Goal: Transaction & Acquisition: Subscribe to service/newsletter

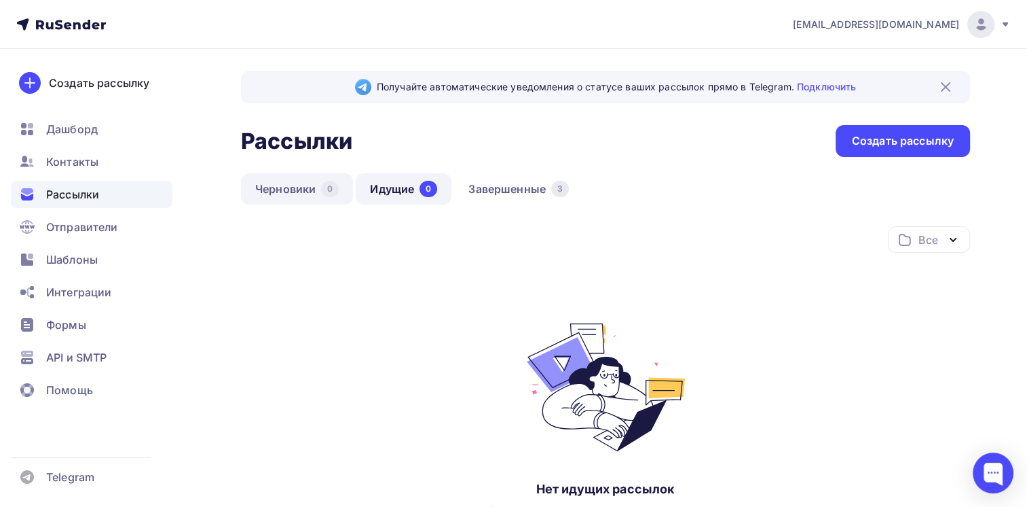
click at [261, 191] on link "Черновики 0" at bounding box center [297, 188] width 112 height 31
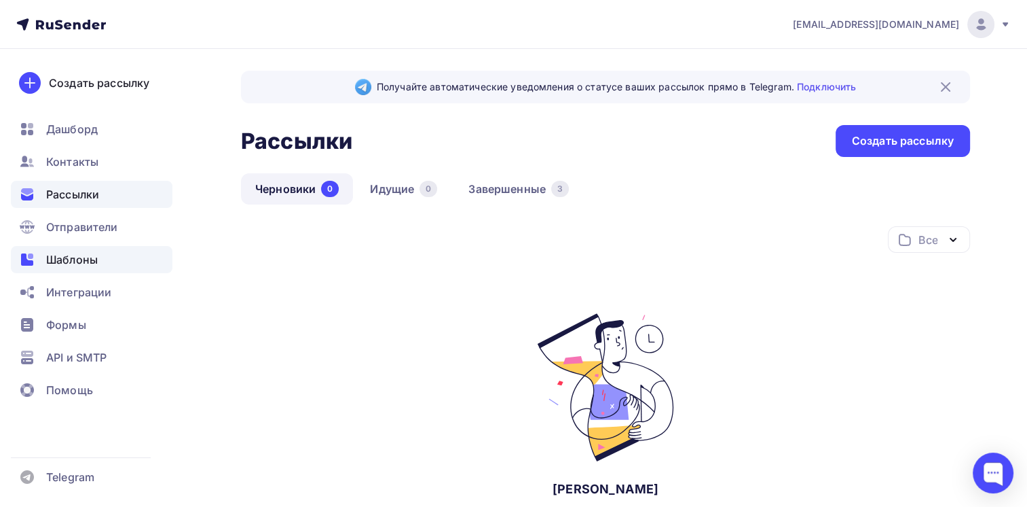
click at [106, 253] on div "Шаблоны" at bounding box center [92, 259] width 162 height 27
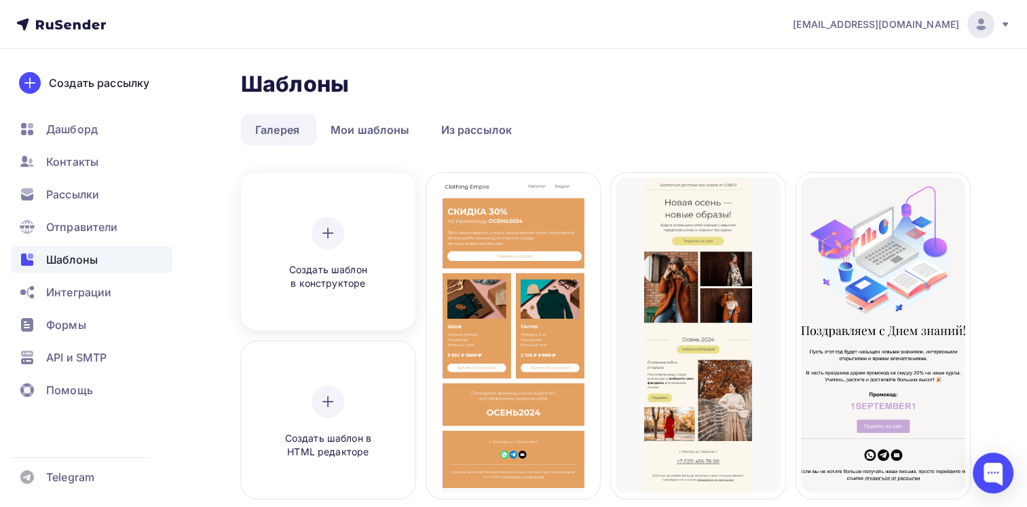
click at [323, 217] on div at bounding box center [328, 233] width 33 height 33
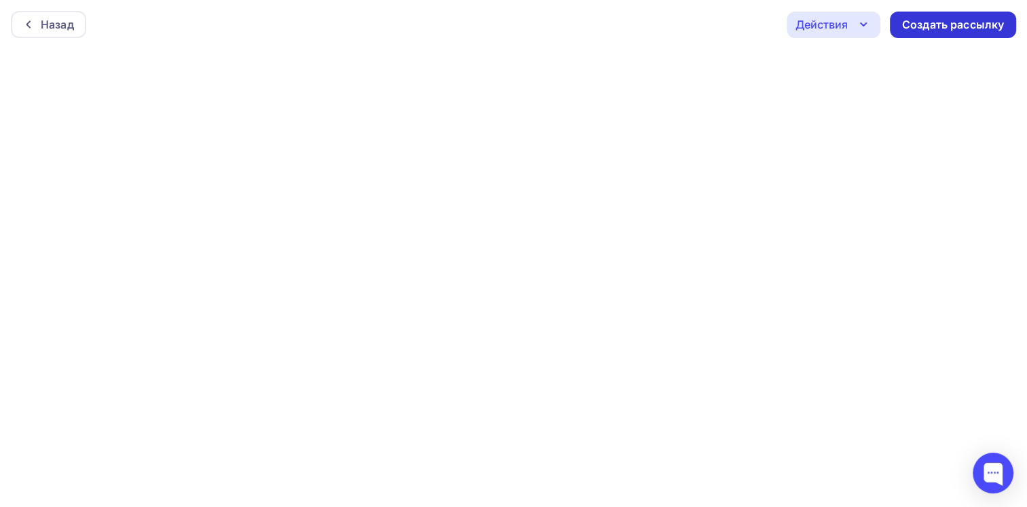
click at [910, 30] on div "Создать рассылку" at bounding box center [954, 25] width 102 height 16
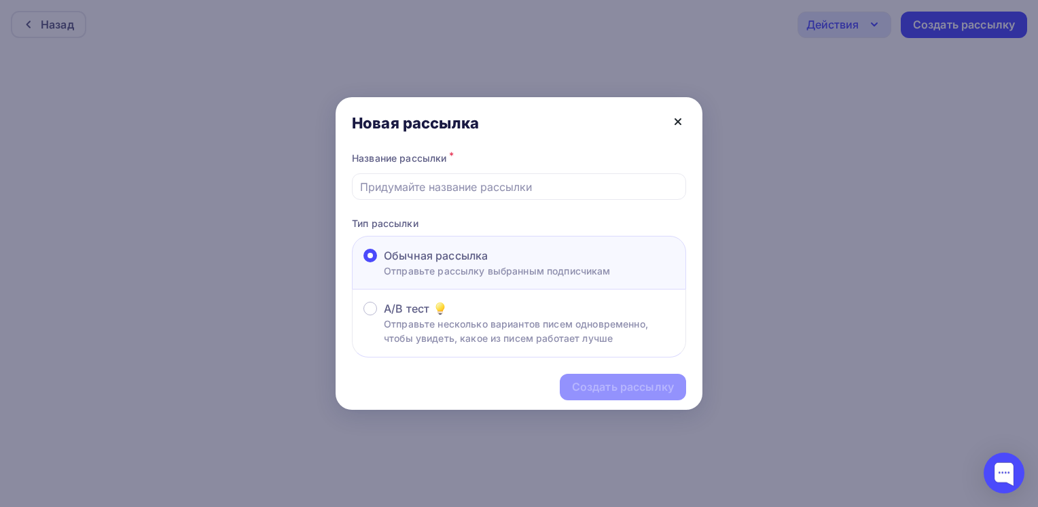
click at [678, 126] on icon at bounding box center [678, 121] width 16 height 16
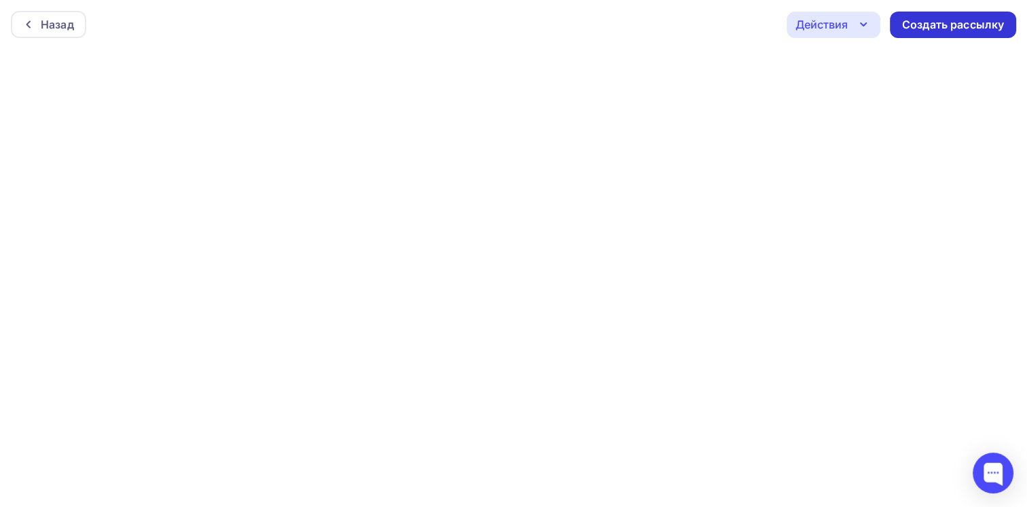
click at [932, 32] on div "Создать рассылку" at bounding box center [953, 25] width 126 height 26
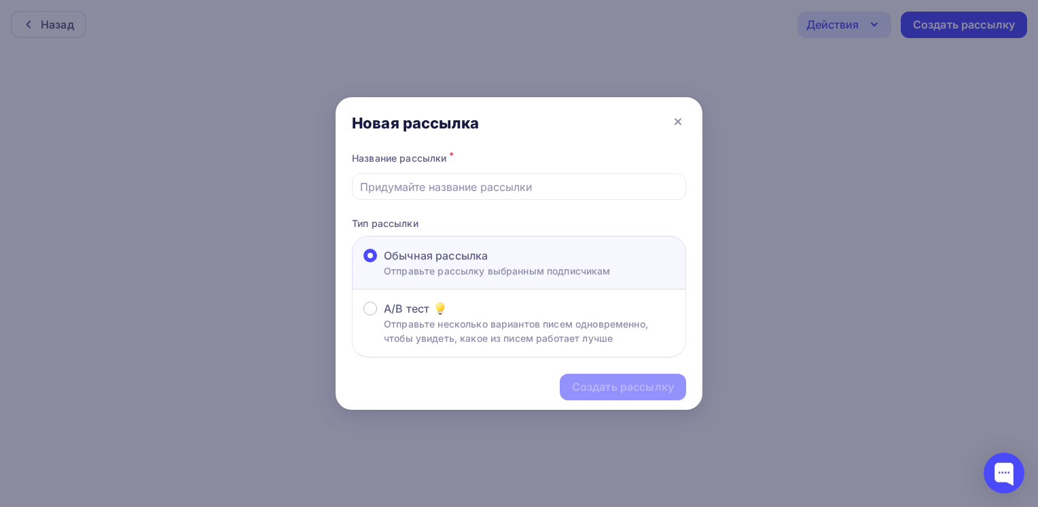
click at [535, 262] on div "Обычная рассылка" at bounding box center [497, 255] width 227 height 16
click at [384, 263] on input "Обычная рассылка Отправьте рассылку выбранным подписчикам" at bounding box center [384, 263] width 0 height 0
click at [533, 185] on input "text" at bounding box center [519, 187] width 318 height 16
type input "Предложение от сотрудничестве"
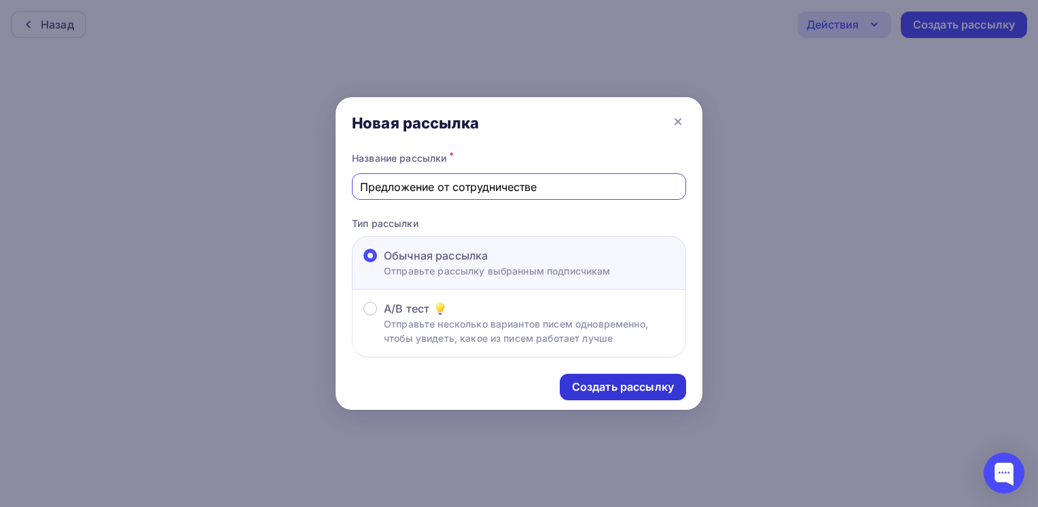
click at [596, 388] on div "Создать рассылку" at bounding box center [623, 387] width 102 height 16
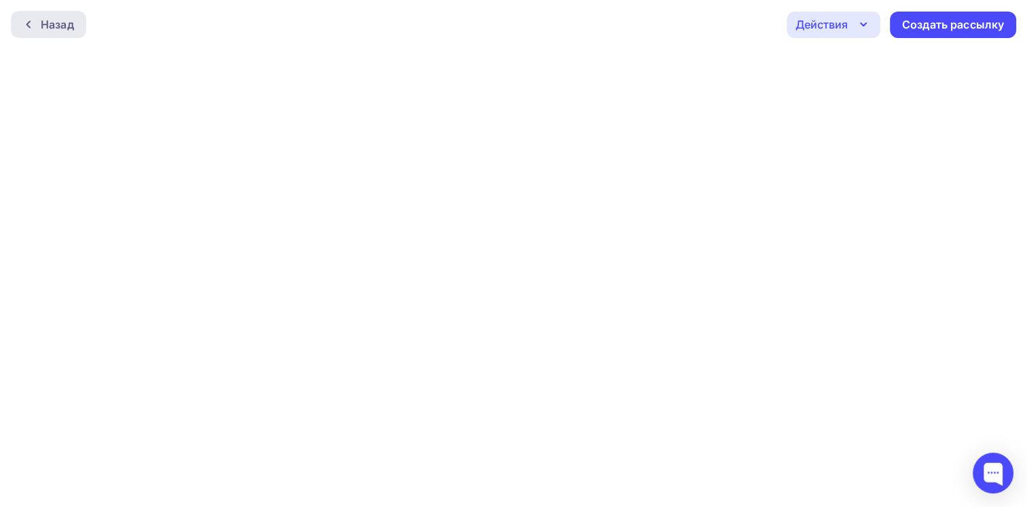
click at [52, 21] on div "Назад" at bounding box center [57, 24] width 33 height 16
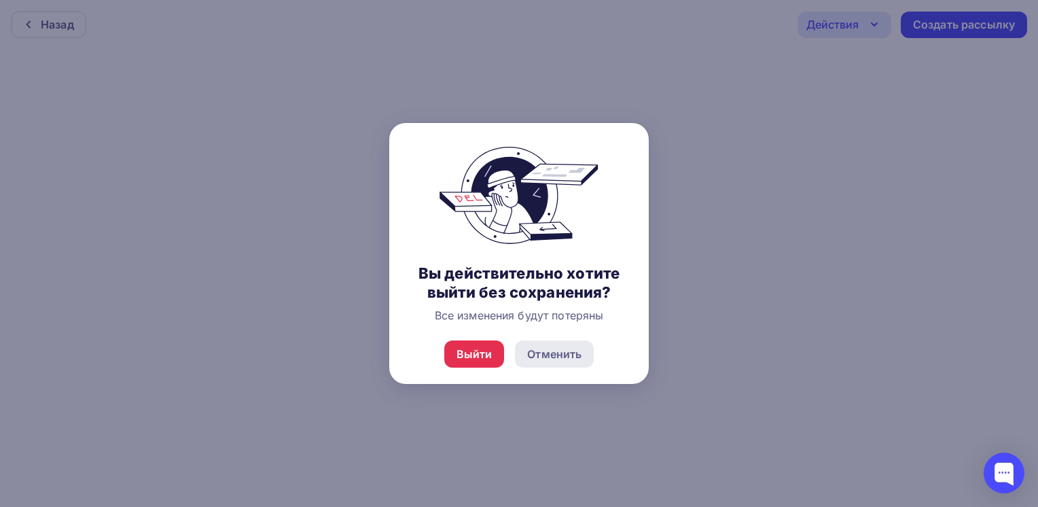
click at [536, 361] on div "Отменить" at bounding box center [554, 354] width 54 height 16
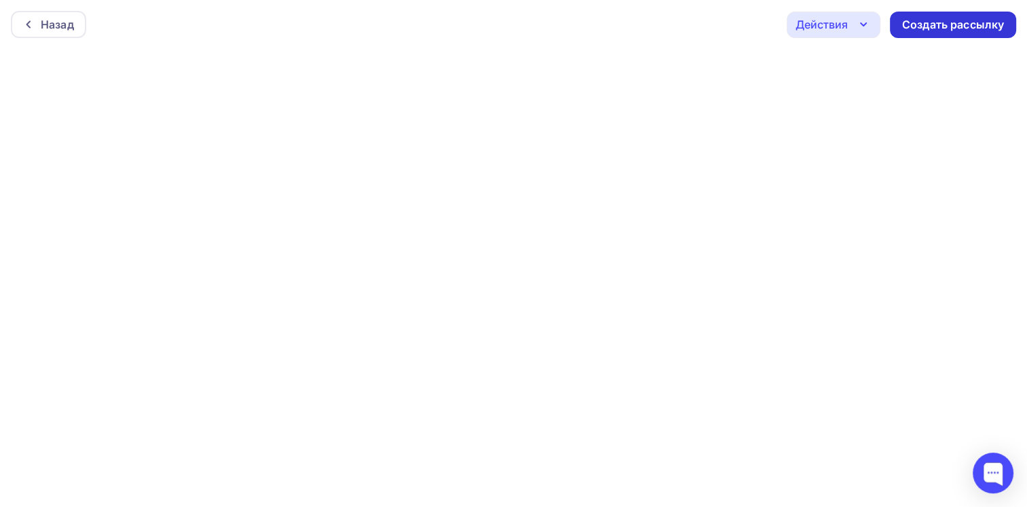
click at [918, 28] on div "Создать рассылку" at bounding box center [954, 25] width 102 height 16
click at [71, 26] on div "Назад" at bounding box center [57, 24] width 33 height 16
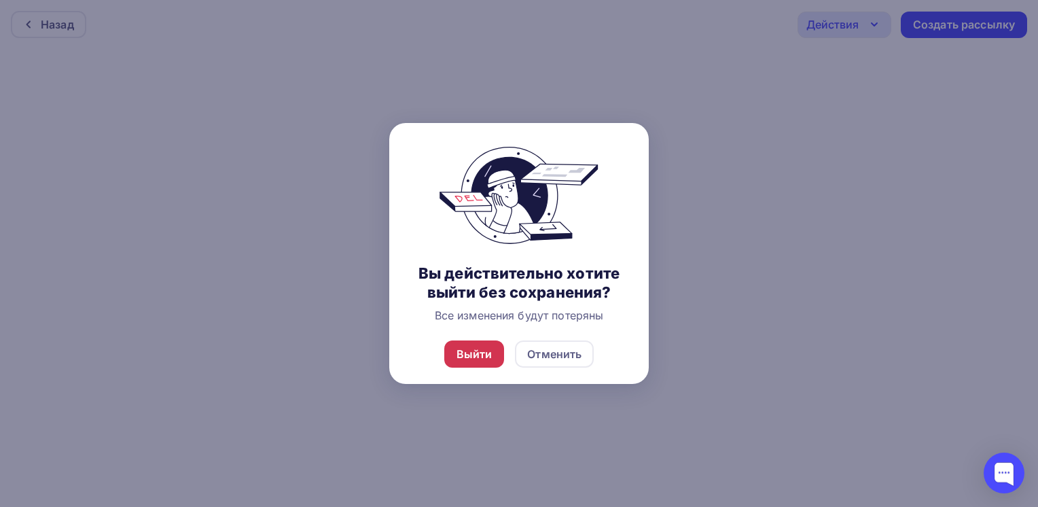
click at [476, 354] on div "Выйти" at bounding box center [474, 354] width 36 height 16
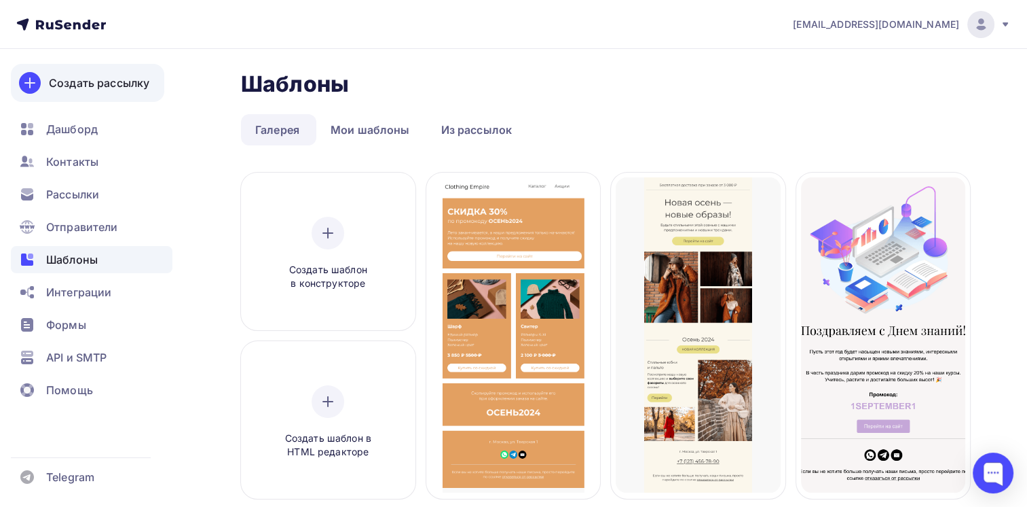
click at [100, 77] on div "Создать рассылку" at bounding box center [99, 83] width 101 height 16
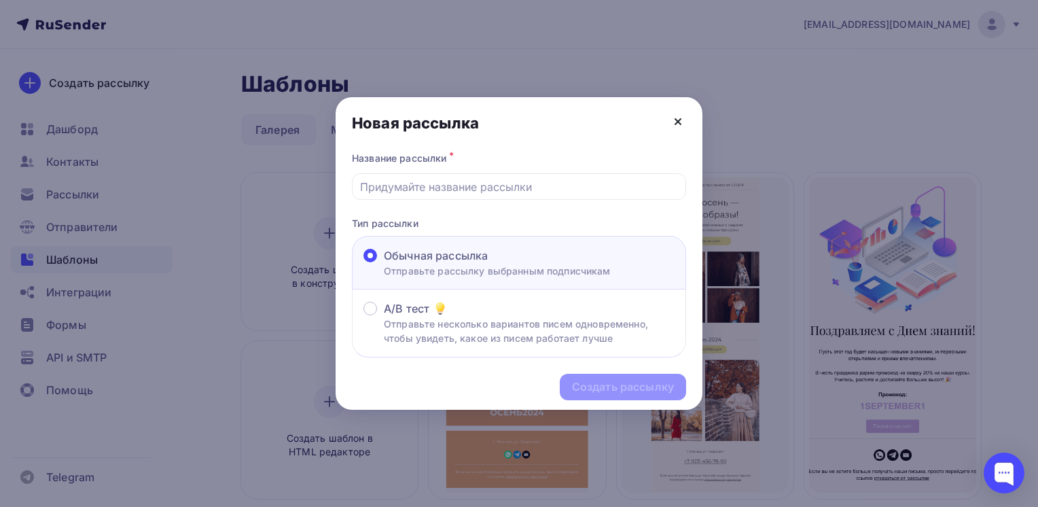
click at [677, 117] on icon at bounding box center [678, 121] width 16 height 16
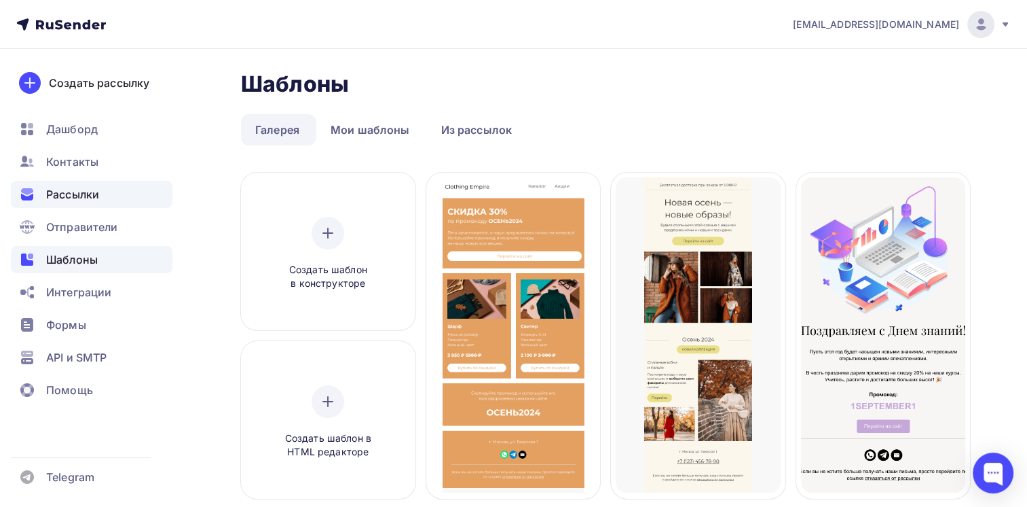
click at [86, 186] on span "Рассылки" at bounding box center [72, 194] width 53 height 16
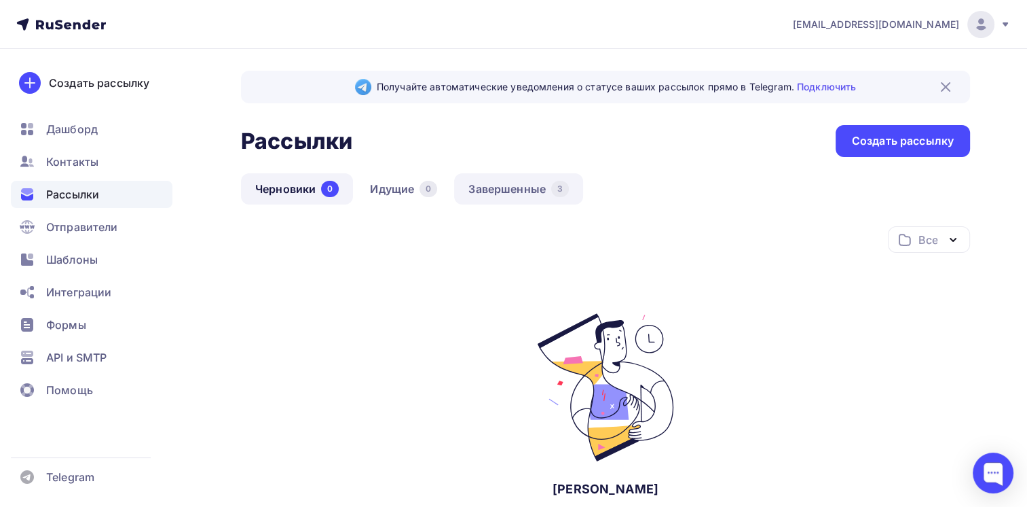
click at [494, 196] on link "Завершенные 3" at bounding box center [518, 188] width 129 height 31
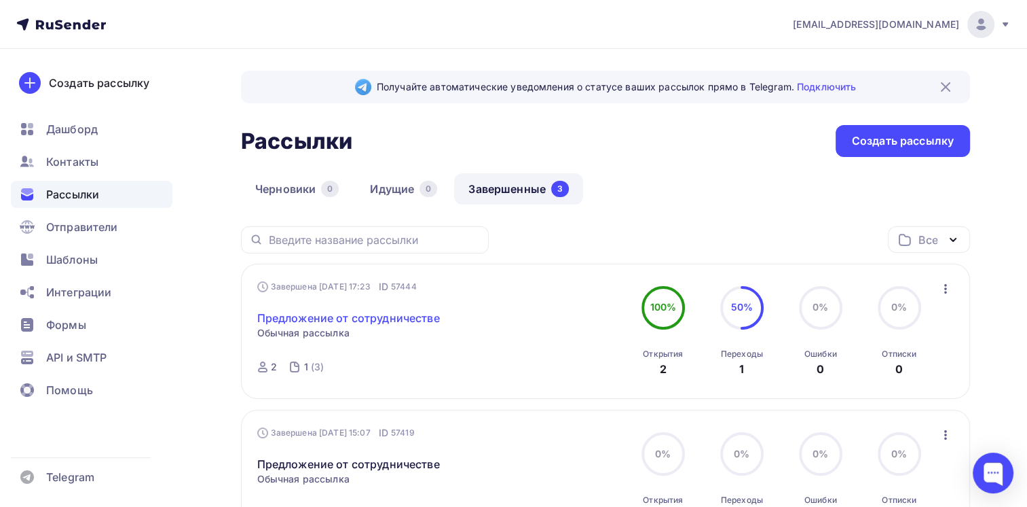
click at [321, 319] on link "Предложение от сотрудничестве" at bounding box center [348, 318] width 183 height 16
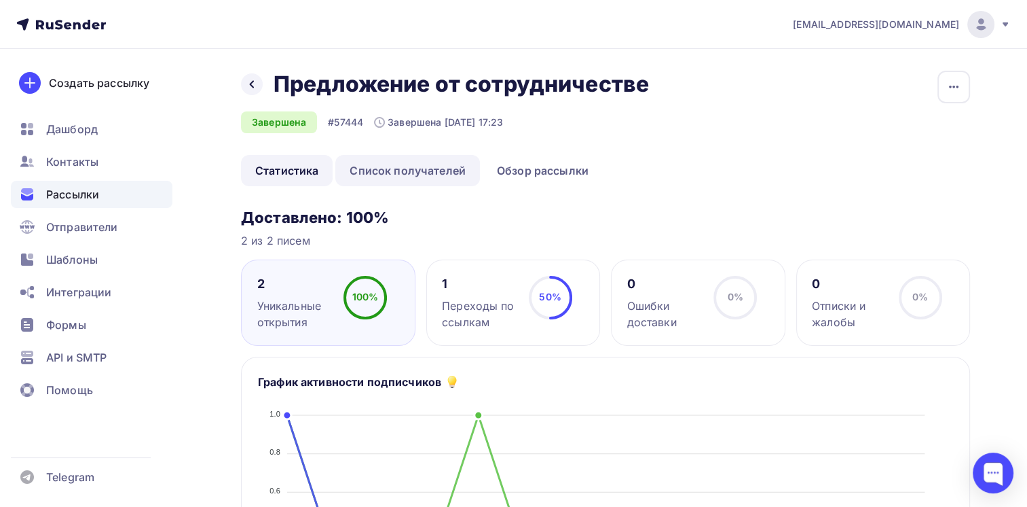
click at [421, 178] on link "Список получателей" at bounding box center [407, 170] width 145 height 31
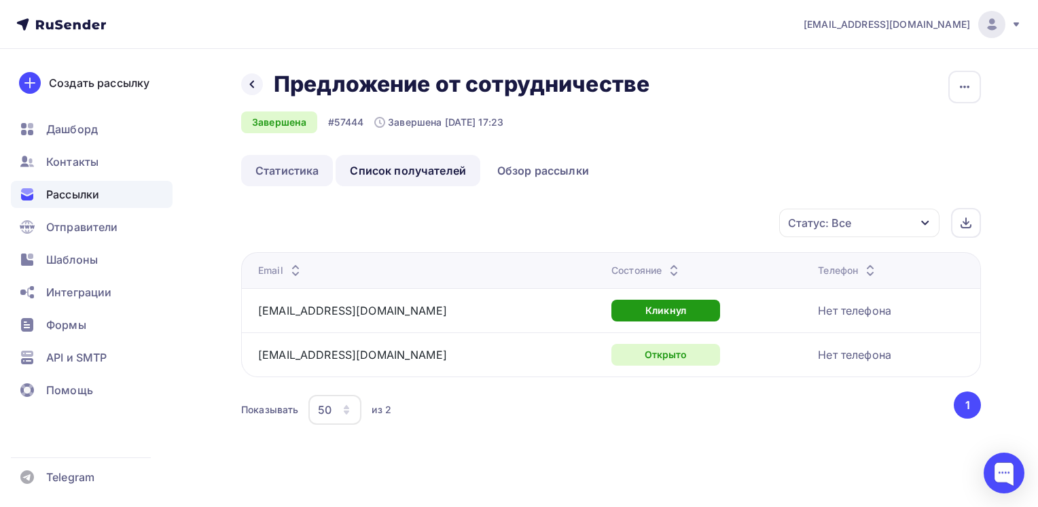
click at [278, 170] on link "Статистика" at bounding box center [287, 170] width 92 height 31
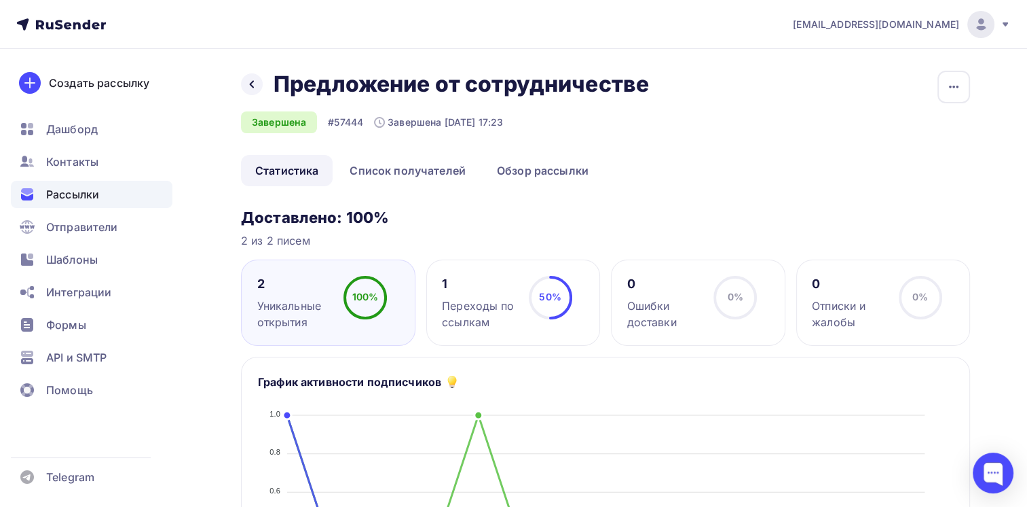
click at [298, 176] on link "Статистика" at bounding box center [287, 170] width 92 height 31
drag, startPoint x: 255, startPoint y: 96, endPoint x: 253, endPoint y: 90, distance: 7.3
click at [255, 96] on div "Назад Предложение от сотрудничестве Предложение от сотрудничестве" at bounding box center [450, 84] width 418 height 27
click at [253, 88] on icon at bounding box center [252, 84] width 11 height 11
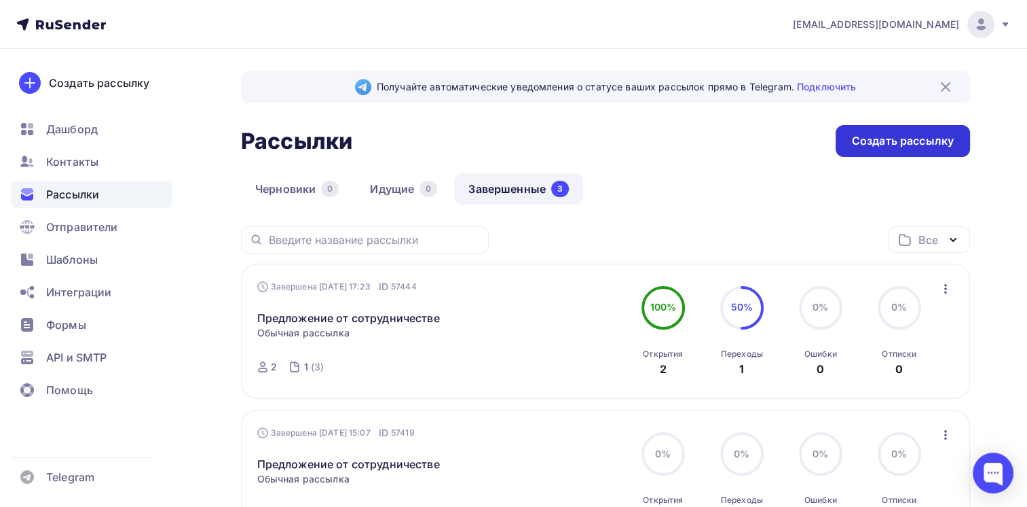
click at [917, 132] on div "Создать рассылку" at bounding box center [903, 141] width 134 height 32
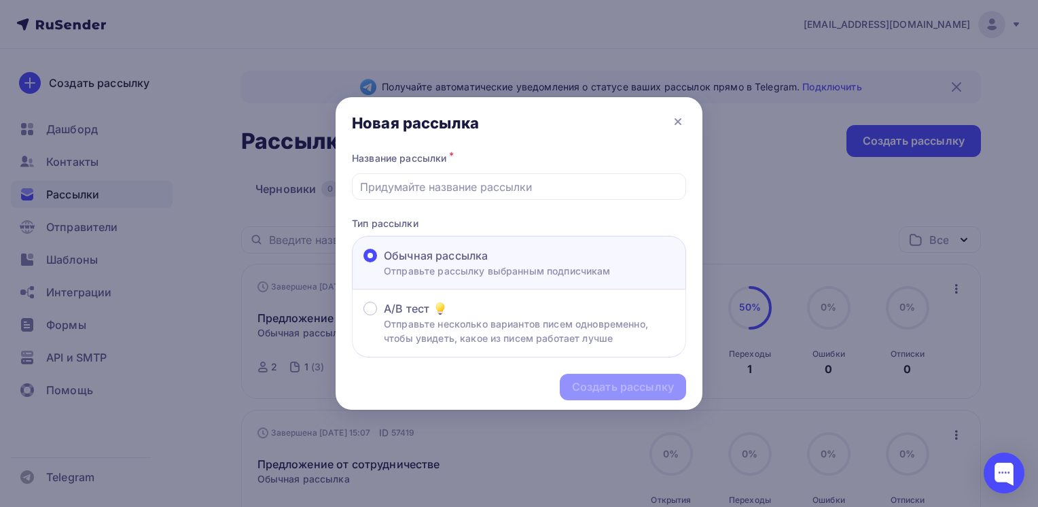
click at [438, 275] on p "Отправьте рассылку выбранным подписчикам" at bounding box center [497, 270] width 227 height 14
click at [384, 263] on input "Обычная рассылка Отправьте рассылку выбранным подписчикам" at bounding box center [384, 263] width 0 height 0
click at [437, 275] on p "Отправьте рассылку выбранным подписчикам" at bounding box center [497, 270] width 227 height 14
click at [384, 263] on input "Обычная рассылка Отправьте рассылку выбранным подписчикам" at bounding box center [384, 263] width 0 height 0
click at [470, 167] on div "Название рассылки *" at bounding box center [519, 158] width 334 height 19
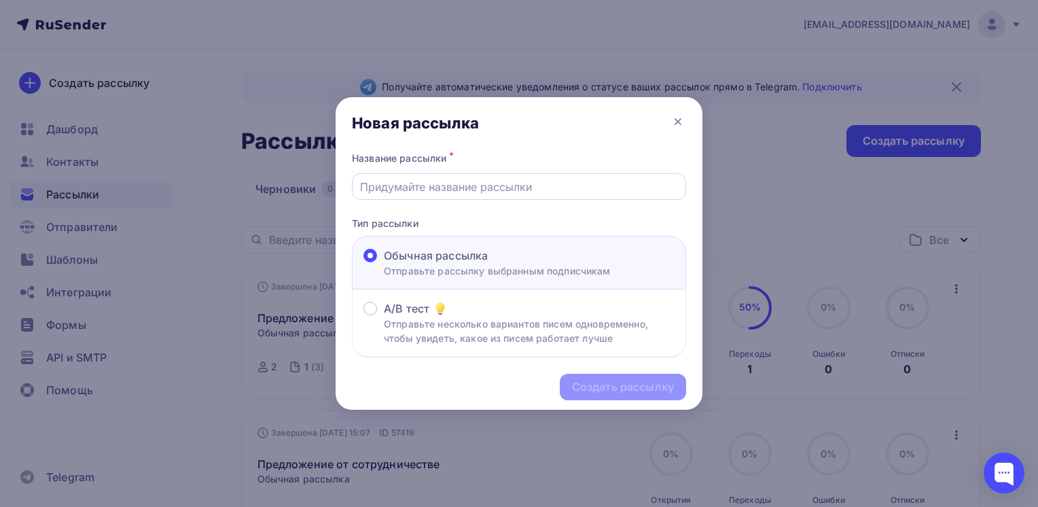
click at [472, 179] on input "text" at bounding box center [519, 187] width 318 height 16
type input "Предложение от сотрудничестве"
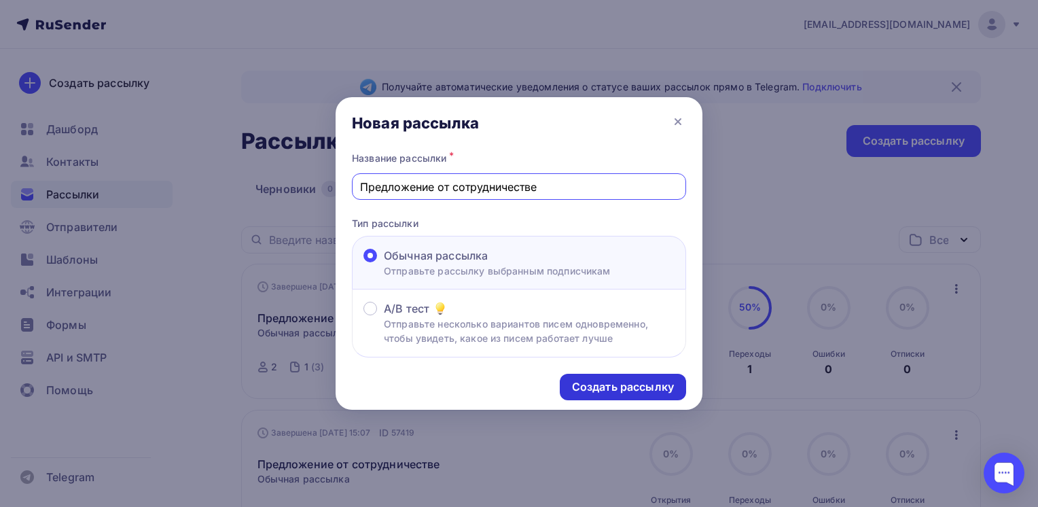
click at [598, 385] on div "Создать рассылку" at bounding box center [623, 387] width 102 height 16
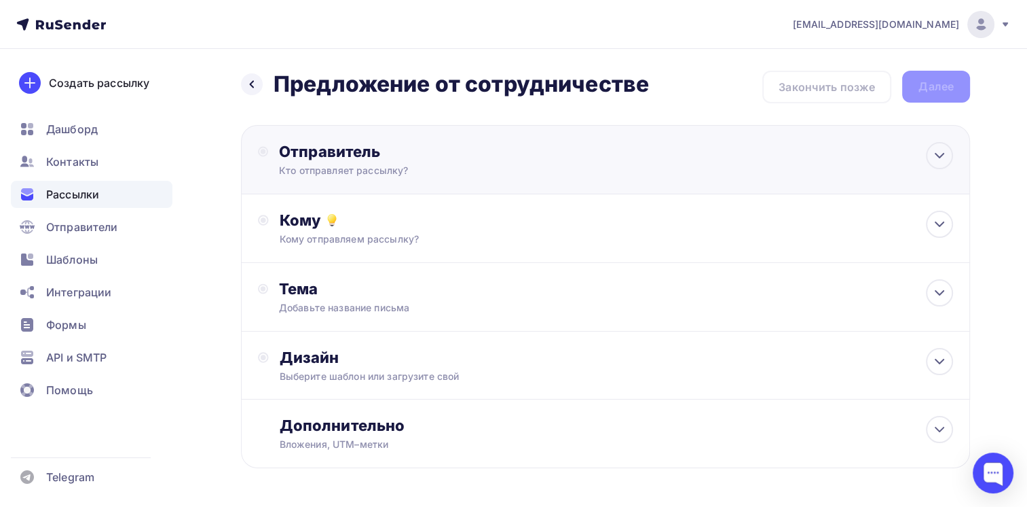
click at [360, 174] on div "Кто отправляет рассылку?" at bounding box center [411, 171] width 265 height 14
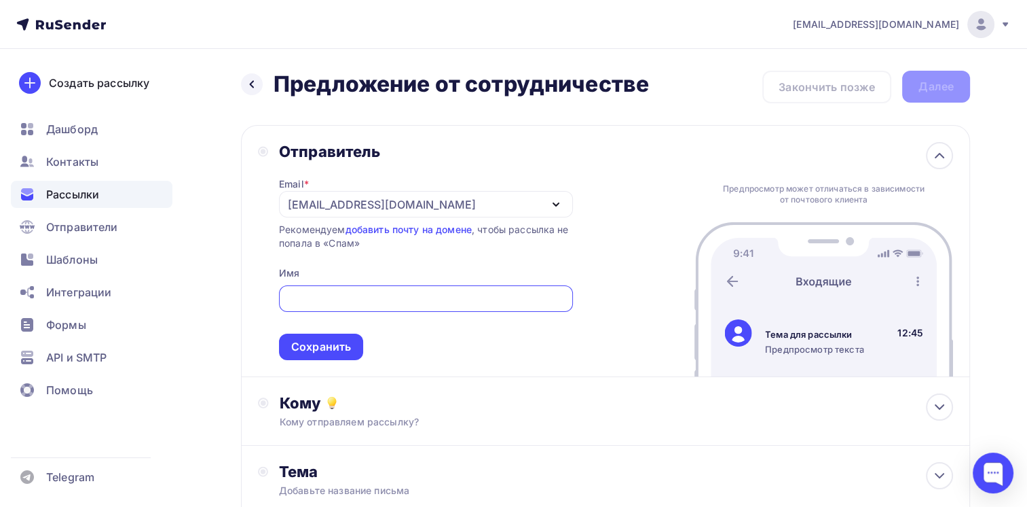
click at [354, 298] on input "text" at bounding box center [426, 299] width 278 height 16
click at [435, 194] on div "[EMAIL_ADDRESS][DOMAIN_NAME]" at bounding box center [426, 204] width 294 height 26
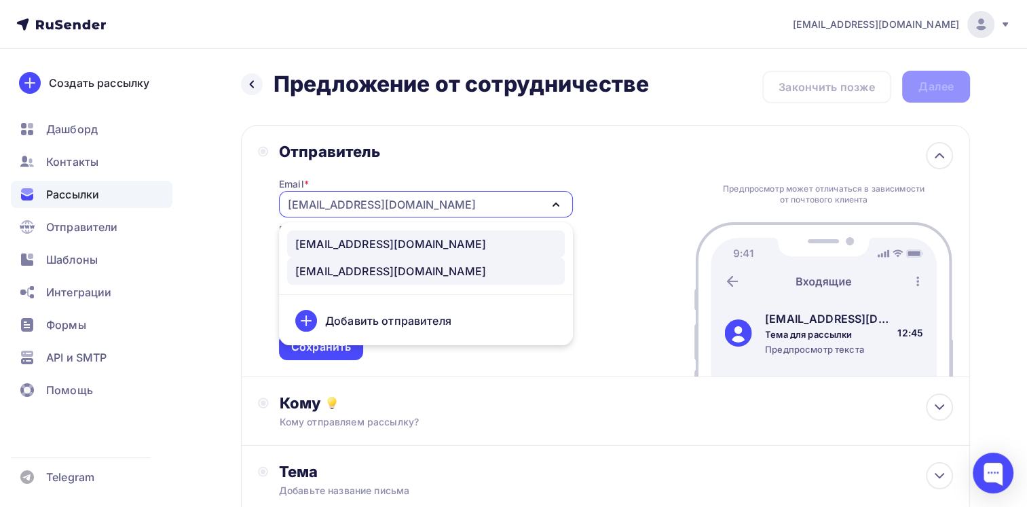
click at [407, 244] on div "pnv@prorise.ru" at bounding box center [425, 244] width 261 height 16
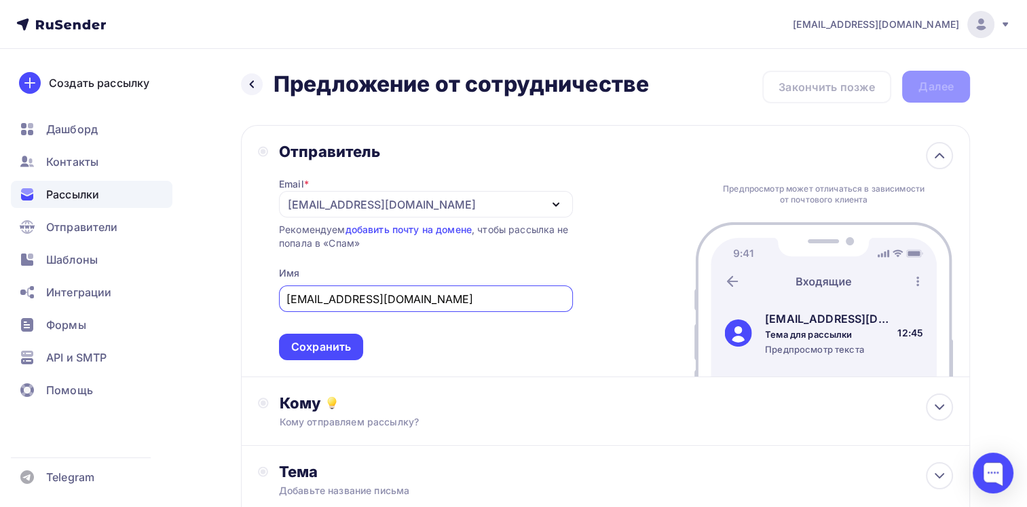
click at [399, 291] on input "pnv@prorise.ru" at bounding box center [426, 299] width 278 height 16
drag, startPoint x: 384, startPoint y: 292, endPoint x: 247, endPoint y: 278, distance: 137.9
click at [247, 278] on div "Отправитель Email * pnv@prorise.ru pnv@prorise.ru juliagaranina55@yandex.ru Доб…" at bounding box center [605, 251] width 729 height 252
type input "Проектные решения"
click at [348, 329] on span "Проектные решения Сохранить" at bounding box center [426, 320] width 294 height 80
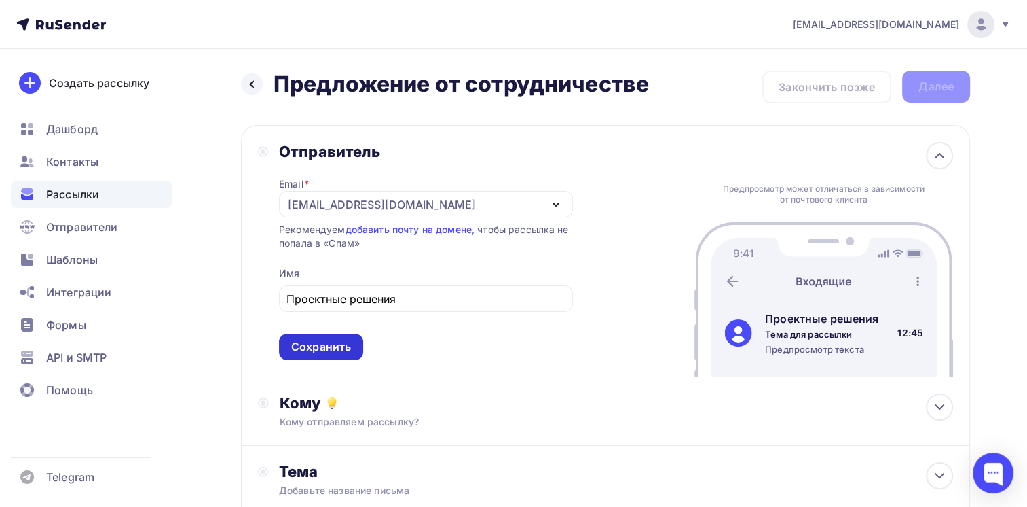
click at [348, 339] on div "Сохранить" at bounding box center [321, 347] width 60 height 16
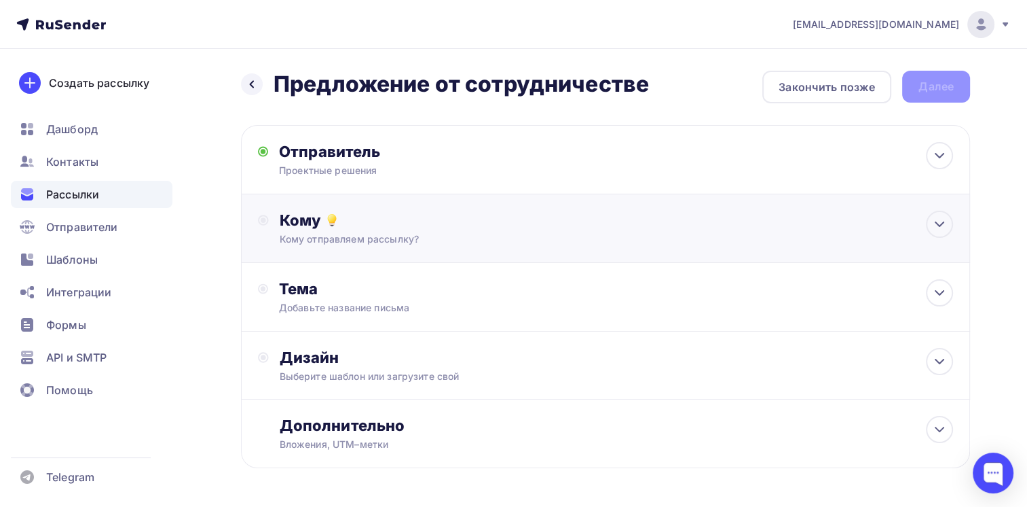
click at [268, 225] on div "Кому Кому отправляем рассылку? Списки получателей Выберите список Все списки id…" at bounding box center [605, 228] width 695 height 35
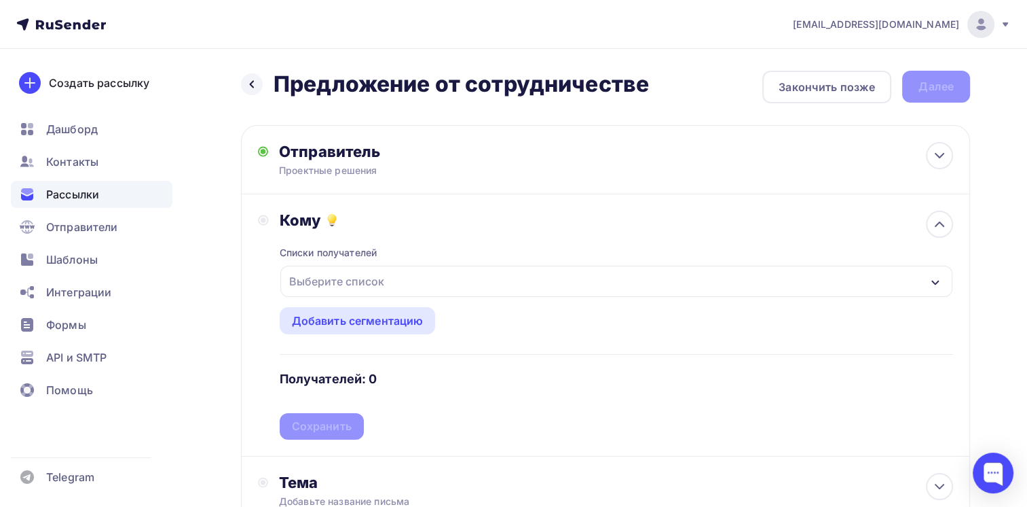
click at [356, 289] on div "Выберите список" at bounding box center [337, 281] width 106 height 24
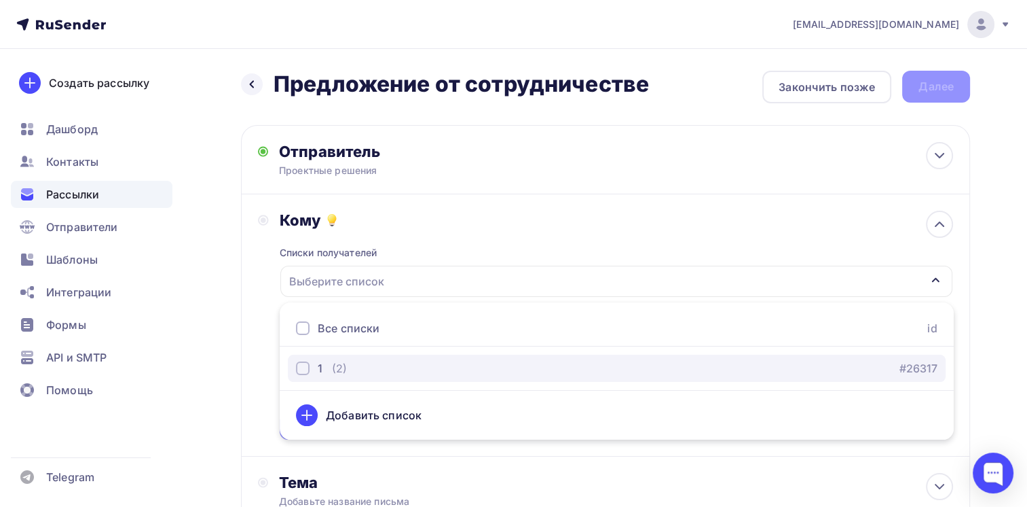
click at [302, 369] on div "button" at bounding box center [303, 368] width 14 height 14
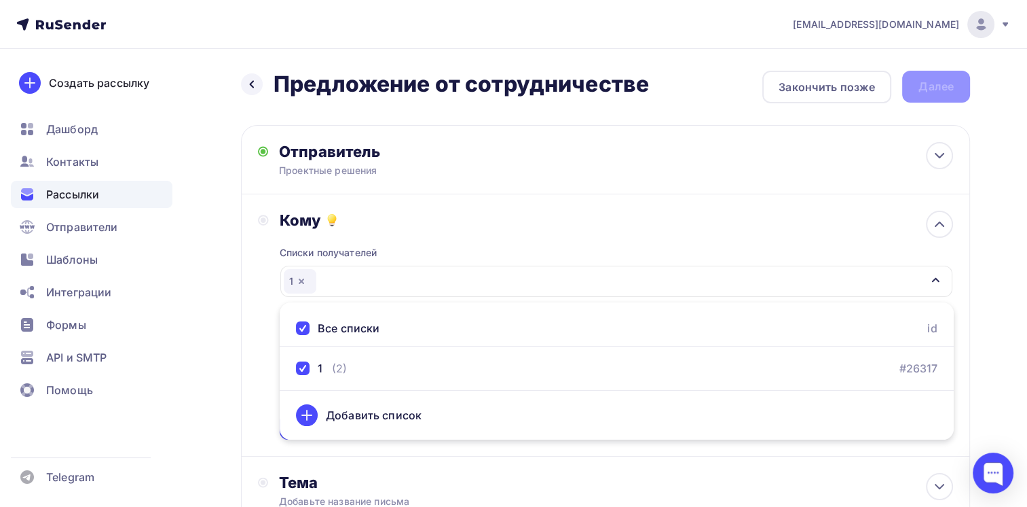
click at [263, 338] on div "Кому Списки получателей 1 Все списки id 1 (2) #26317 Добавить список Добавить с…" at bounding box center [605, 325] width 695 height 229
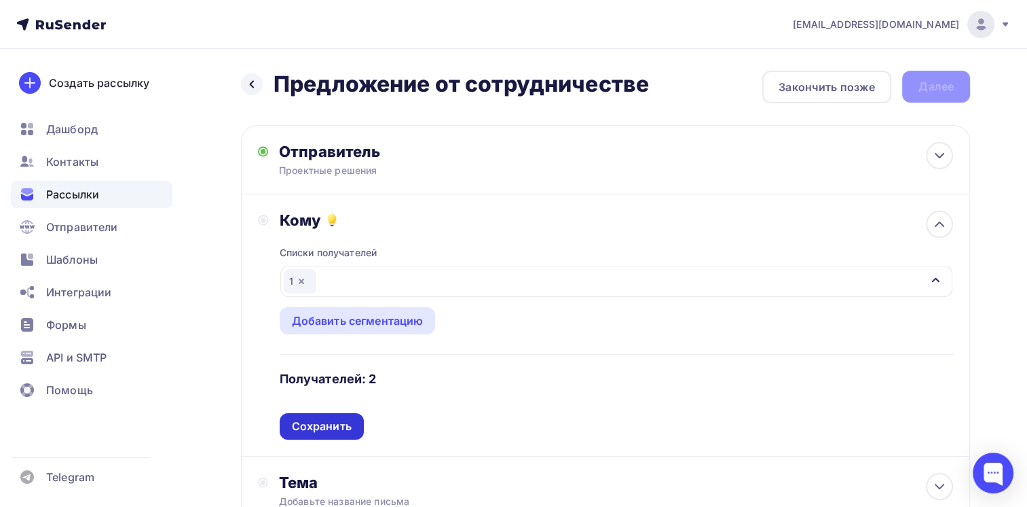
click at [325, 425] on div "Сохранить" at bounding box center [322, 426] width 60 height 16
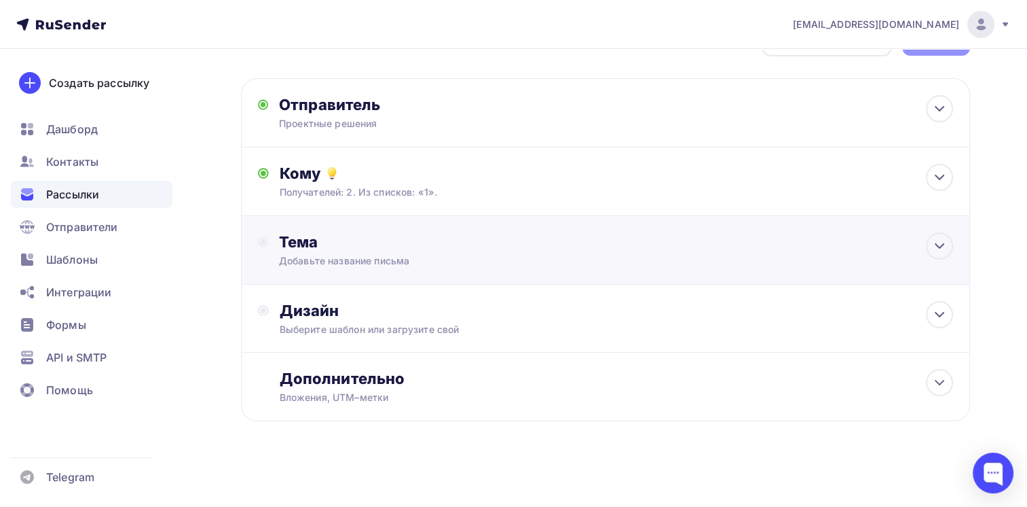
click at [354, 255] on div "Добавьте название письма" at bounding box center [400, 261] width 242 height 14
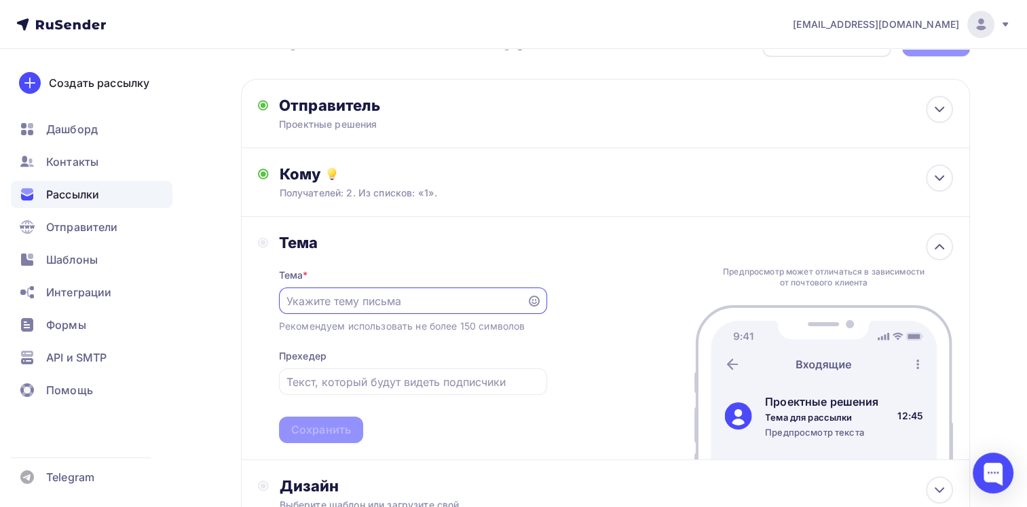
click at [346, 308] on div at bounding box center [413, 300] width 268 height 26
click at [348, 304] on input "text" at bounding box center [403, 301] width 232 height 16
type input "П"
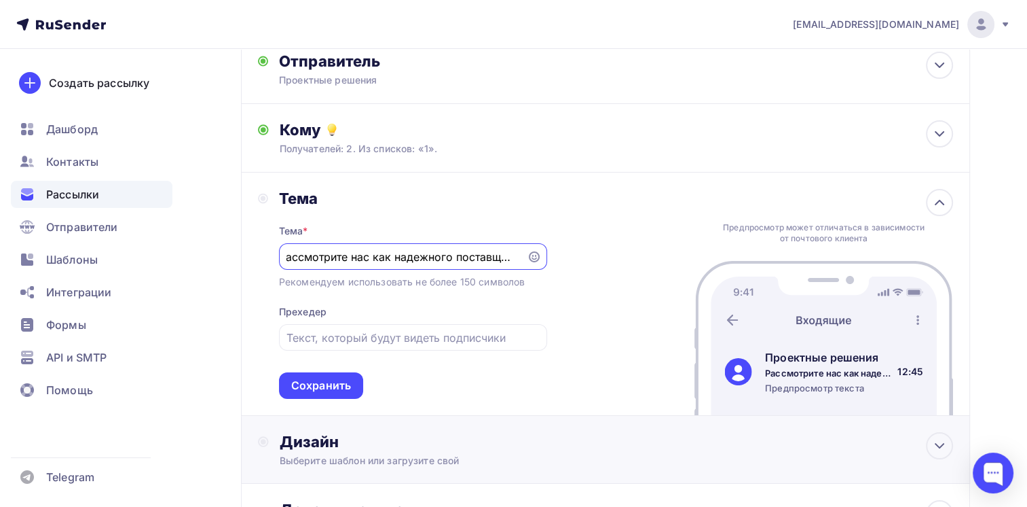
scroll to position [114, 0]
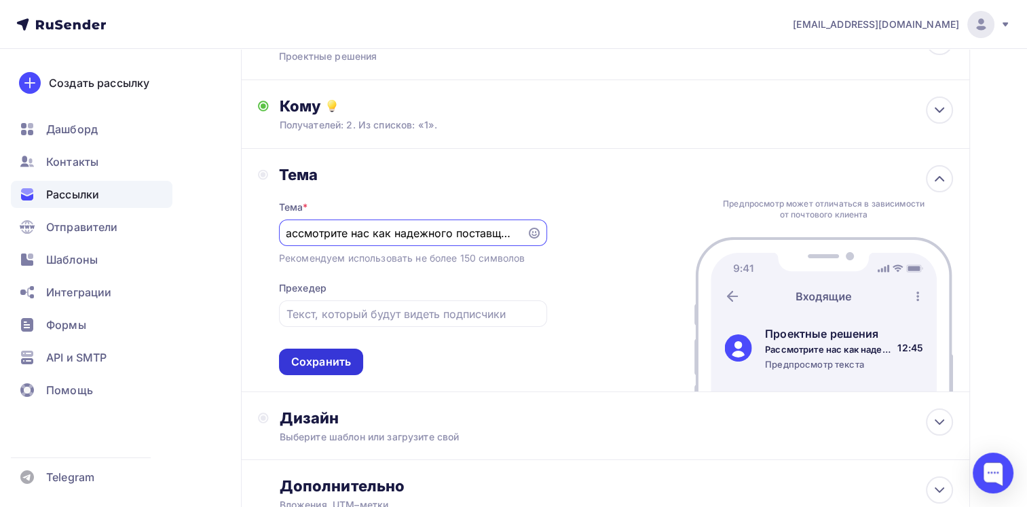
type input "Рассмотрите нас как надежного поставщика"
click at [331, 357] on div "Сохранить" at bounding box center [321, 362] width 60 height 16
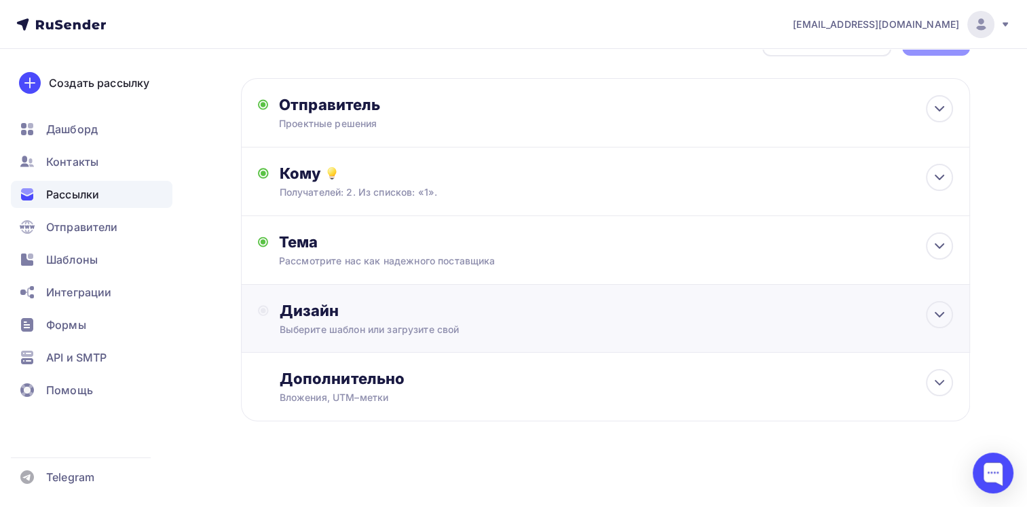
click at [350, 324] on div "Выберите шаблон или загрузите свой" at bounding box center [583, 330] width 606 height 14
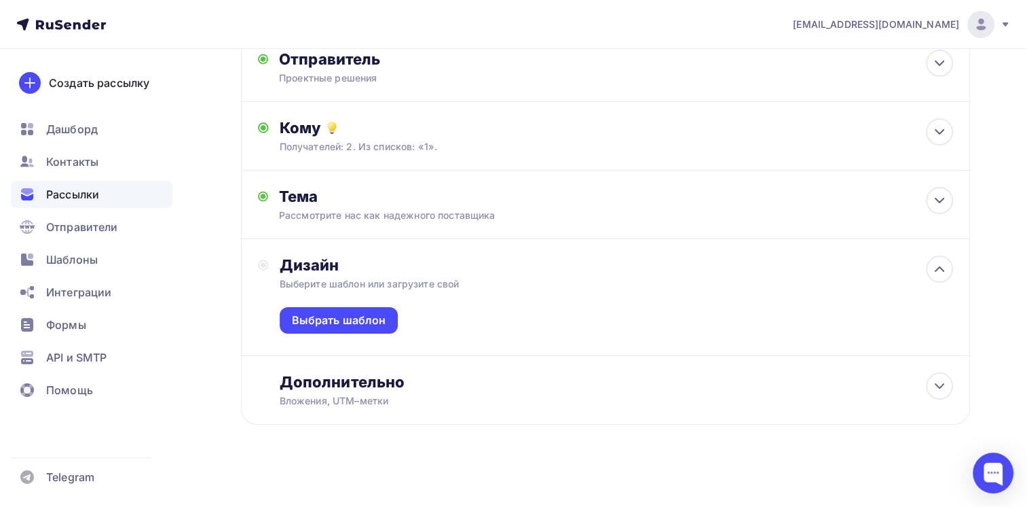
scroll to position [96, 0]
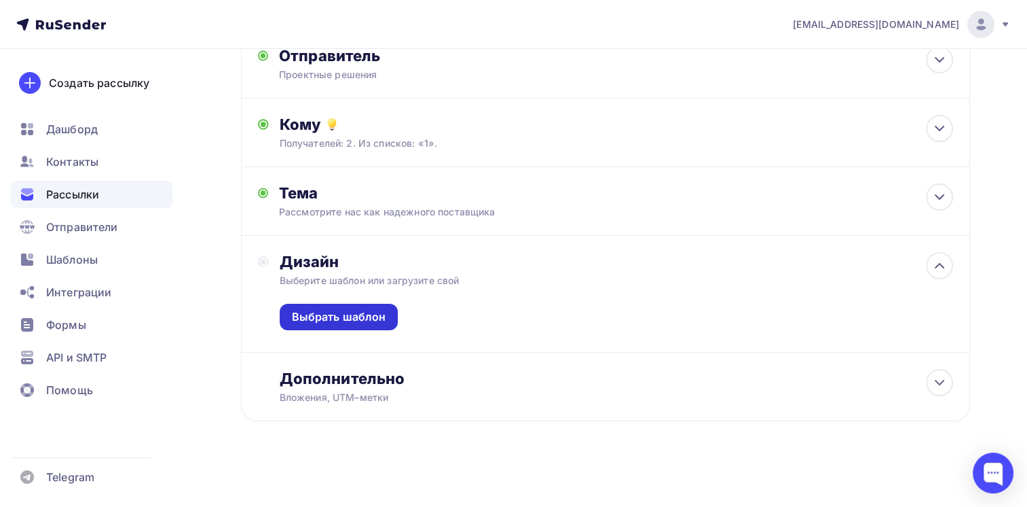
click at [356, 314] on div "Выбрать шаблон" at bounding box center [339, 317] width 94 height 16
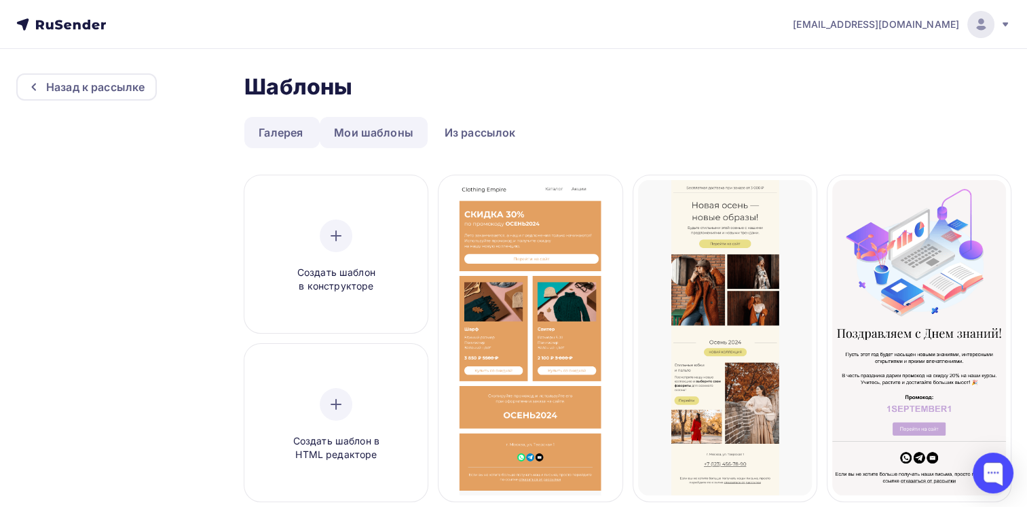
click at [394, 124] on link "Мои шаблоны" at bounding box center [374, 132] width 108 height 31
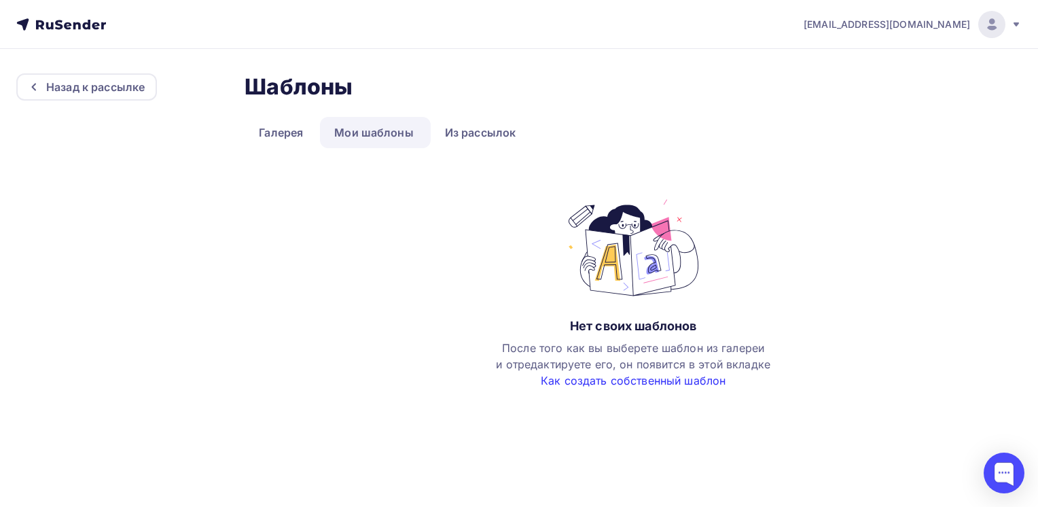
click at [687, 382] on link "Как создать собственный шаблон" at bounding box center [633, 380] width 185 height 14
click at [283, 134] on link "Галерея" at bounding box center [280, 132] width 73 height 31
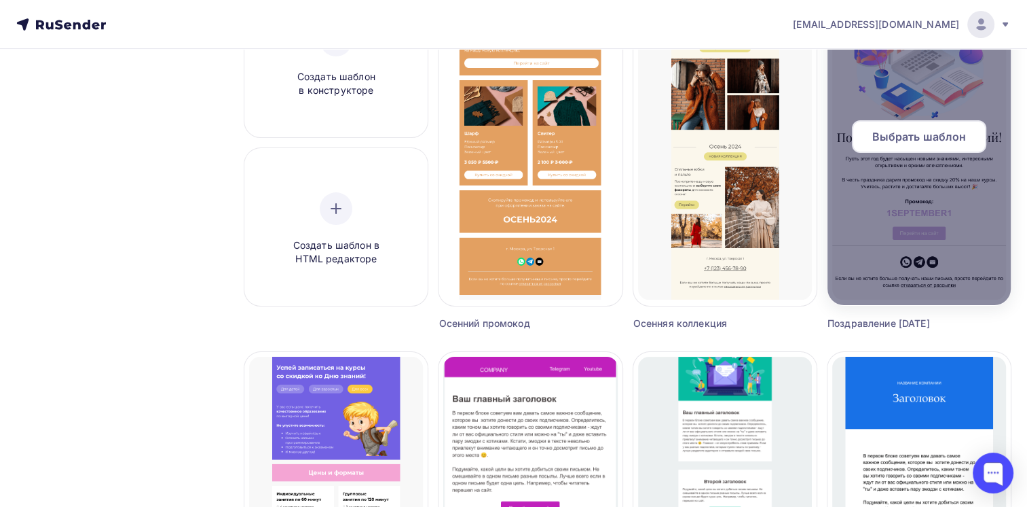
scroll to position [204, 0]
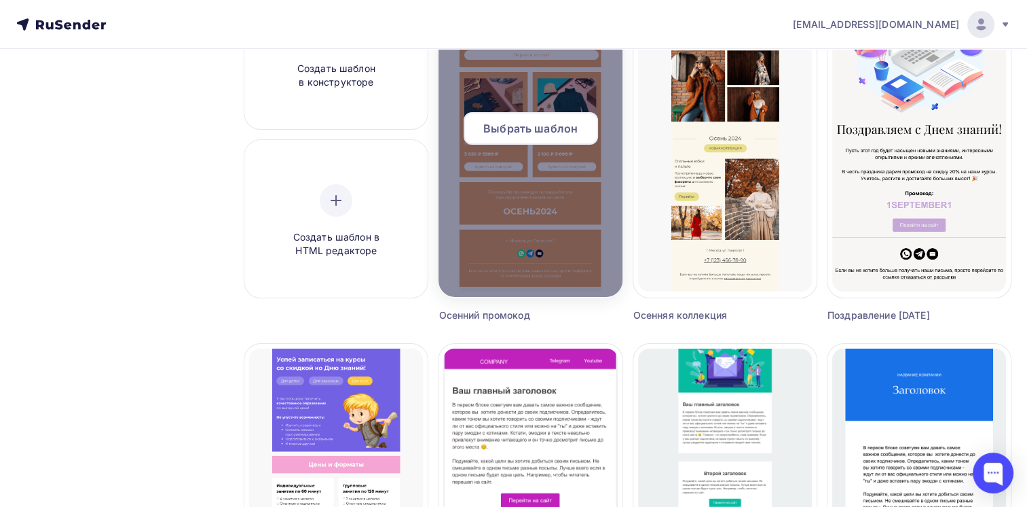
click at [527, 121] on span "Выбрать шаблон" at bounding box center [531, 128] width 94 height 16
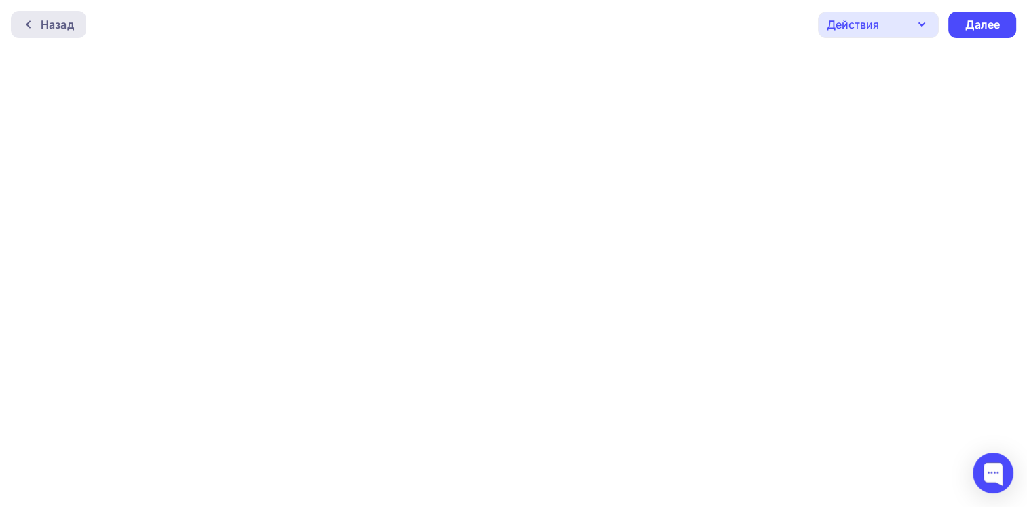
click at [76, 27] on div "Назад" at bounding box center [48, 24] width 75 height 27
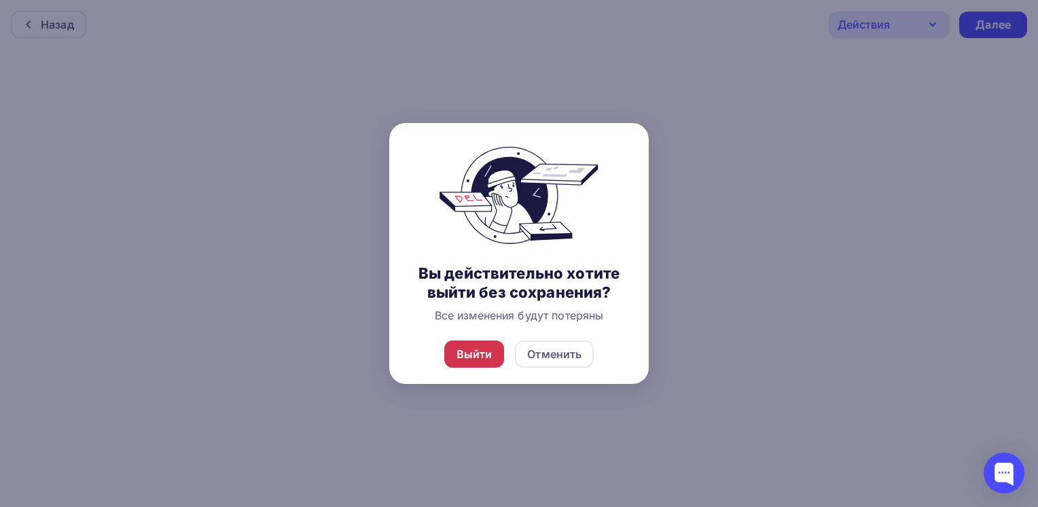
click at [488, 349] on div "Выйти" at bounding box center [474, 354] width 36 height 16
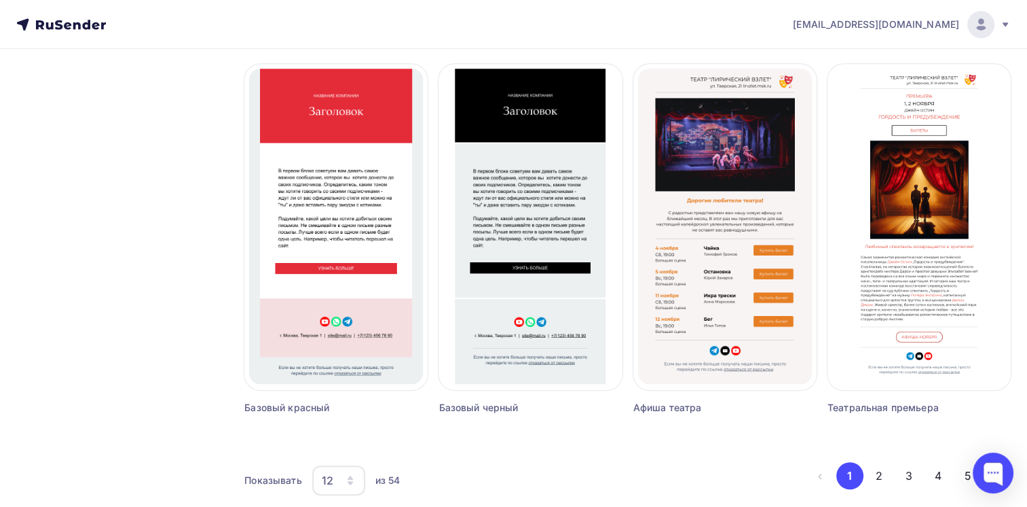
scroll to position [886, 0]
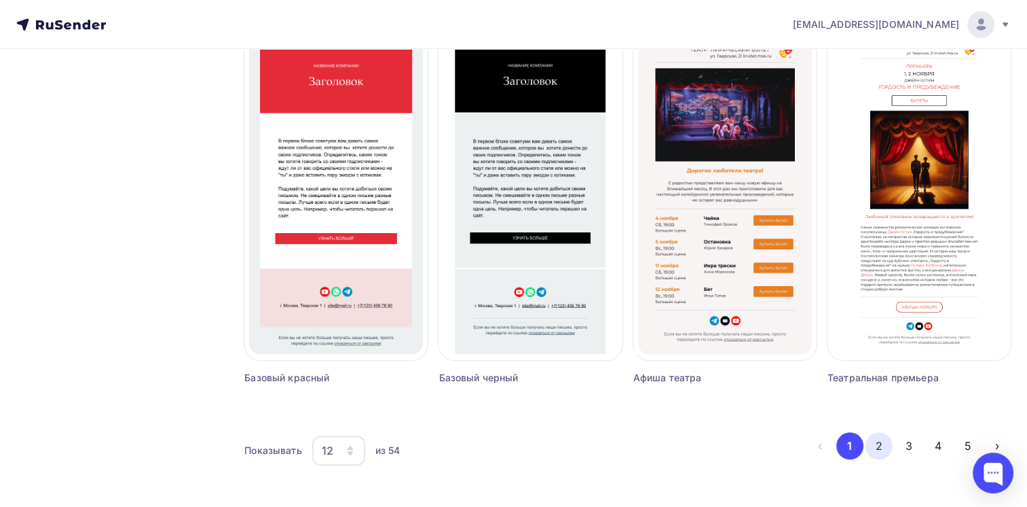
click at [875, 448] on button "2" at bounding box center [879, 445] width 27 height 27
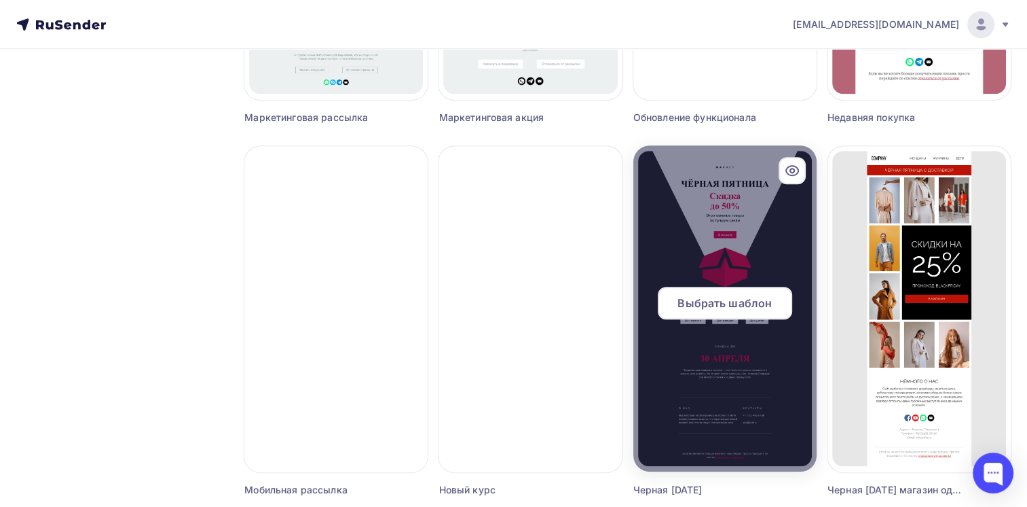
scroll to position [750, 0]
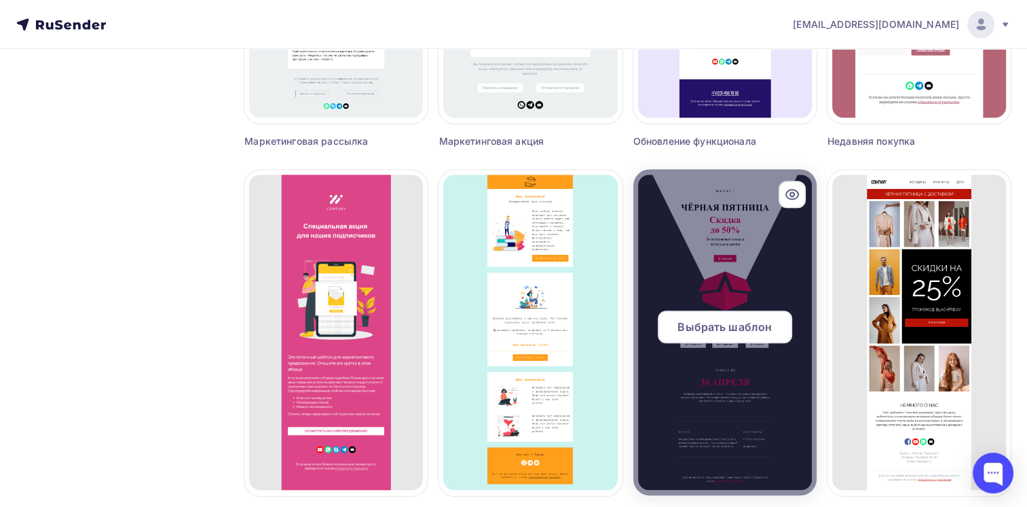
click at [723, 327] on span "Выбрать шаблон" at bounding box center [725, 326] width 94 height 16
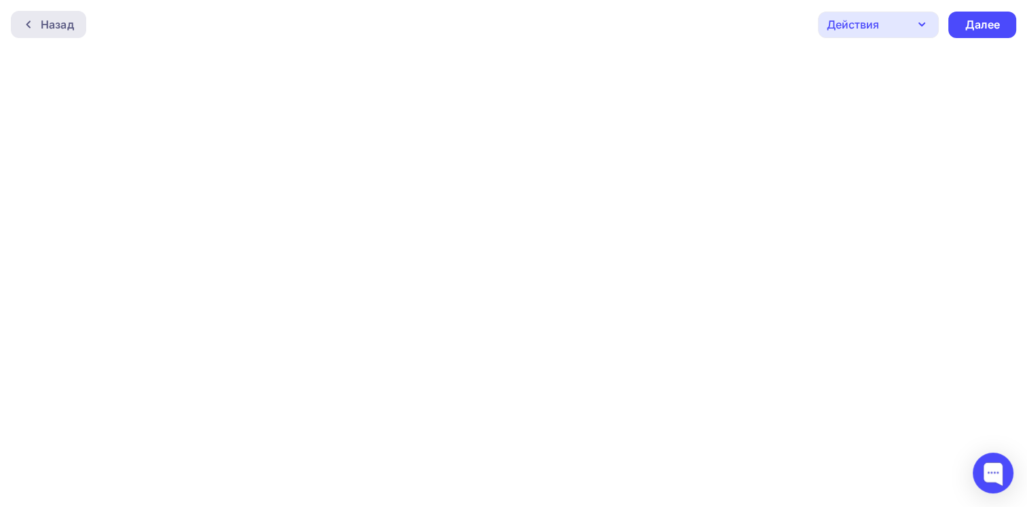
click at [27, 30] on div "Назад" at bounding box center [48, 24] width 75 height 27
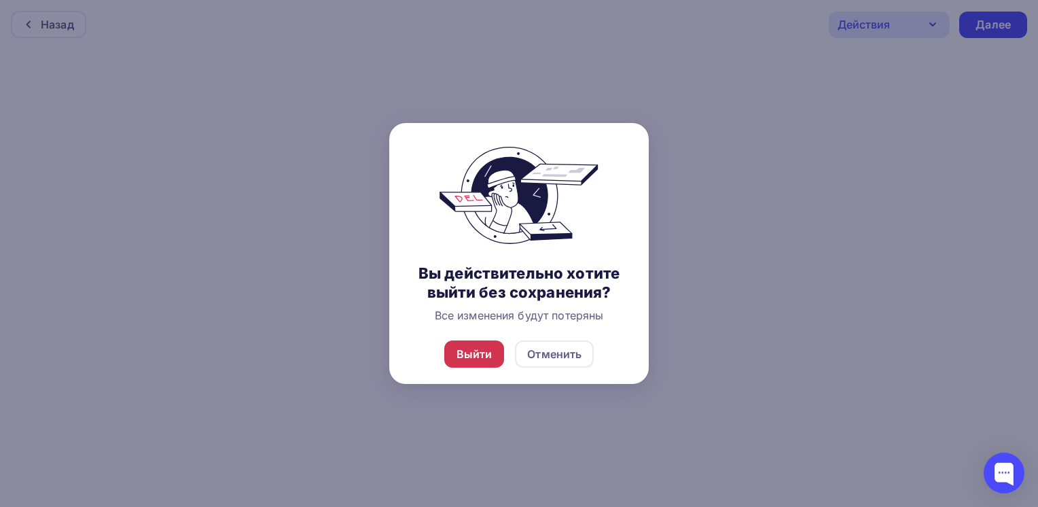
click at [471, 352] on div "Выйти" at bounding box center [474, 354] width 36 height 16
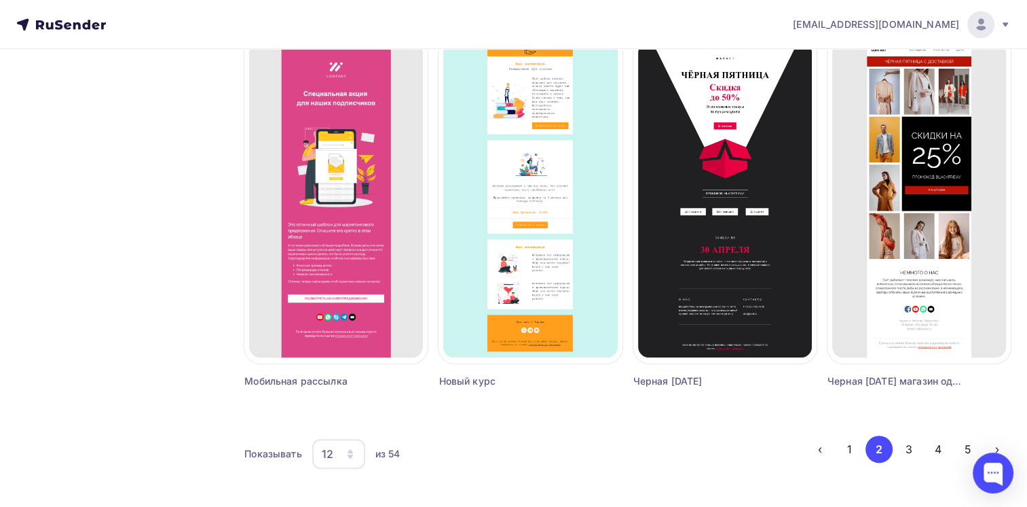
scroll to position [886, 0]
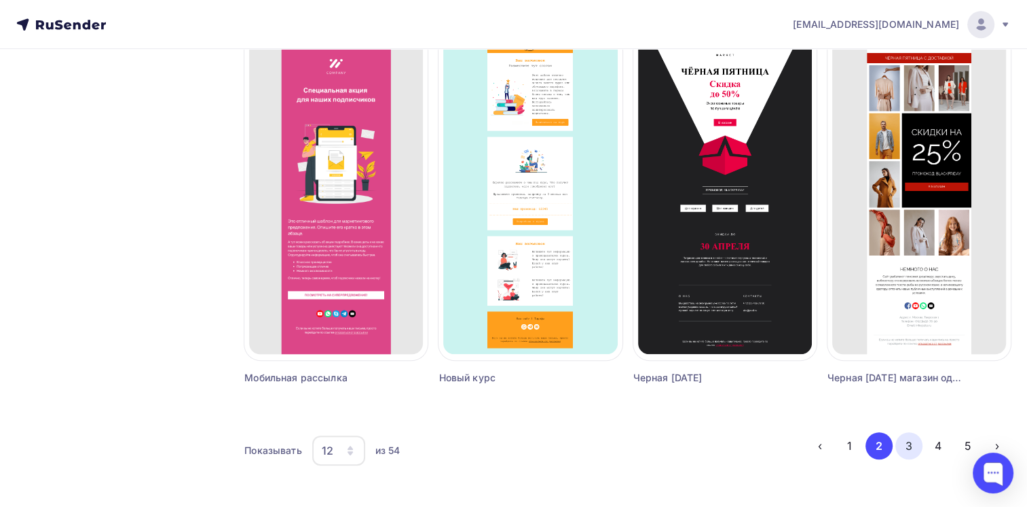
click at [909, 441] on button "3" at bounding box center [909, 445] width 27 height 27
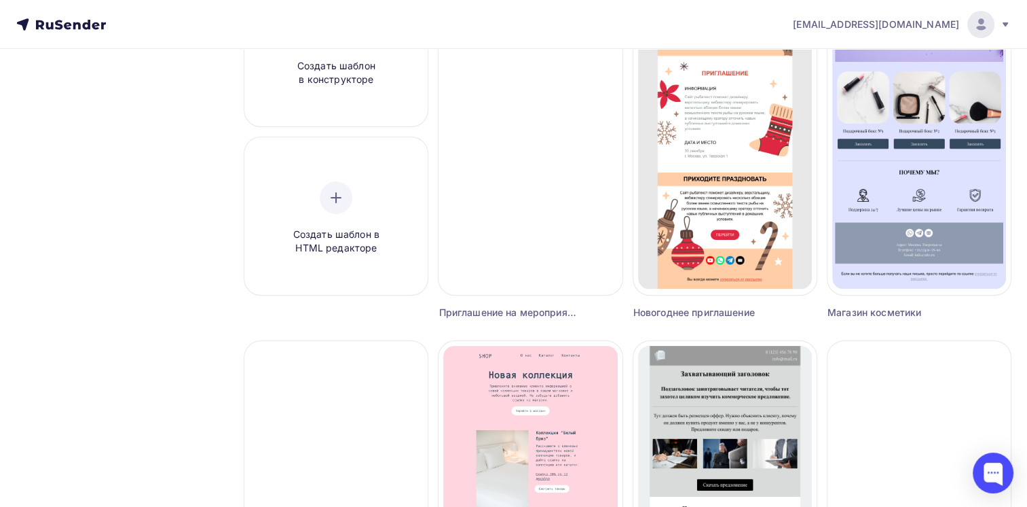
scroll to position [0, 0]
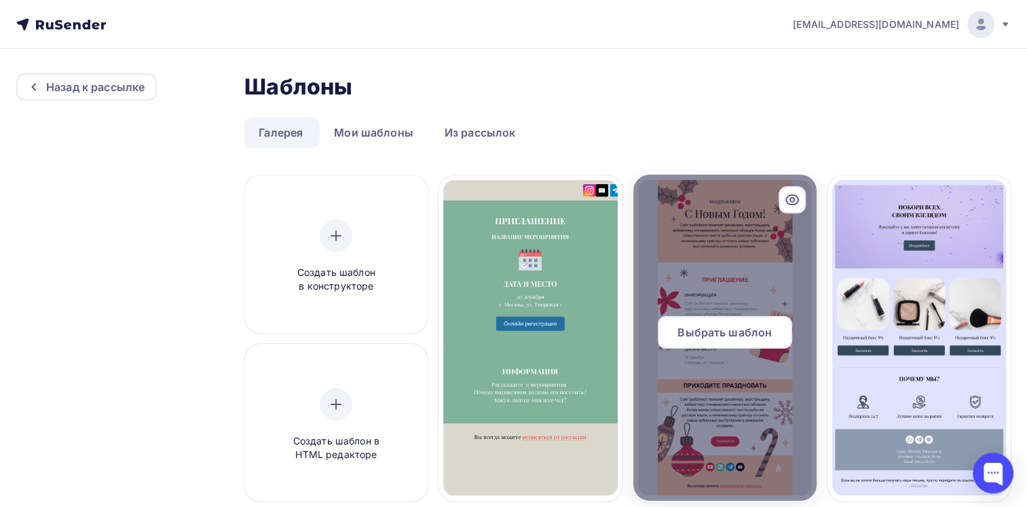
click at [752, 325] on span "Выбрать шаблон" at bounding box center [725, 332] width 94 height 16
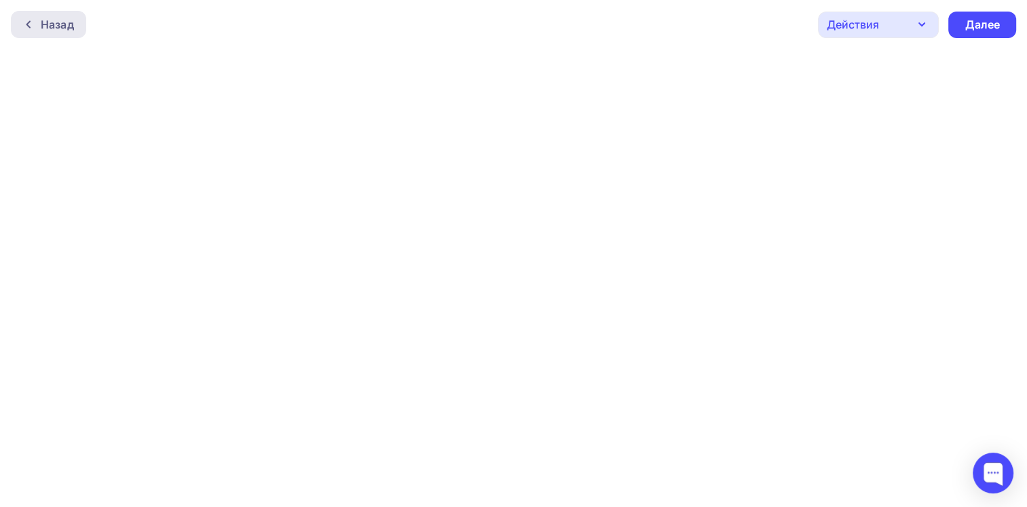
click at [41, 17] on div "Назад" at bounding box center [57, 24] width 33 height 16
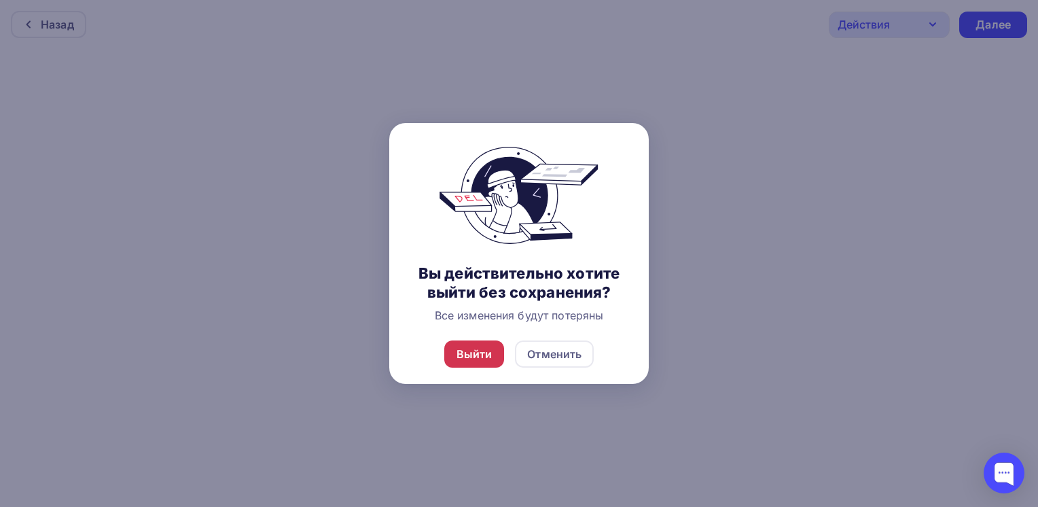
click at [478, 354] on div "Выйти" at bounding box center [474, 354] width 36 height 16
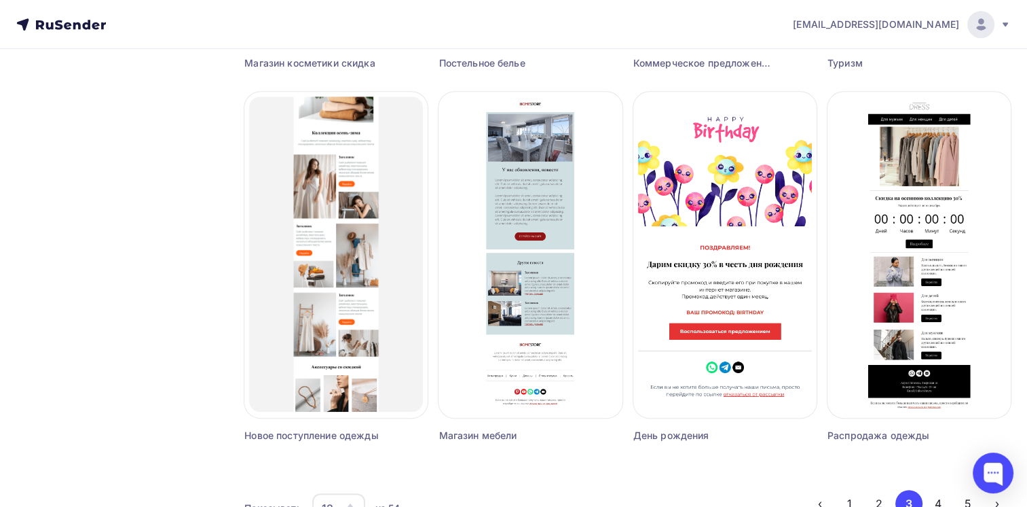
scroll to position [886, 0]
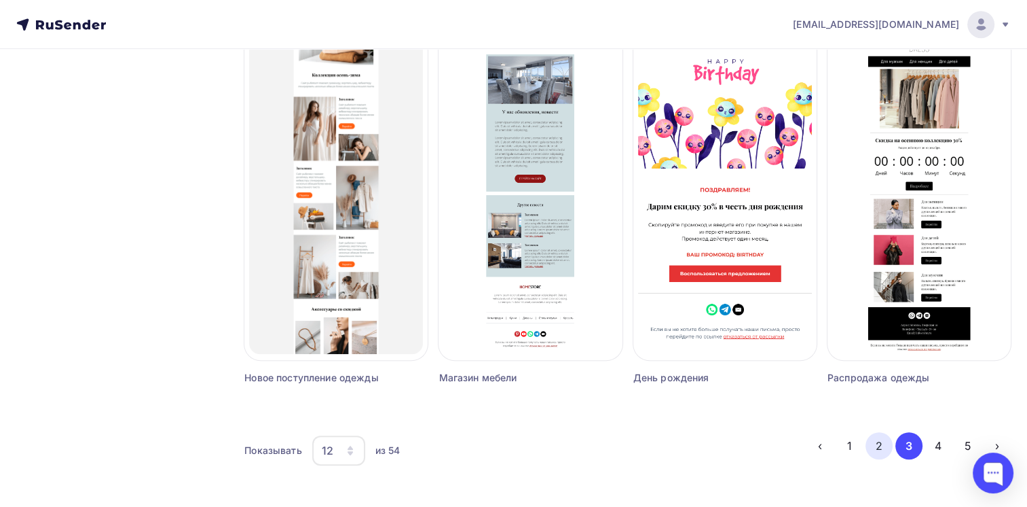
click at [875, 441] on button "2" at bounding box center [879, 445] width 27 height 27
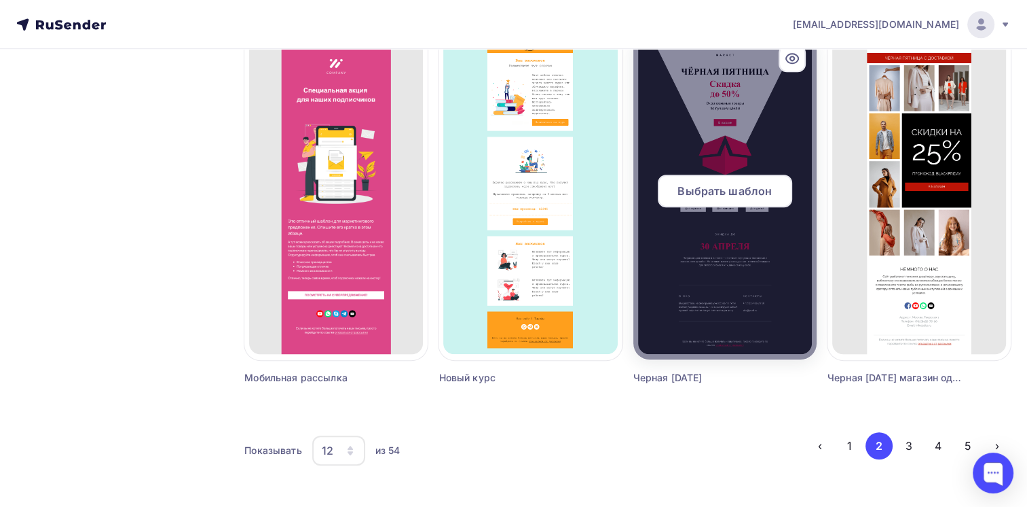
click at [750, 177] on div "Выбрать шаблон" at bounding box center [725, 191] width 134 height 33
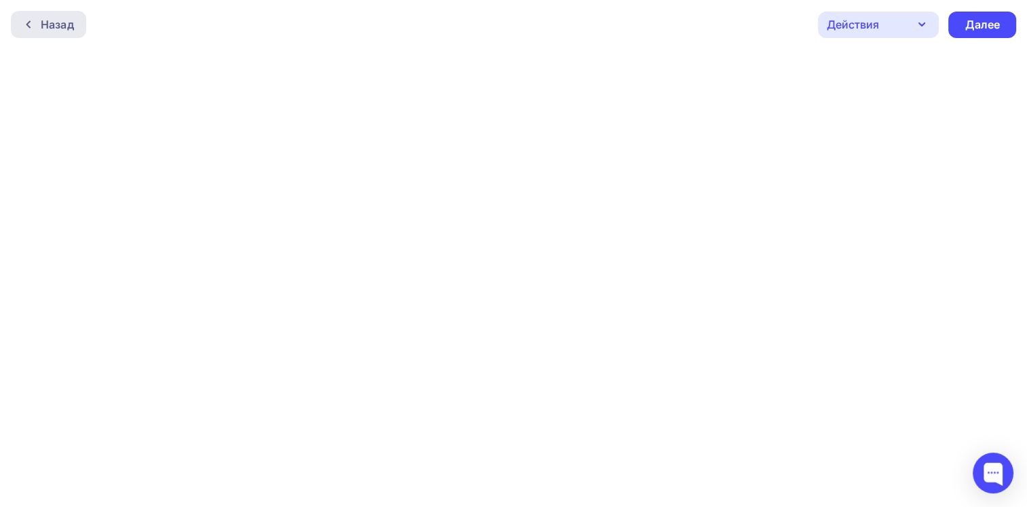
click at [24, 26] on icon at bounding box center [28, 24] width 11 height 11
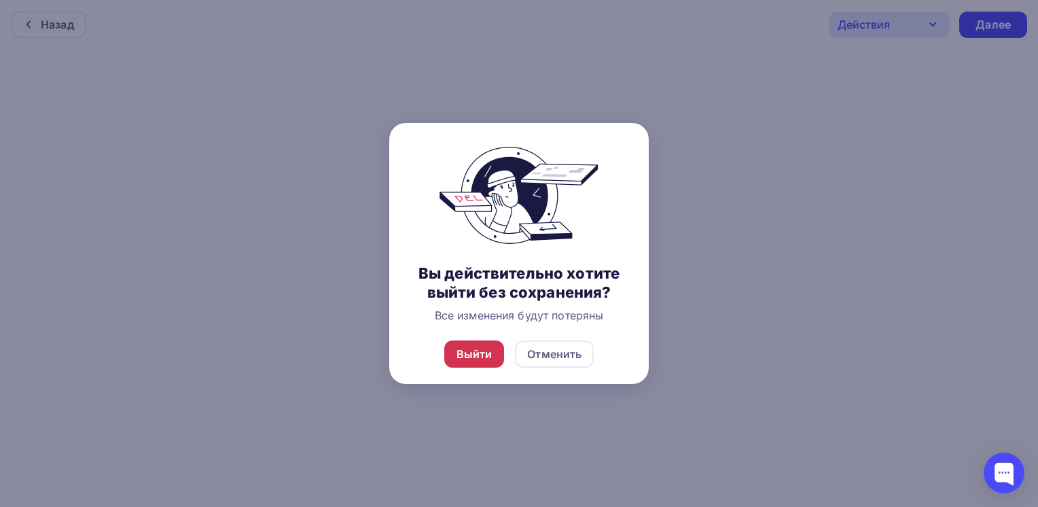
click at [476, 347] on div "Выйти" at bounding box center [474, 354] width 36 height 16
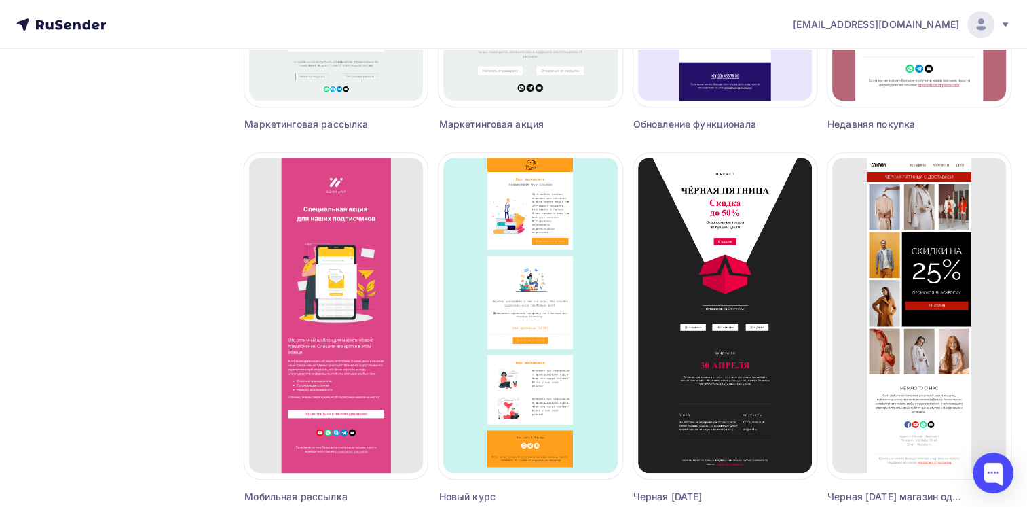
scroll to position [886, 0]
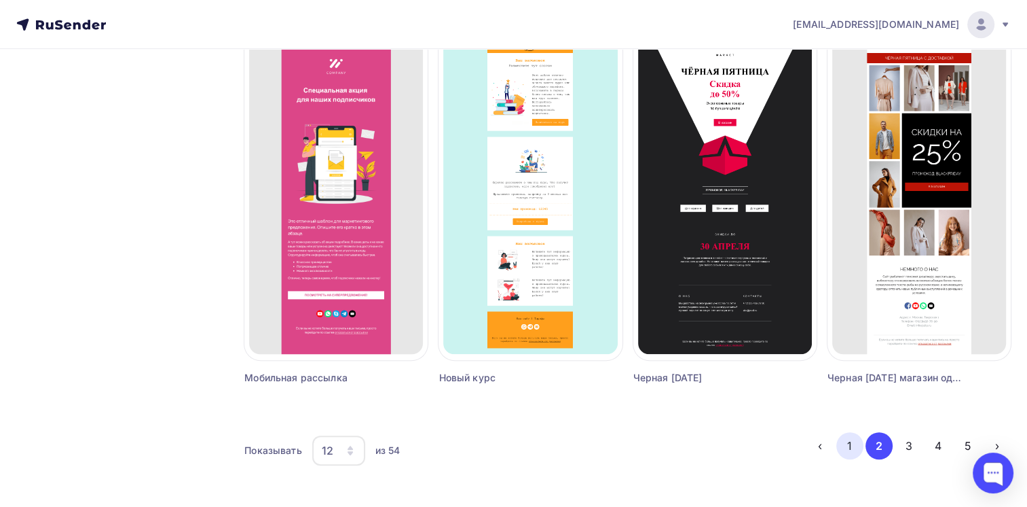
click at [858, 443] on button "1" at bounding box center [850, 445] width 27 height 27
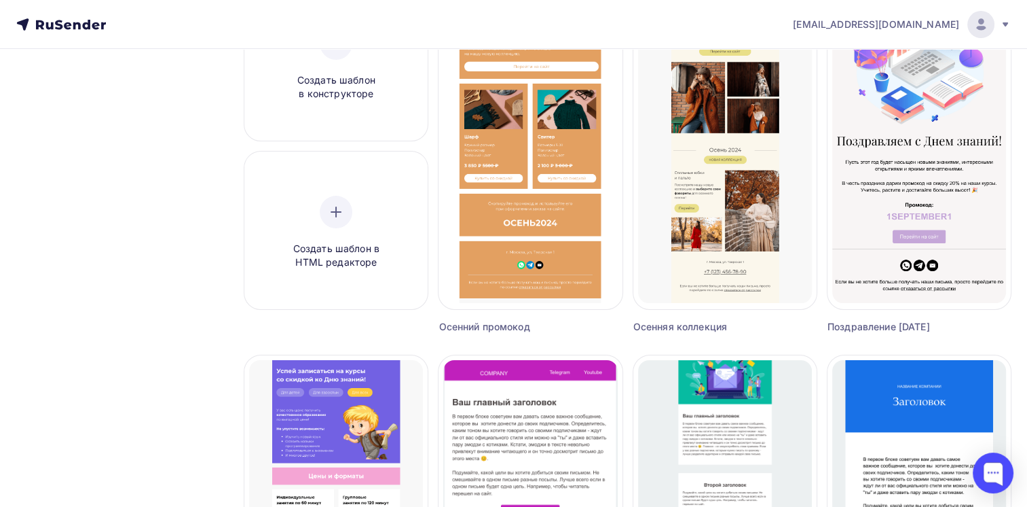
scroll to position [0, 0]
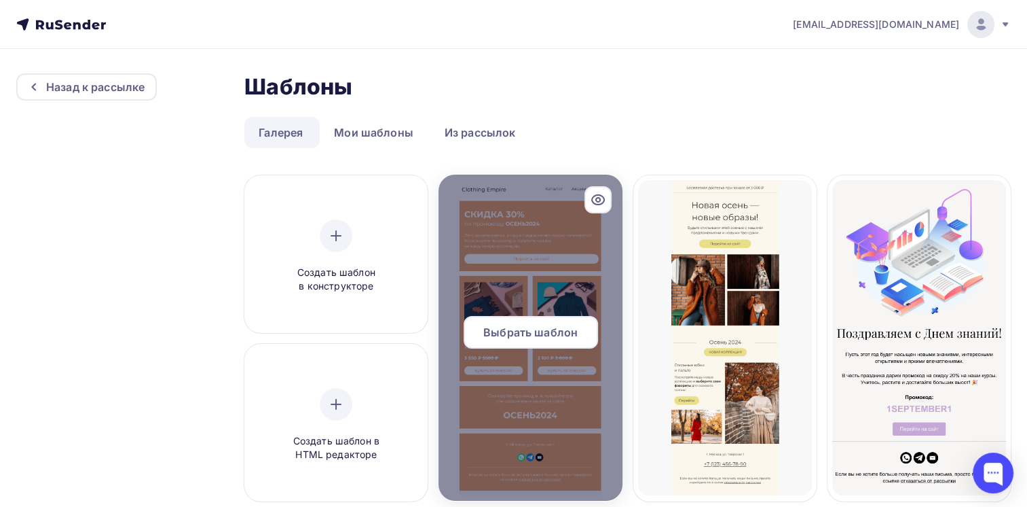
click at [541, 330] on span "Выбрать шаблон" at bounding box center [531, 332] width 94 height 16
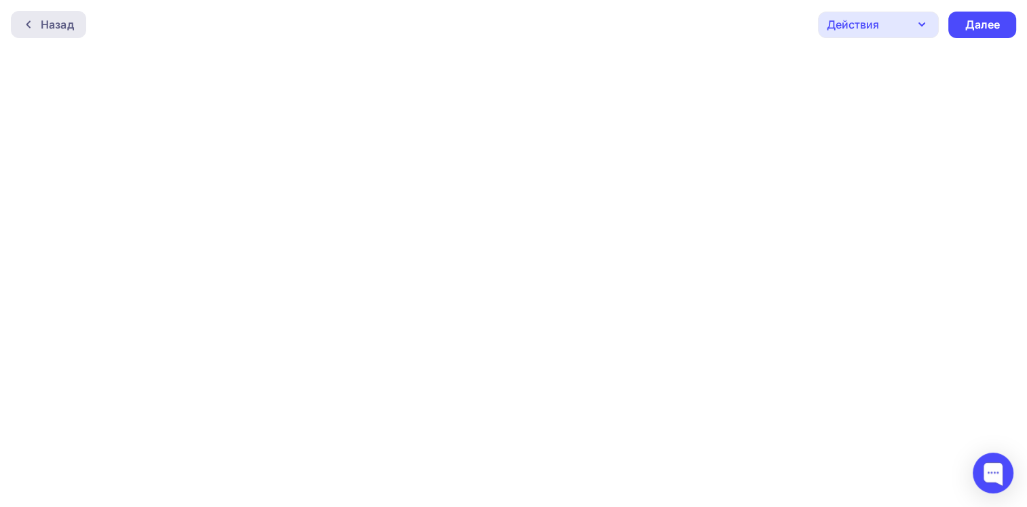
click at [62, 19] on div "Назад" at bounding box center [57, 24] width 33 height 16
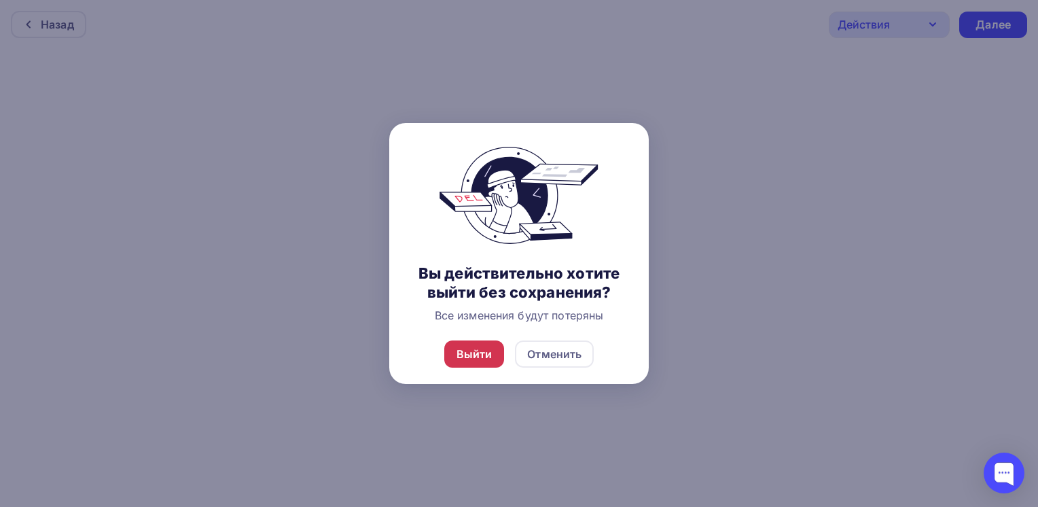
click at [487, 360] on div "Выйти" at bounding box center [474, 354] width 36 height 16
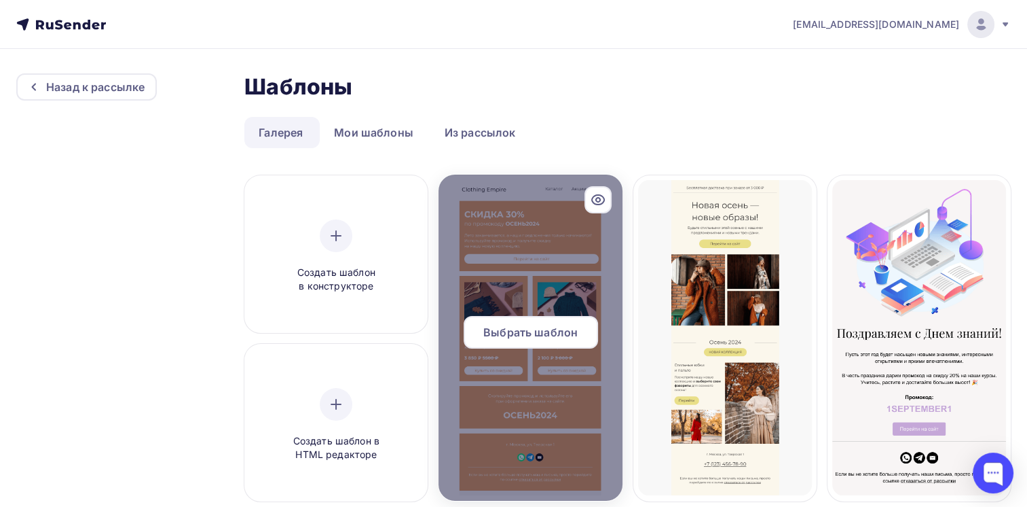
click at [518, 335] on span "Выбрать шаблон" at bounding box center [531, 332] width 94 height 16
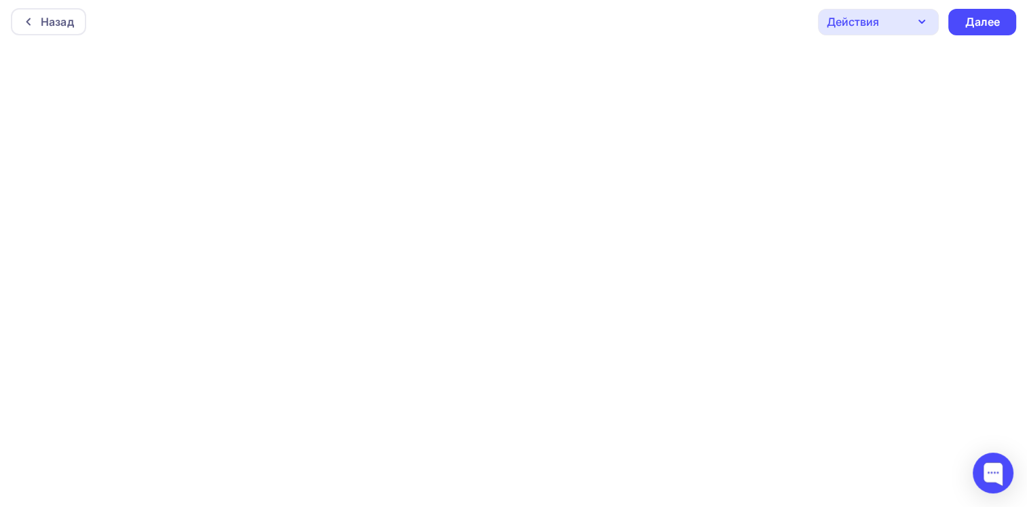
scroll to position [3, 0]
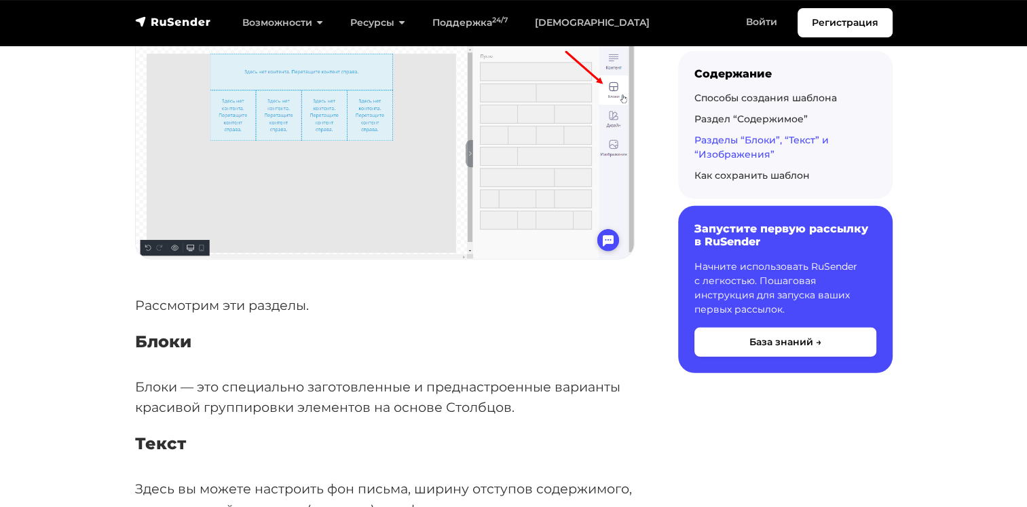
scroll to position [3171, 0]
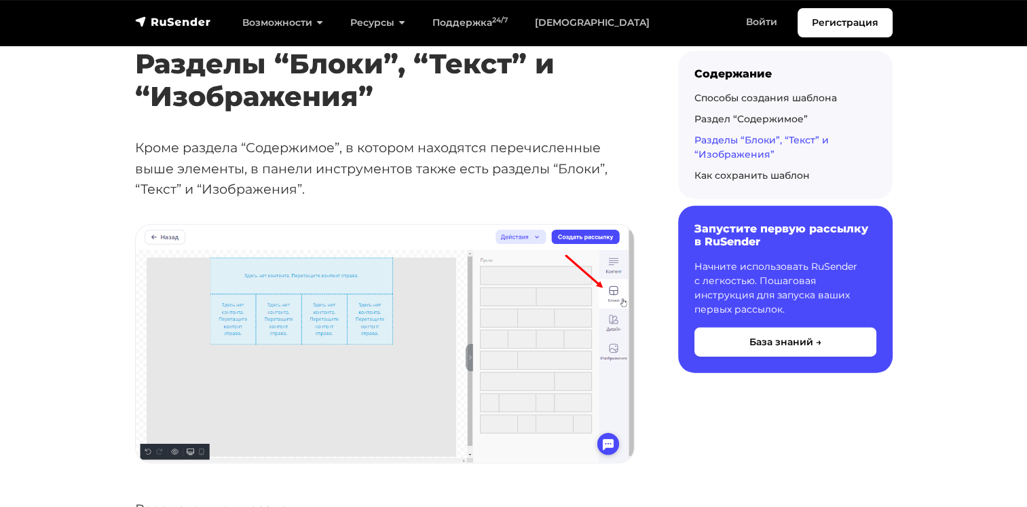
click at [326, 316] on img at bounding box center [385, 344] width 498 height 238
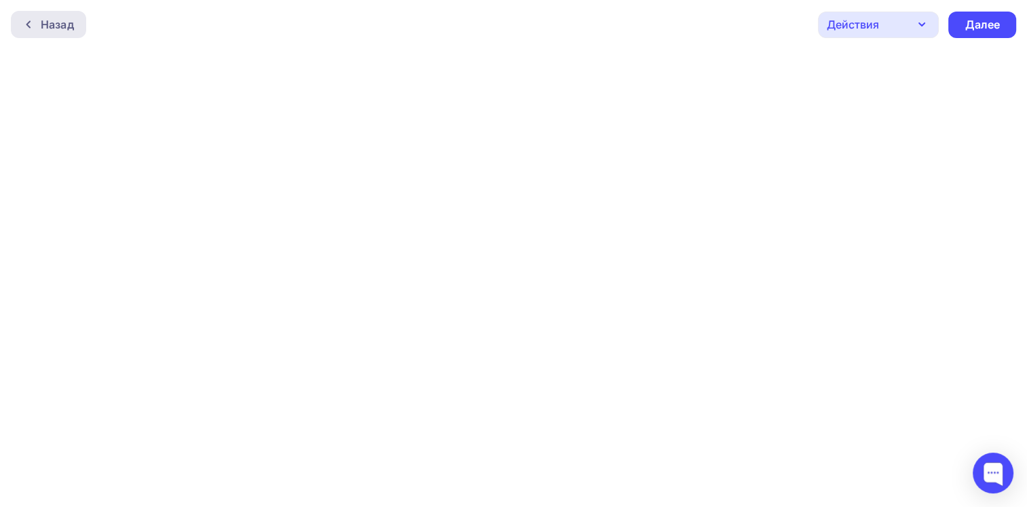
click at [65, 13] on div "Назад" at bounding box center [48, 24] width 75 height 27
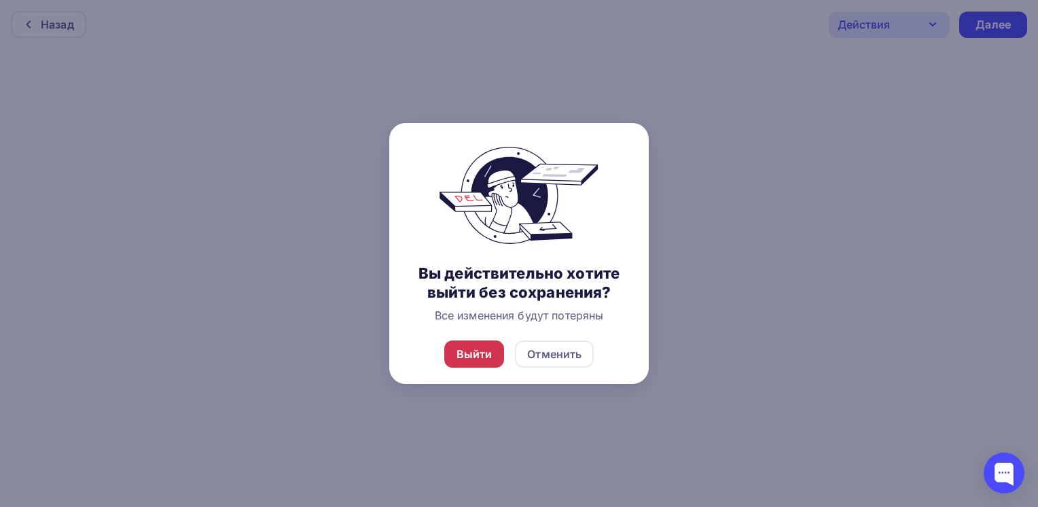
click at [491, 352] on div "Выйти" at bounding box center [474, 354] width 36 height 16
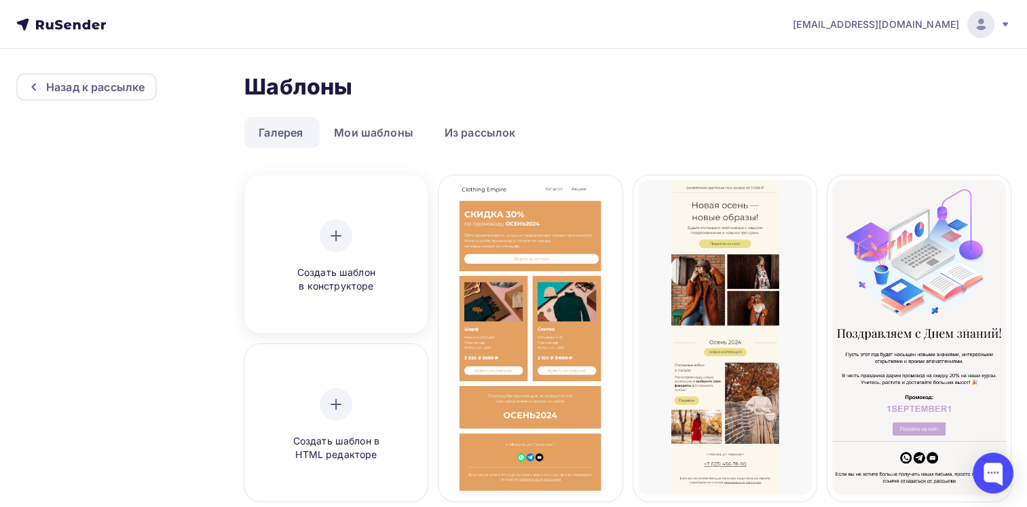
click at [331, 249] on div at bounding box center [336, 235] width 33 height 33
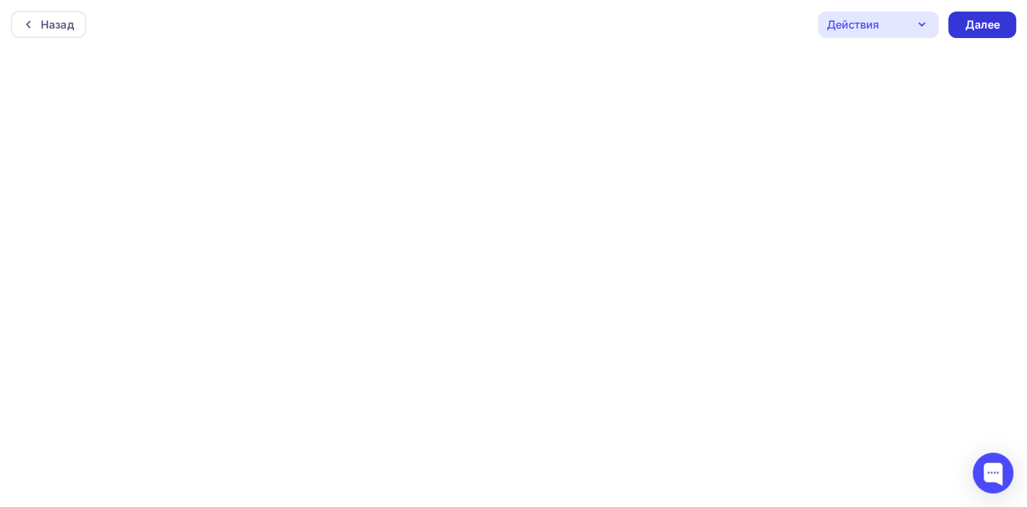
click at [999, 24] on div "Далее" at bounding box center [982, 25] width 35 height 16
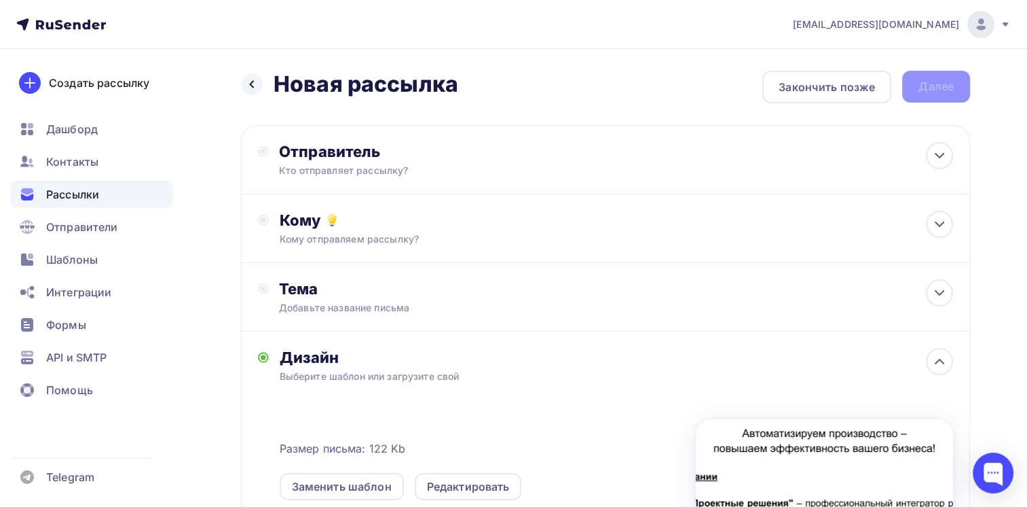
click at [350, 377] on div "Выберите шаблон или загрузите свой" at bounding box center [583, 376] width 606 height 14
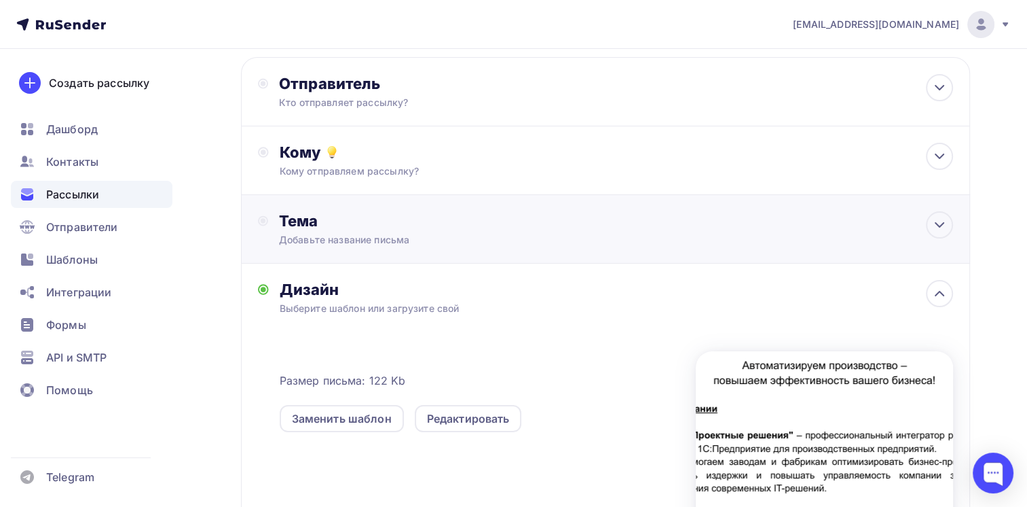
scroll to position [204, 0]
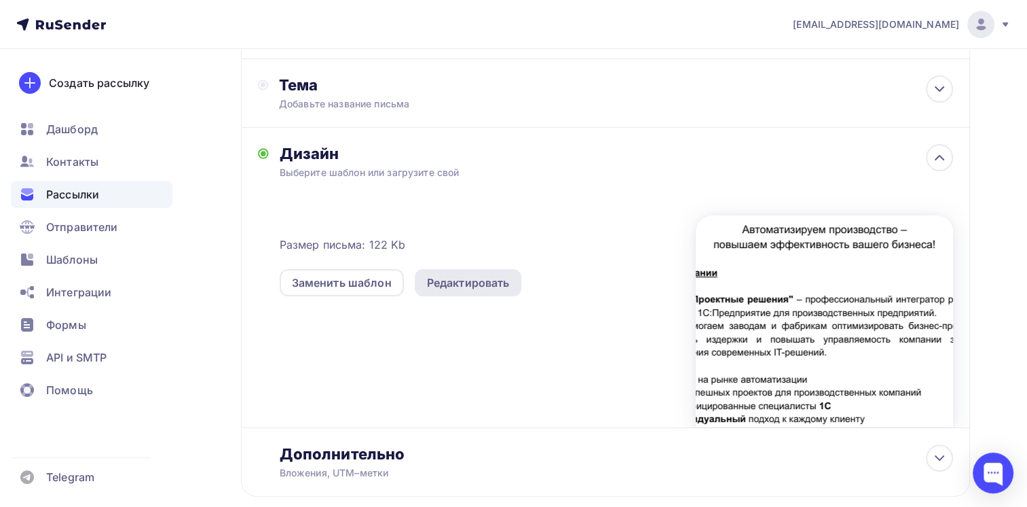
click at [460, 276] on div "Редактировать" at bounding box center [468, 282] width 83 height 16
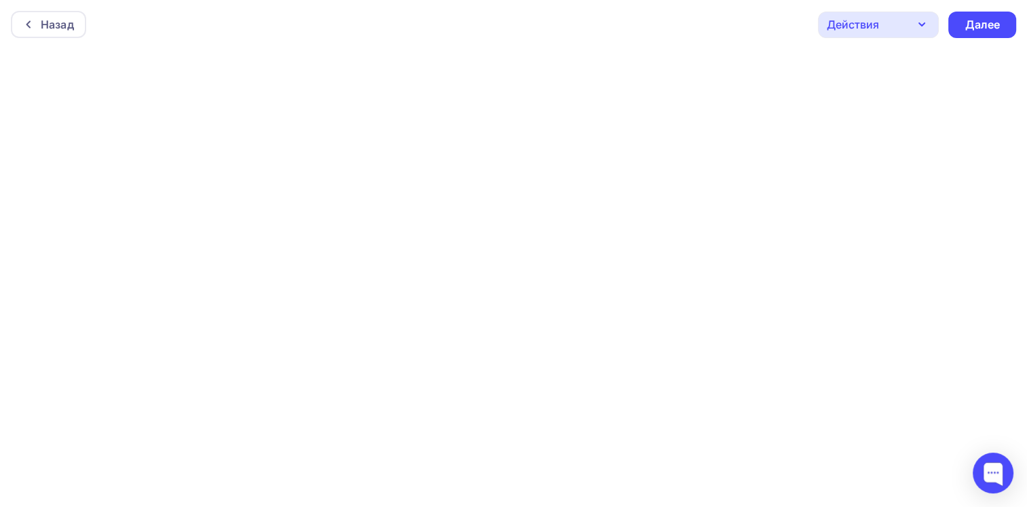
click at [918, 23] on icon "button" at bounding box center [922, 24] width 16 height 16
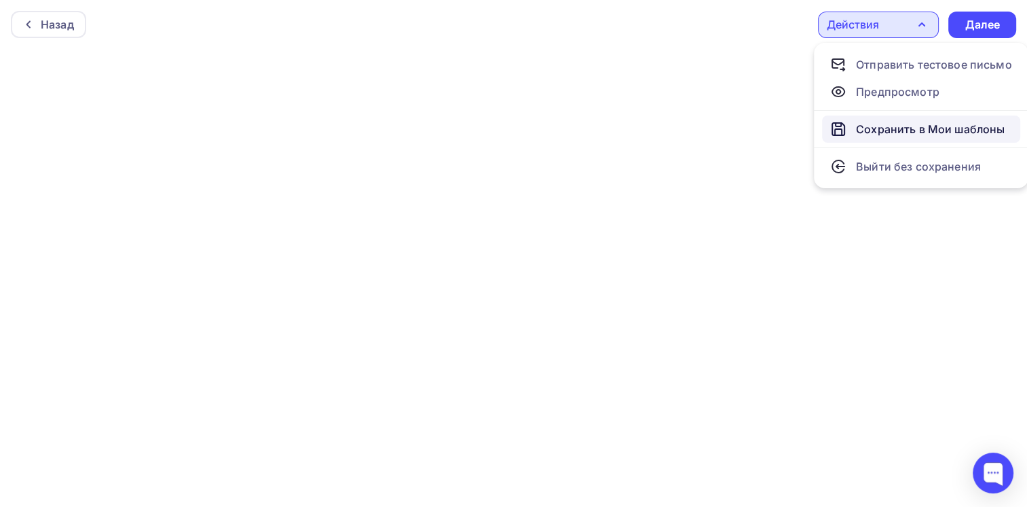
click at [924, 132] on div "Сохранить в Мои шаблоны" at bounding box center [930, 129] width 149 height 16
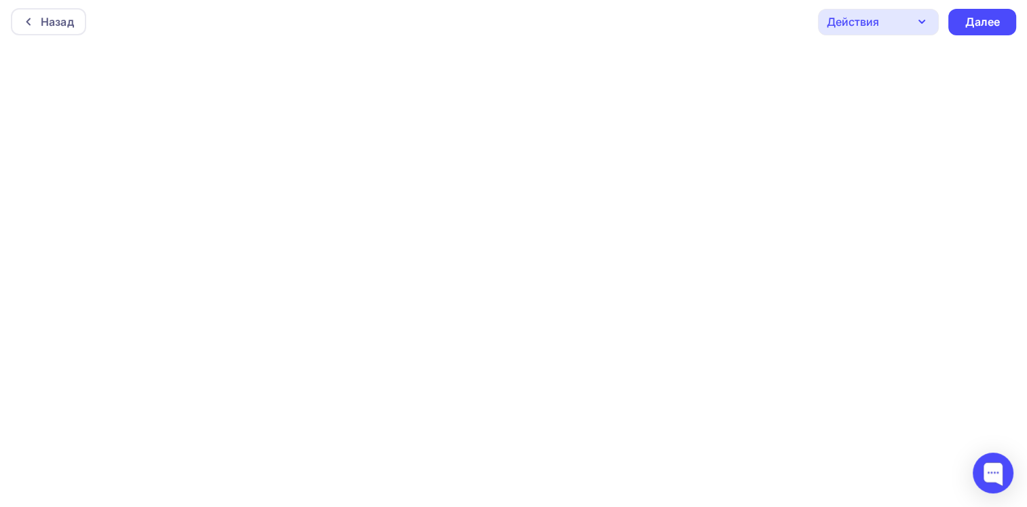
scroll to position [3, 0]
click at [961, 15] on div "Далее" at bounding box center [983, 22] width 68 height 26
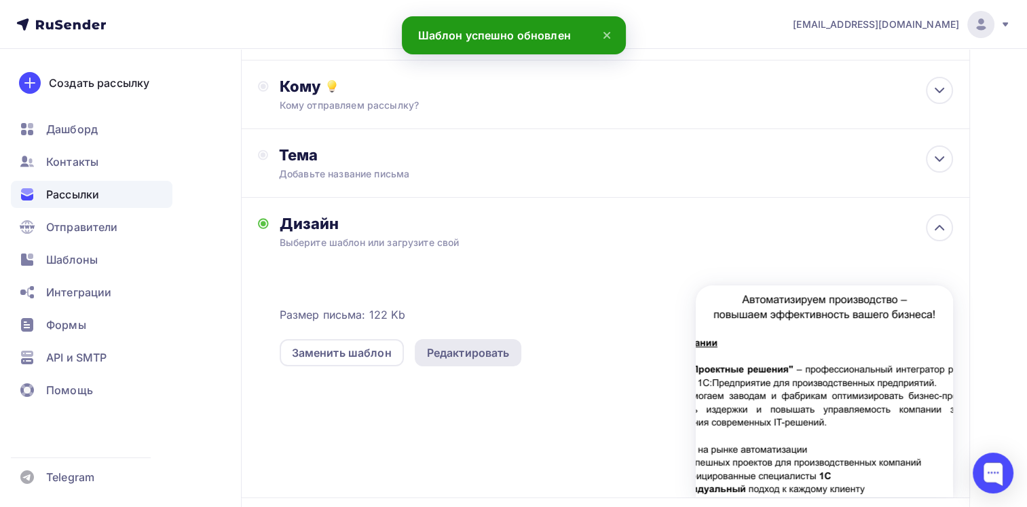
scroll to position [136, 0]
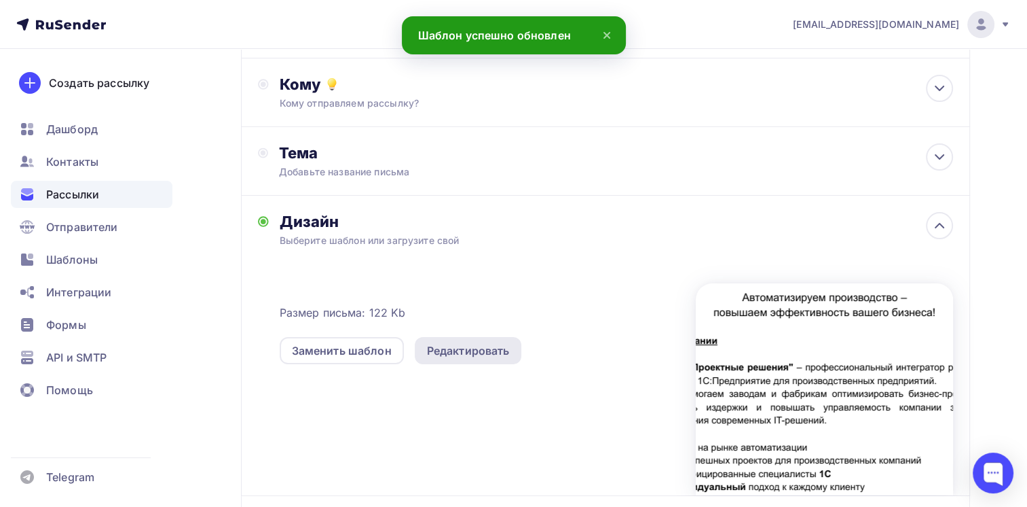
click at [462, 346] on div "Редактировать" at bounding box center [468, 350] width 83 height 16
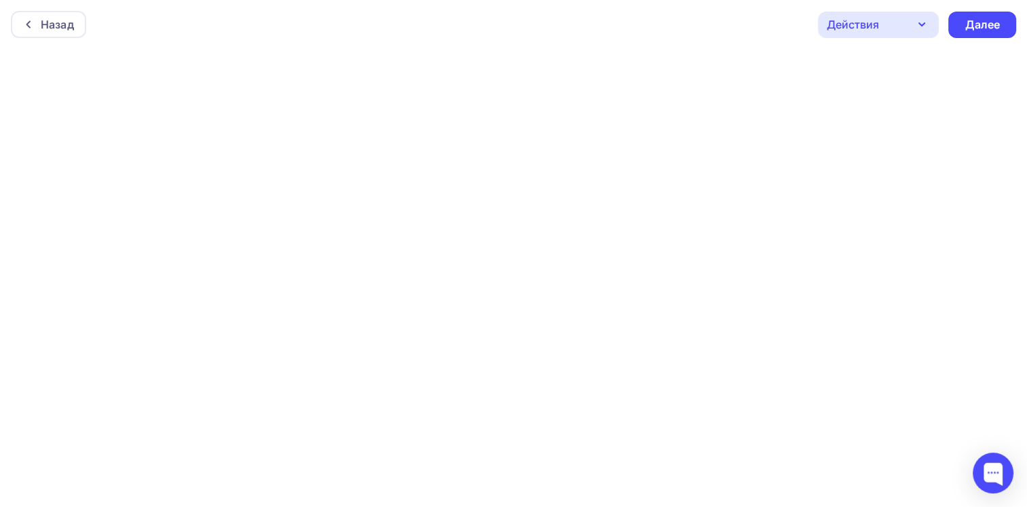
click at [926, 29] on icon "button" at bounding box center [922, 24] width 16 height 16
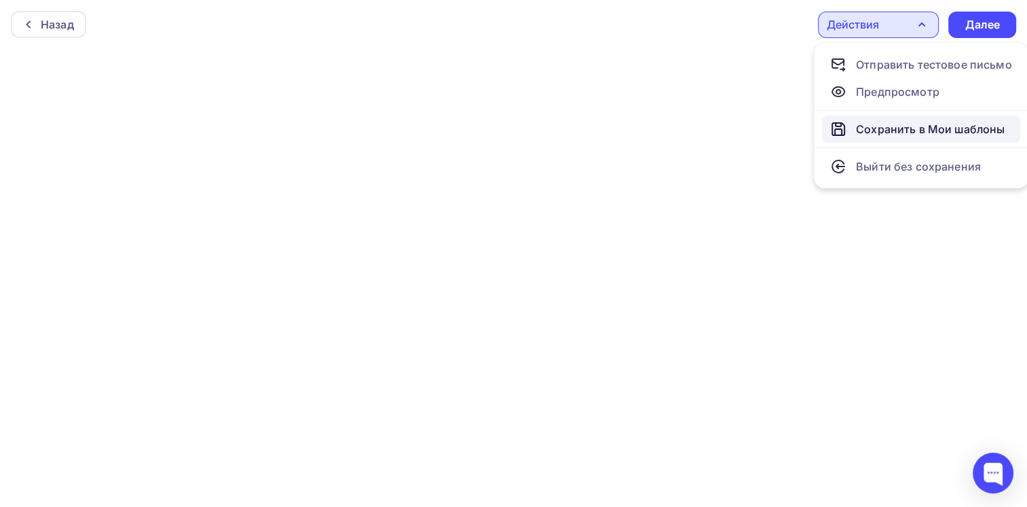
click at [913, 124] on div "Сохранить в Мои шаблоны" at bounding box center [930, 129] width 149 height 16
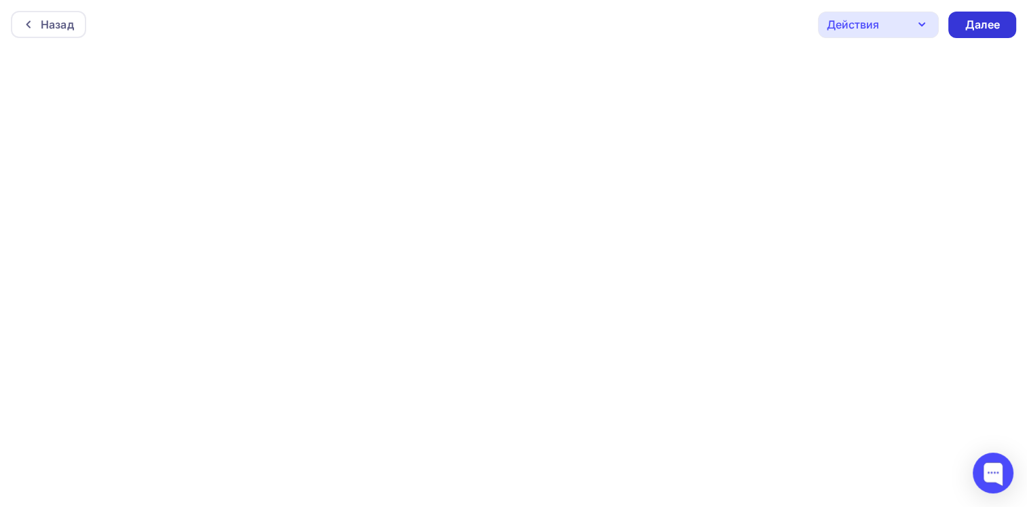
click at [996, 24] on div "Далее" at bounding box center [982, 25] width 35 height 16
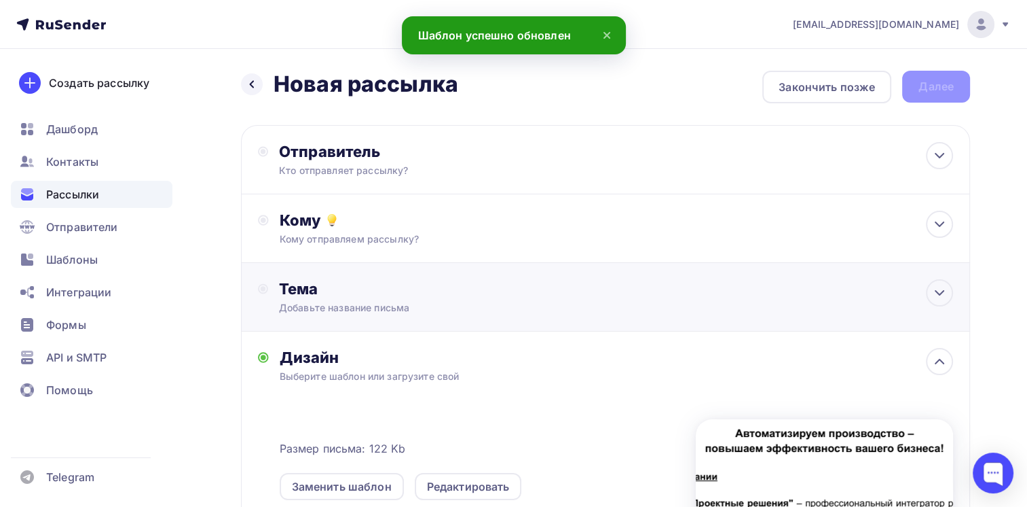
click at [380, 289] on div "Тема" at bounding box center [413, 288] width 268 height 19
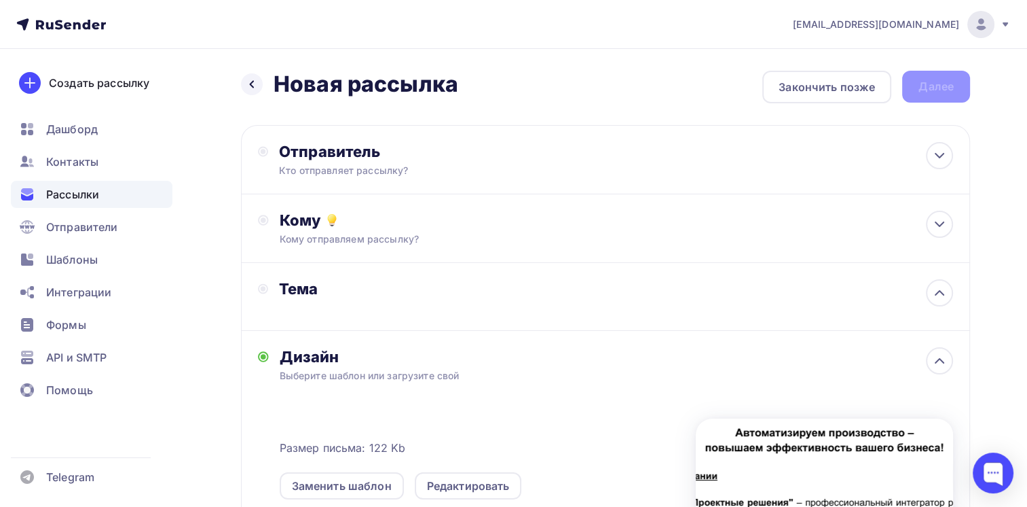
click at [452, 292] on div "Тема" at bounding box center [413, 288] width 268 height 19
click at [929, 283] on div at bounding box center [939, 292] width 27 height 27
click at [418, 280] on div "Тема" at bounding box center [413, 288] width 268 height 19
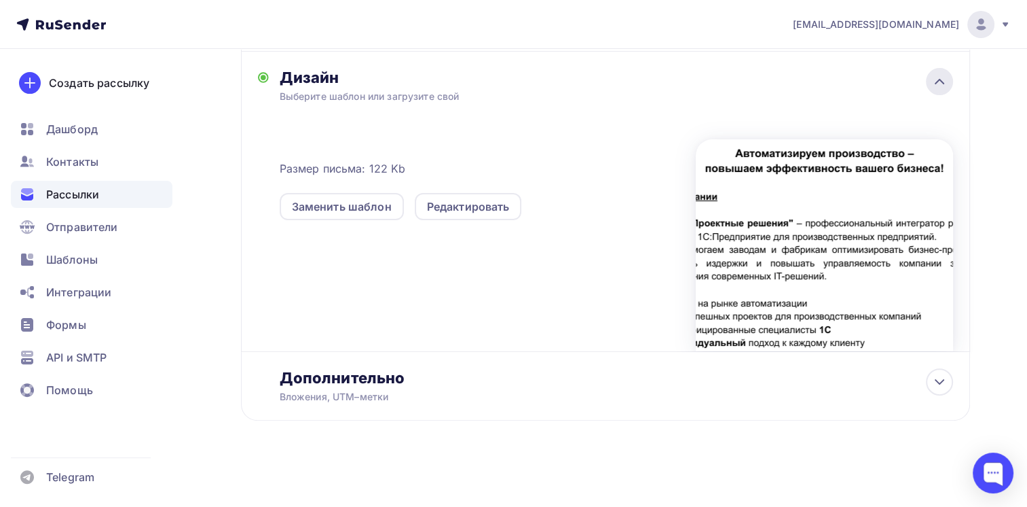
click at [940, 73] on icon at bounding box center [940, 81] width 16 height 16
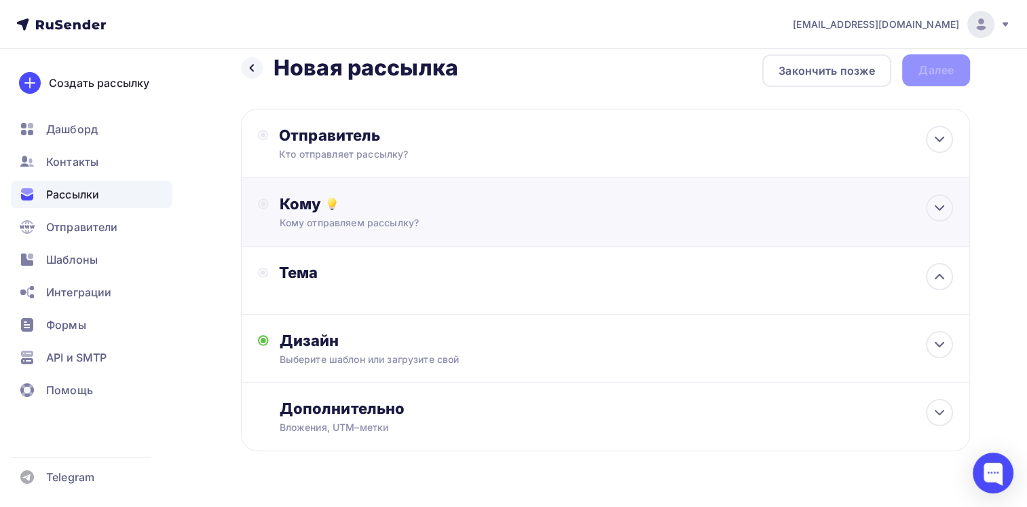
scroll to position [0, 0]
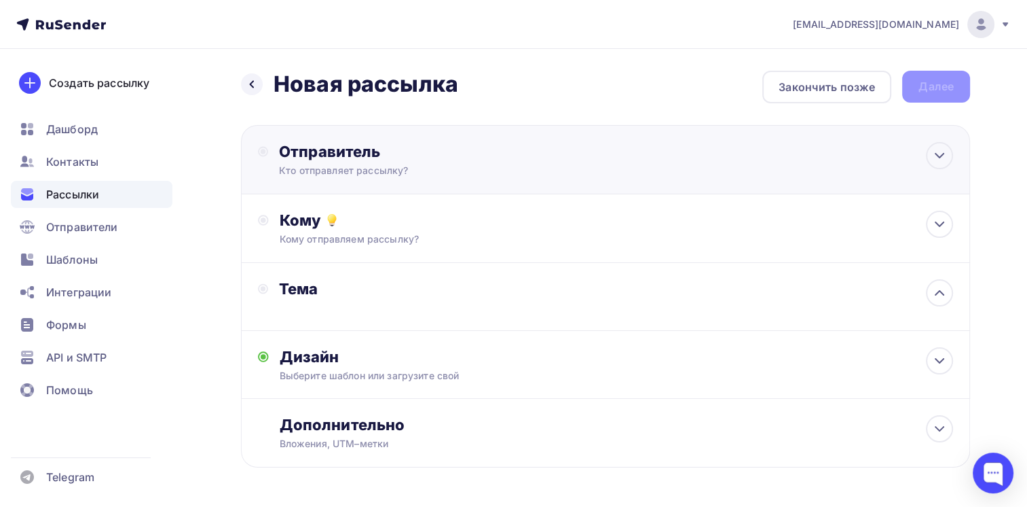
click at [382, 145] on div "Отправитель" at bounding box center [426, 151] width 294 height 19
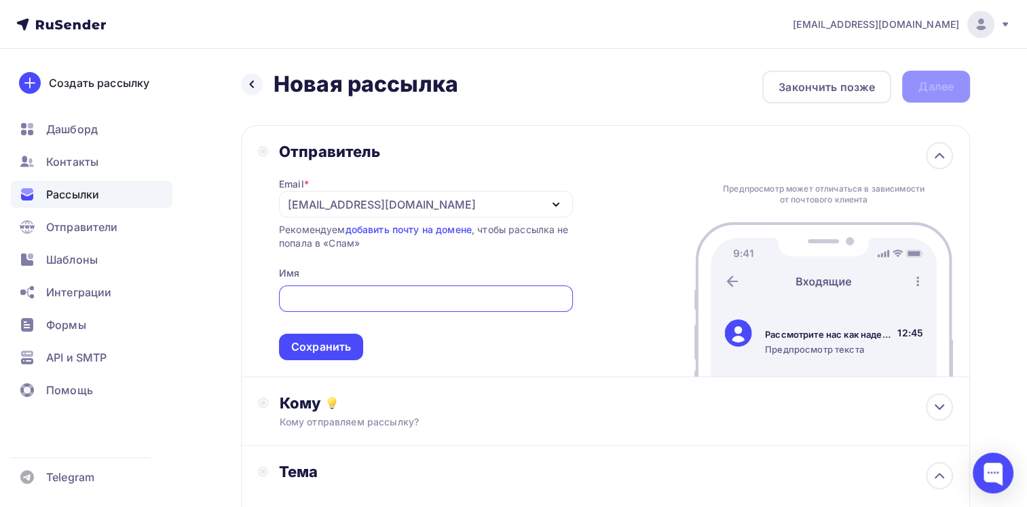
click at [336, 292] on input "text" at bounding box center [426, 299] width 278 height 16
click at [530, 200] on div "[EMAIL_ADDRESS][DOMAIN_NAME]" at bounding box center [426, 204] width 294 height 26
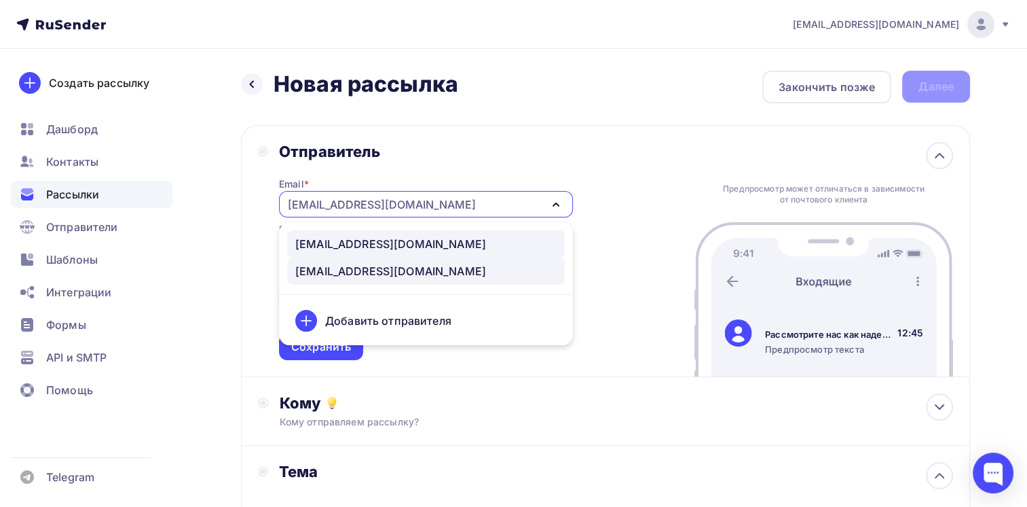
click at [371, 247] on div "[EMAIL_ADDRESS][DOMAIN_NAME]" at bounding box center [390, 244] width 191 height 16
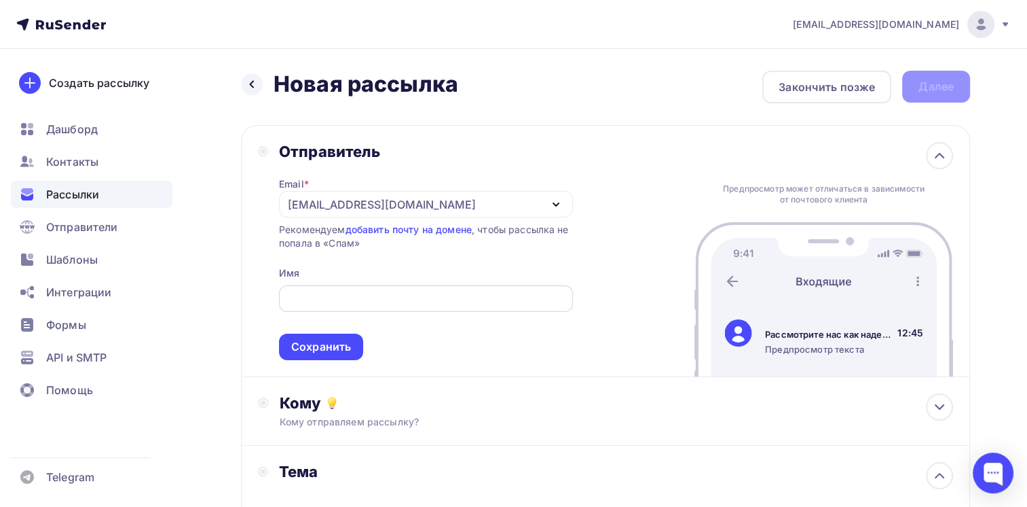
click at [321, 291] on input "text" at bounding box center [426, 299] width 278 height 16
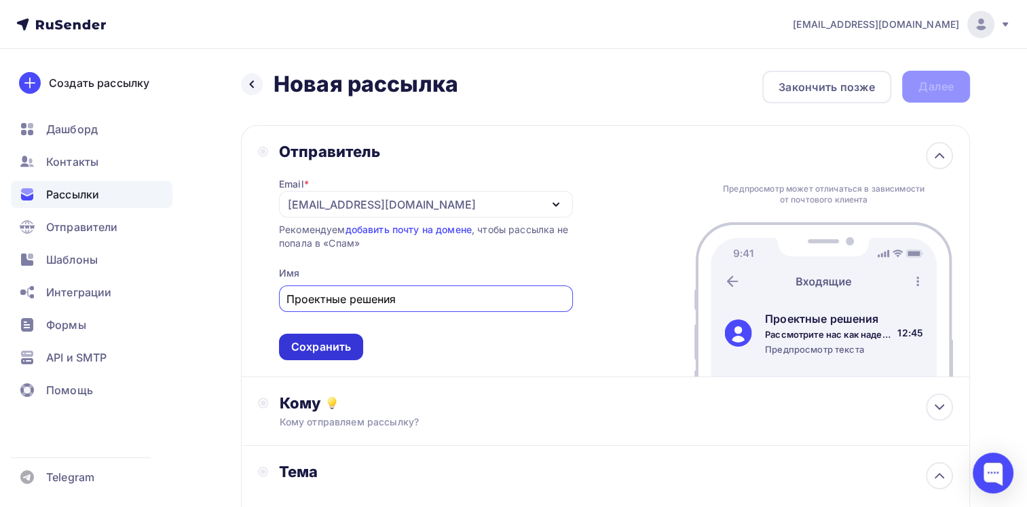
type input "Проектные решения"
click at [316, 347] on div "Сохранить" at bounding box center [321, 347] width 60 height 16
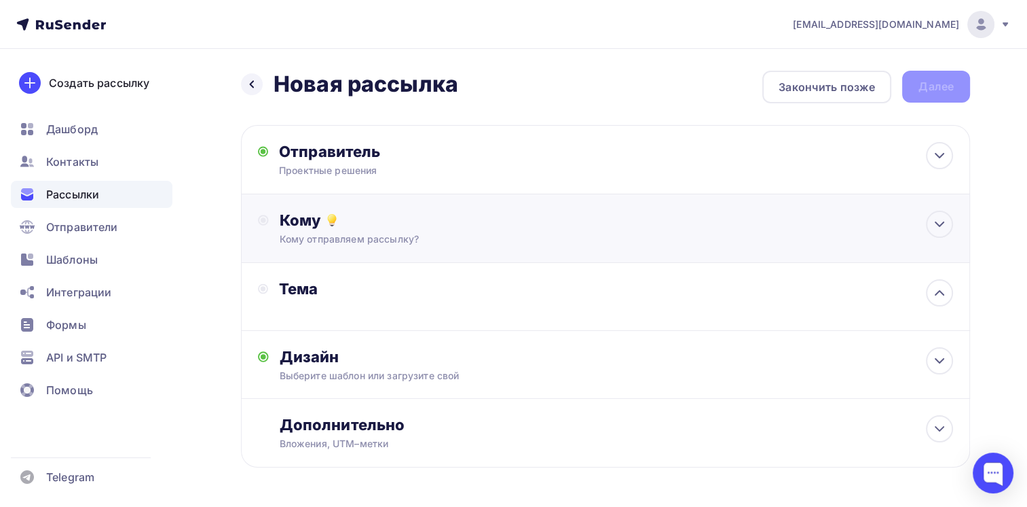
click at [364, 232] on div "Кому отправляем рассылку?" at bounding box center [583, 239] width 606 height 14
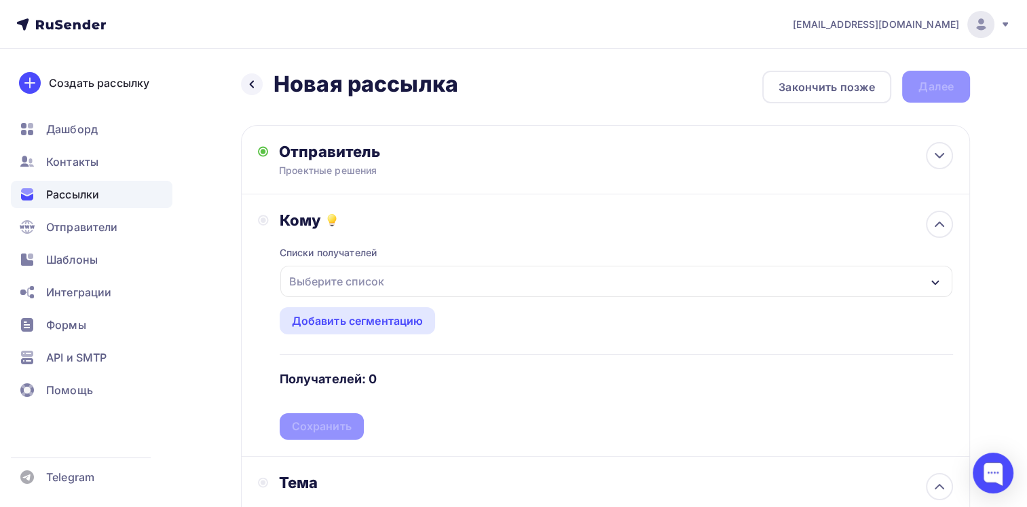
click at [350, 285] on div "Выберите список" at bounding box center [337, 281] width 106 height 24
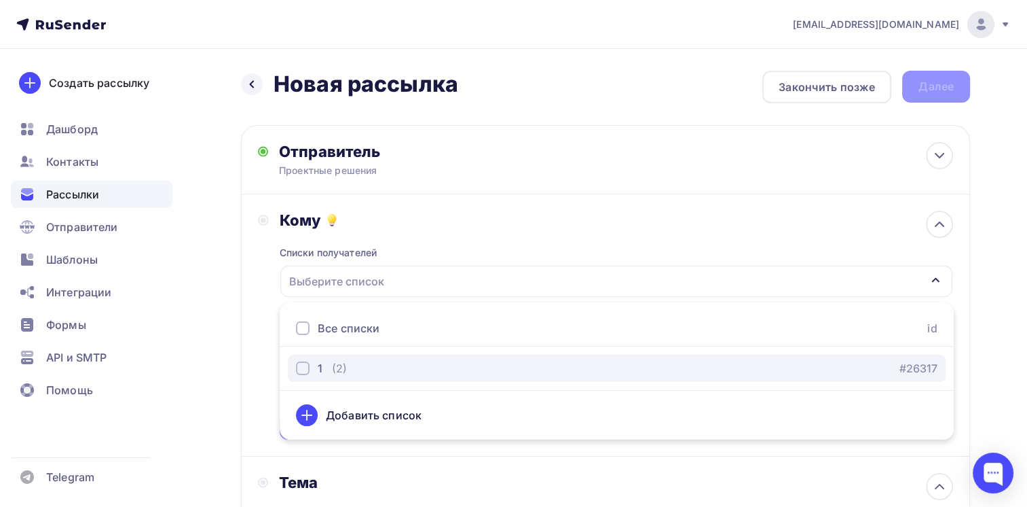
click at [307, 363] on div "button" at bounding box center [303, 368] width 14 height 14
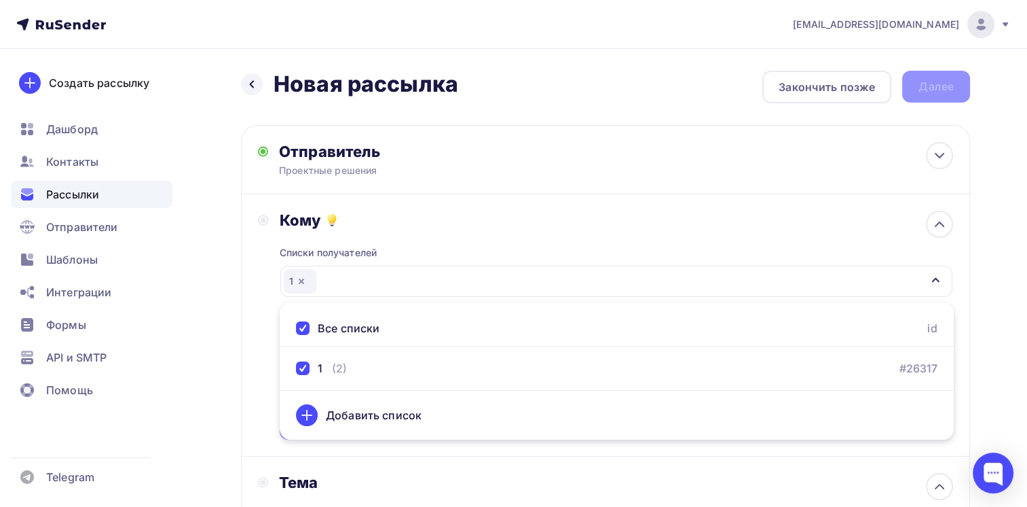
click at [255, 378] on div "Кому Списки получателей 1 Все списки id 1 (2) #26317 Добавить список Добавить с…" at bounding box center [605, 325] width 729 height 262
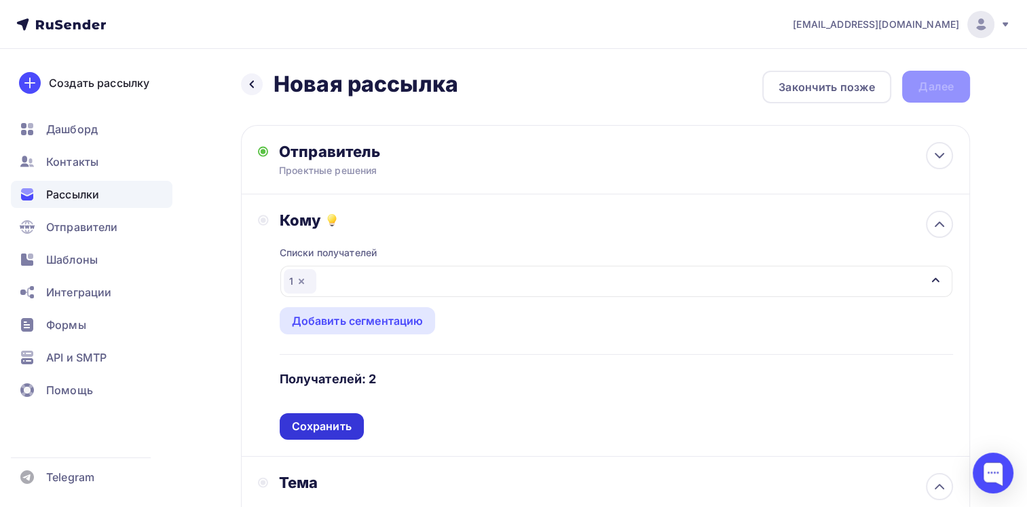
click at [293, 420] on div "Сохранить" at bounding box center [322, 426] width 60 height 16
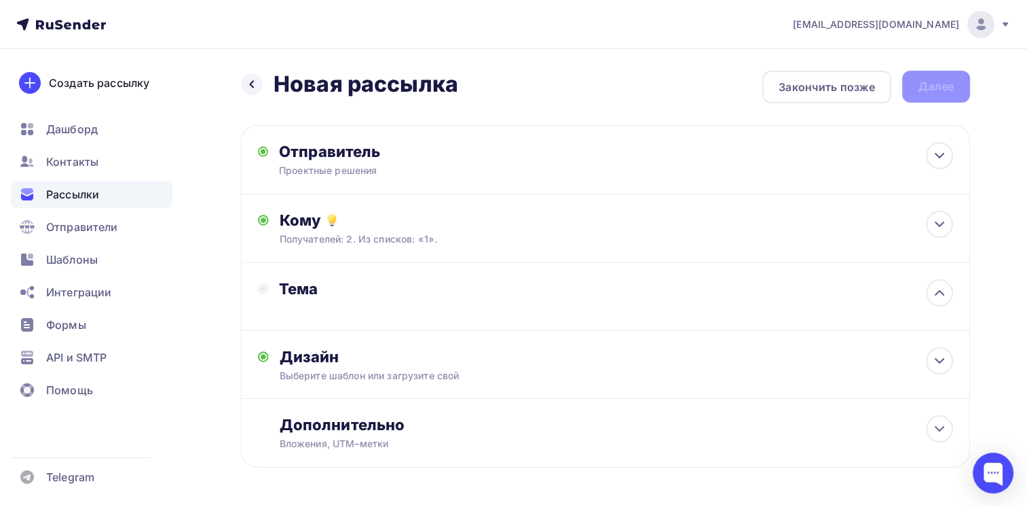
scroll to position [46, 0]
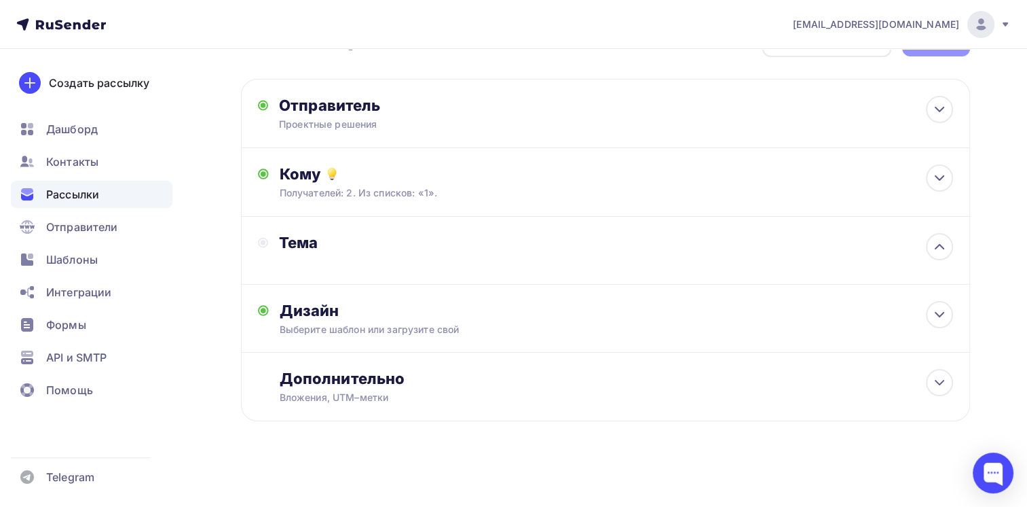
click at [324, 239] on div "Тема" at bounding box center [413, 242] width 268 height 19
click at [274, 239] on div "Тема" at bounding box center [402, 242] width 289 height 19
click at [264, 242] on circle at bounding box center [263, 242] width 5 height 5
drag, startPoint x: 480, startPoint y: 232, endPoint x: 504, endPoint y: 229, distance: 23.9
click at [482, 233] on div "Тема" at bounding box center [413, 242] width 268 height 19
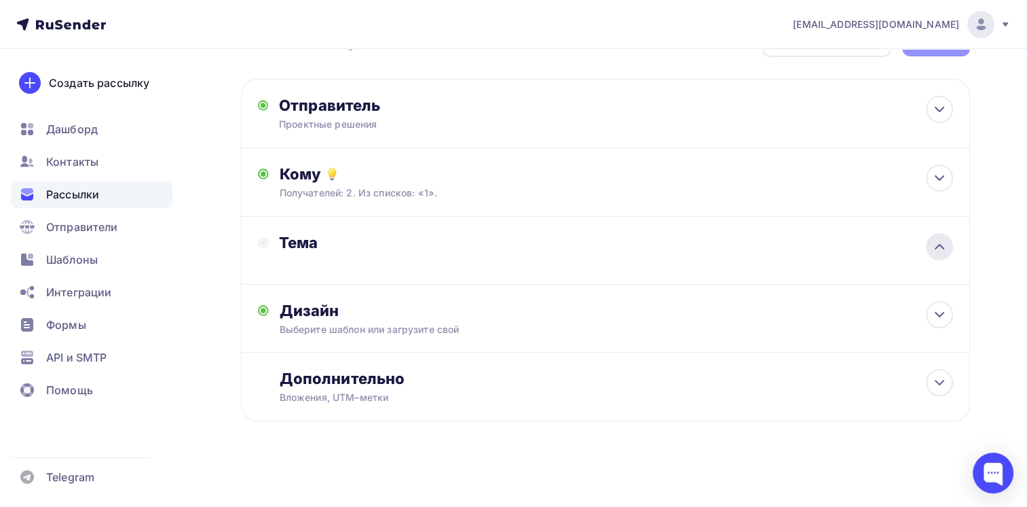
click at [935, 239] on icon at bounding box center [940, 246] width 16 height 16
click at [452, 265] on div "Тема" at bounding box center [402, 250] width 289 height 35
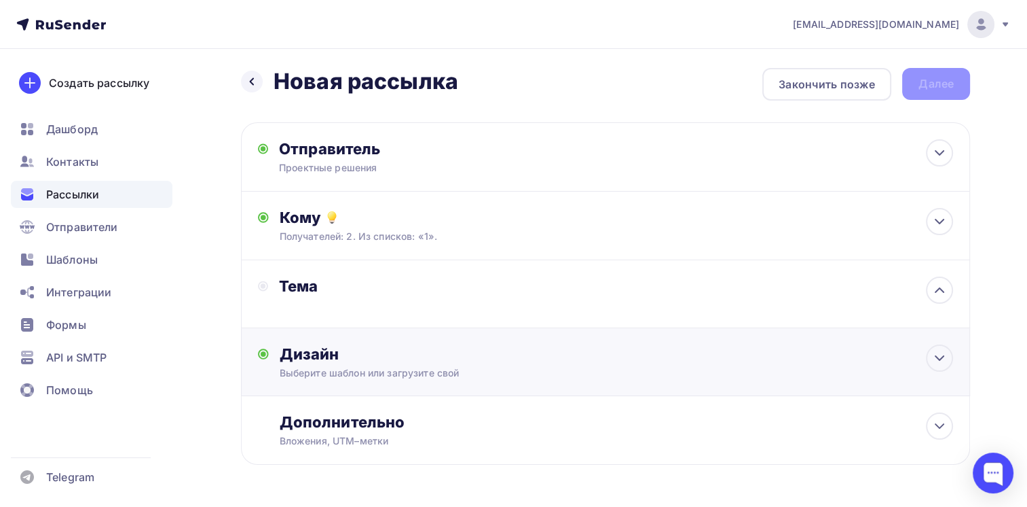
scroll to position [0, 0]
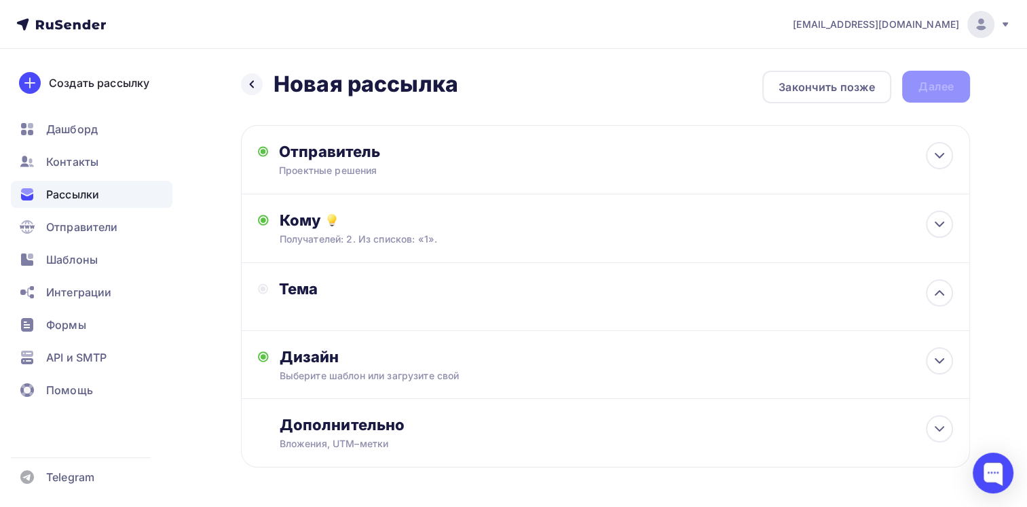
click at [951, 86] on div "Назад Новая рассылка Новая рассылка Закончить позже Далее" at bounding box center [605, 87] width 729 height 33
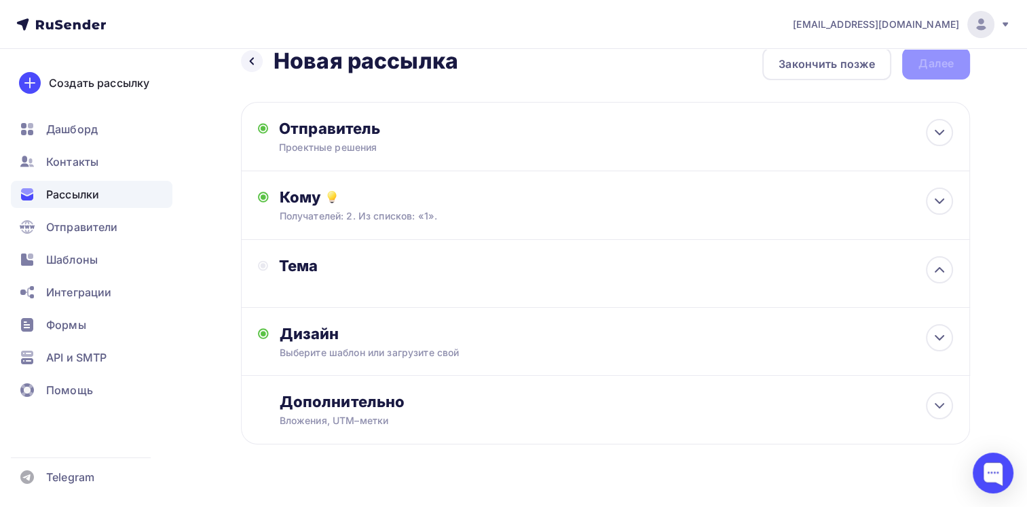
scroll to position [46, 0]
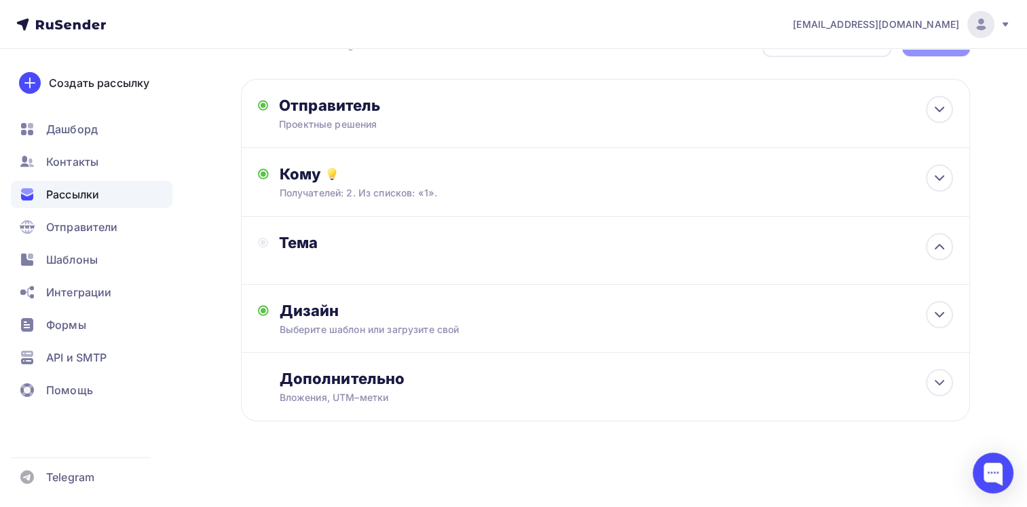
drag, startPoint x: 319, startPoint y: 246, endPoint x: 276, endPoint y: 246, distance: 42.8
click at [318, 246] on div "Тема" at bounding box center [413, 242] width 268 height 19
click at [263, 245] on circle at bounding box center [263, 242] width 9 height 9
click at [305, 272] on div "Тема" at bounding box center [605, 251] width 729 height 68
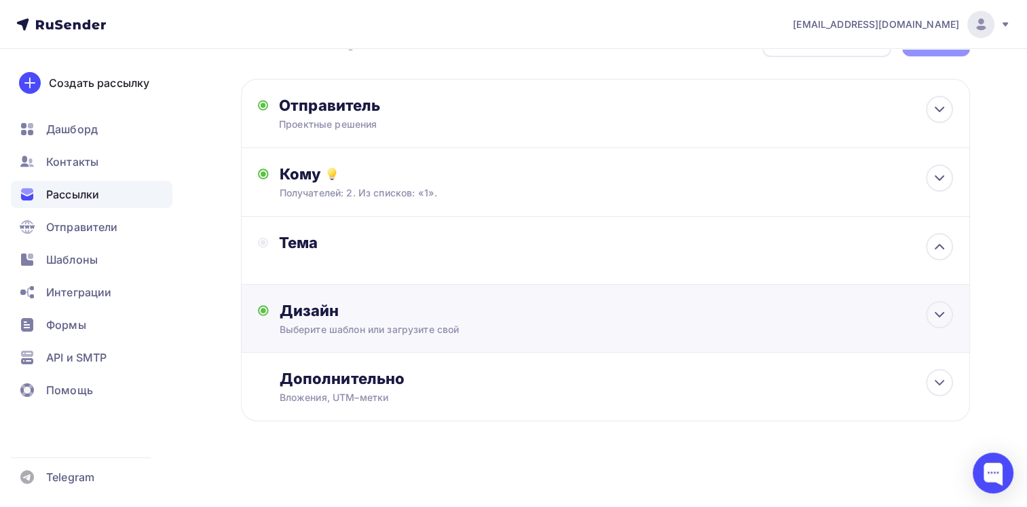
click at [369, 329] on div "Выберите шаблон или загрузите свой" at bounding box center [583, 330] width 606 height 14
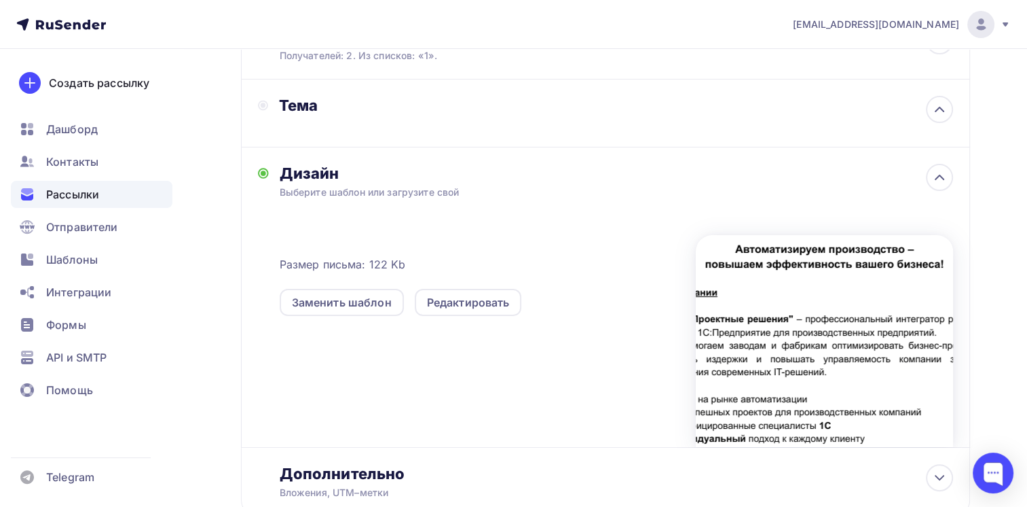
scroll to position [143, 0]
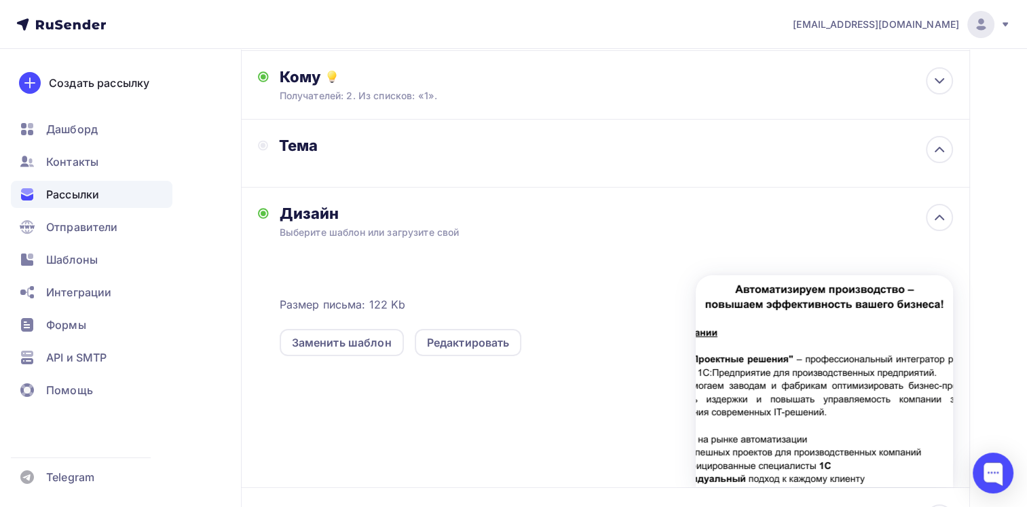
click at [387, 219] on div "Дизайн" at bounding box center [617, 213] width 674 height 19
drag, startPoint x: 940, startPoint y: 216, endPoint x: 928, endPoint y: 167, distance: 50.4
click at [941, 216] on icon at bounding box center [940, 217] width 16 height 16
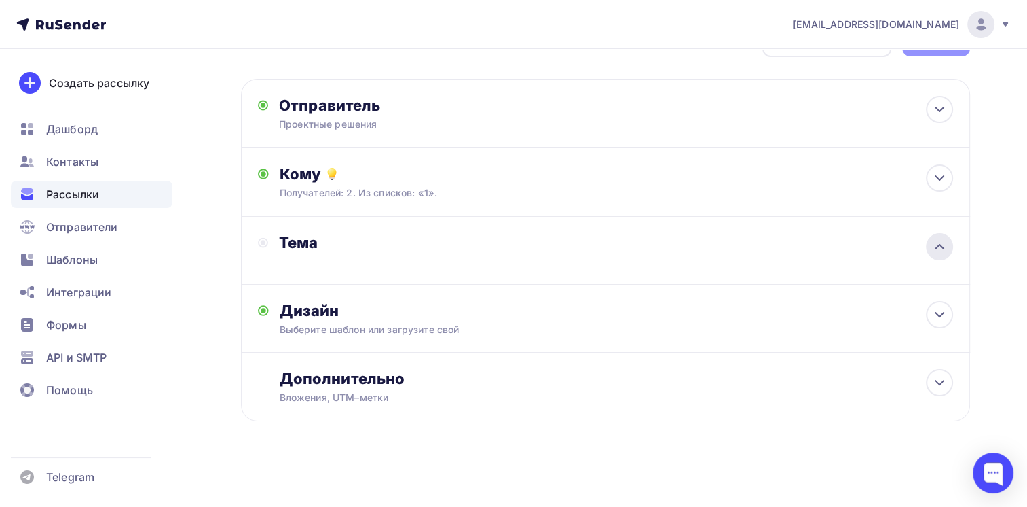
click at [941, 252] on icon at bounding box center [940, 246] width 16 height 16
click at [416, 251] on div "Добавьте название письма" at bounding box center [413, 259] width 268 height 16
click at [414, 249] on div "Тема" at bounding box center [413, 242] width 268 height 19
click at [321, 225] on div "Тема" at bounding box center [605, 251] width 729 height 68
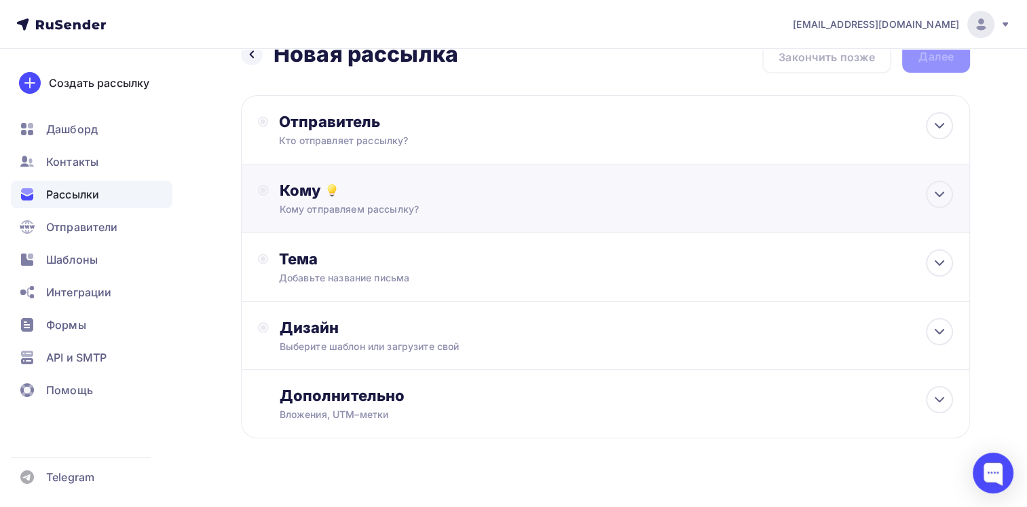
scroll to position [47, 0]
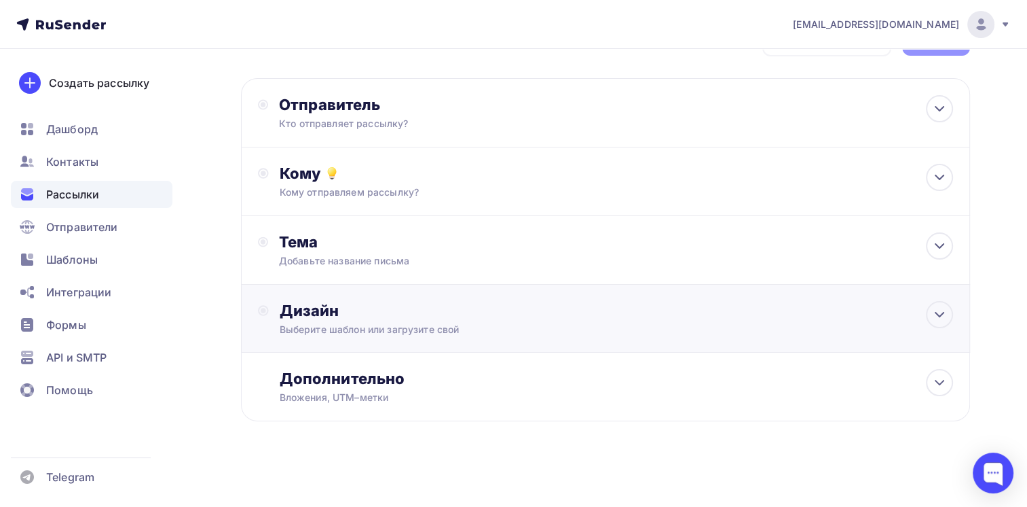
click at [492, 324] on div "Выберите шаблон или загрузите свой" at bounding box center [583, 330] width 606 height 14
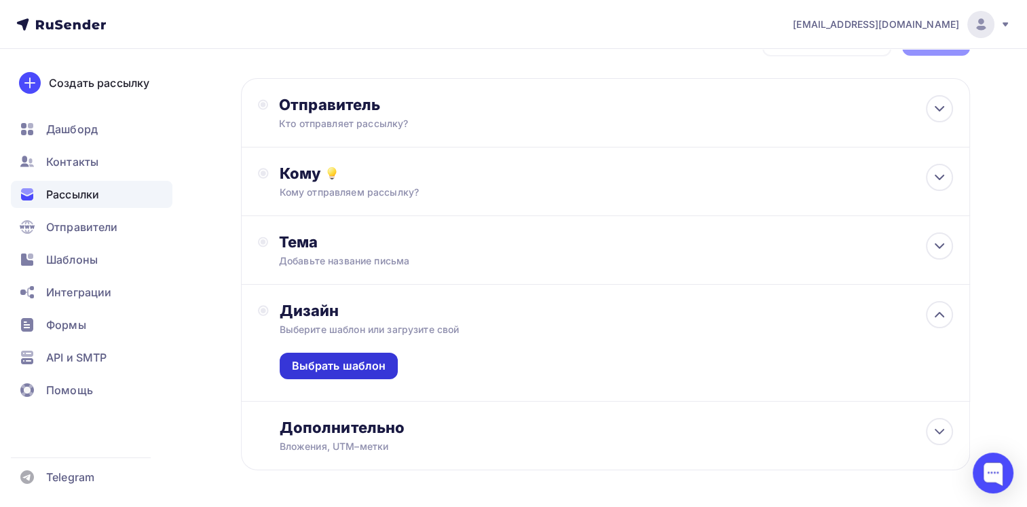
click at [360, 363] on div "Выбрать шаблон" at bounding box center [339, 366] width 94 height 16
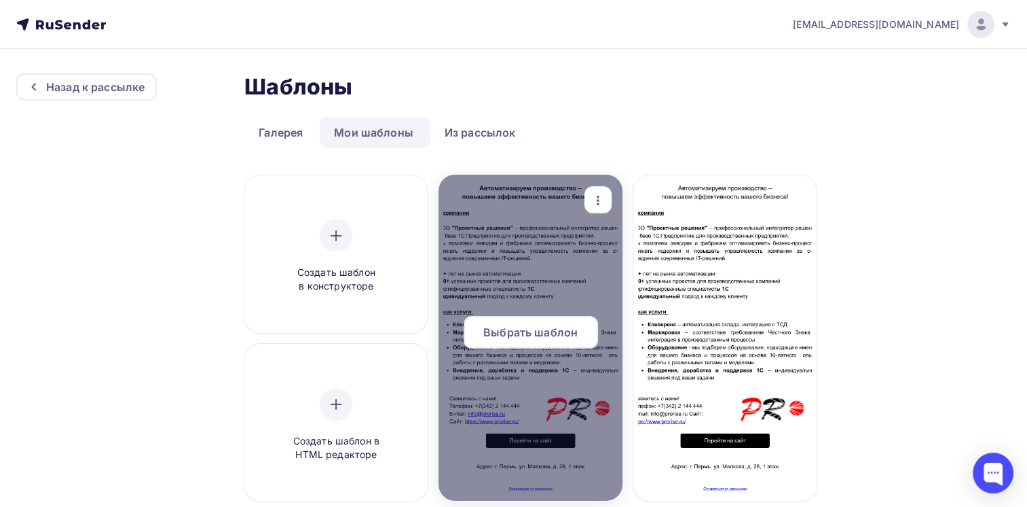
scroll to position [68, 0]
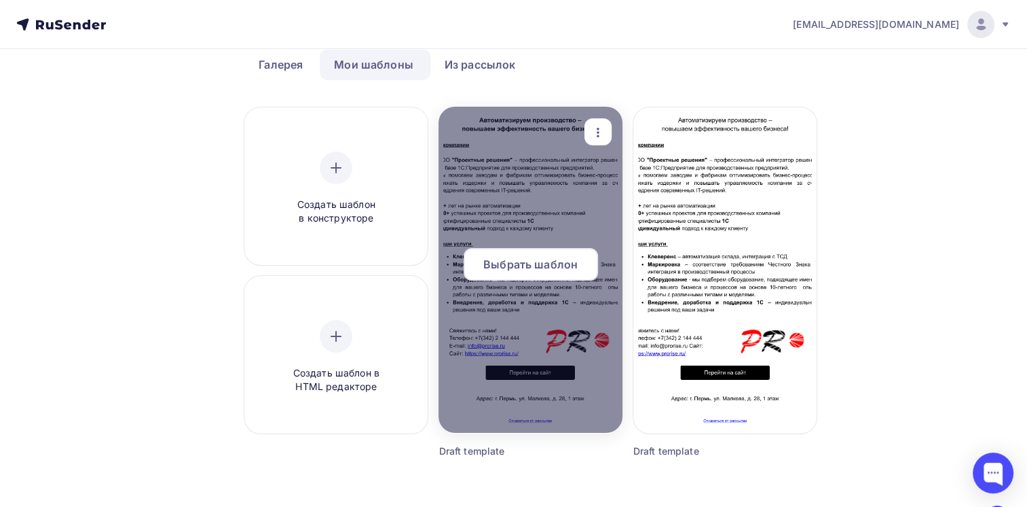
click at [531, 260] on span "Выбрать шаблон" at bounding box center [531, 264] width 94 height 16
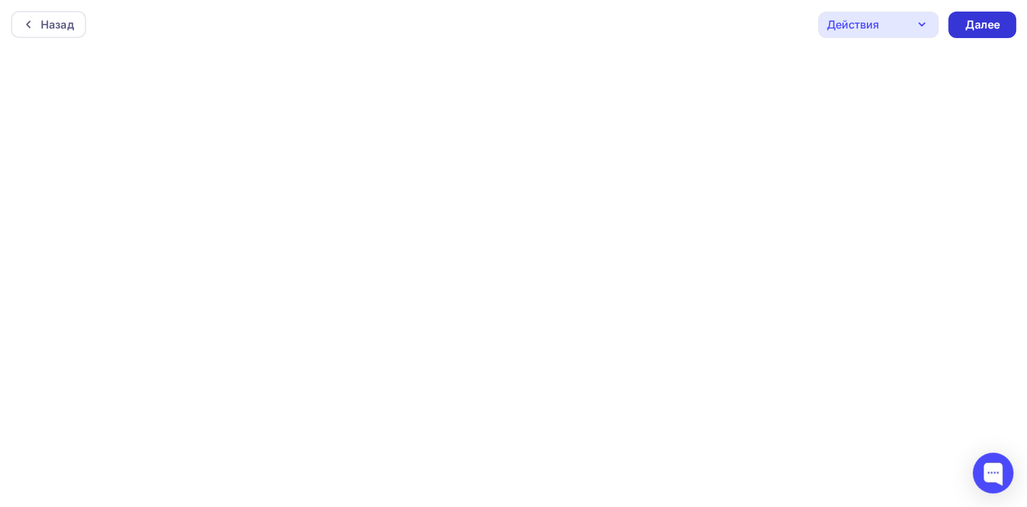
click at [955, 20] on div "Далее" at bounding box center [983, 25] width 68 height 26
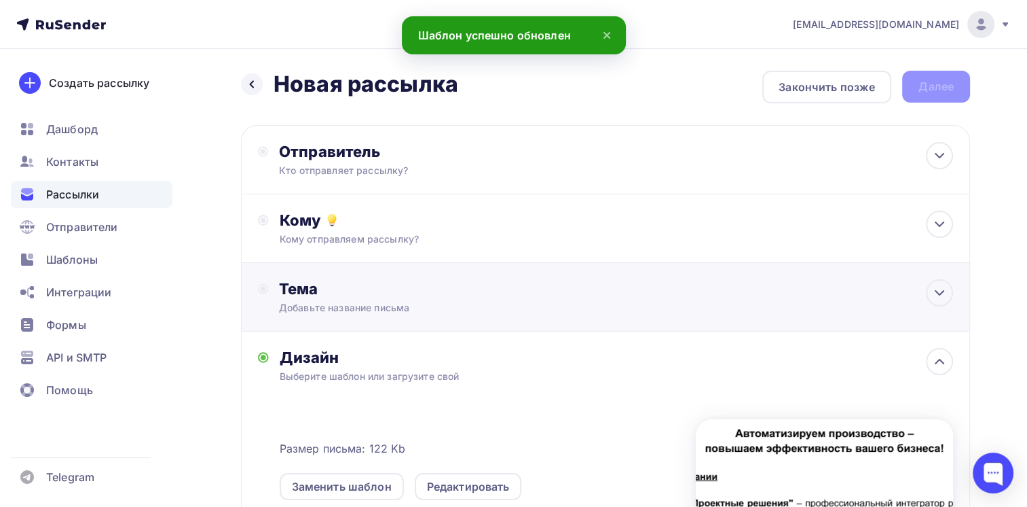
click at [348, 301] on div "Добавьте название письма" at bounding box center [400, 308] width 242 height 14
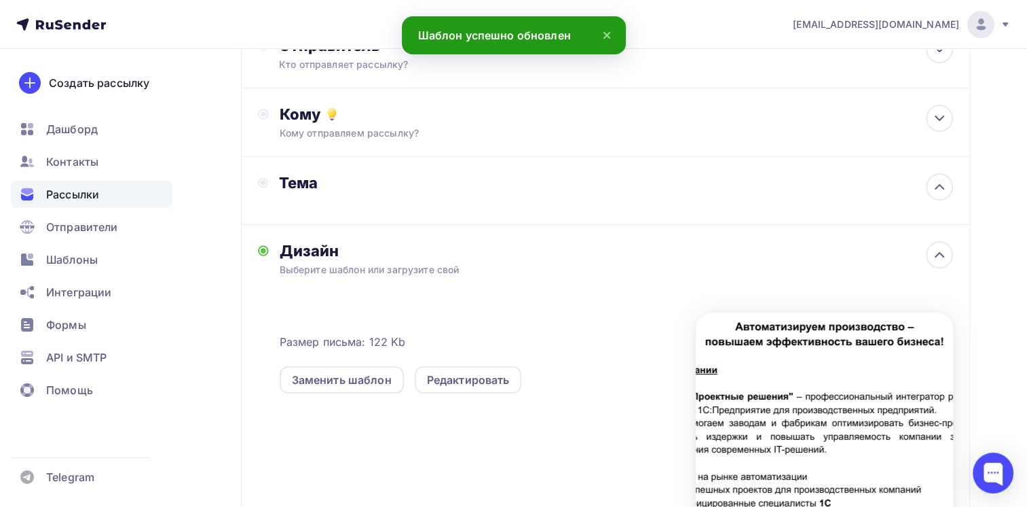
scroll to position [136, 0]
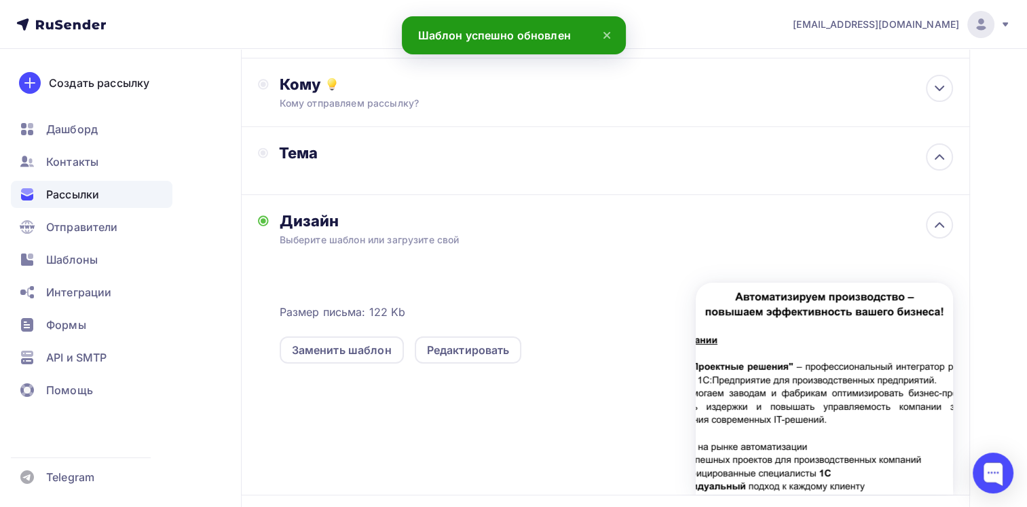
click at [381, 158] on div "Тема" at bounding box center [413, 152] width 268 height 19
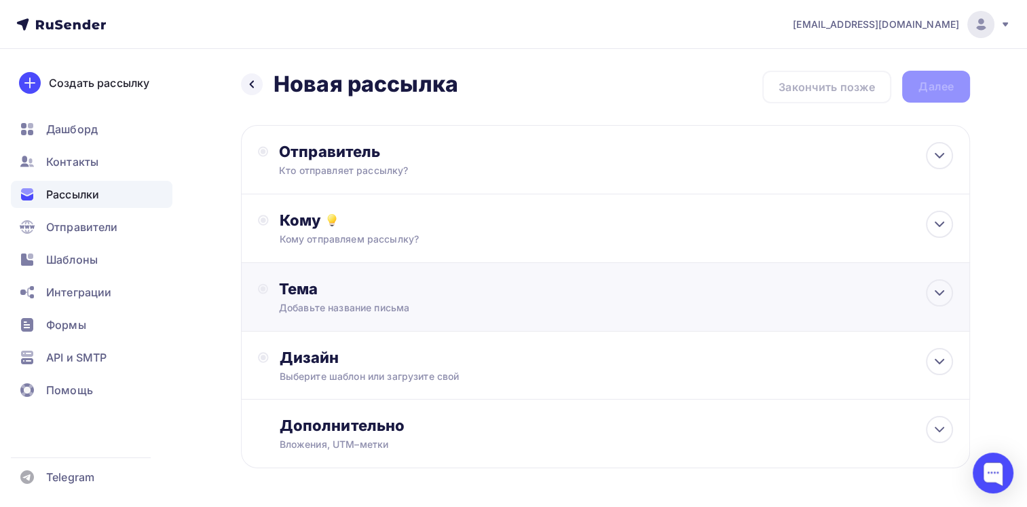
click at [390, 307] on div "Добавьте название письма" at bounding box center [400, 308] width 242 height 14
click at [388, 146] on div "Отправитель" at bounding box center [426, 151] width 294 height 19
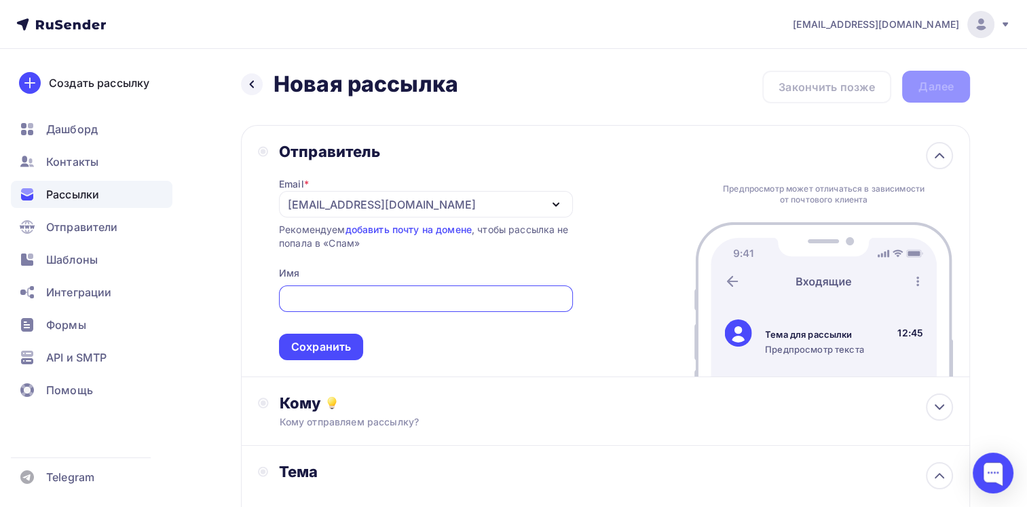
click at [361, 196] on div "[EMAIL_ADDRESS][DOMAIN_NAME]" at bounding box center [382, 204] width 188 height 16
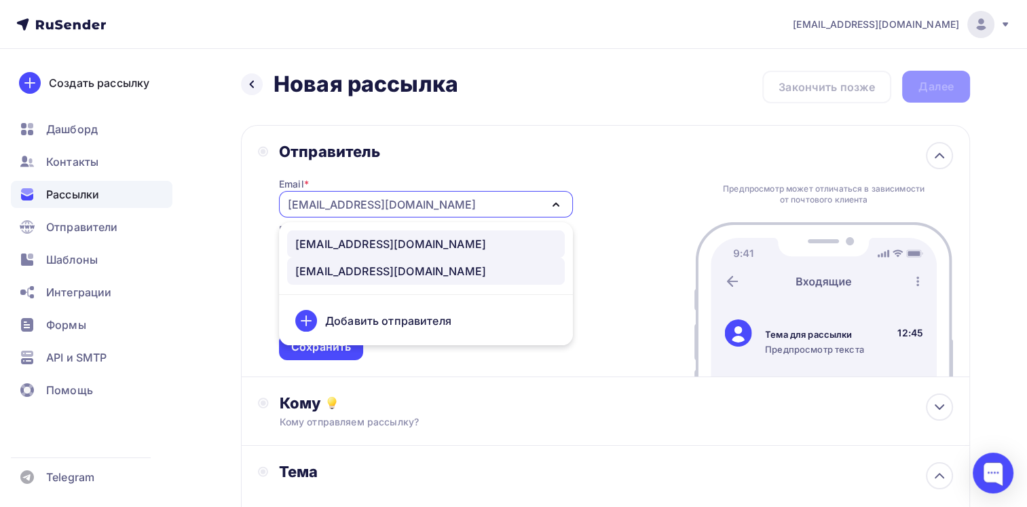
click at [365, 242] on div "[EMAIL_ADDRESS][DOMAIN_NAME]" at bounding box center [390, 244] width 191 height 16
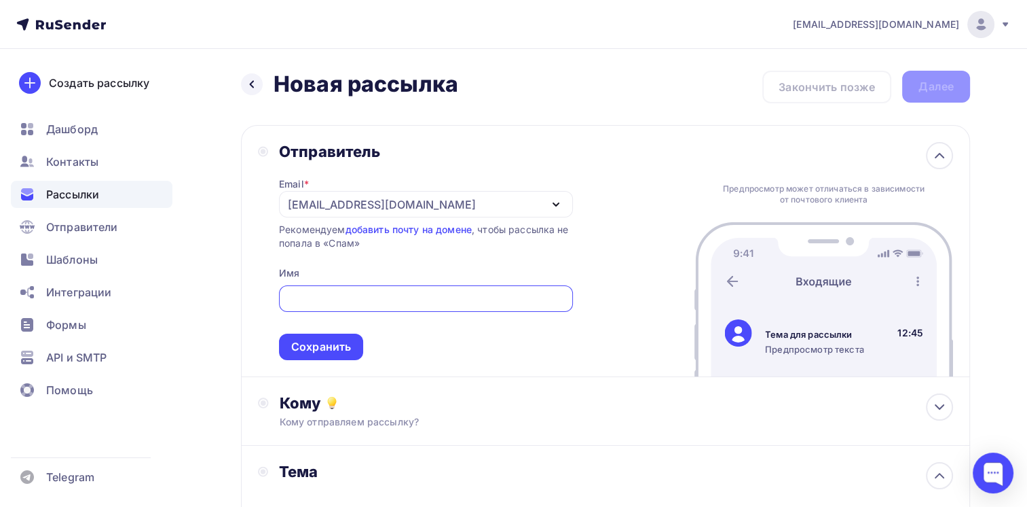
click at [340, 301] on input "text" at bounding box center [426, 299] width 278 height 16
type input "Проектные решения"
click at [323, 336] on div "Сохранить" at bounding box center [321, 346] width 84 height 26
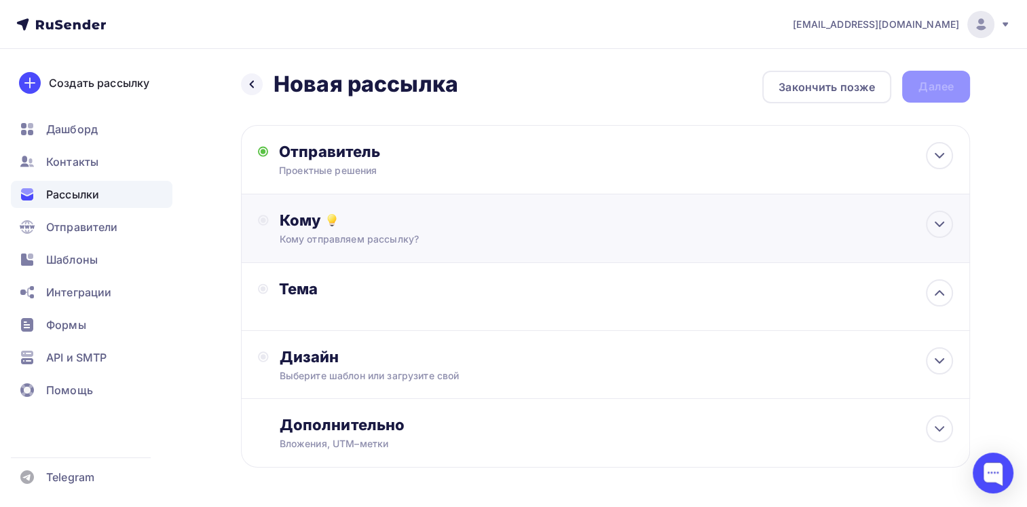
click at [329, 235] on div "Кому отправляем рассылку?" at bounding box center [583, 239] width 606 height 14
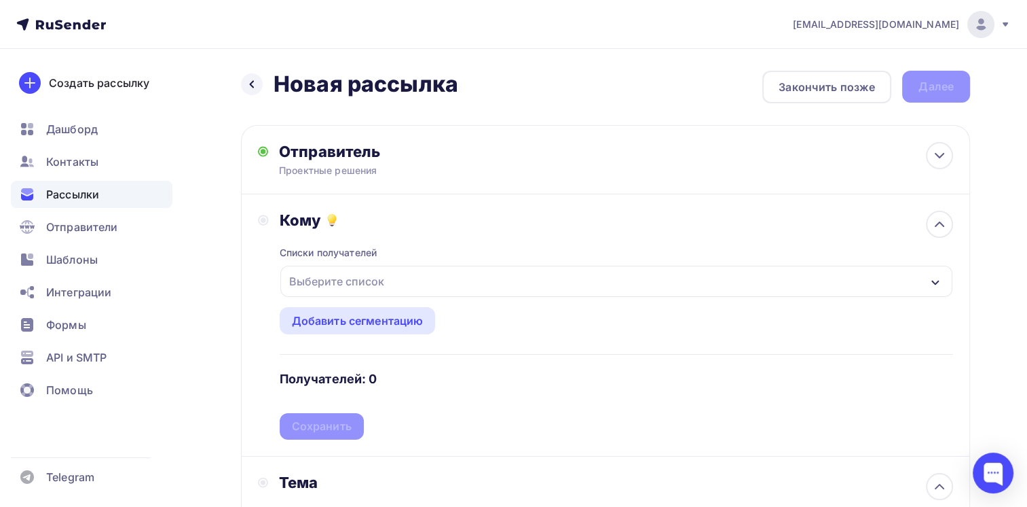
click at [342, 285] on div "Выберите список" at bounding box center [337, 281] width 106 height 24
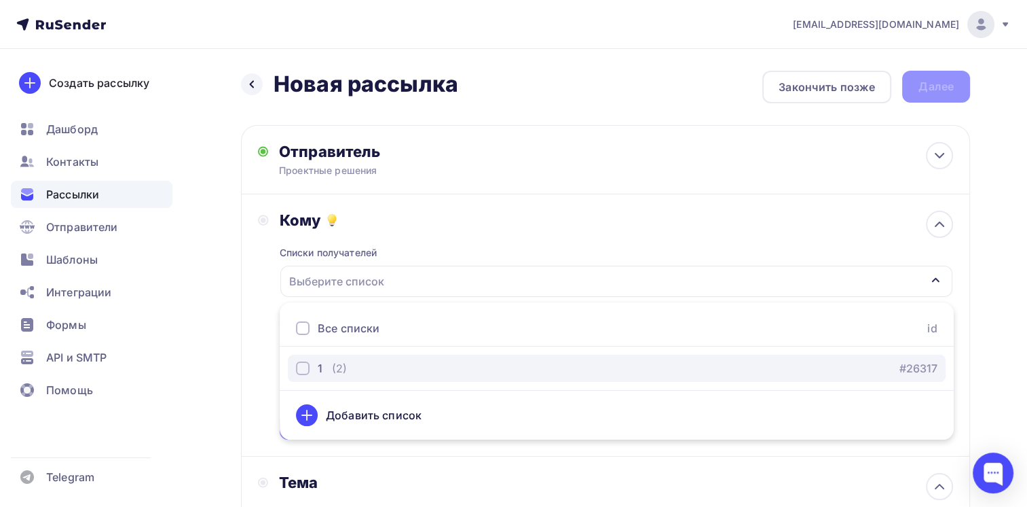
click at [304, 365] on div "button" at bounding box center [303, 368] width 14 height 14
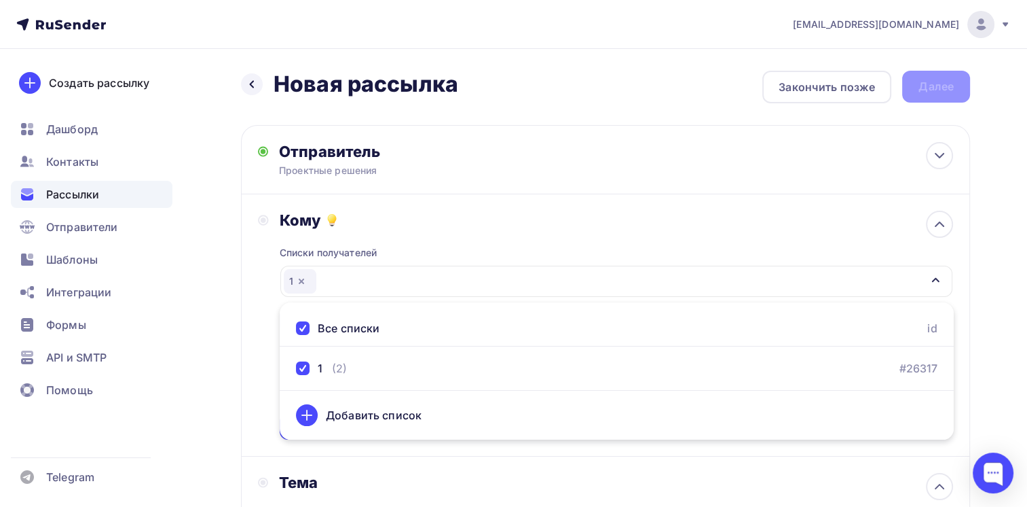
click at [247, 288] on div "Кому Списки получателей 1 Все списки id 1 (2) #26317 Добавить список Добавить с…" at bounding box center [605, 325] width 729 height 262
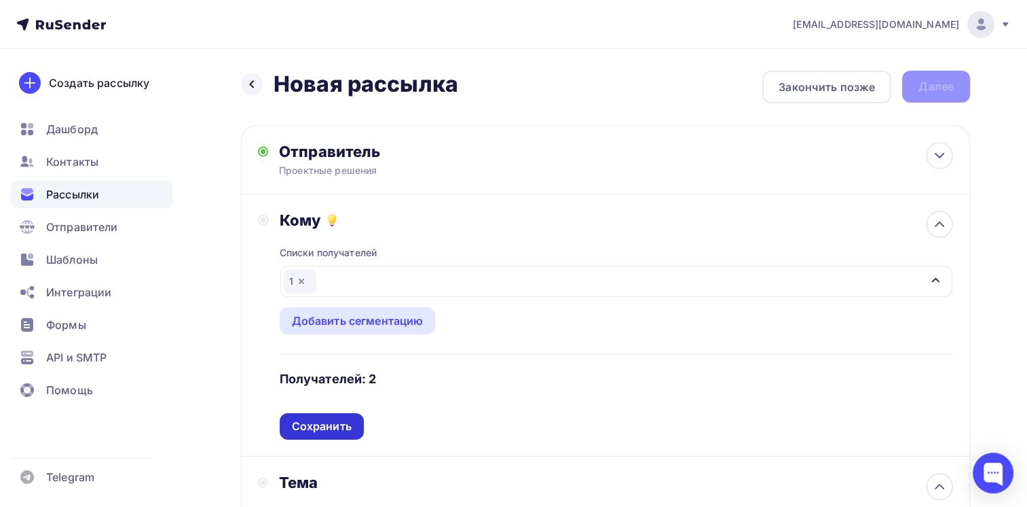
click at [333, 427] on div "Сохранить" at bounding box center [322, 426] width 60 height 16
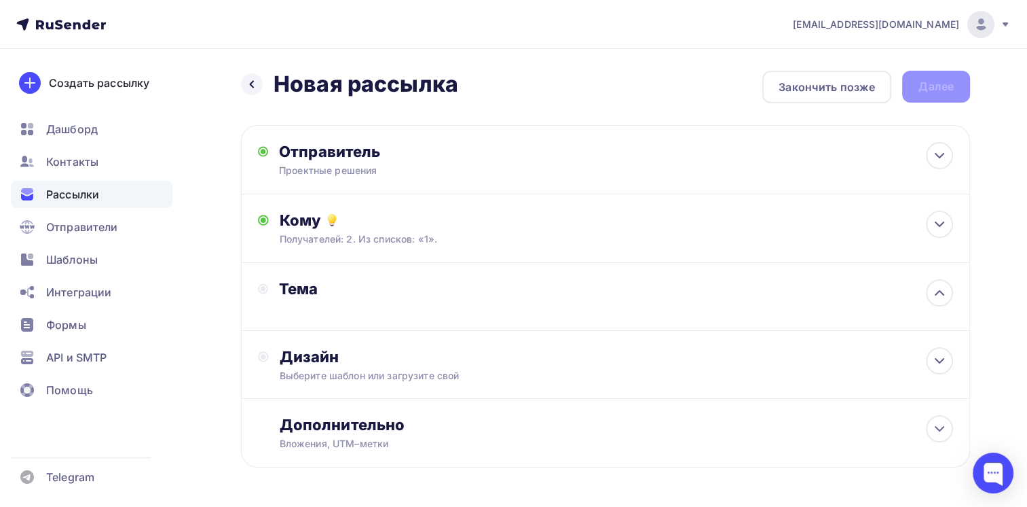
scroll to position [46, 0]
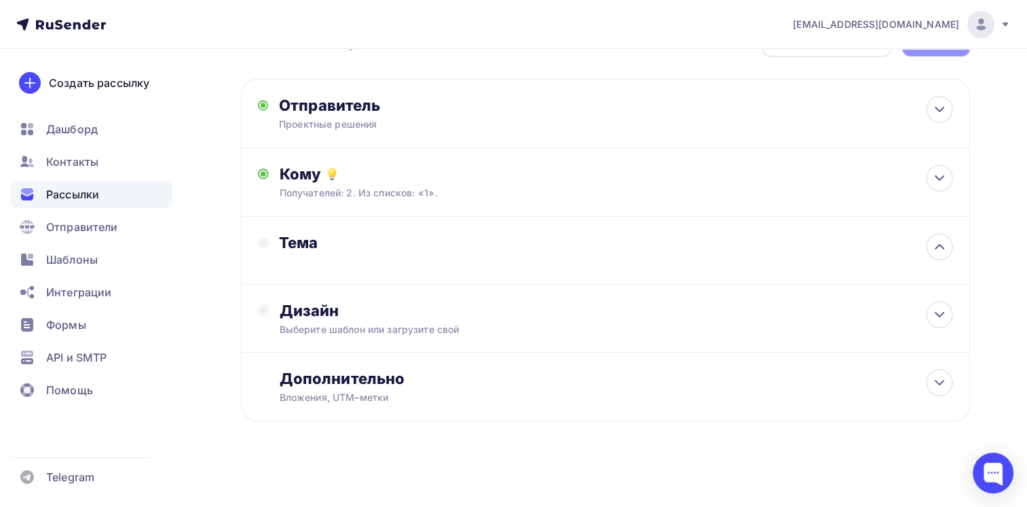
click at [334, 255] on div "Тема" at bounding box center [402, 250] width 289 height 35
click at [933, 241] on icon at bounding box center [940, 246] width 16 height 16
click at [371, 268] on div "Тема Добавьте название письма" at bounding box center [605, 251] width 729 height 69
click at [350, 323] on div "Выберите шаблон или загрузите свой" at bounding box center [583, 330] width 606 height 14
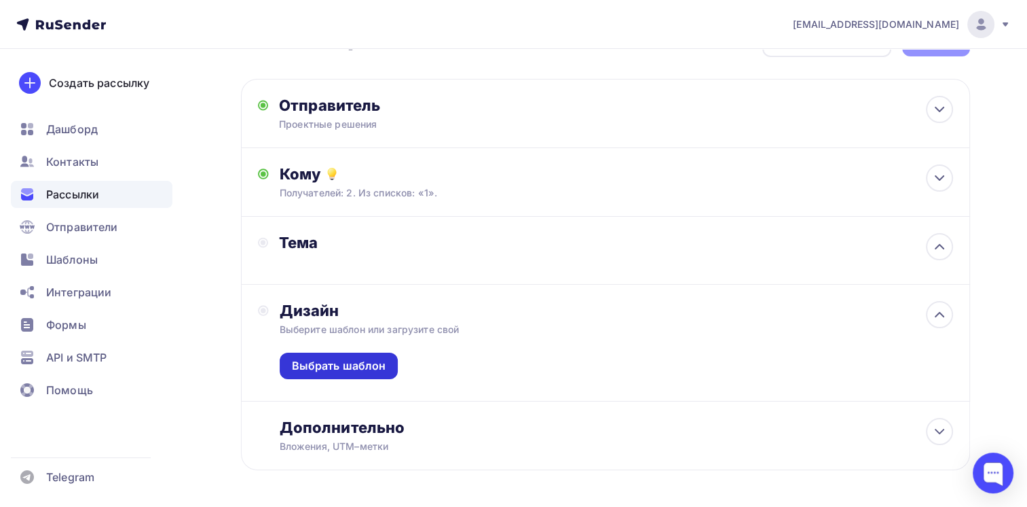
click at [353, 364] on div "Выбрать шаблон" at bounding box center [339, 366] width 94 height 16
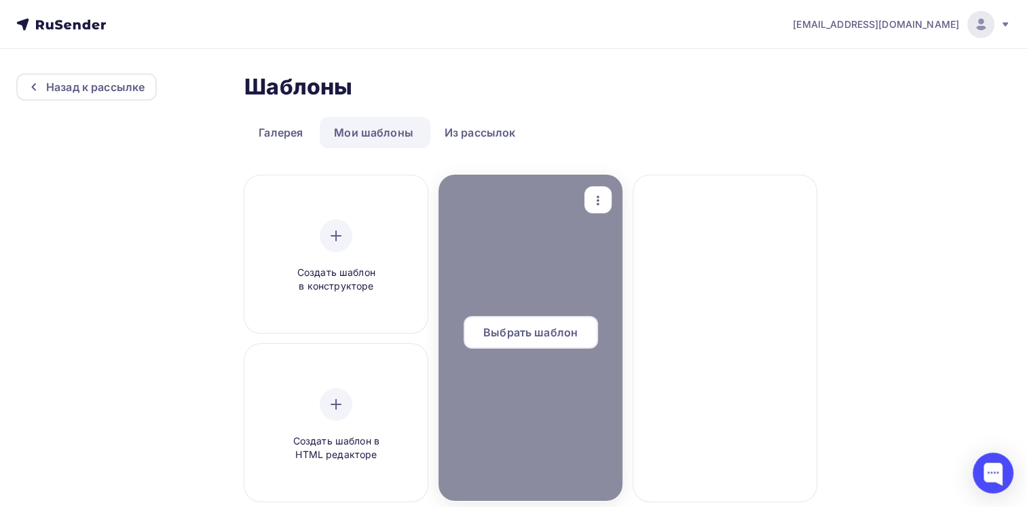
click at [571, 322] on div "Выбрать шаблон" at bounding box center [531, 332] width 134 height 33
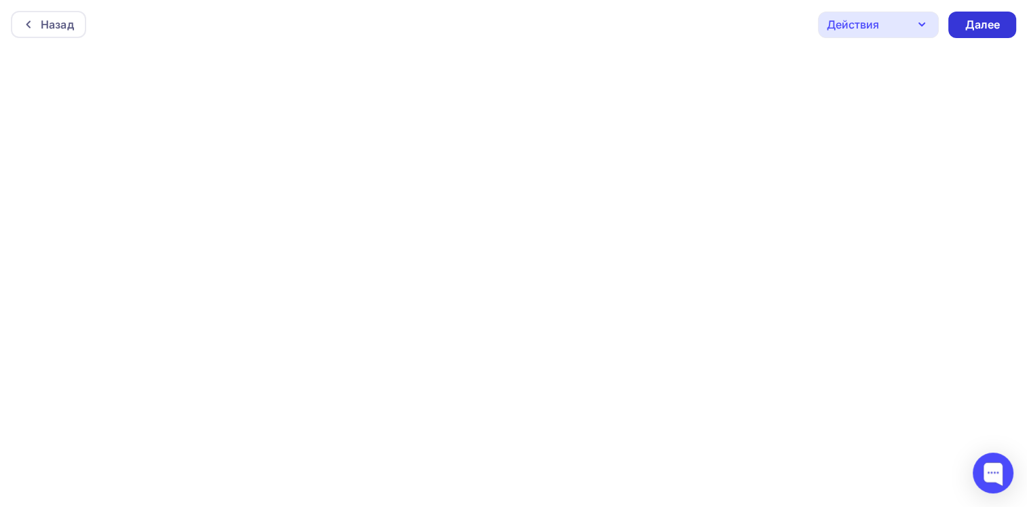
click at [972, 20] on div "Далее" at bounding box center [982, 25] width 35 height 16
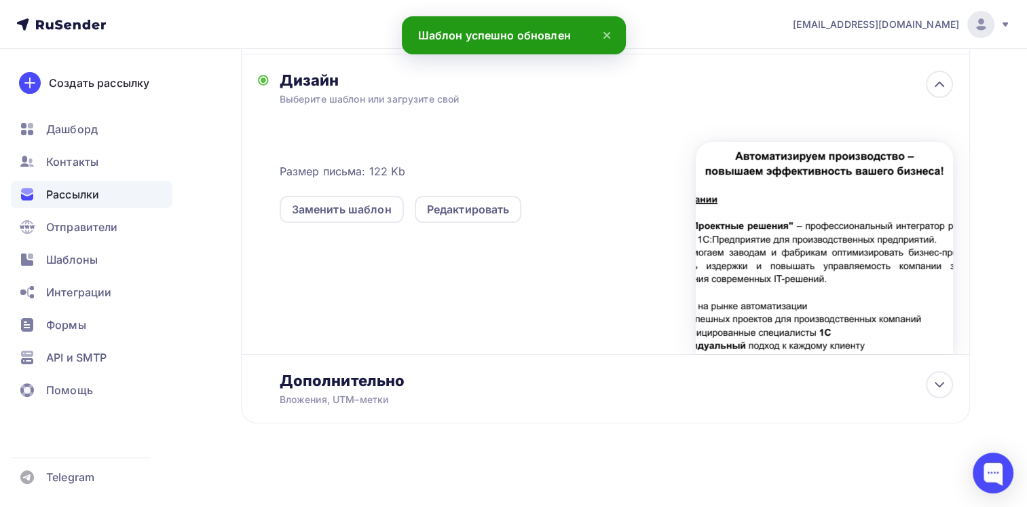
scroll to position [280, 0]
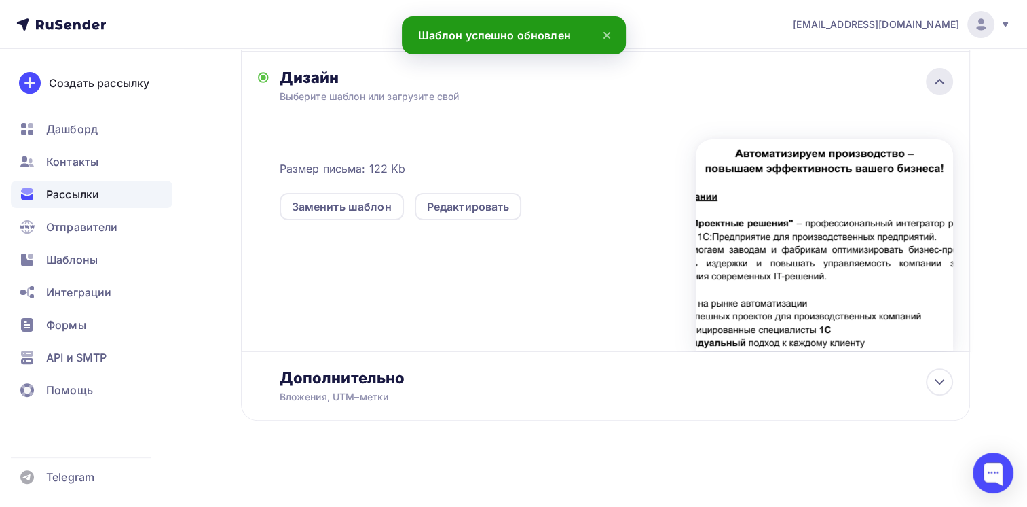
click at [940, 80] on icon at bounding box center [940, 81] width 16 height 16
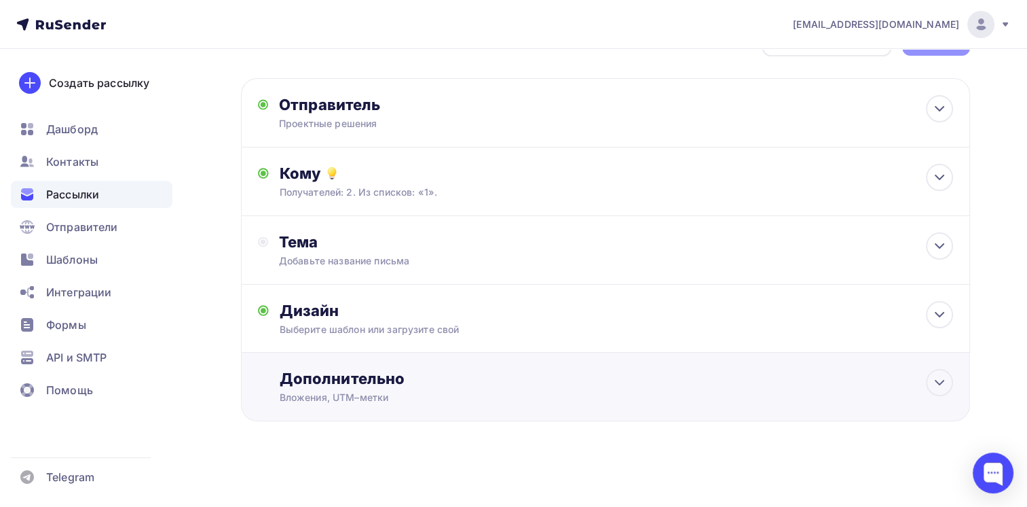
click at [463, 382] on div "Дополнительно" at bounding box center [617, 378] width 674 height 19
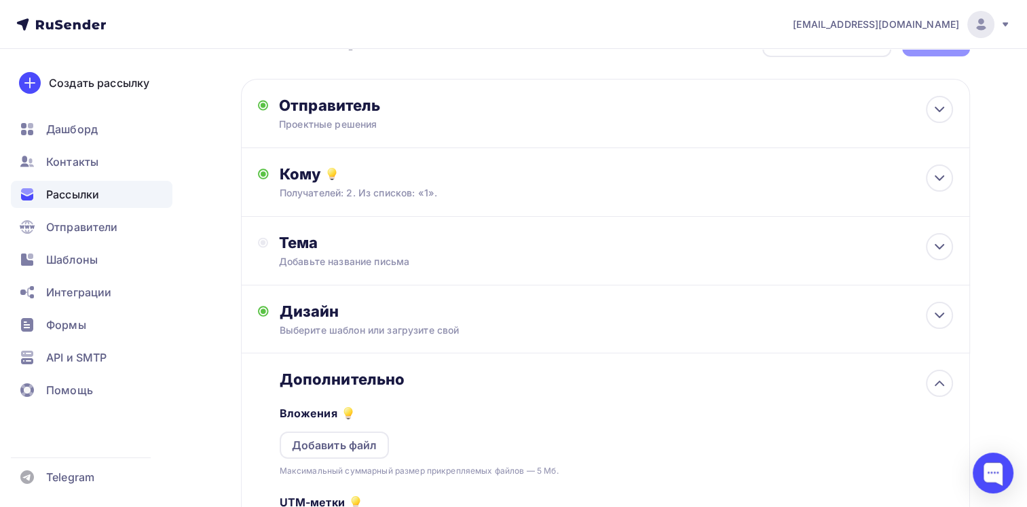
scroll to position [182, 0]
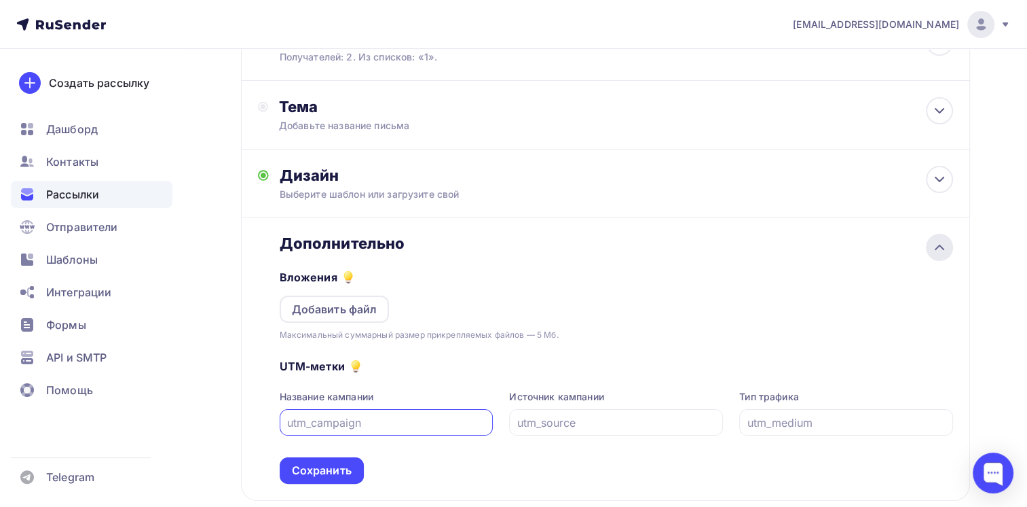
click at [948, 244] on div at bounding box center [939, 247] width 27 height 27
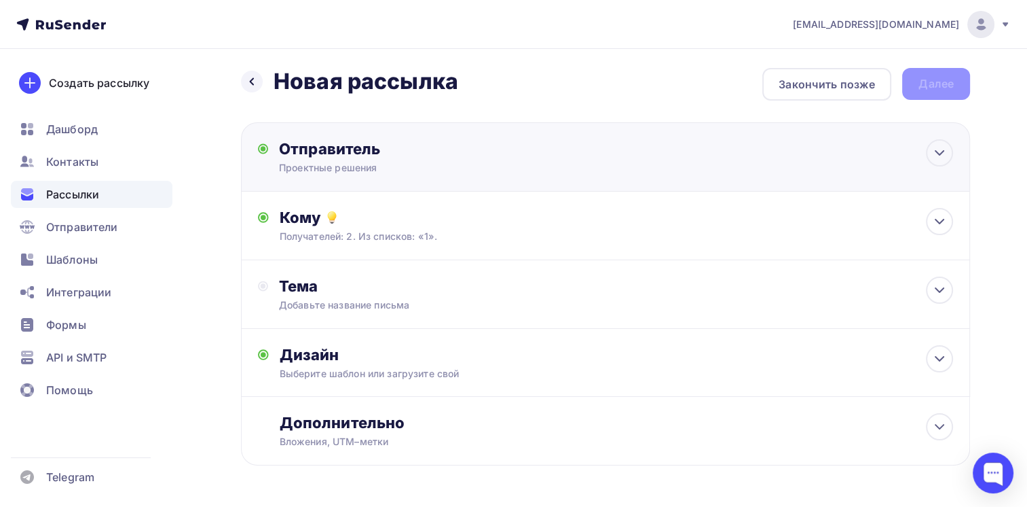
scroll to position [0, 0]
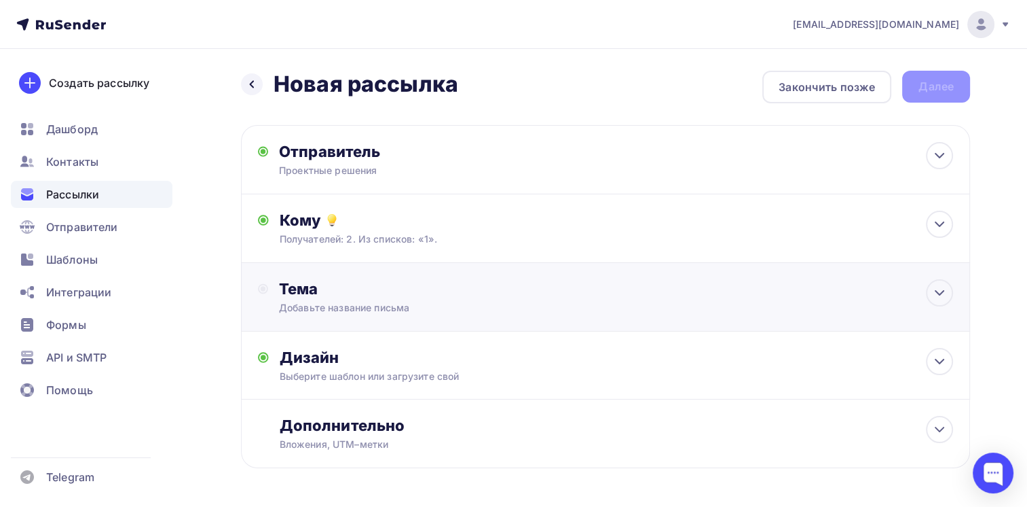
click at [473, 303] on div "Добавьте название письма" at bounding box center [400, 308] width 242 height 14
click at [922, 94] on div "Назад Новая рассылка Новая рассылка Закончить позже Далее" at bounding box center [605, 87] width 729 height 33
drag, startPoint x: 922, startPoint y: 94, endPoint x: 824, endPoint y: 81, distance: 99.2
click at [824, 80] on div "Закончить позже" at bounding box center [827, 87] width 96 height 16
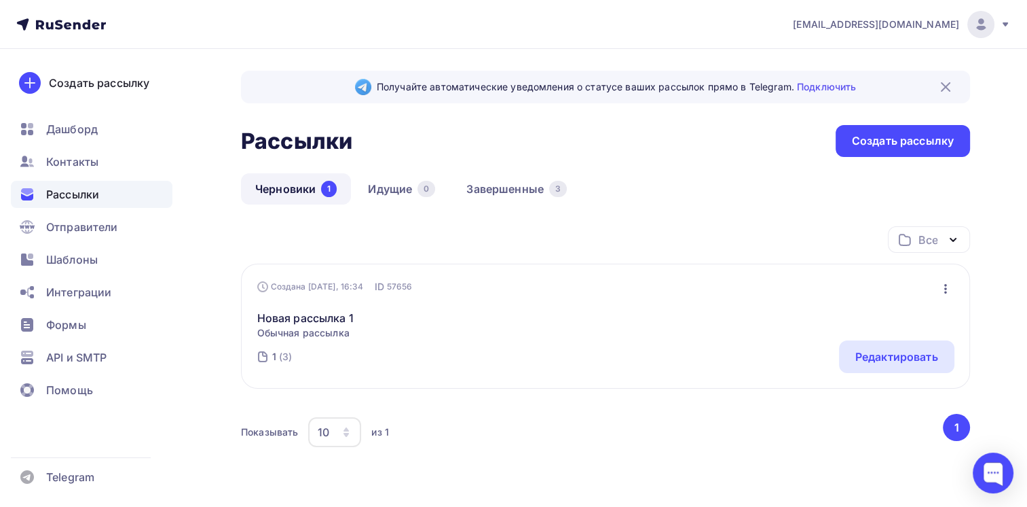
click at [283, 186] on link "Черновики 1" at bounding box center [296, 188] width 110 height 31
click at [933, 357] on div "Редактировать" at bounding box center [897, 356] width 83 height 16
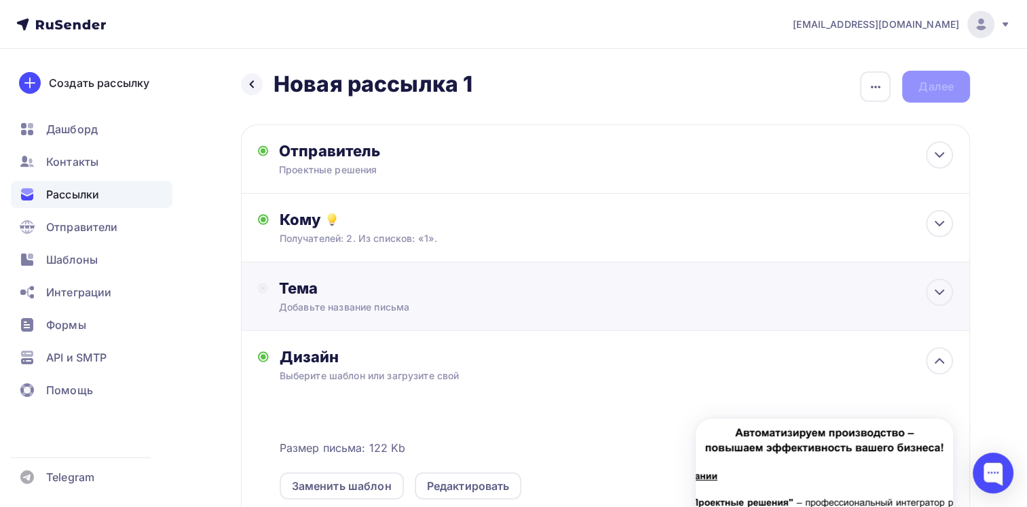
drag, startPoint x: 388, startPoint y: 271, endPoint x: 381, endPoint y: 279, distance: 11.1
click at [383, 278] on div "Тема Добавьте название письма Тема * Рекомендуем использовать не более 150 симв…" at bounding box center [605, 296] width 729 height 69
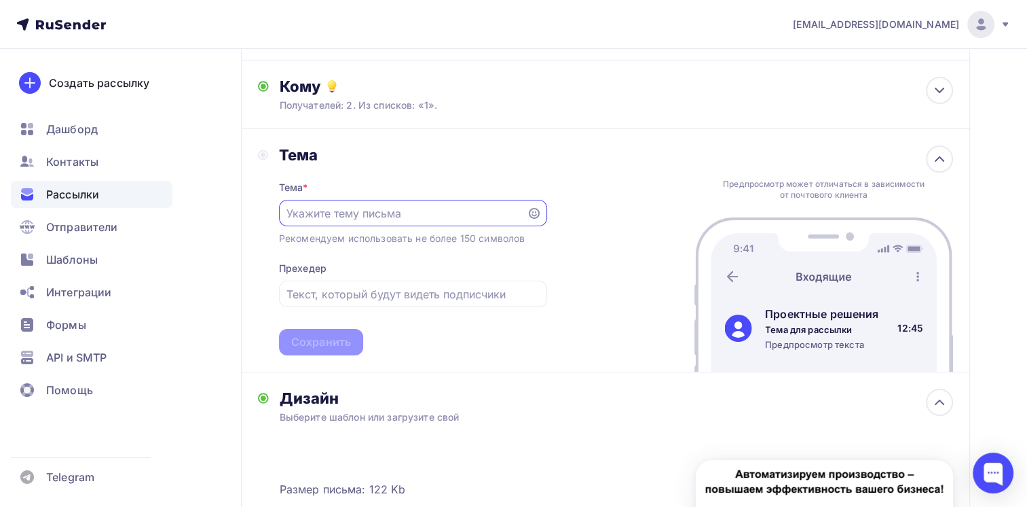
scroll to position [136, 0]
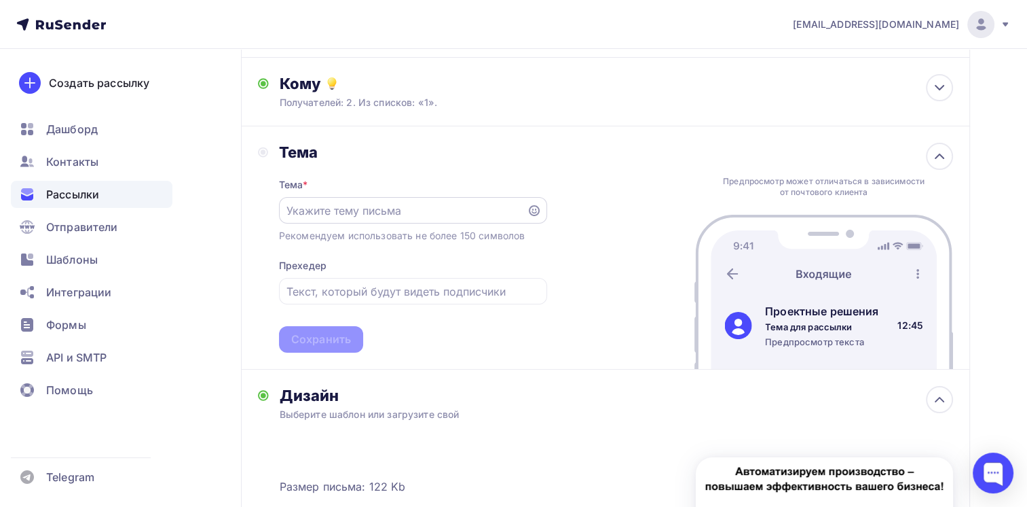
click at [369, 198] on div at bounding box center [413, 210] width 268 height 26
click at [369, 211] on input "text" at bounding box center [403, 210] width 232 height 16
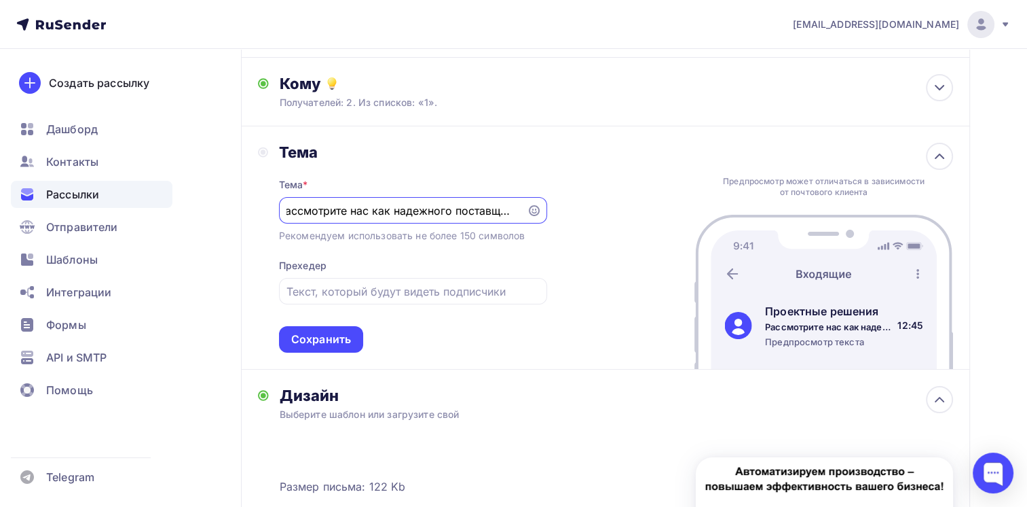
scroll to position [0, 8]
type input "Рассмотрите нас как надежного поставщика"
click at [484, 230] on div "Рекомендуем использовать не более 150 символов" at bounding box center [402, 236] width 246 height 14
click at [352, 349] on div "Сохранить" at bounding box center [321, 339] width 84 height 26
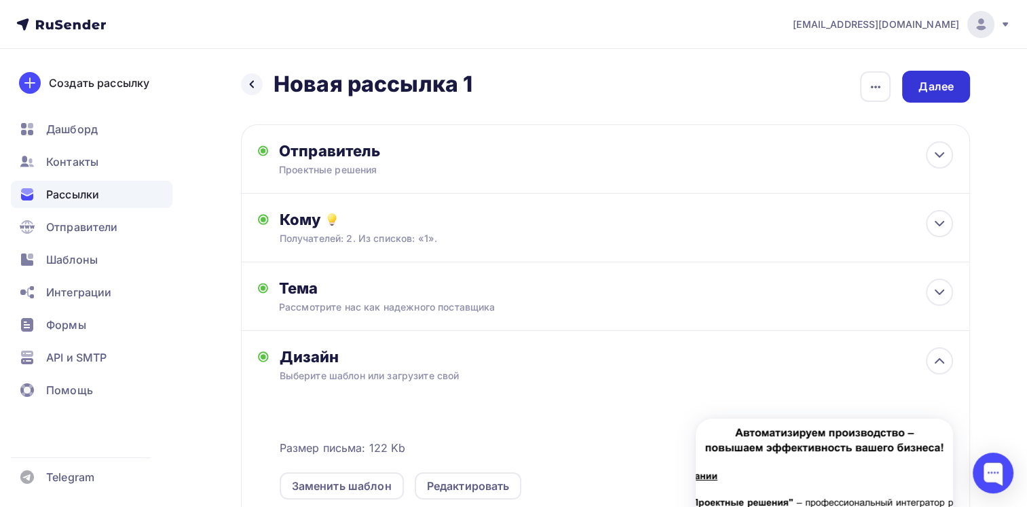
click at [913, 83] on div "Далее" at bounding box center [937, 87] width 68 height 32
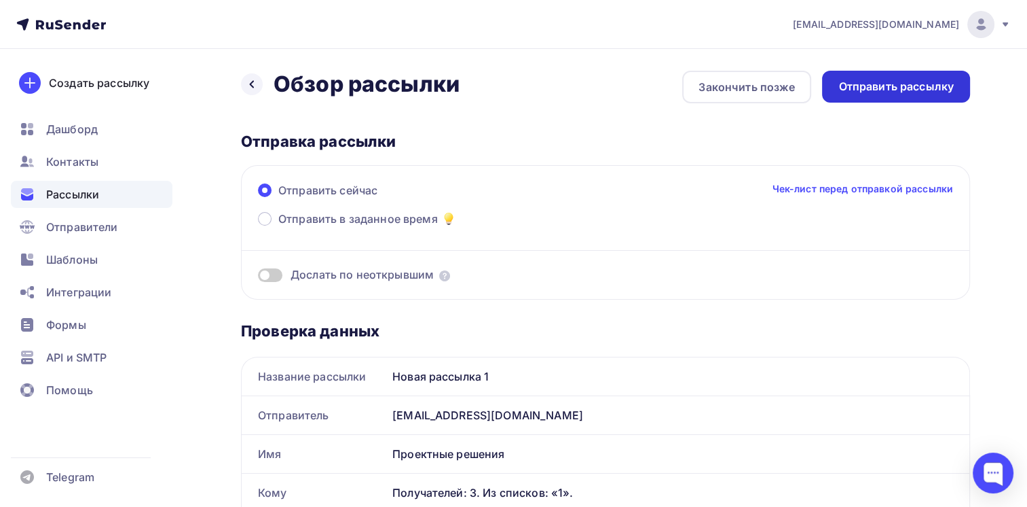
click at [922, 77] on div "Отправить рассылку" at bounding box center [896, 87] width 148 height 32
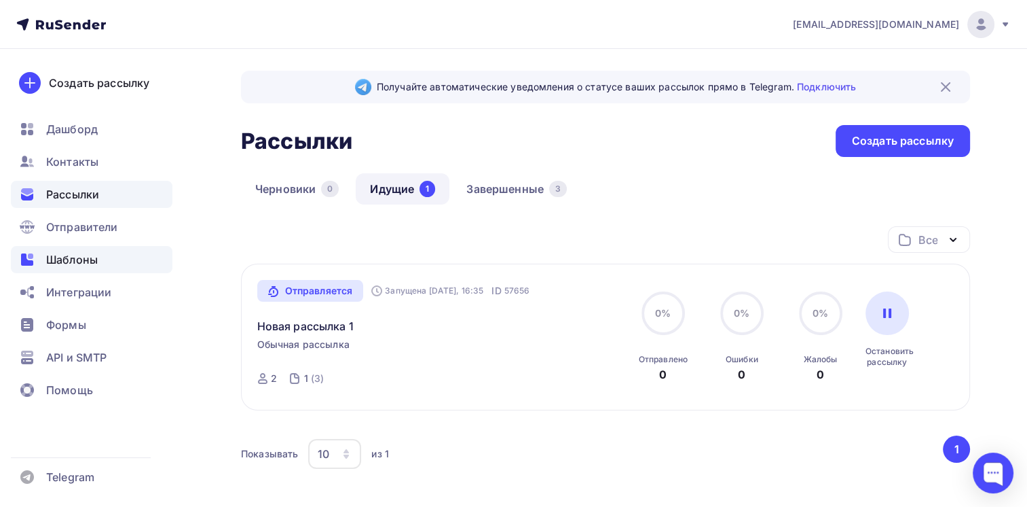
click at [67, 258] on span "Шаблоны" at bounding box center [72, 259] width 52 height 16
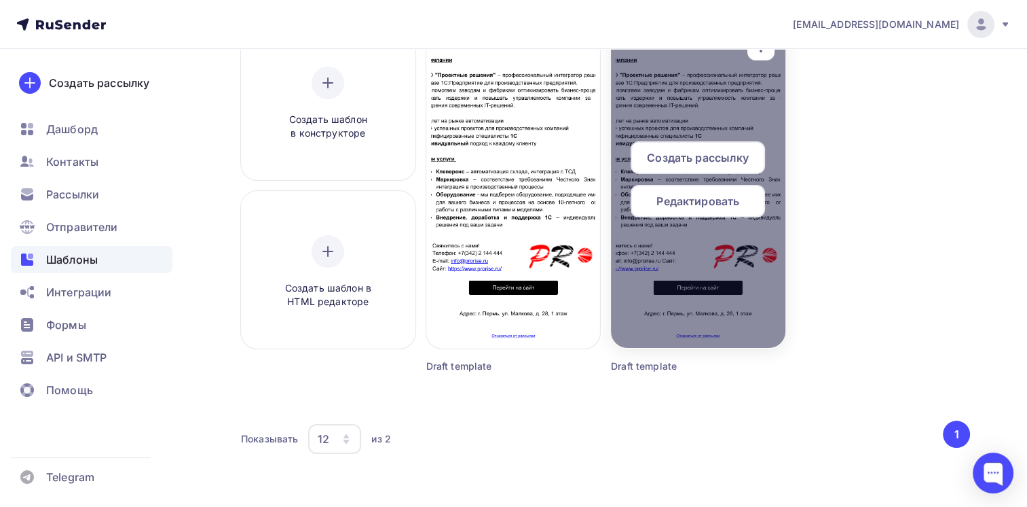
scroll to position [168, 0]
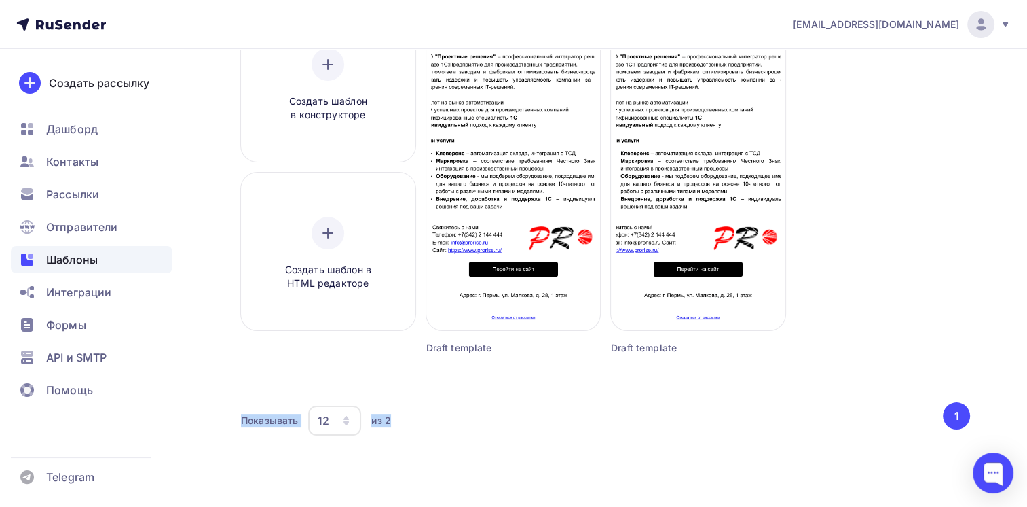
drag, startPoint x: 674, startPoint y: 283, endPoint x: 842, endPoint y: 387, distance: 198.2
click at [842, 387] on div "Создать шаблон в конструкторе Создать шаблон в HTML редакторе Создать рассылку …" at bounding box center [605, 228] width 729 height 449
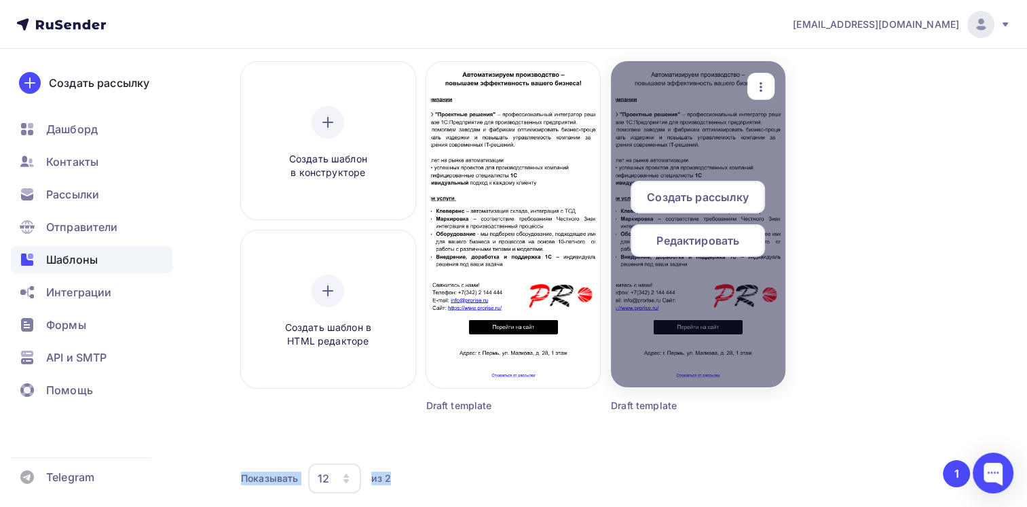
scroll to position [33, 0]
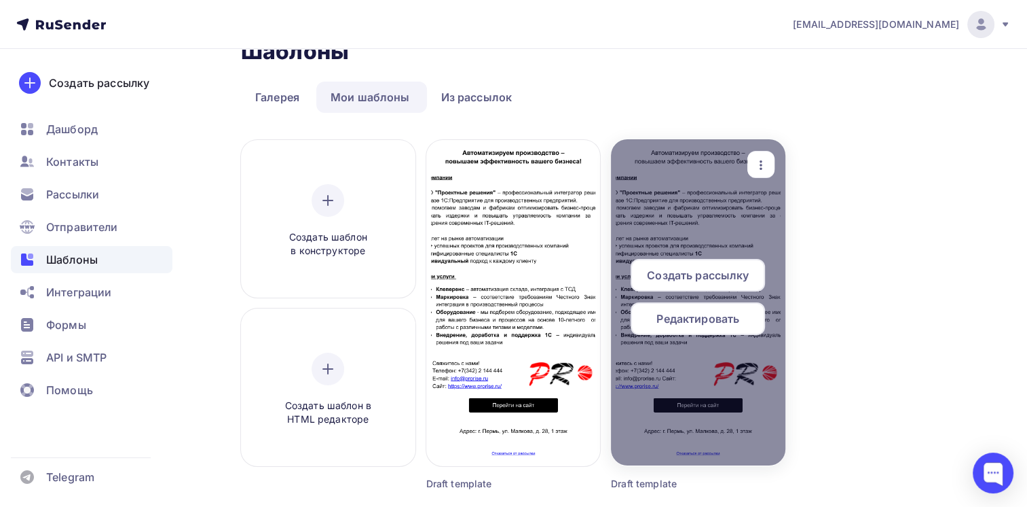
click at [756, 162] on icon "button" at bounding box center [761, 165] width 16 height 16
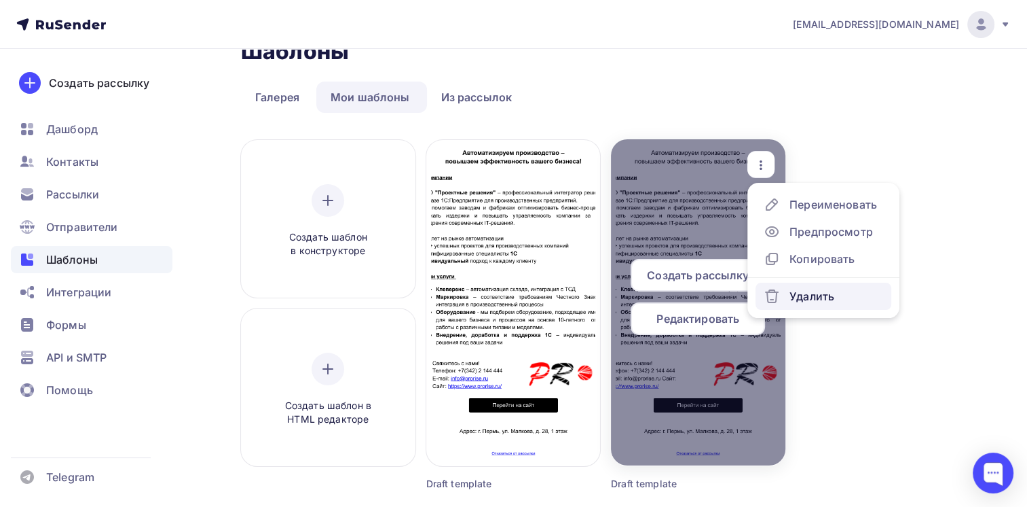
click at [784, 301] on div "Удалить" at bounding box center [799, 296] width 71 height 16
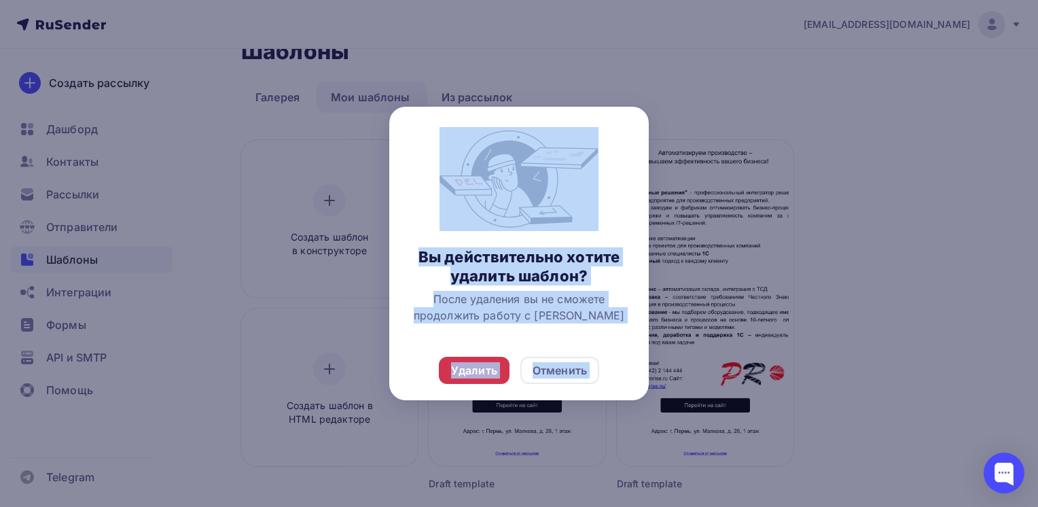
click at [469, 377] on div "Удалить" at bounding box center [474, 370] width 46 height 16
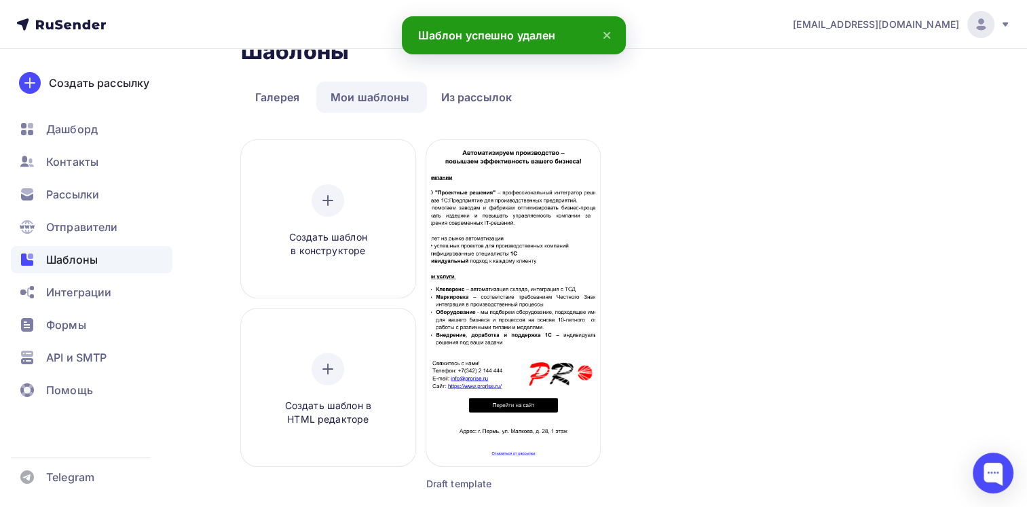
click at [889, 282] on div "Создать шаблон в конструкторе Создать шаблон в HTML редакторе Создать рассылку …" at bounding box center [605, 332] width 729 height 384
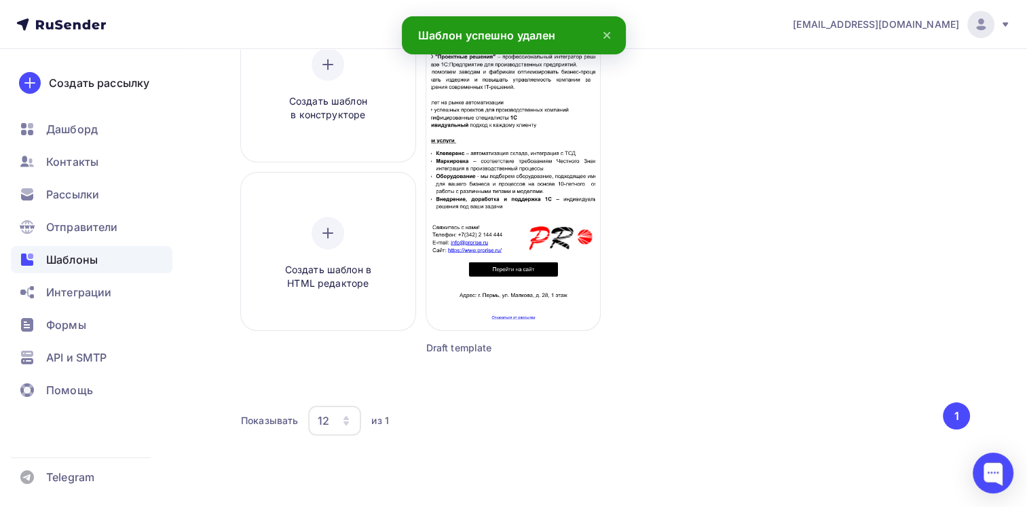
scroll to position [0, 0]
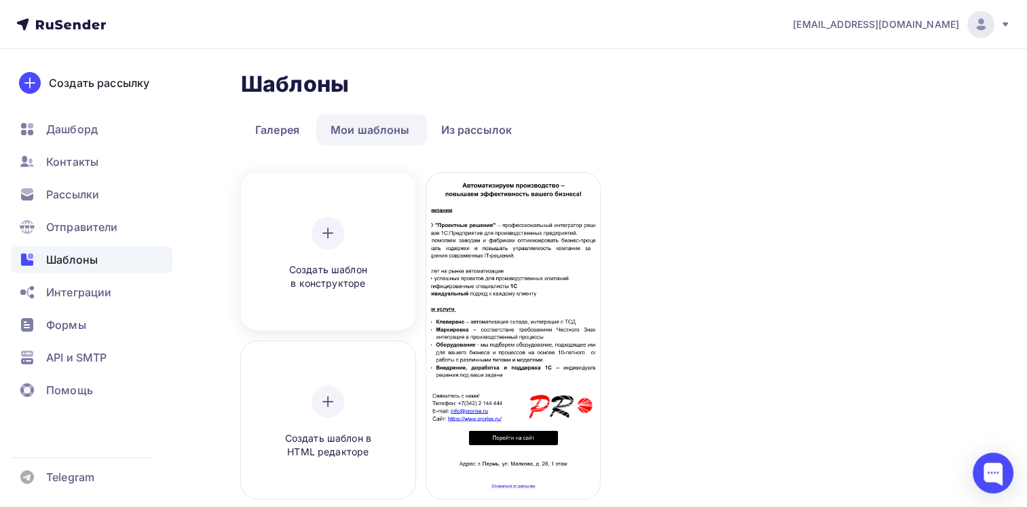
click at [332, 240] on div at bounding box center [328, 233] width 33 height 33
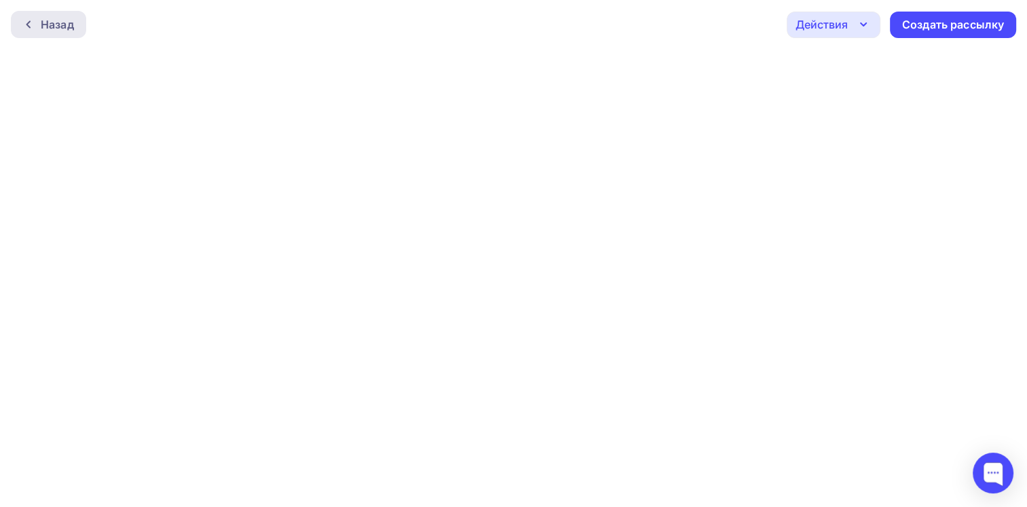
click at [52, 12] on div "Назад" at bounding box center [48, 24] width 75 height 27
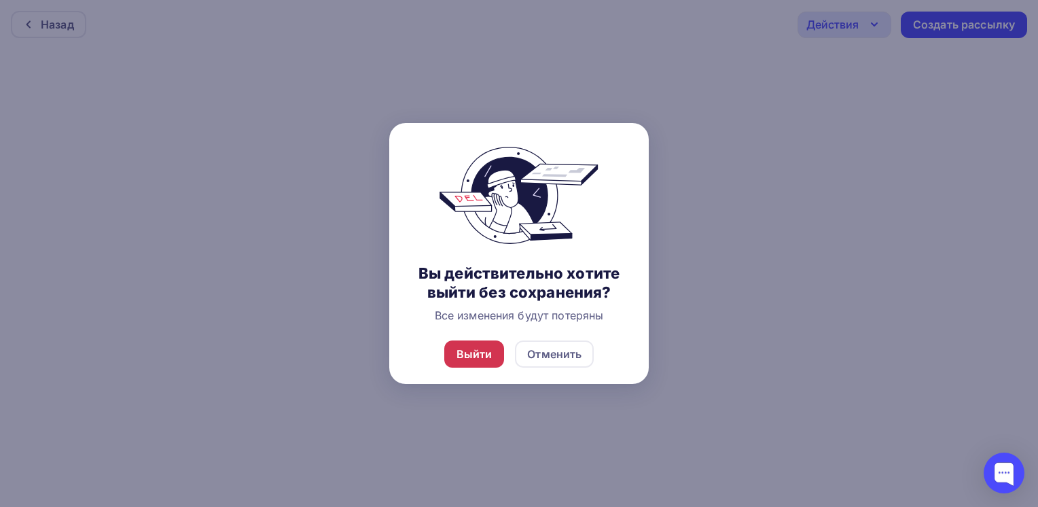
click at [477, 349] on div "Выйти" at bounding box center [474, 354] width 36 height 16
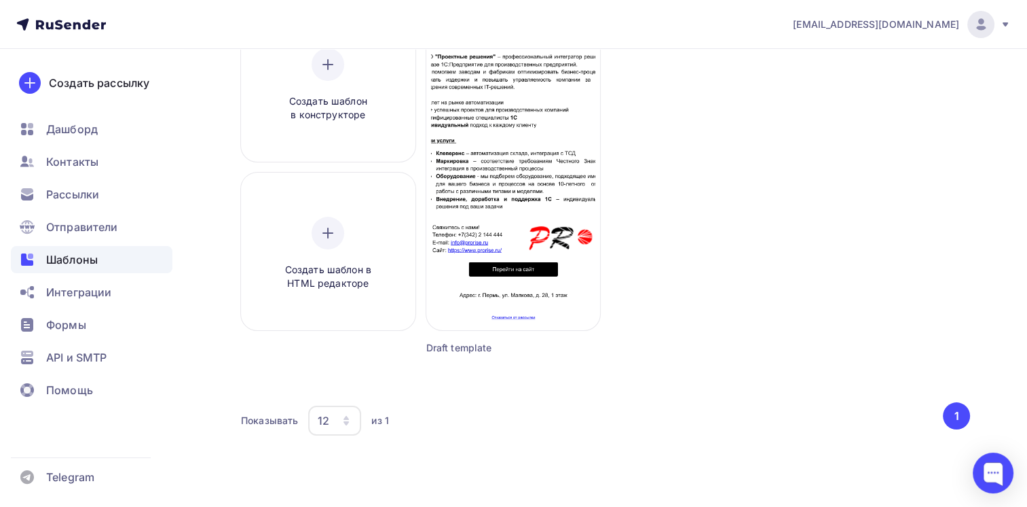
scroll to position [33, 0]
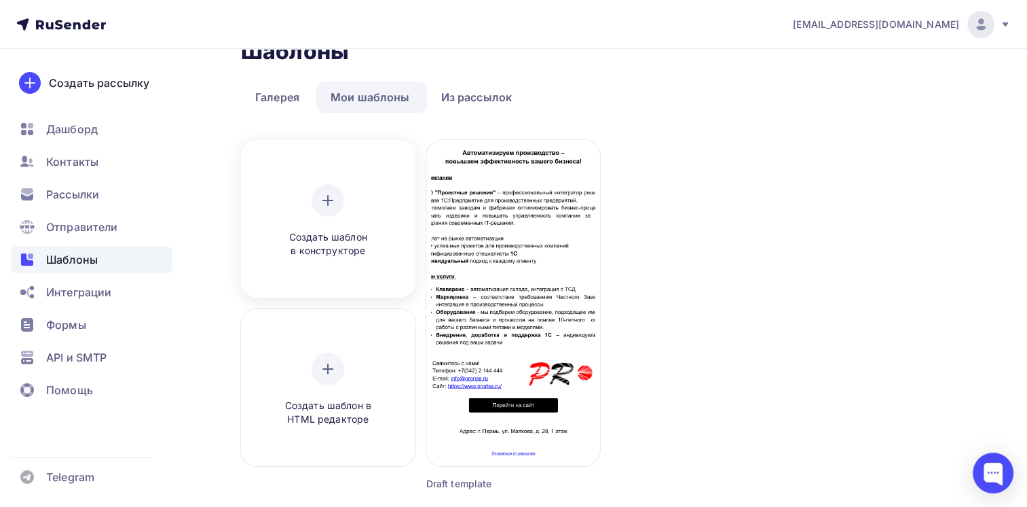
click at [344, 193] on div "Создать шаблон в конструкторе" at bounding box center [327, 221] width 129 height 74
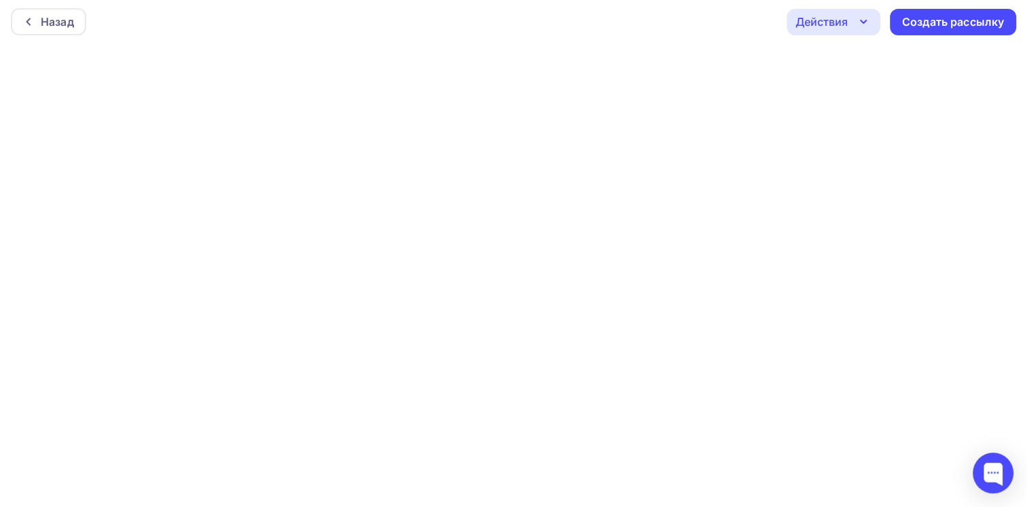
scroll to position [3, 0]
click at [834, 23] on div "Действия" at bounding box center [822, 22] width 52 height 16
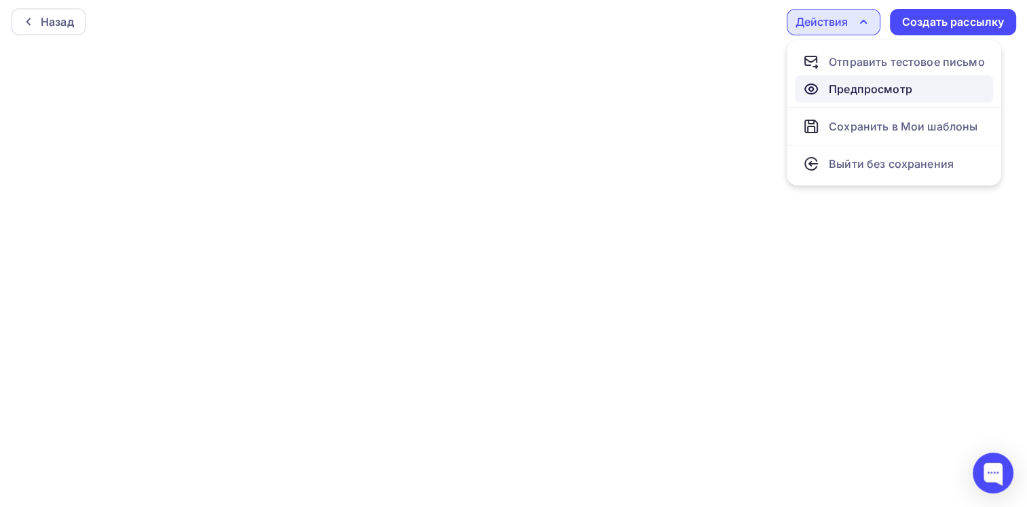
click at [817, 91] on icon at bounding box center [811, 89] width 12 height 10
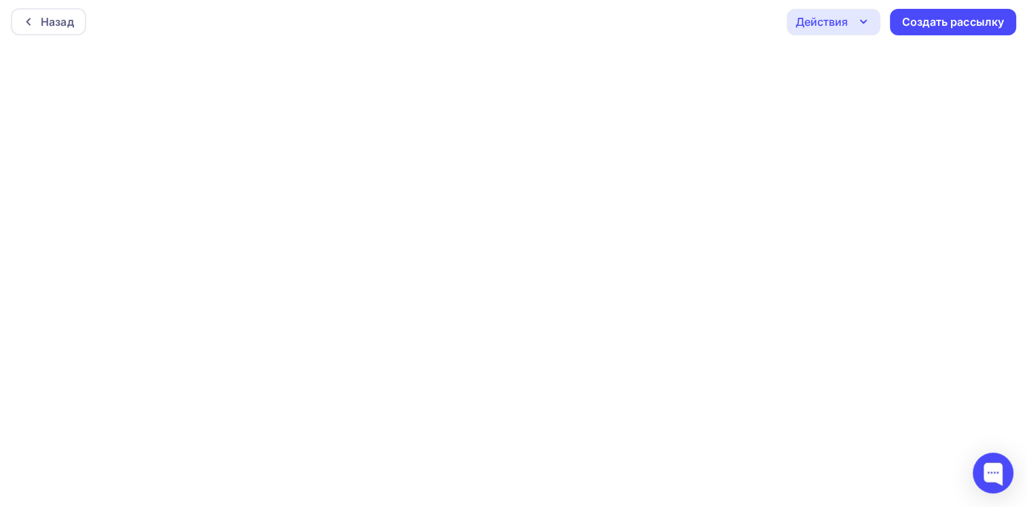
scroll to position [0, 0]
click at [34, 29] on div at bounding box center [32, 24] width 18 height 11
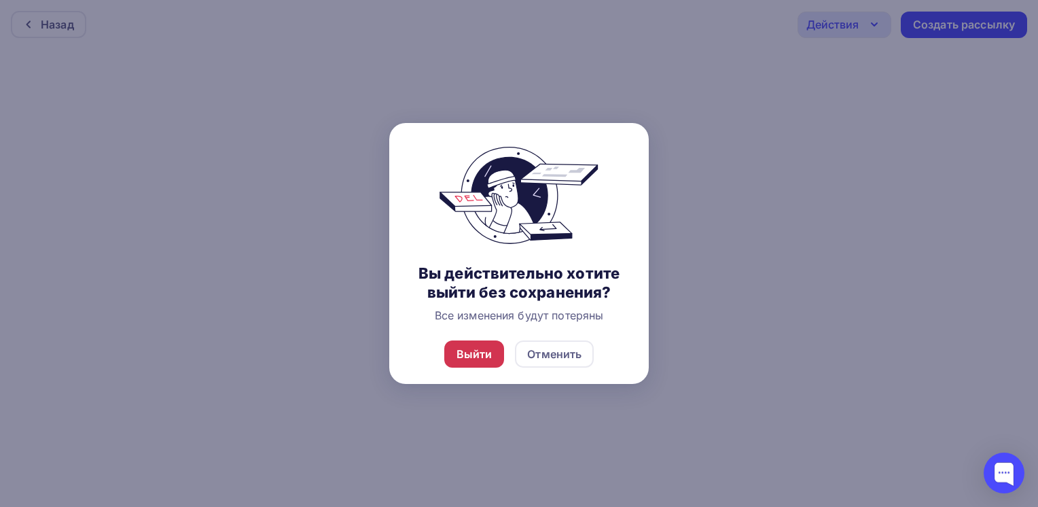
click at [470, 344] on div "Выйти" at bounding box center [474, 353] width 60 height 27
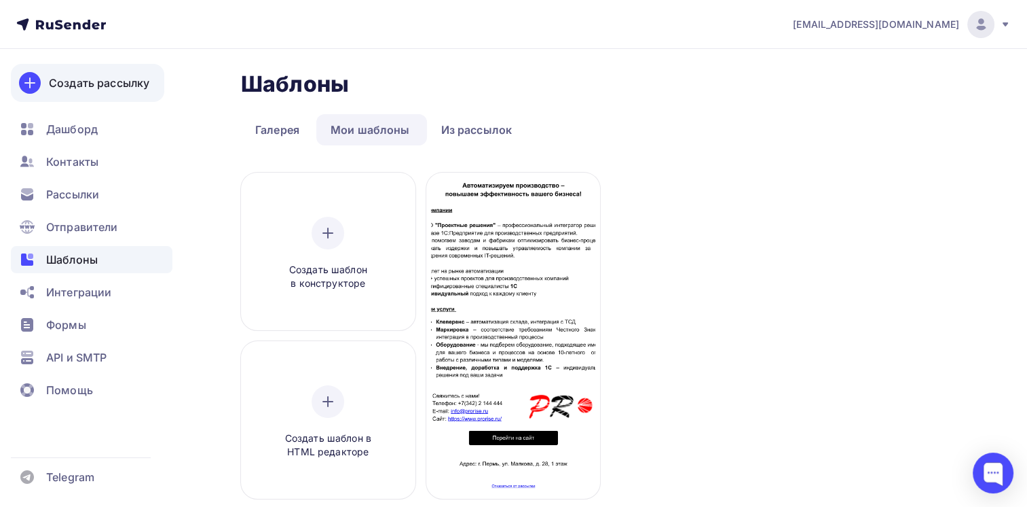
click at [63, 87] on div "Создать рассылку" at bounding box center [99, 83] width 101 height 16
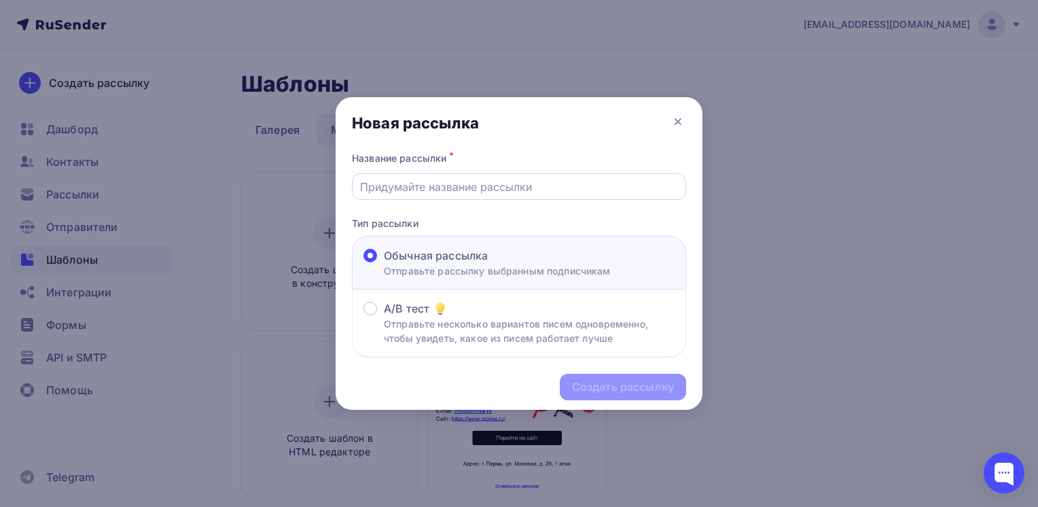
click at [484, 187] on input "text" at bounding box center [519, 187] width 318 height 16
type input "Предложение от сотрудничестве"
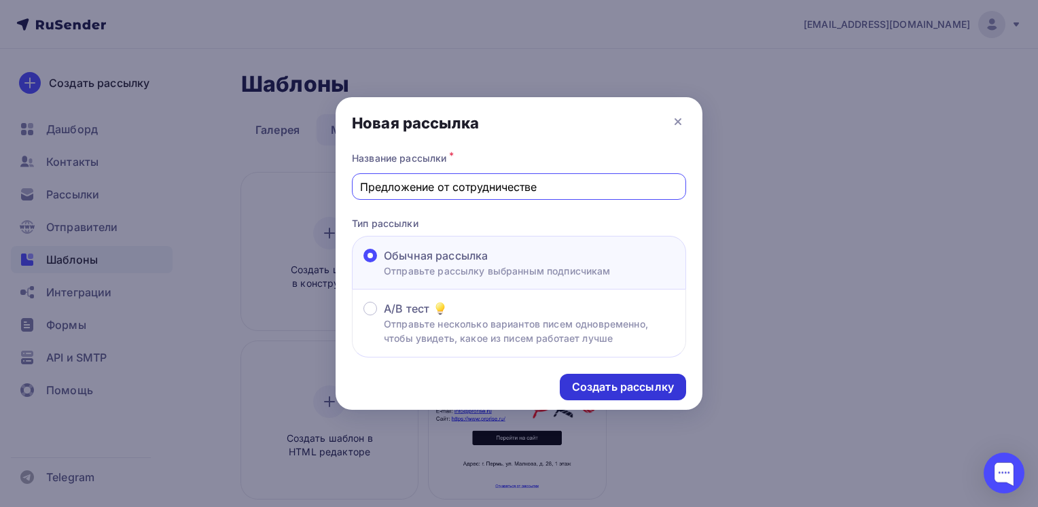
click at [597, 387] on div "Создать рассылку" at bounding box center [623, 387] width 102 height 16
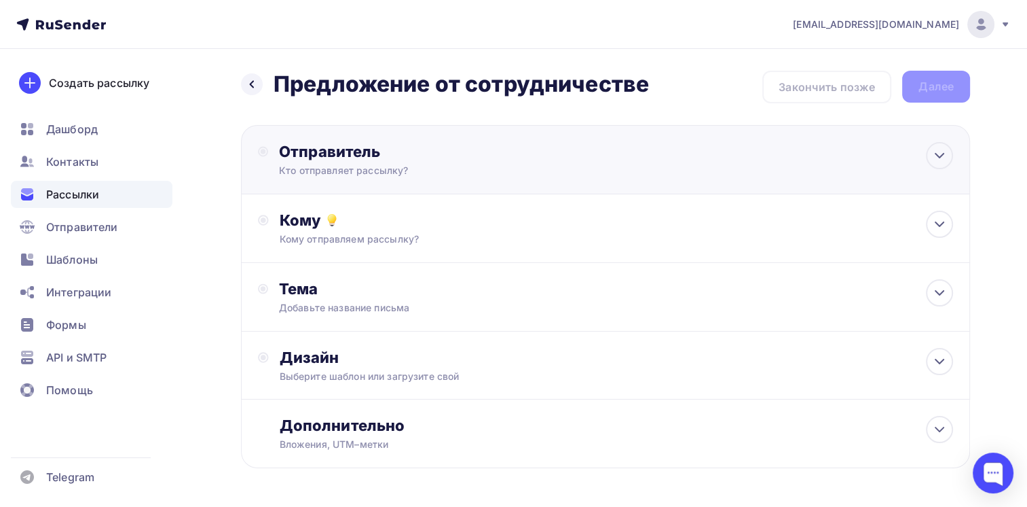
click at [496, 142] on div "Отправитель" at bounding box center [426, 151] width 294 height 19
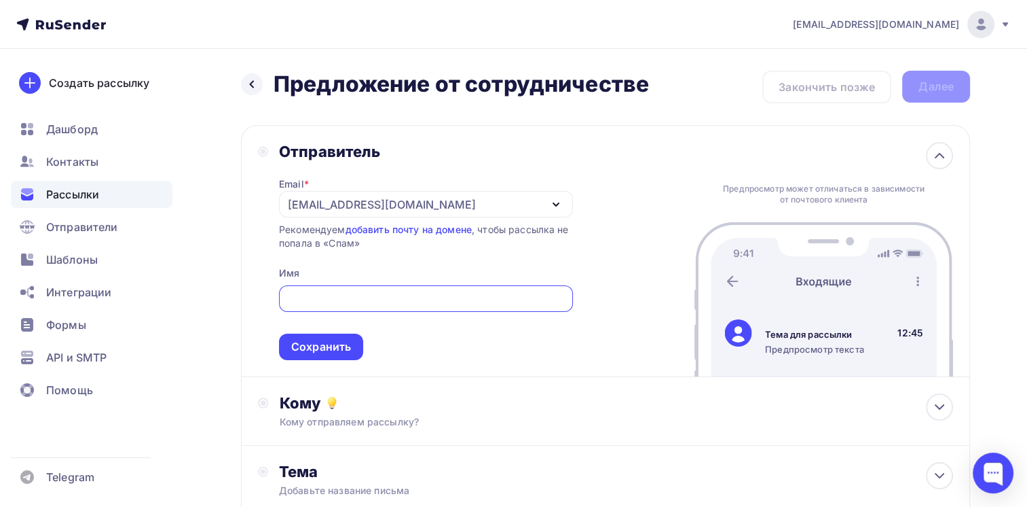
click at [464, 200] on div "[EMAIL_ADDRESS][DOMAIN_NAME]" at bounding box center [426, 204] width 294 height 26
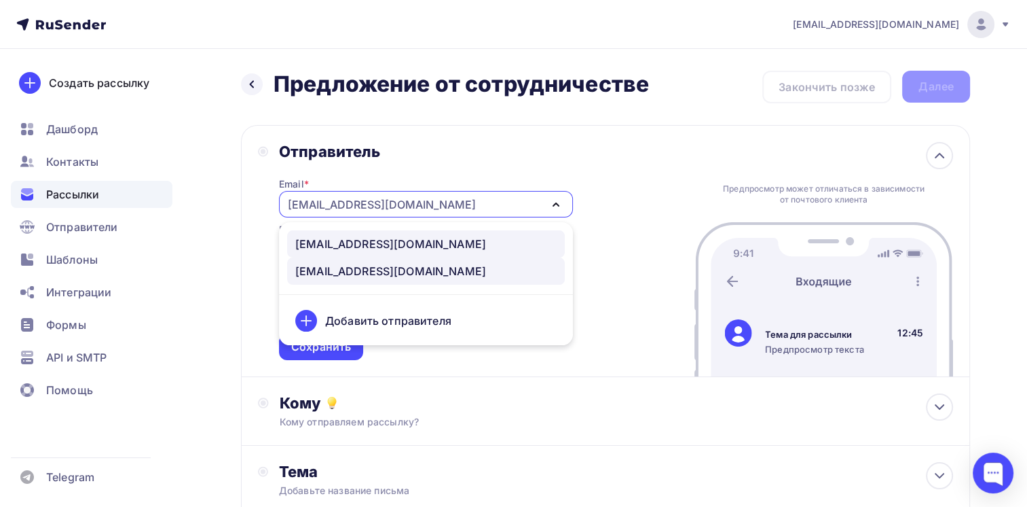
click at [437, 240] on div "pnv@prorise.ru" at bounding box center [425, 244] width 261 height 16
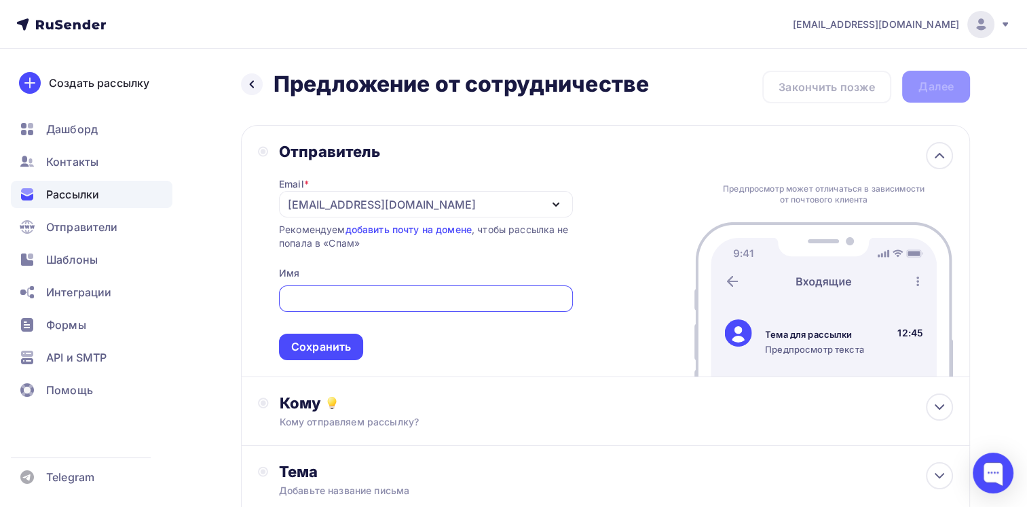
click at [379, 293] on input "text" at bounding box center [426, 299] width 278 height 16
type input "Проектные решения"
click at [334, 346] on div "Сохранить" at bounding box center [321, 347] width 60 height 16
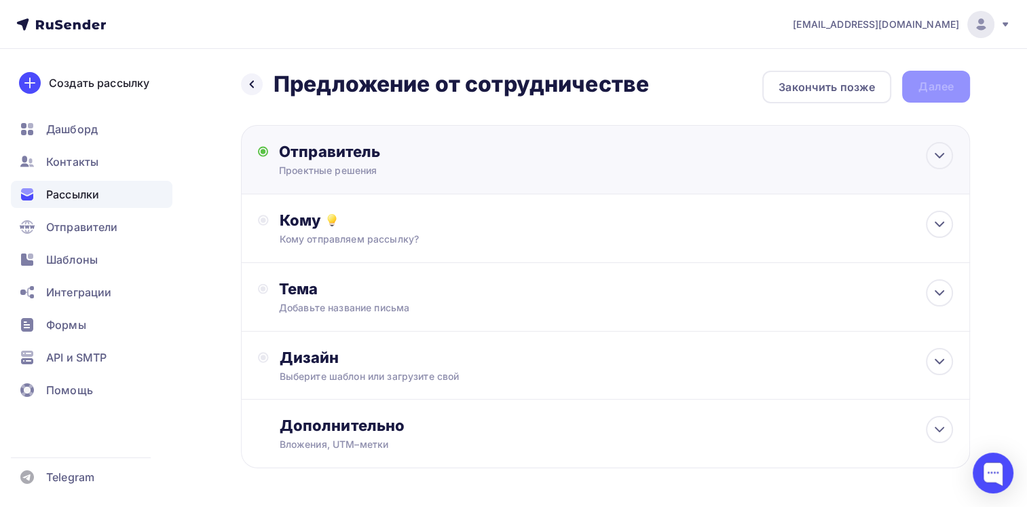
click at [370, 176] on div "Проектные решения" at bounding box center [411, 171] width 265 height 14
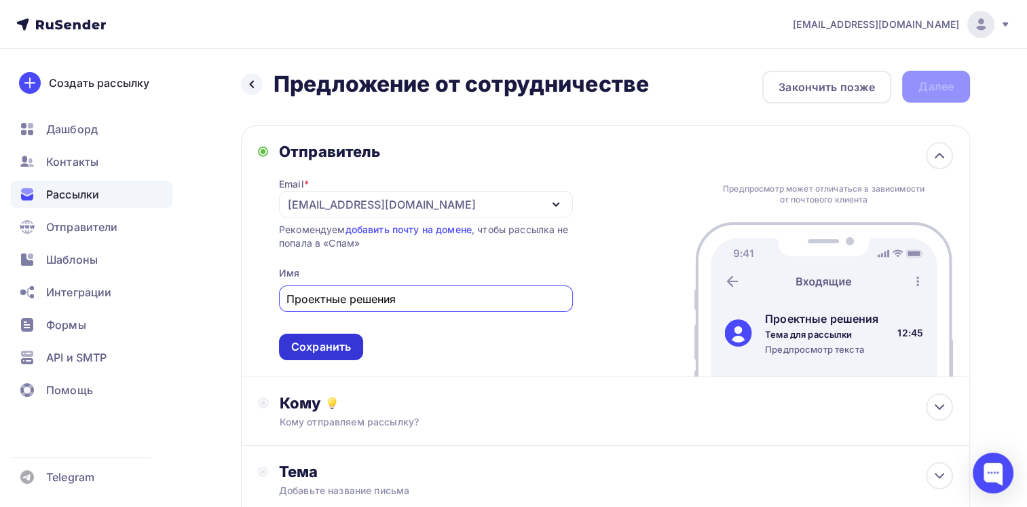
click at [328, 343] on div "Сохранить" at bounding box center [321, 347] width 60 height 16
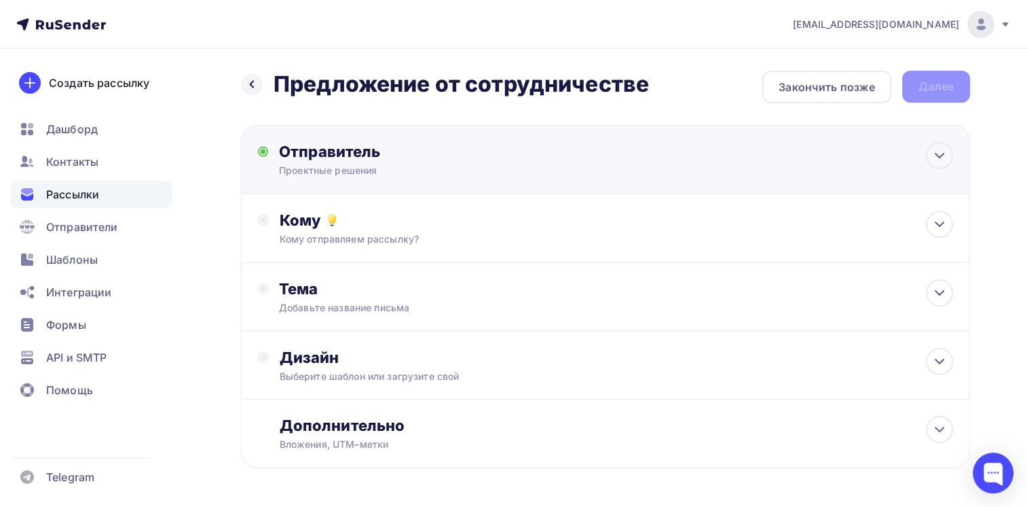
click at [374, 175] on div "Проектные решения" at bounding box center [411, 171] width 265 height 14
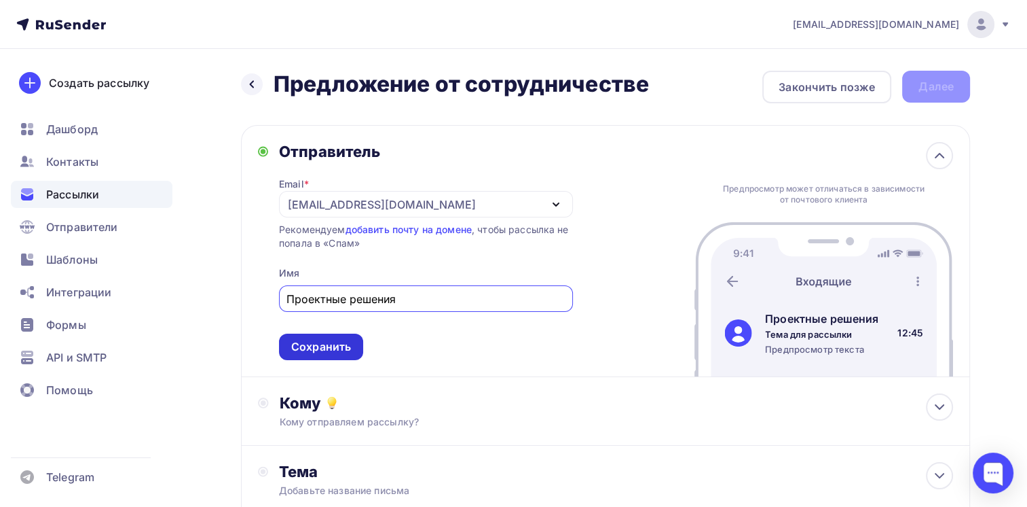
click at [319, 340] on div "Сохранить" at bounding box center [321, 347] width 60 height 16
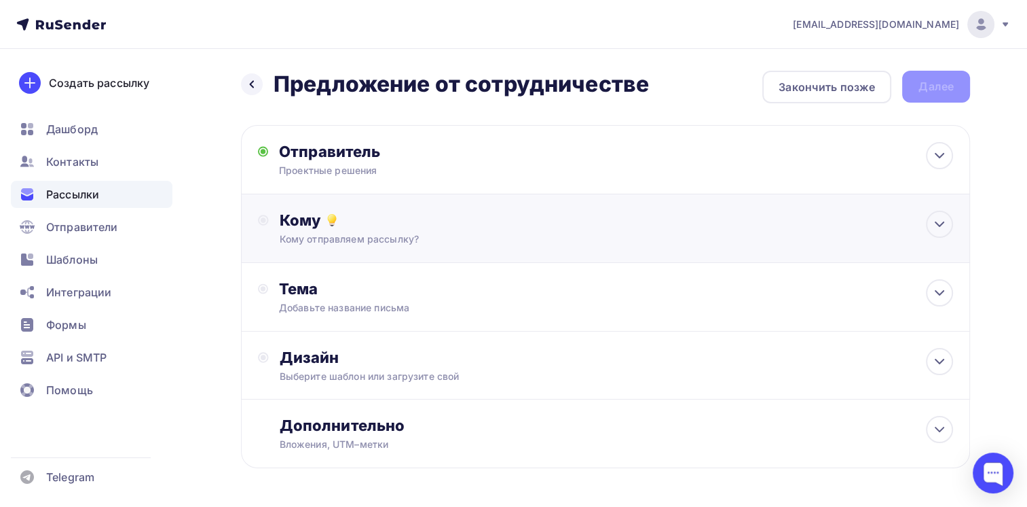
click at [365, 226] on div "Кому" at bounding box center [617, 220] width 674 height 19
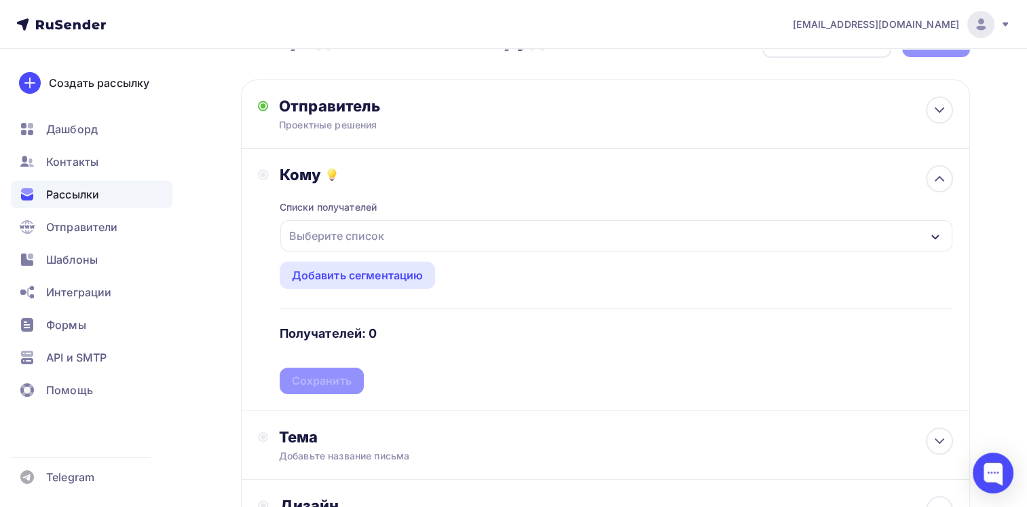
scroll to position [68, 0]
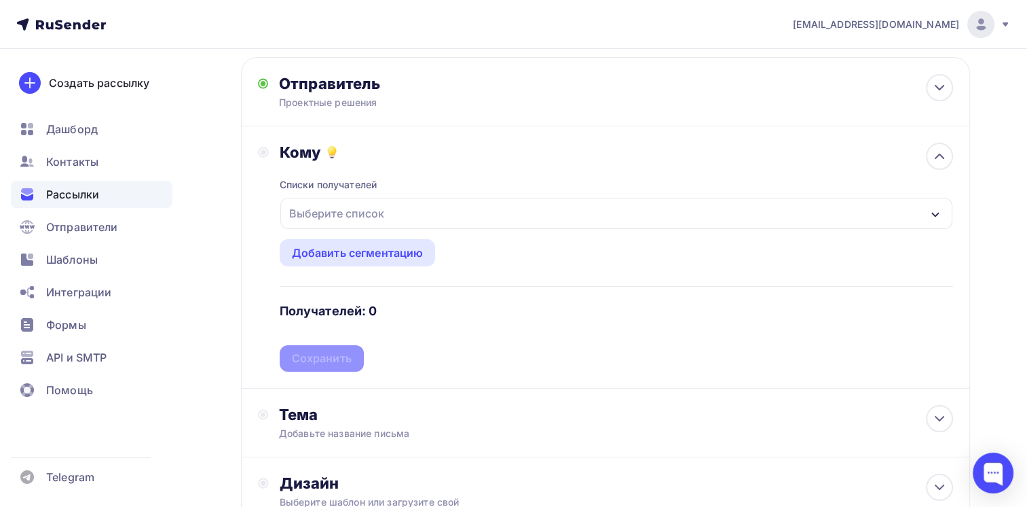
click at [375, 220] on div "Выберите список" at bounding box center [337, 213] width 106 height 24
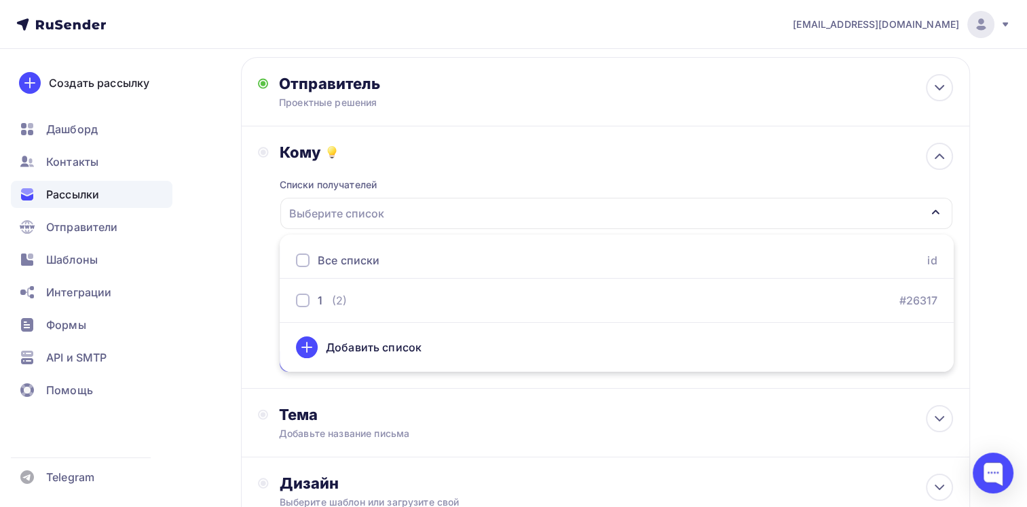
click at [362, 341] on div "Добавить список" at bounding box center [374, 347] width 96 height 16
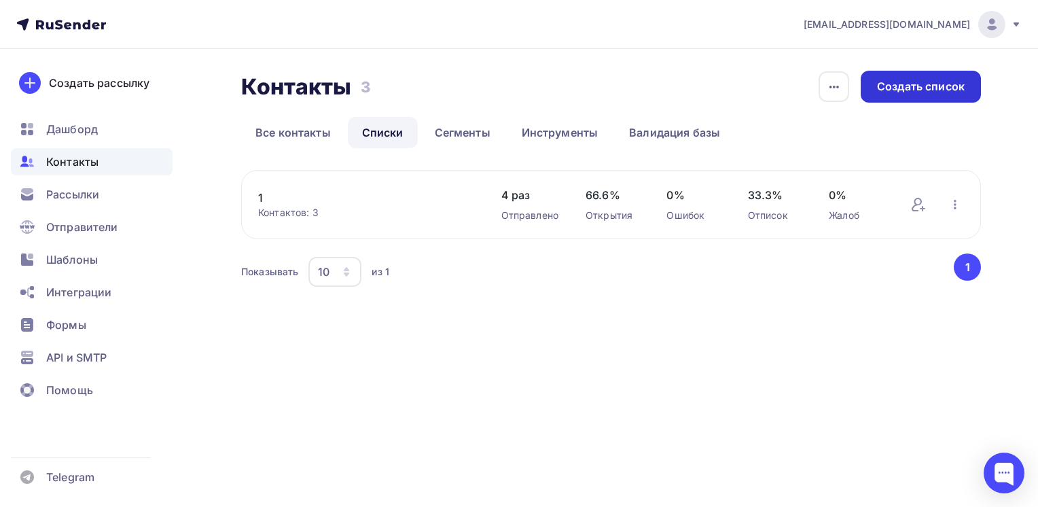
click at [925, 85] on div "Создать список" at bounding box center [921, 87] width 88 height 16
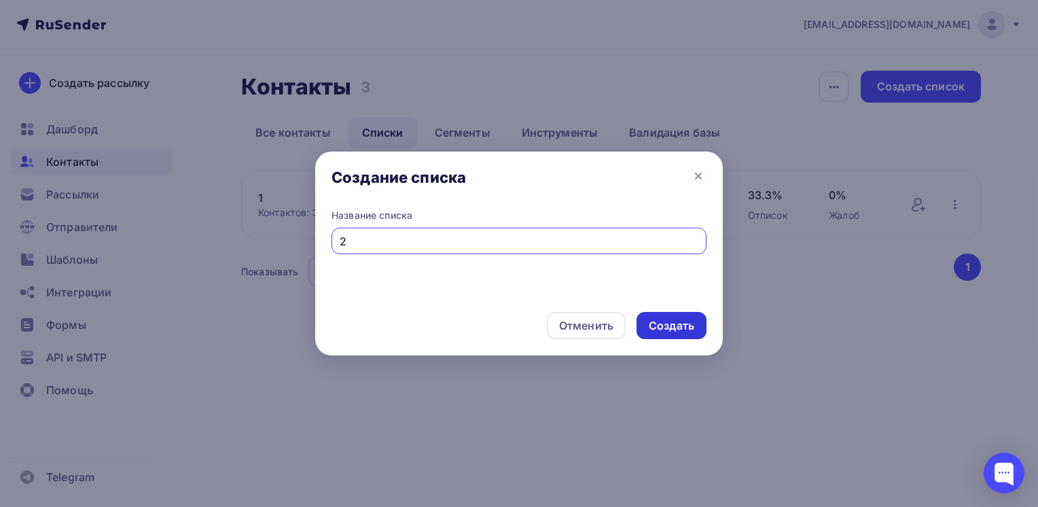
type input "2"
click at [646, 328] on div "Создать" at bounding box center [671, 325] width 70 height 27
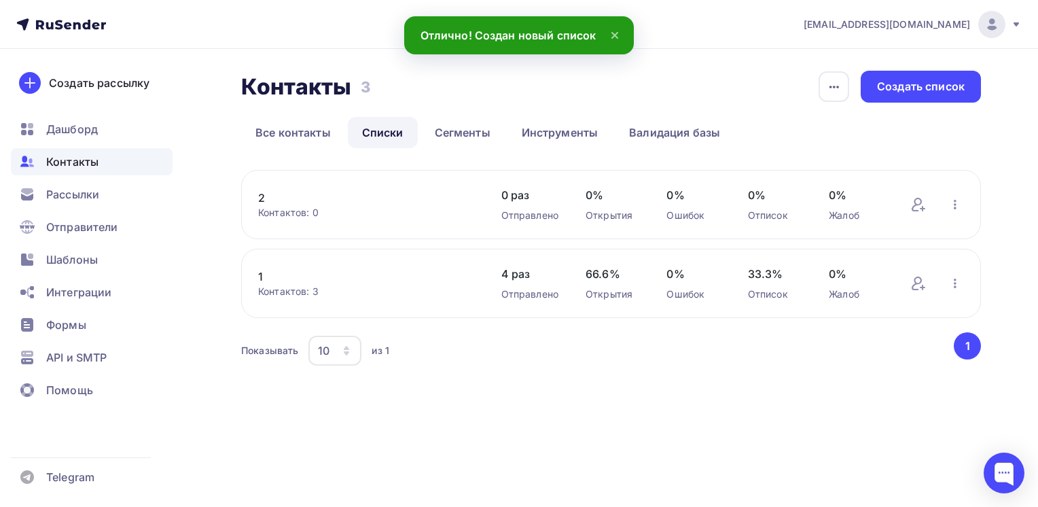
click at [307, 202] on link "2" at bounding box center [366, 197] width 216 height 16
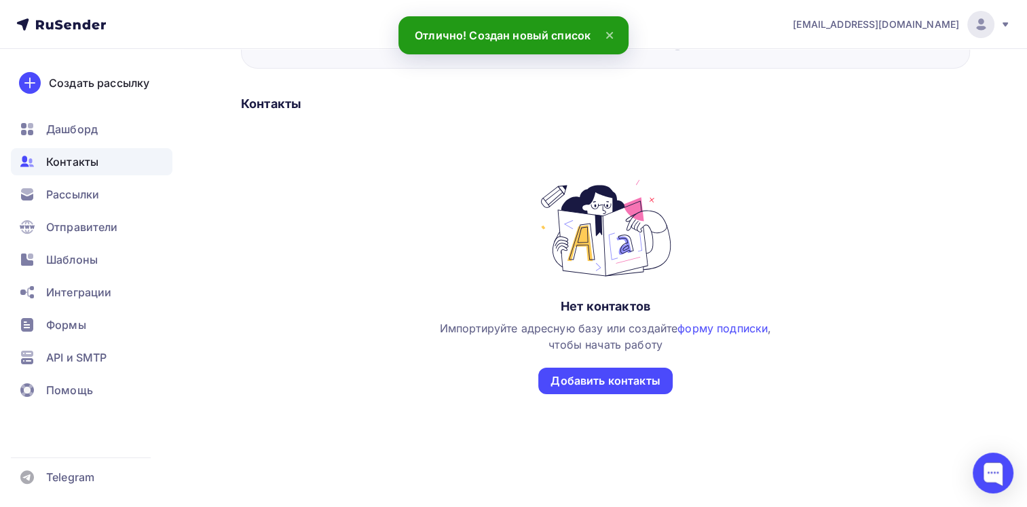
scroll to position [174, 0]
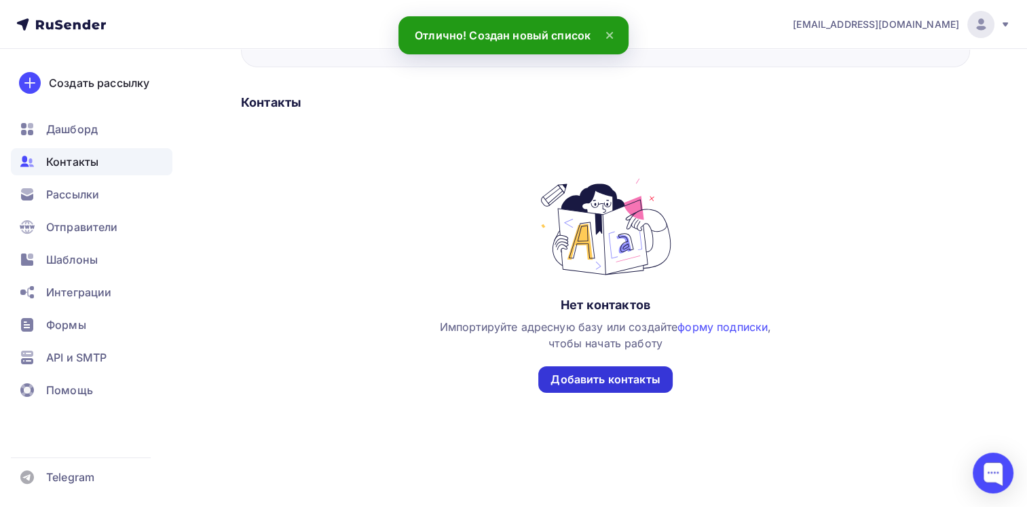
click at [639, 369] on div "Добавить контакты" at bounding box center [606, 379] width 134 height 26
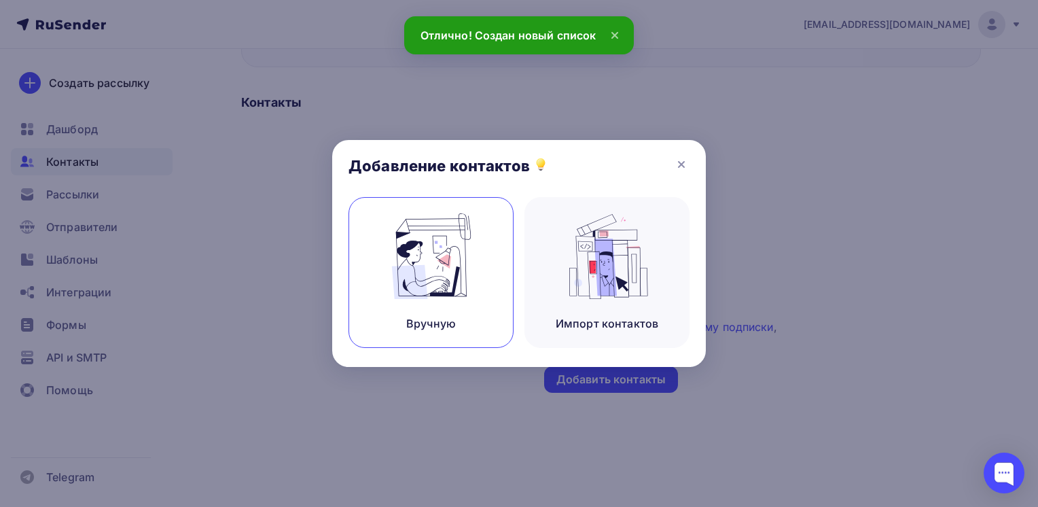
click at [428, 251] on img at bounding box center [431, 256] width 91 height 86
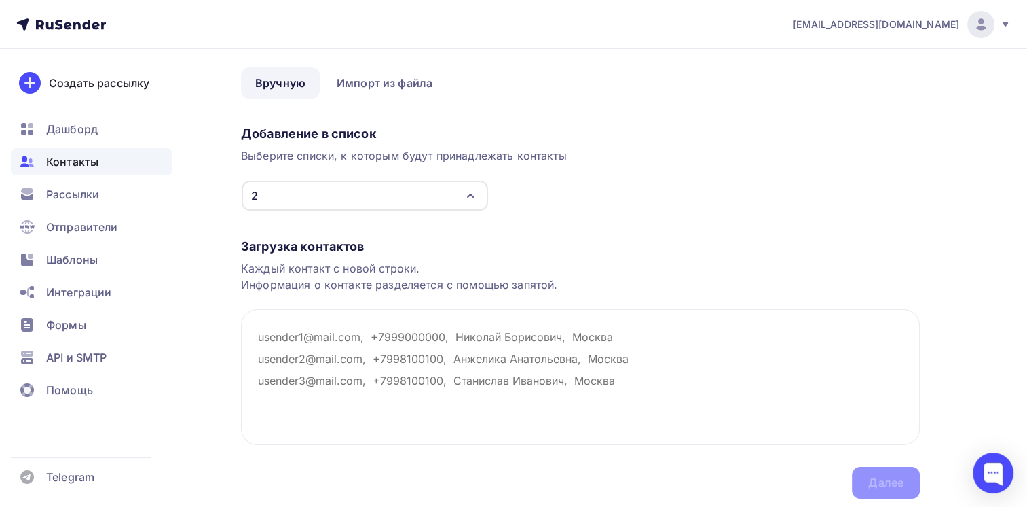
scroll to position [90, 0]
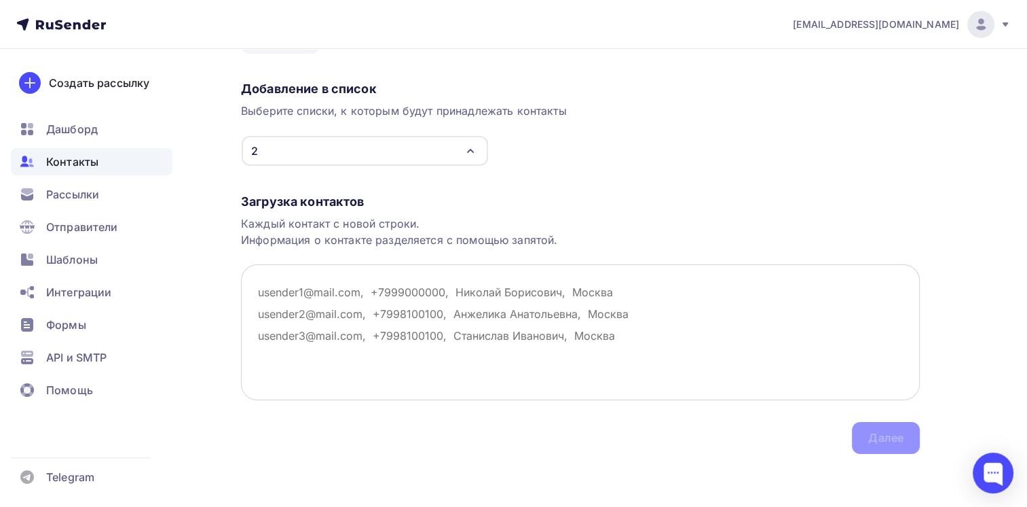
paste textarea "support@brfk.ru, shatrakov_av@egroupfk.ru, Тавдинский ФПК ООО monolit_sbit@mail…"
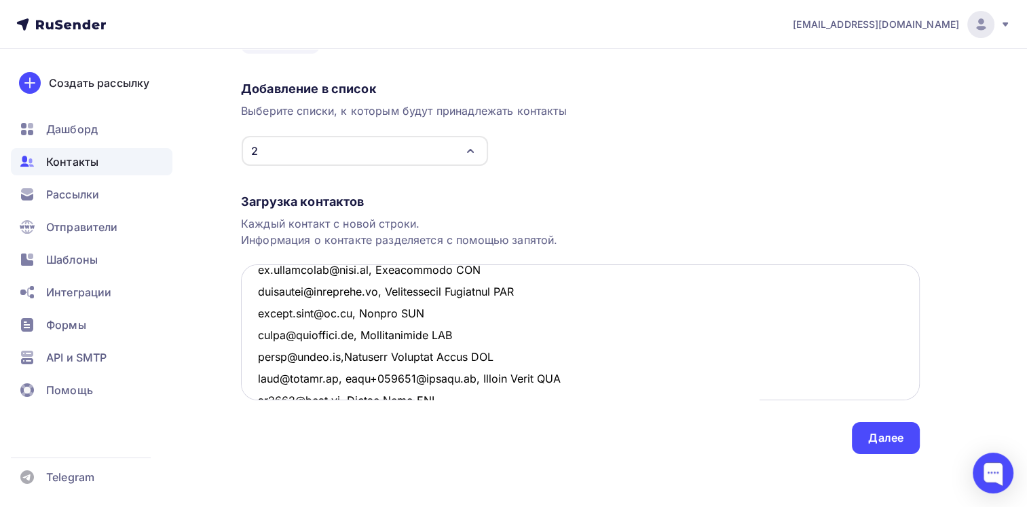
scroll to position [0, 0]
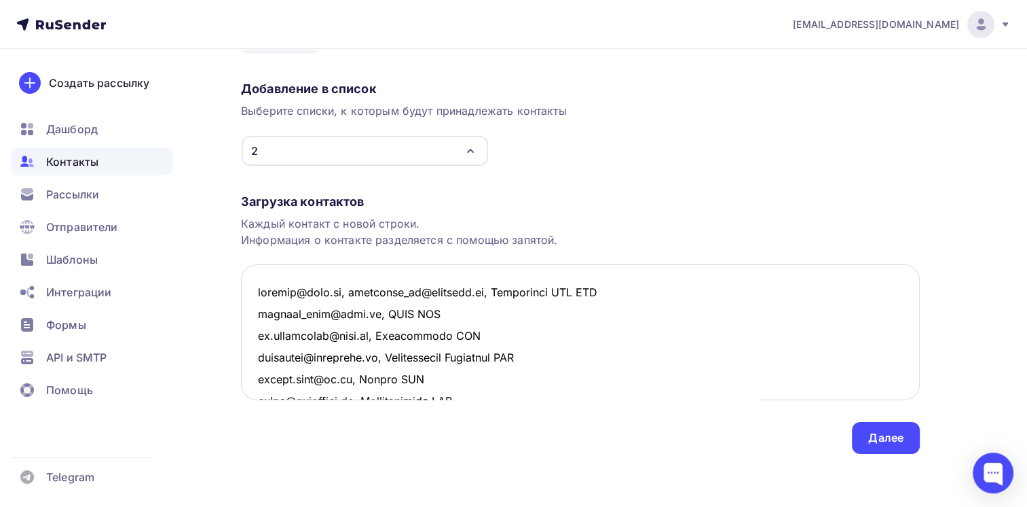
click at [348, 293] on textarea at bounding box center [580, 332] width 679 height 136
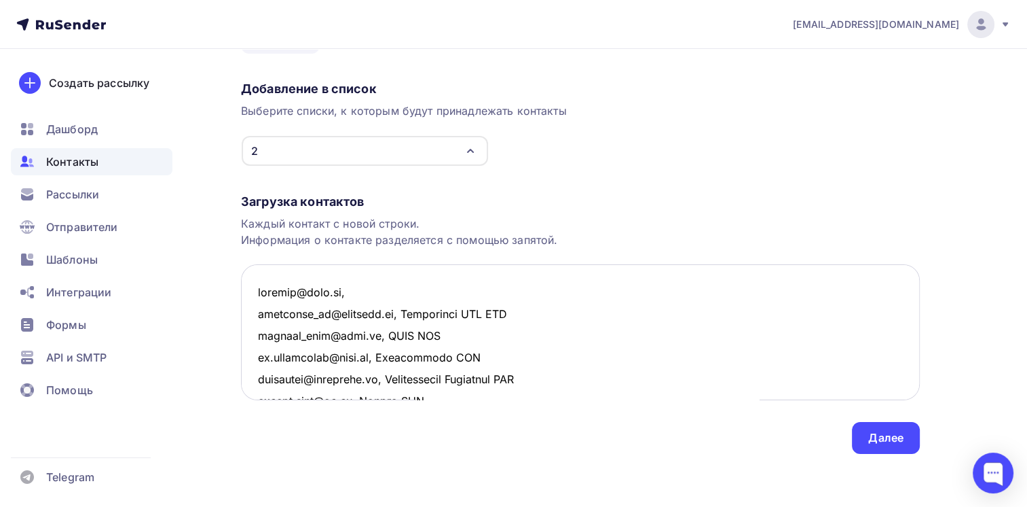
drag, startPoint x: 430, startPoint y: 315, endPoint x: 516, endPoint y: 312, distance: 86.3
click at [516, 312] on textarea at bounding box center [580, 332] width 679 height 136
click at [435, 282] on textarea at bounding box center [580, 332] width 679 height 136
paste textarea "Тавдинский ФПК ООО"
click at [481, 339] on textarea at bounding box center [580, 332] width 679 height 136
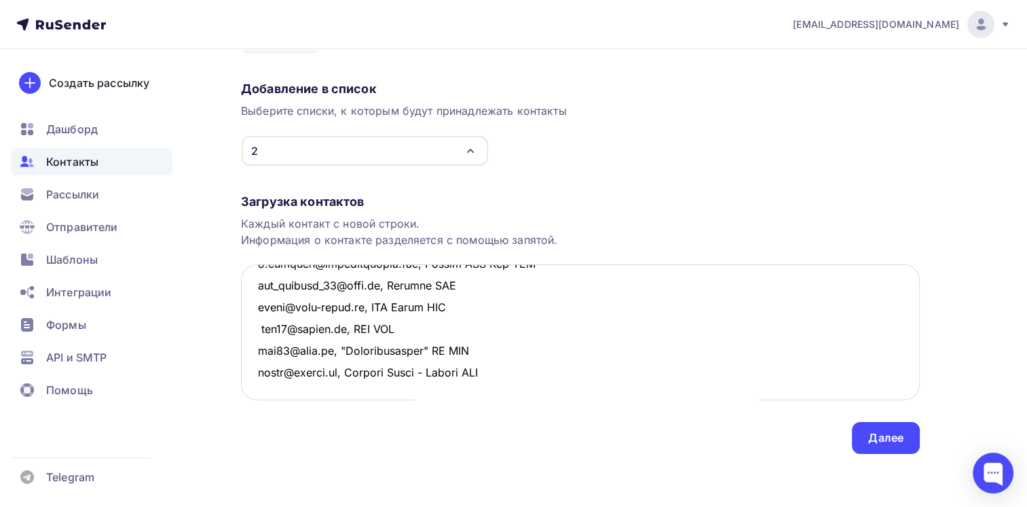
scroll to position [354, 0]
click at [539, 349] on textarea at bounding box center [580, 332] width 679 height 136
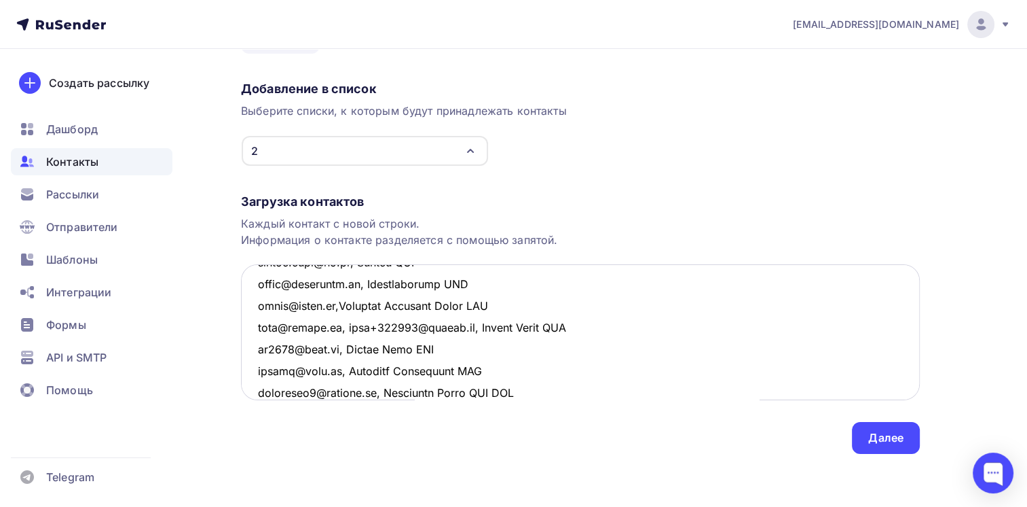
scroll to position [0, 0]
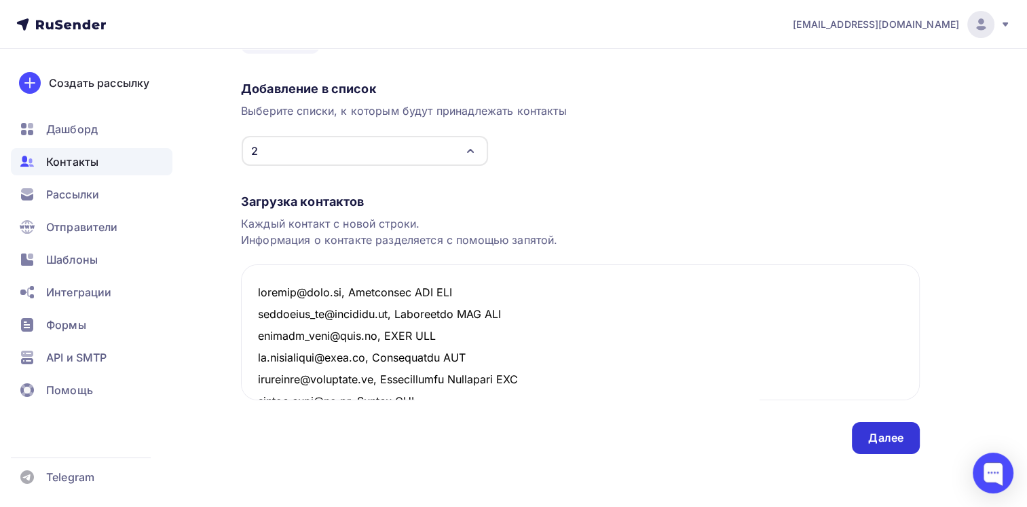
type textarea "support@brfk.ru, Тавдинский ФПК ООО shatrakov_av@egroupfk.ru, Тавдинский ФПК ОО…"
click at [879, 439] on div "Далее" at bounding box center [886, 438] width 35 height 16
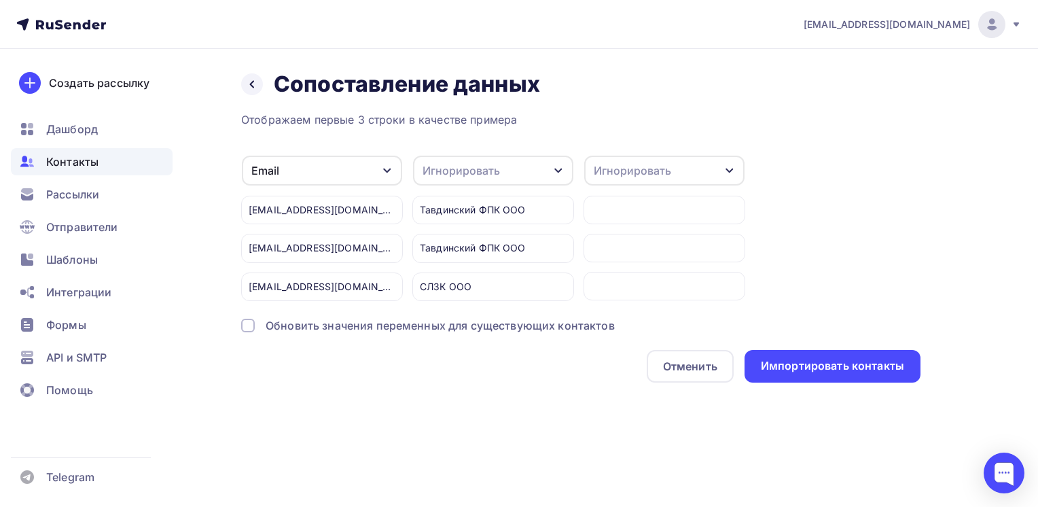
click at [450, 290] on div "СЛЗК ООО" at bounding box center [493, 286] width 162 height 29
click at [604, 276] on div at bounding box center [664, 286] width 162 height 29
click at [622, 170] on div "Игнорировать" at bounding box center [632, 170] width 77 height 16
click at [621, 170] on div "Игнорировать" at bounding box center [632, 170] width 77 height 16
click at [543, 161] on div "Игнорировать" at bounding box center [493, 171] width 160 height 30
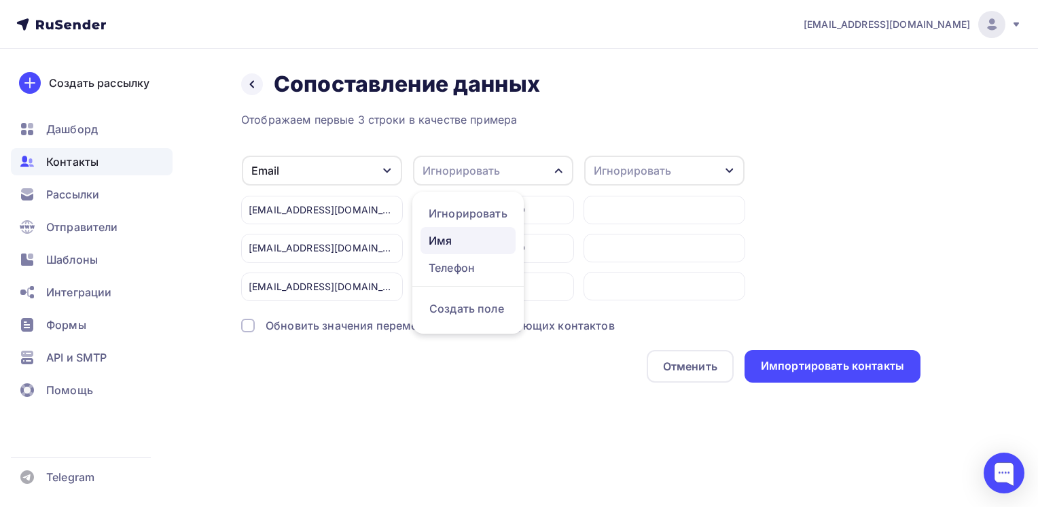
click at [467, 237] on div "Имя" at bounding box center [468, 240] width 79 height 16
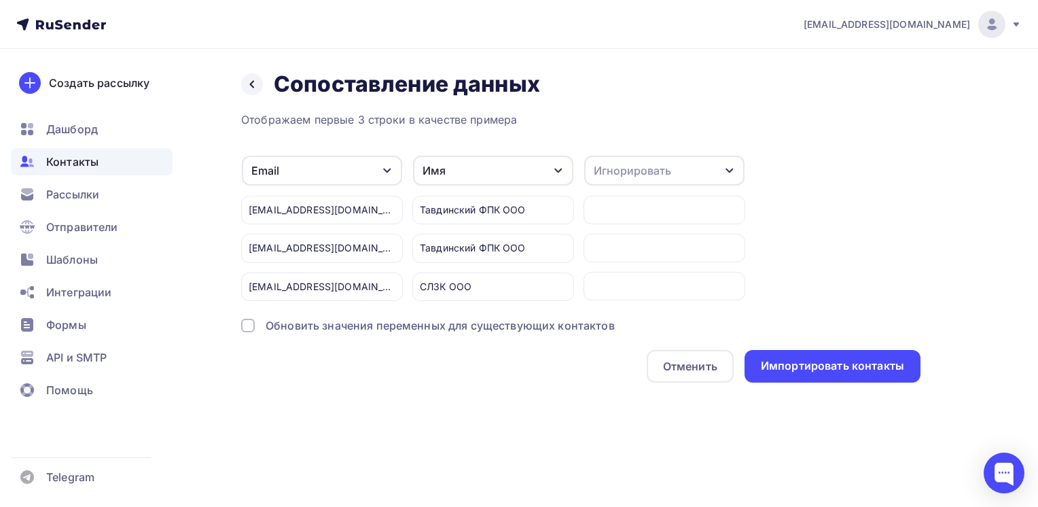
click at [419, 204] on div "Тавдинский ФПК ООО" at bounding box center [493, 210] width 162 height 29
click at [446, 207] on div "Тавдинский ФПК ООО" at bounding box center [493, 210] width 162 height 29
click at [869, 373] on div "Импортировать контакты" at bounding box center [832, 366] width 176 height 33
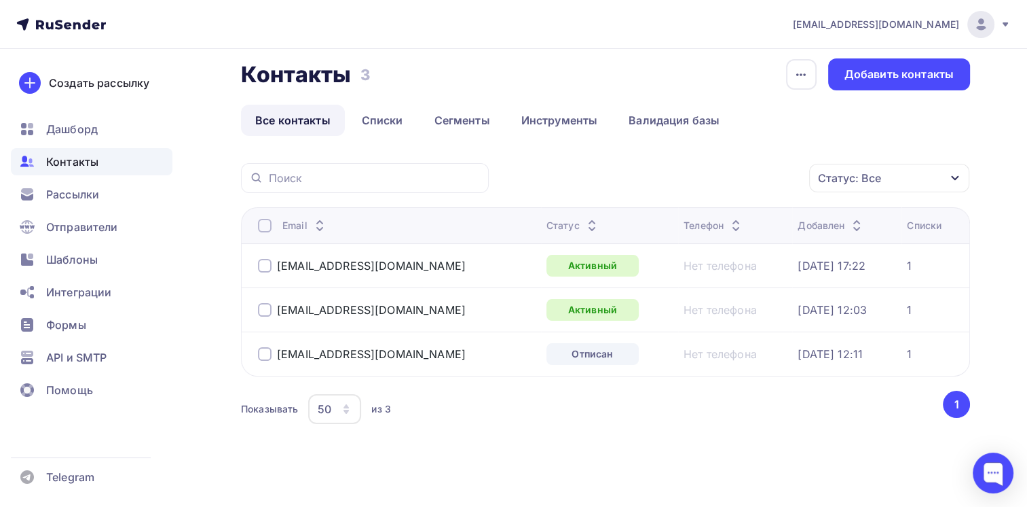
scroll to position [19, 0]
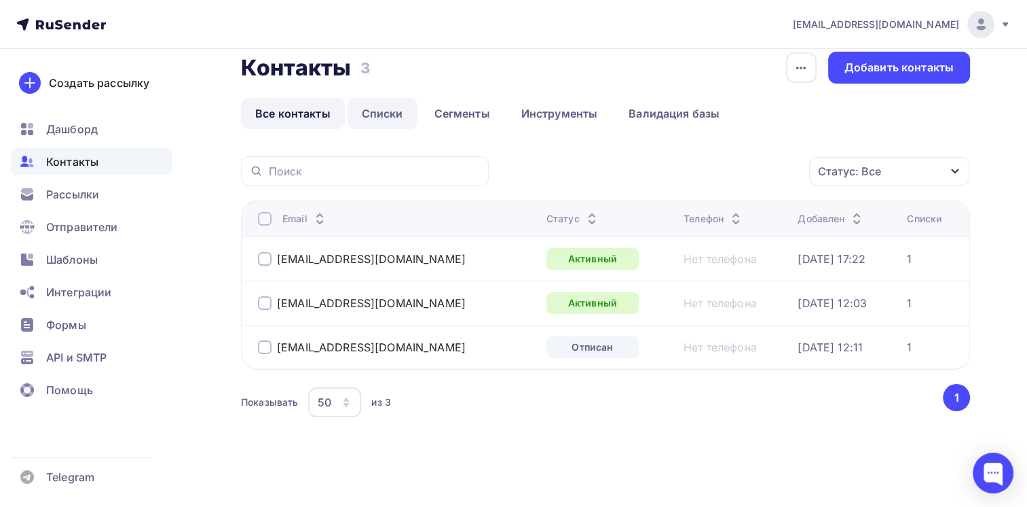
click at [383, 113] on link "Списки" at bounding box center [383, 113] width 70 height 31
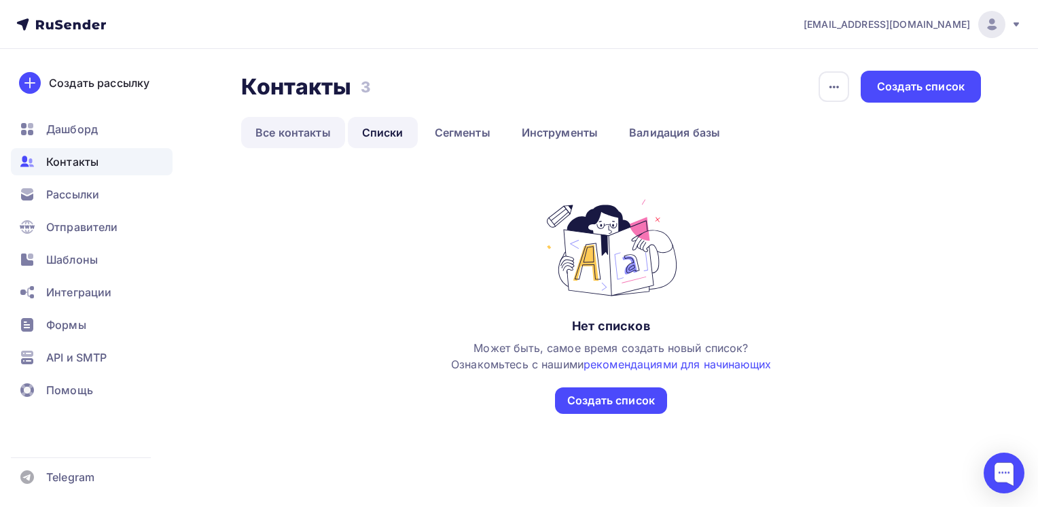
click at [299, 137] on link "Все контакты" at bounding box center [293, 132] width 104 height 31
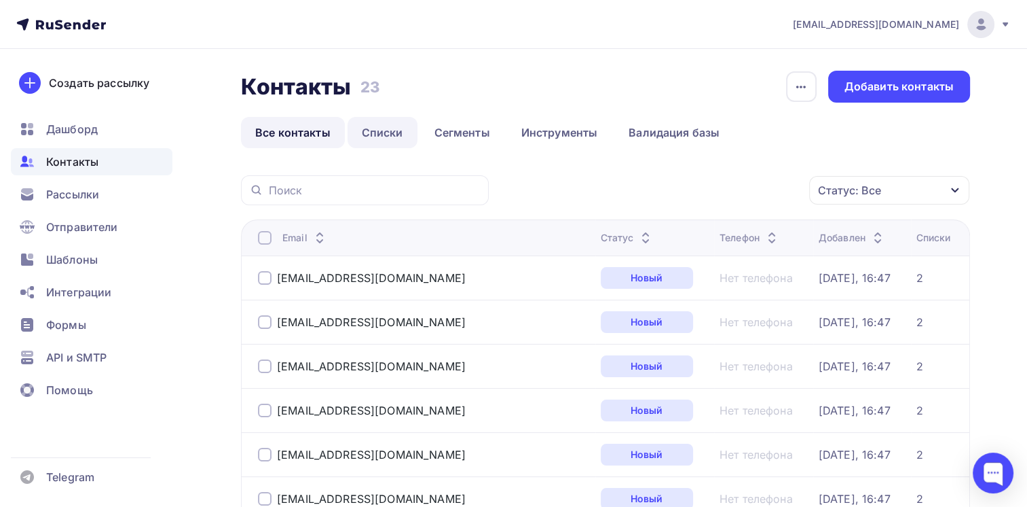
click at [380, 134] on link "Списки" at bounding box center [383, 132] width 70 height 31
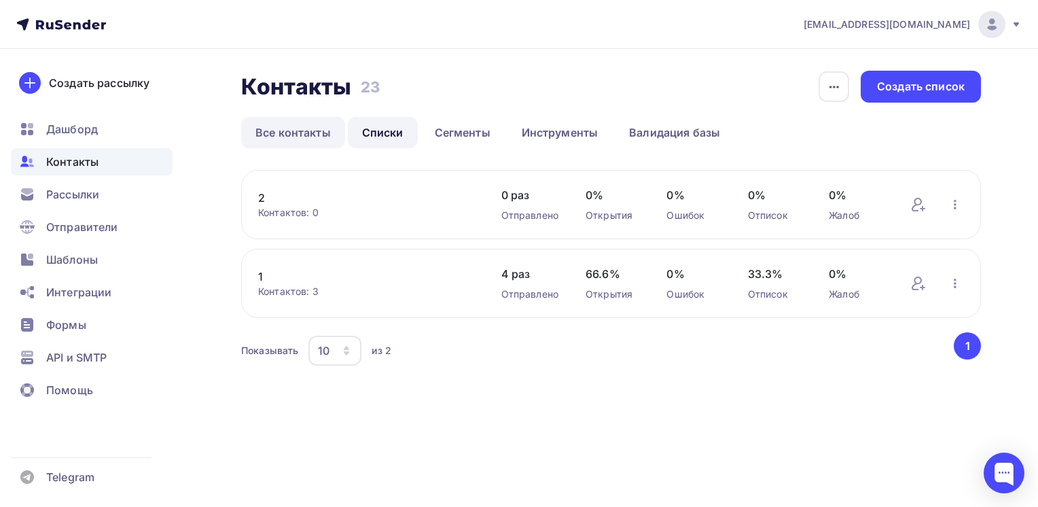
click at [308, 127] on link "Все контакты" at bounding box center [293, 132] width 104 height 31
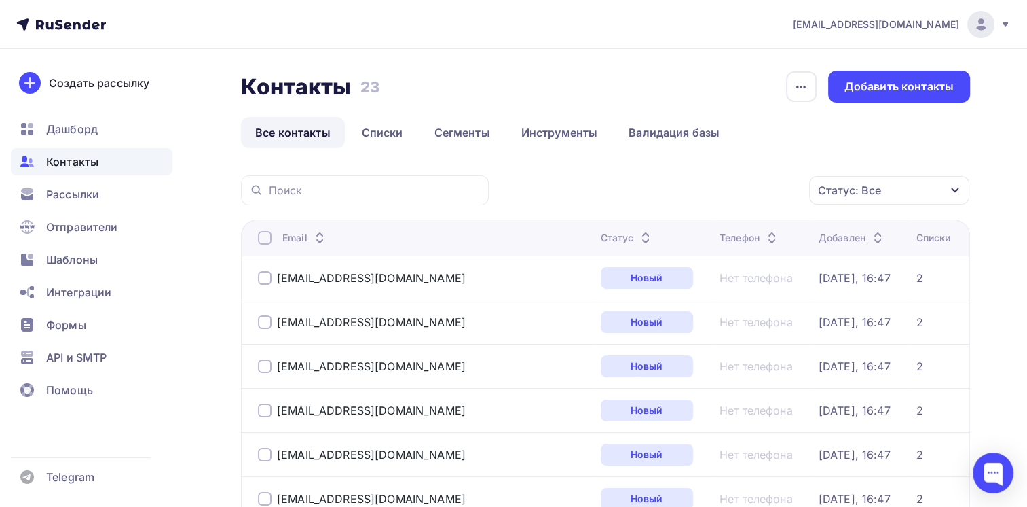
click at [265, 284] on div "e.glukhov@globalecopack.com" at bounding box center [424, 278] width 332 height 22
click at [263, 278] on div at bounding box center [265, 278] width 14 height 14
click at [268, 190] on div at bounding box center [365, 190] width 248 height 30
click at [383, 121] on link "Списки" at bounding box center [383, 132] width 70 height 31
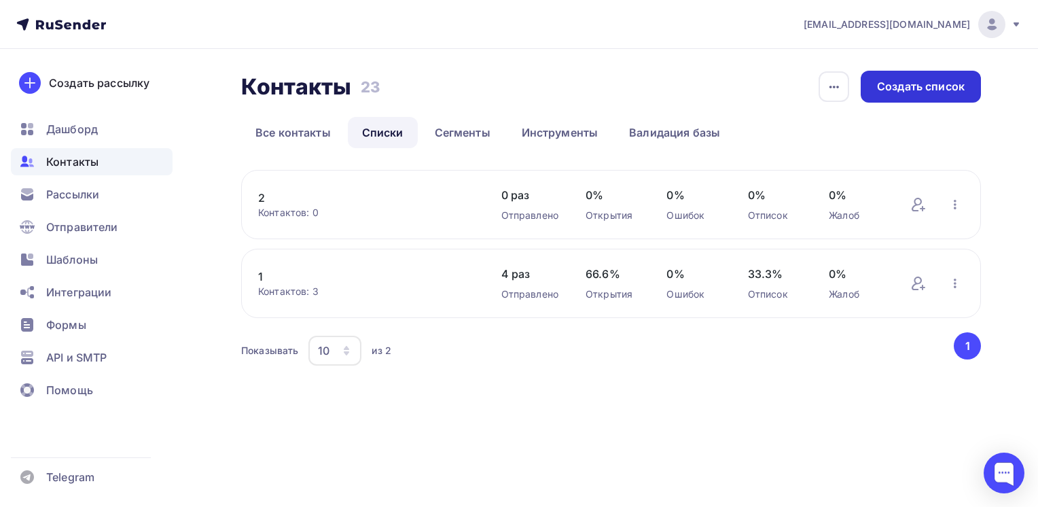
click at [937, 81] on div "Создать список" at bounding box center [921, 87] width 88 height 16
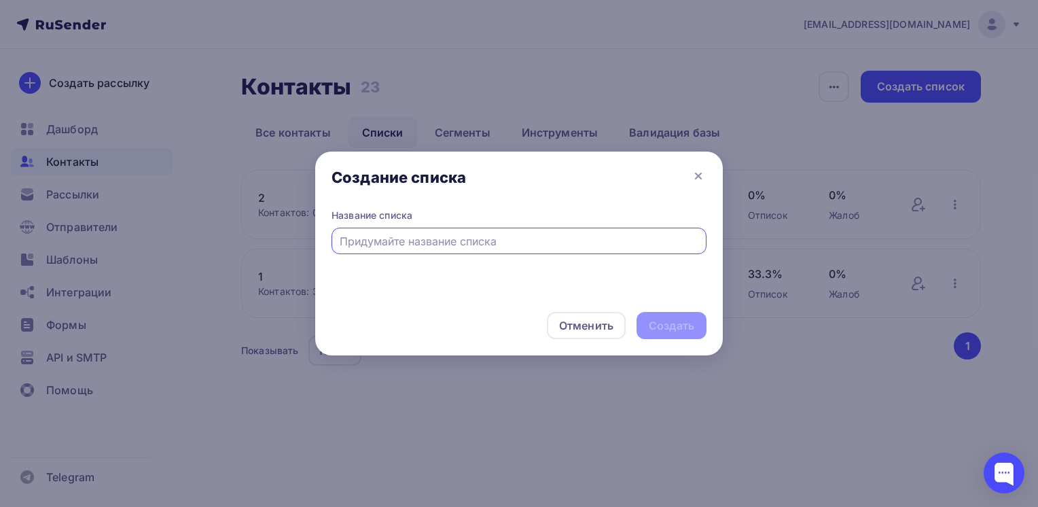
type input "2"
type input "[DATE] (20 шт)"
click at [680, 325] on div "Создать" at bounding box center [671, 326] width 45 height 16
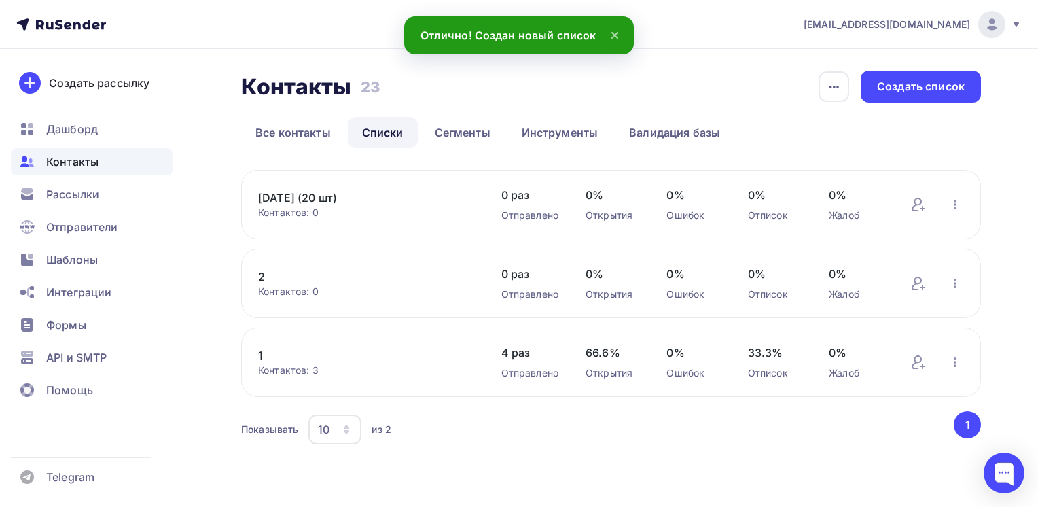
click at [404, 190] on link "[DATE] (20 шт)" at bounding box center [366, 197] width 216 height 16
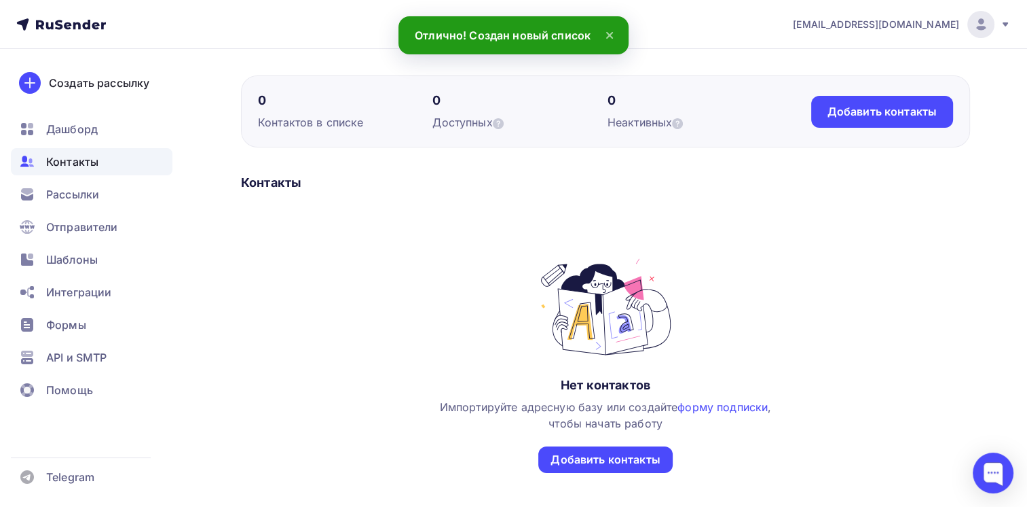
scroll to position [174, 0]
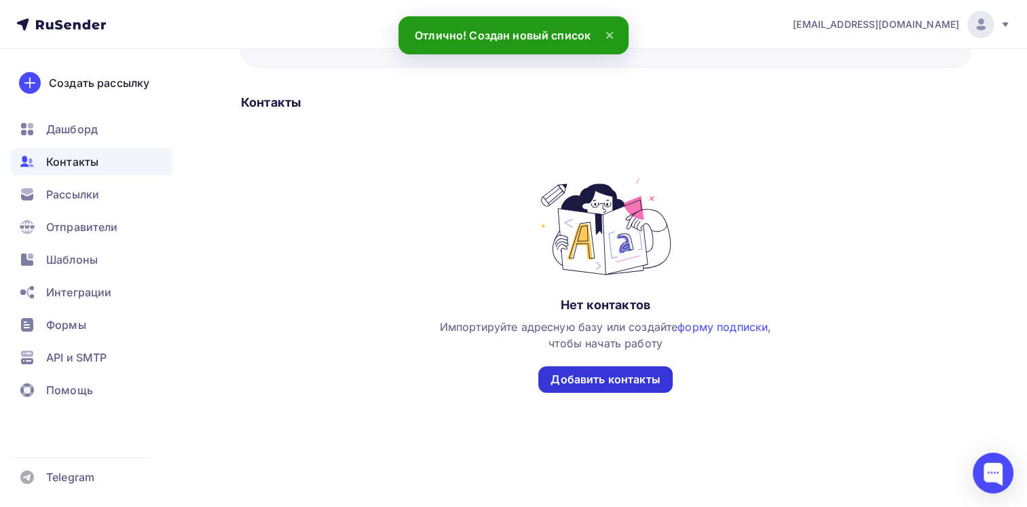
click at [608, 378] on div "Добавить контакты" at bounding box center [605, 379] width 109 height 16
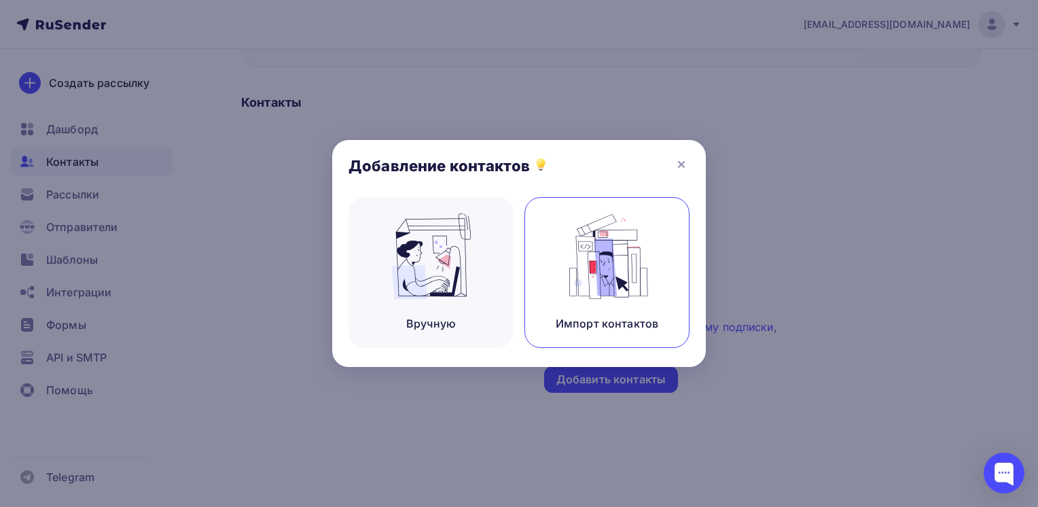
click at [642, 240] on img at bounding box center [607, 256] width 91 height 86
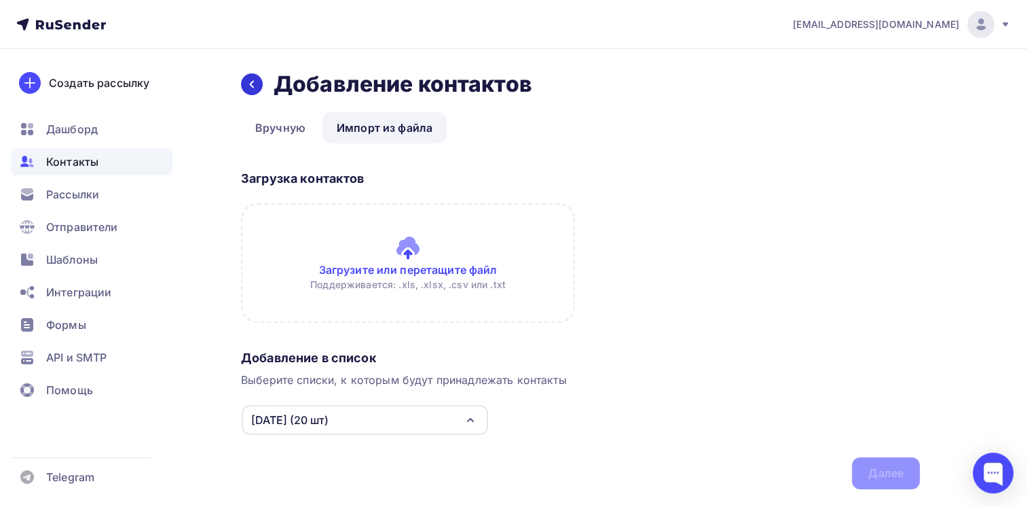
click at [254, 83] on icon at bounding box center [252, 84] width 11 height 11
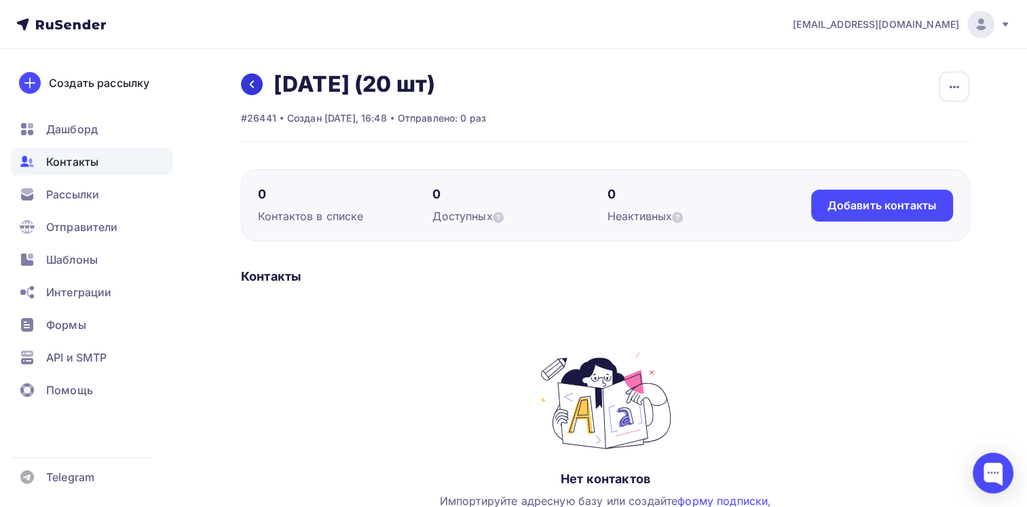
click at [253, 85] on icon at bounding box center [252, 84] width 11 height 11
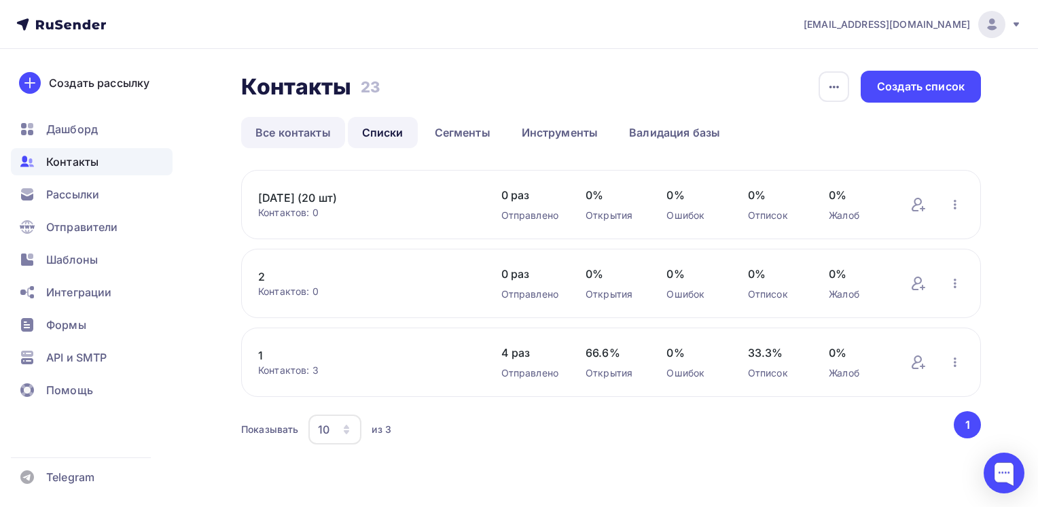
click at [272, 139] on link "Все контакты" at bounding box center [293, 132] width 104 height 31
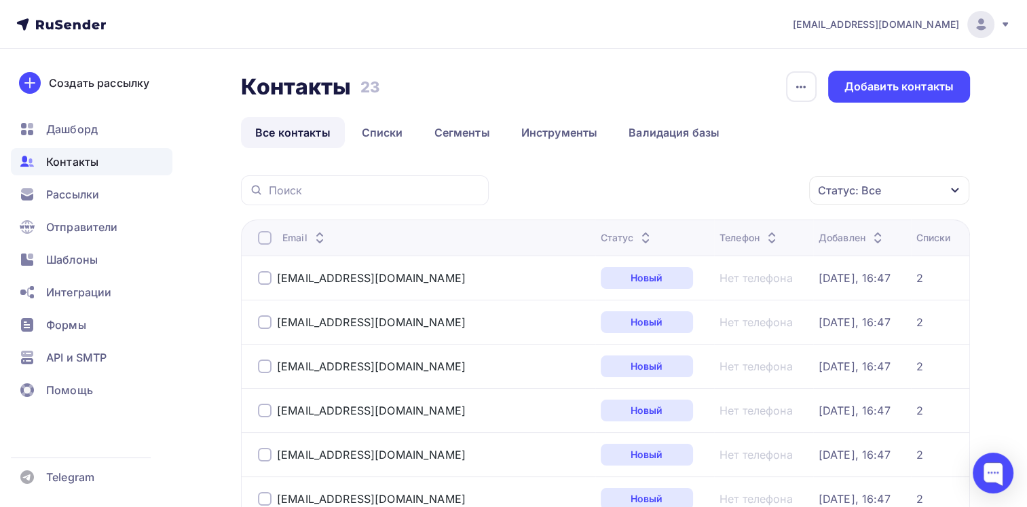
click at [261, 276] on div at bounding box center [265, 278] width 14 height 14
click at [260, 231] on div at bounding box center [265, 238] width 14 height 14
click at [752, 183] on div "Действие" at bounding box center [708, 190] width 179 height 26
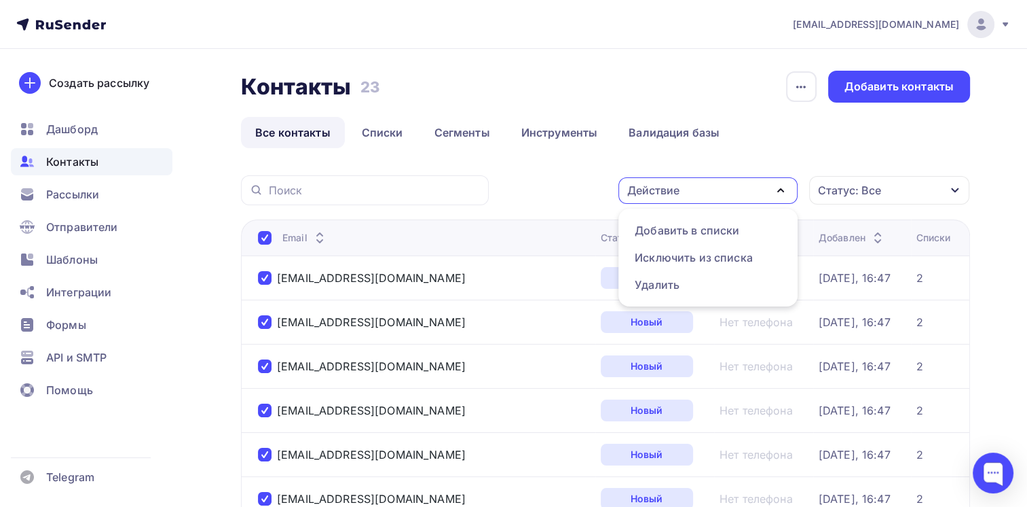
click at [748, 186] on div "Действие" at bounding box center [708, 190] width 179 height 26
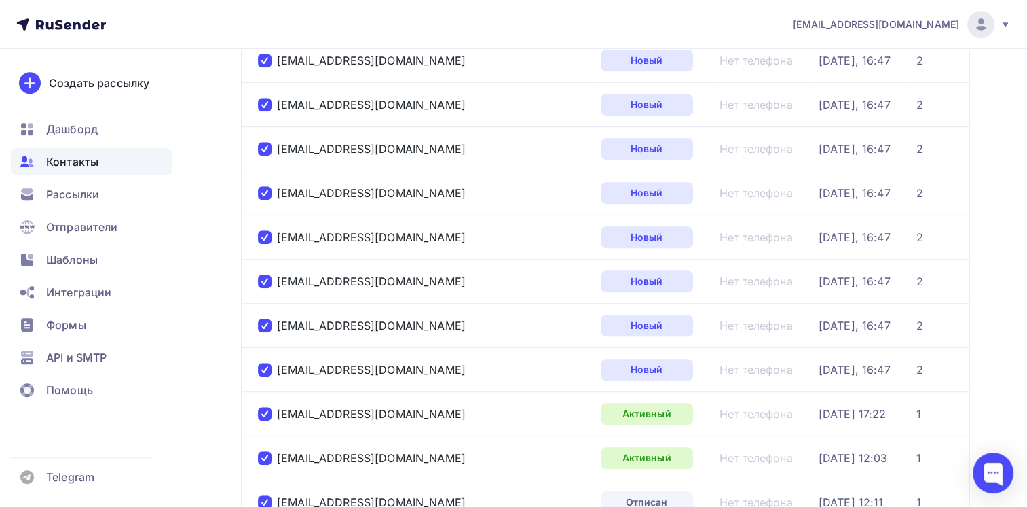
scroll to position [899, 0]
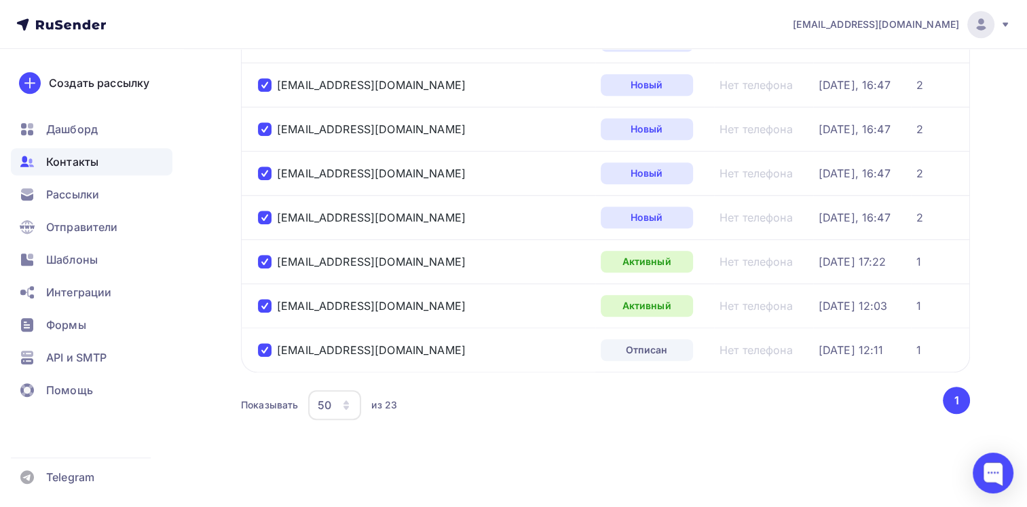
click at [267, 343] on div at bounding box center [265, 350] width 14 height 14
click at [261, 305] on div at bounding box center [265, 306] width 14 height 14
click at [261, 259] on div at bounding box center [265, 262] width 14 height 14
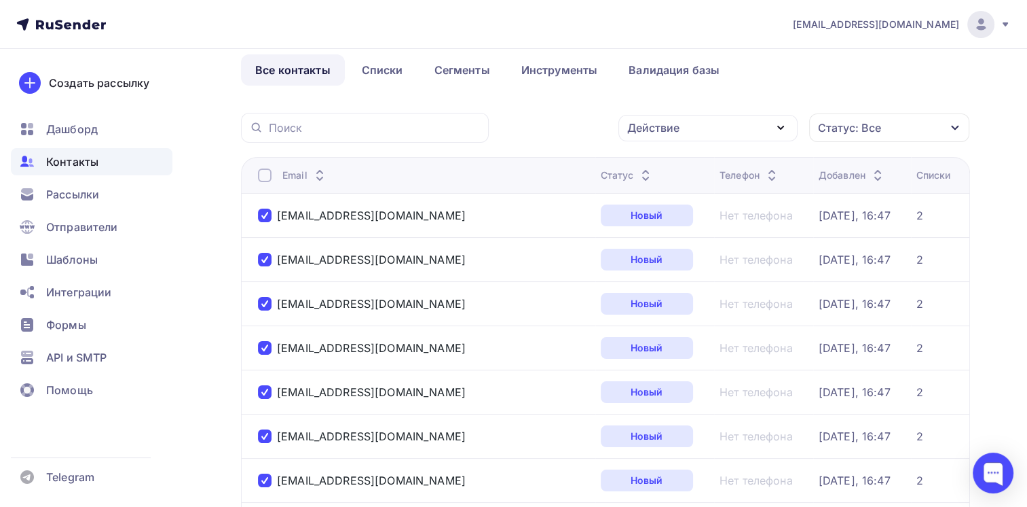
scroll to position [0, 0]
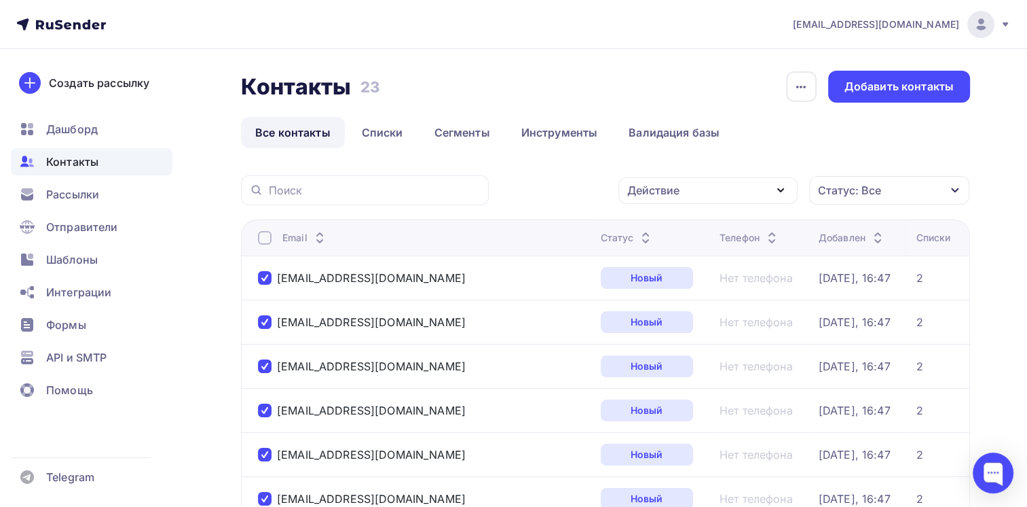
click at [729, 181] on div "Действие" at bounding box center [708, 190] width 179 height 26
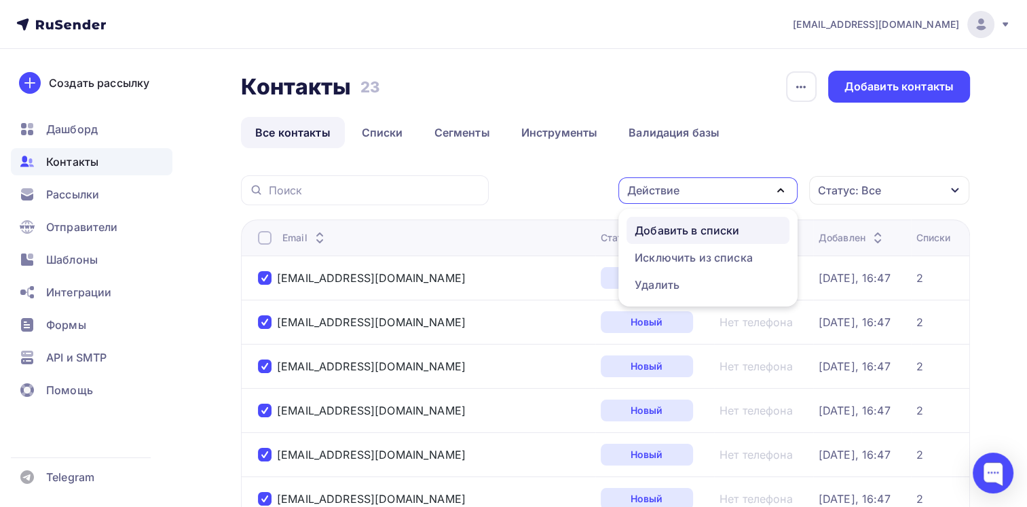
click at [719, 226] on div "Добавить в списки" at bounding box center [687, 230] width 105 height 16
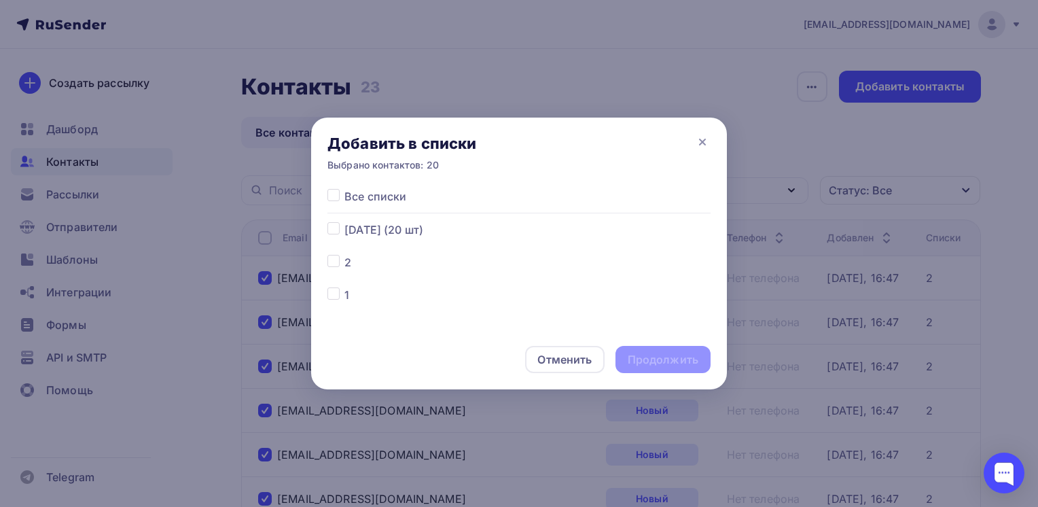
click at [344, 221] on label at bounding box center [344, 221] width 0 height 0
click at [330, 230] on input "checkbox" at bounding box center [333, 227] width 12 height 12
checkbox input "true"
click at [684, 364] on div "Продолжить" at bounding box center [662, 360] width 71 height 16
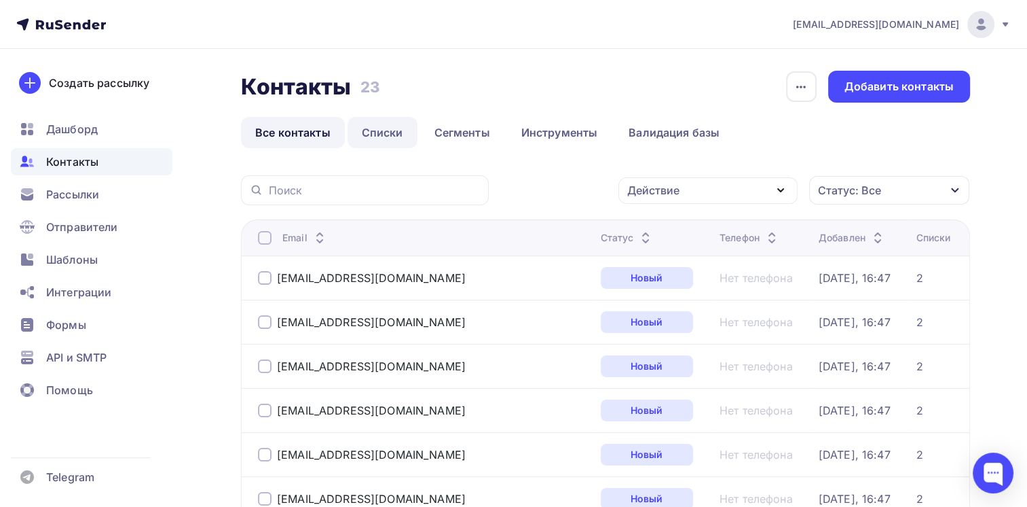
click at [391, 126] on link "Списки" at bounding box center [383, 132] width 70 height 31
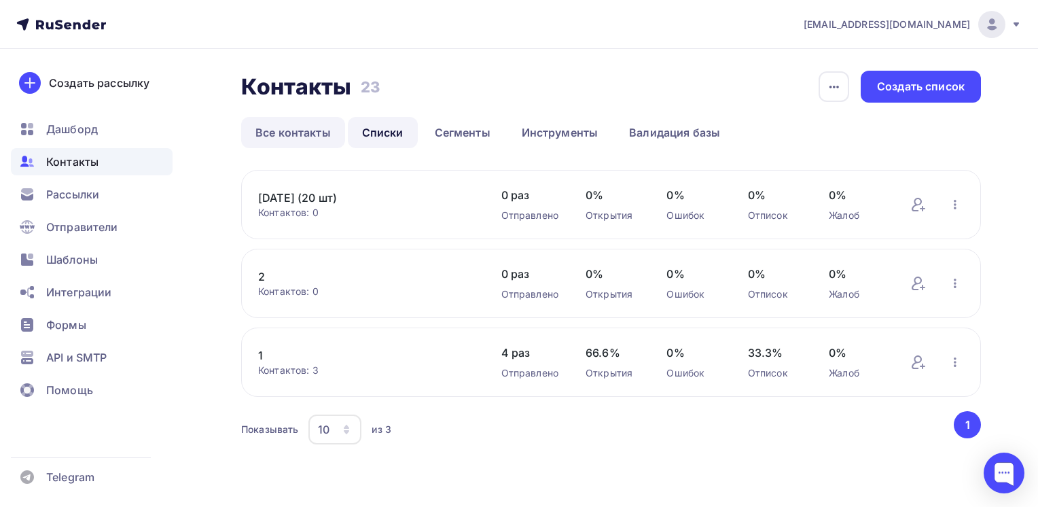
click at [289, 128] on link "Все контакты" at bounding box center [293, 132] width 104 height 31
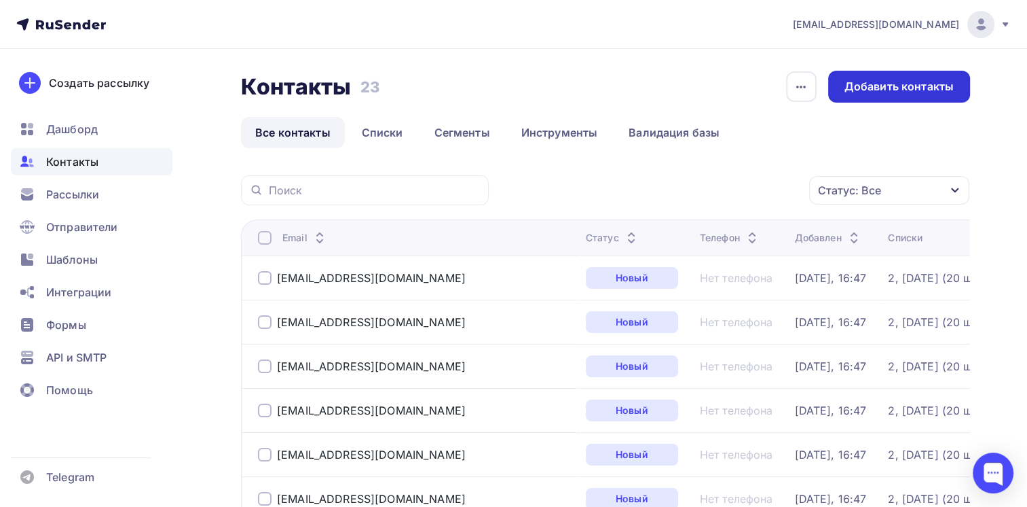
click at [891, 88] on div "Добавить контакты" at bounding box center [899, 87] width 109 height 16
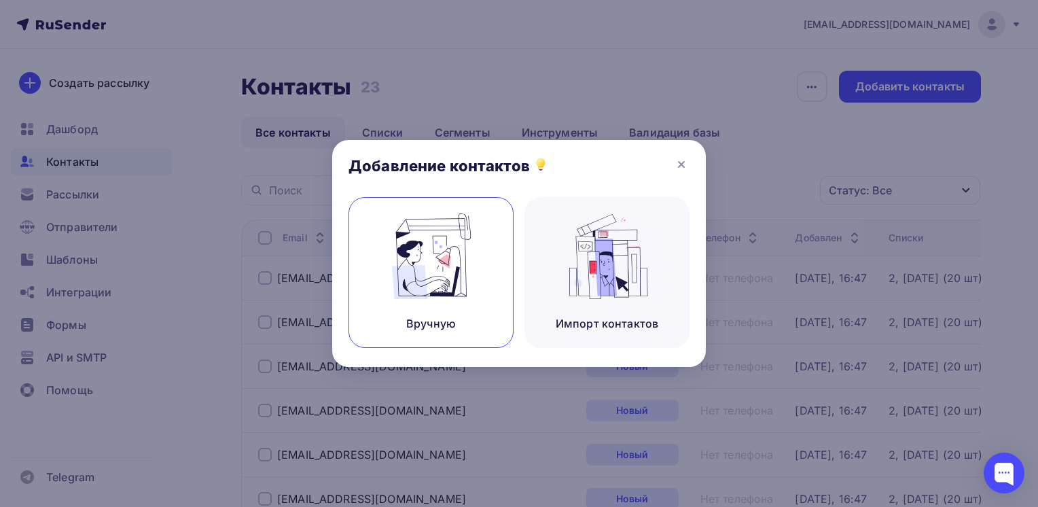
click at [479, 249] on div "Вручную" at bounding box center [430, 272] width 165 height 151
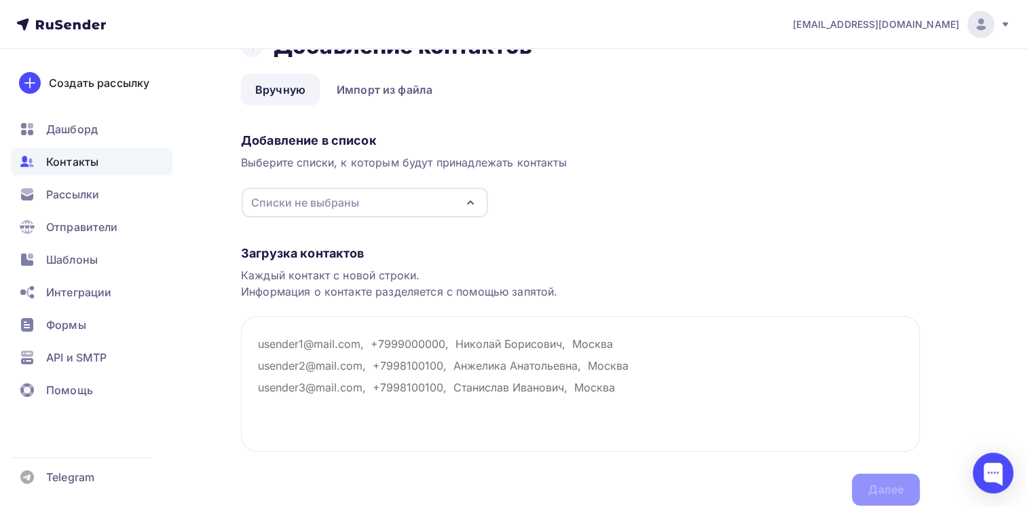
scroll to position [68, 0]
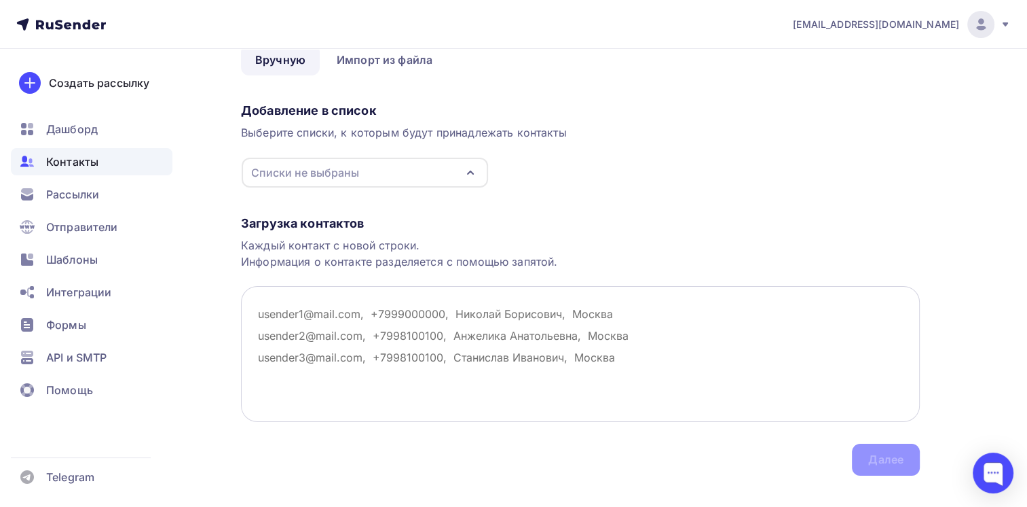
paste textarea "doors102@mail.ru, Содружество УРАЛ ООО ognevka@inbox.ru, Зверохозяйство "Вятка"…"
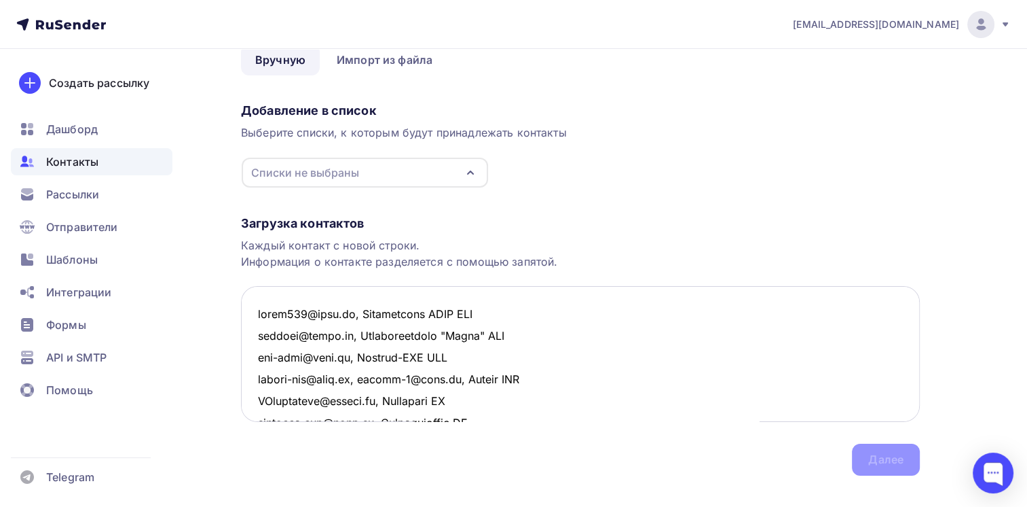
scroll to position [1072, 0]
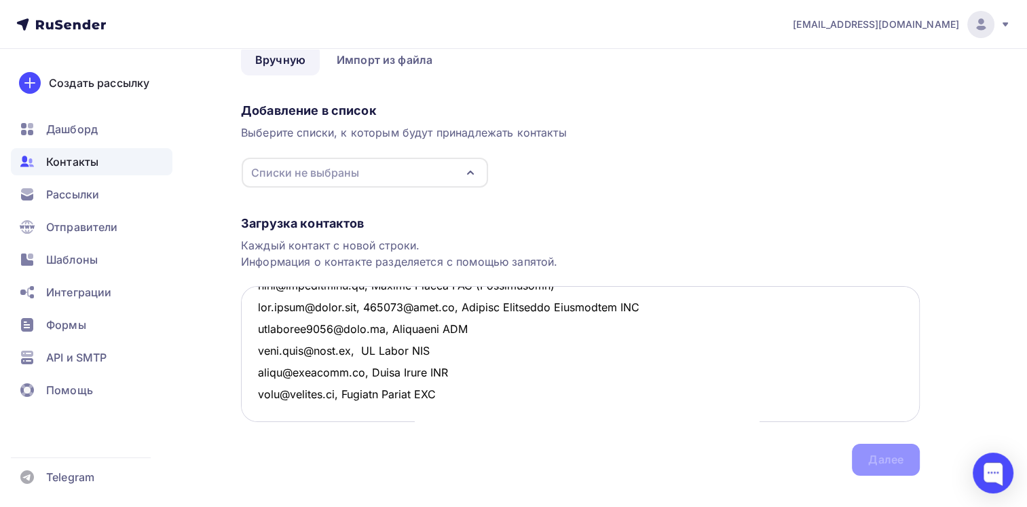
click at [379, 306] on textarea at bounding box center [580, 354] width 679 height 136
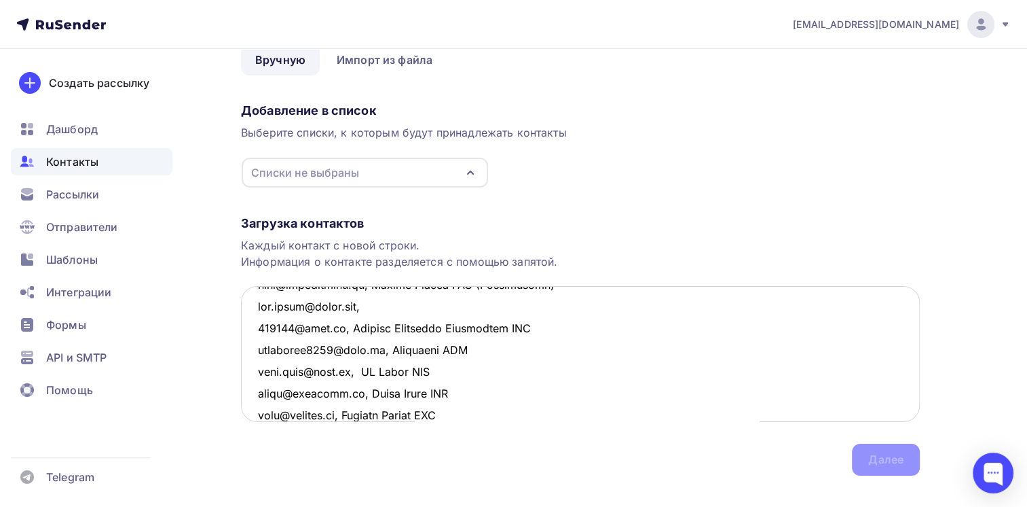
drag, startPoint x: 348, startPoint y: 330, endPoint x: 565, endPoint y: 325, distance: 217.4
click at [565, 325] on textarea at bounding box center [580, 354] width 679 height 136
click at [466, 308] on textarea at bounding box center [580, 354] width 679 height 136
paste textarea "Вятские Кустарные Мастерские ООО"
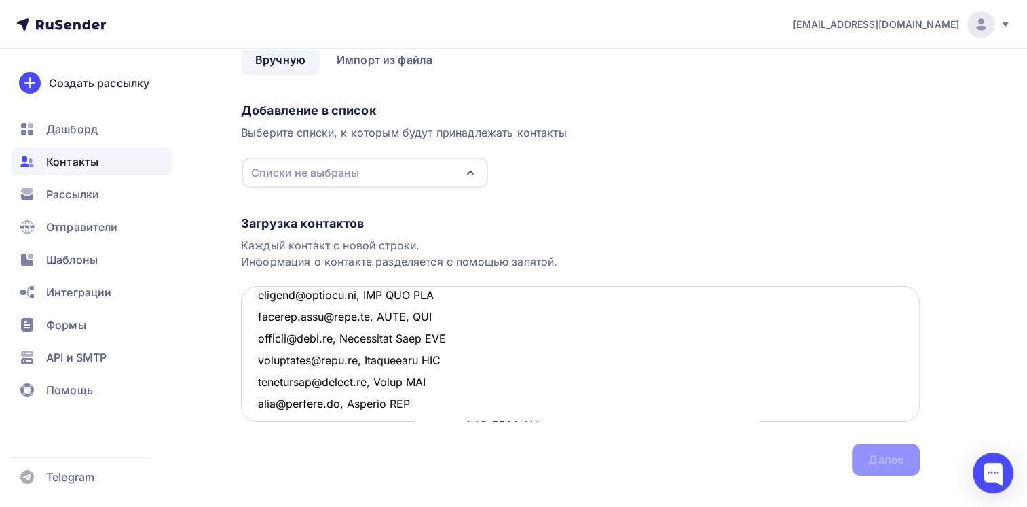
scroll to position [869, 0]
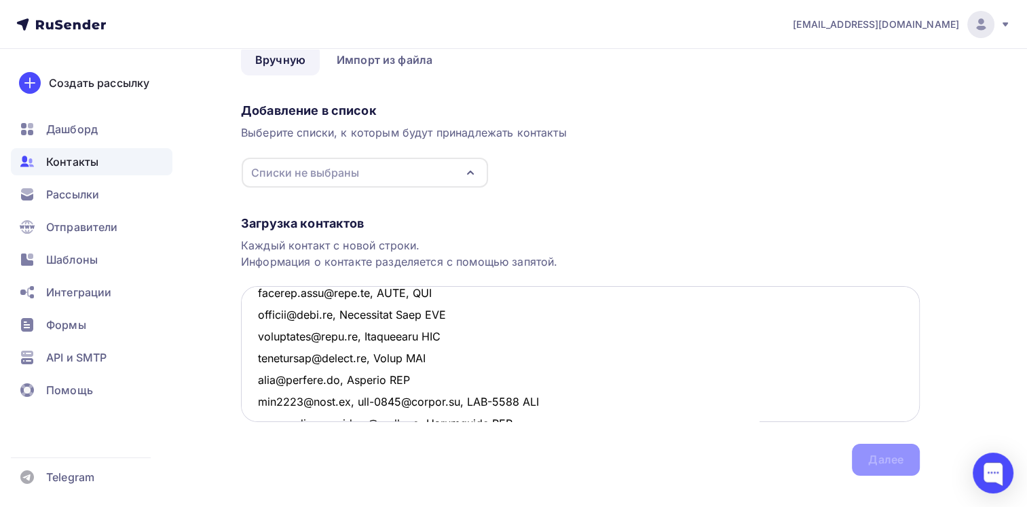
click at [355, 401] on textarea at bounding box center [580, 354] width 679 height 136
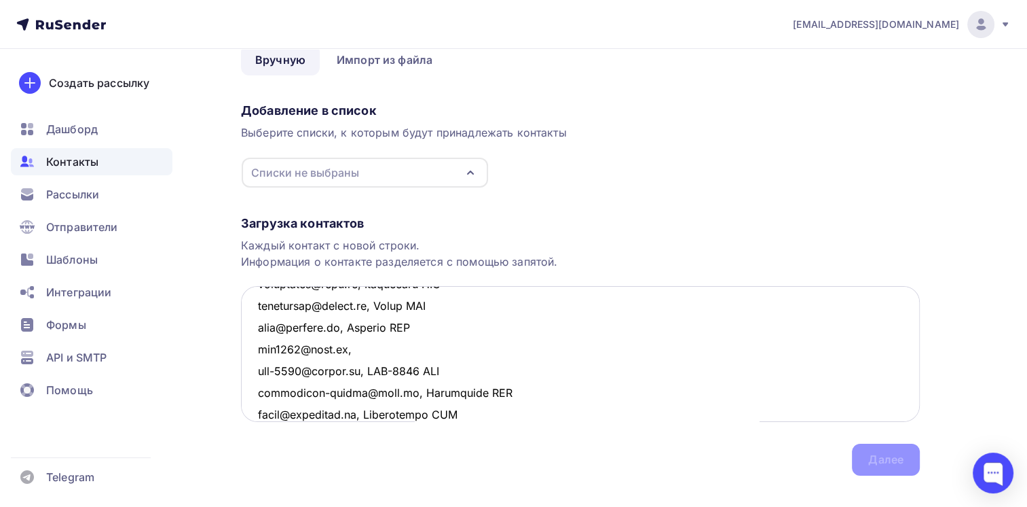
scroll to position [945, 0]
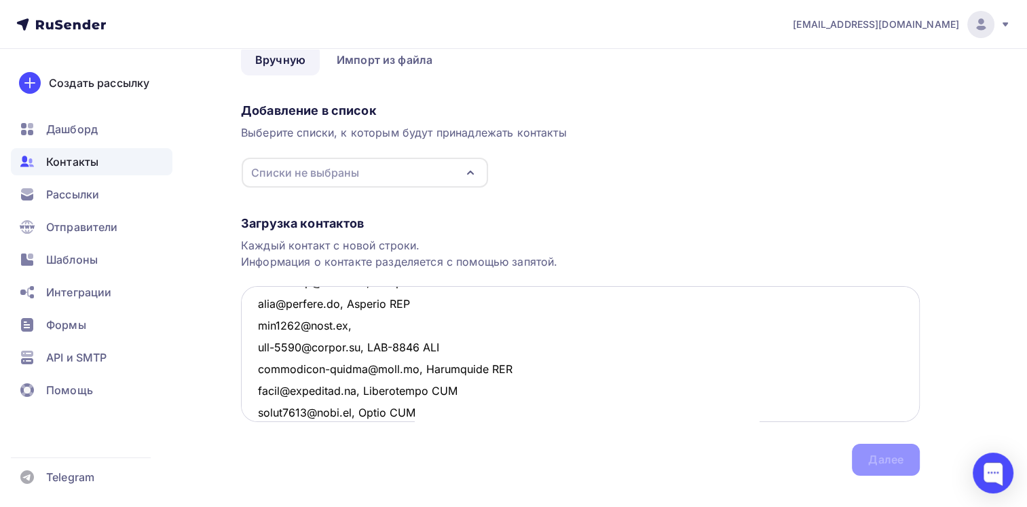
drag, startPoint x: 378, startPoint y: 346, endPoint x: 457, endPoint y: 341, distance: 79.6
click at [457, 341] on textarea at bounding box center [580, 354] width 679 height 136
click at [416, 323] on textarea at bounding box center [580, 354] width 679 height 136
paste textarea "УДК-2004 ООО"
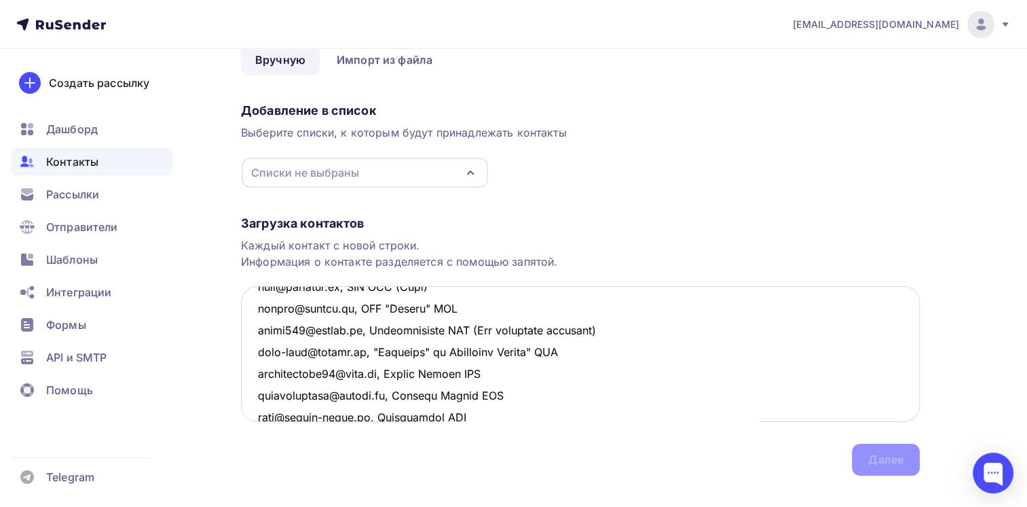
scroll to position [1136, 0]
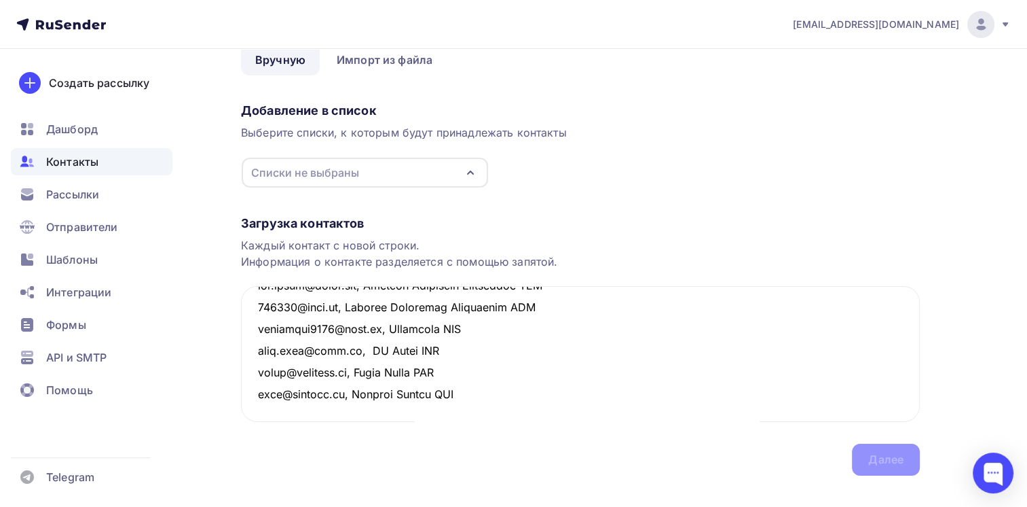
click at [610, 224] on div "Загрузка контактов" at bounding box center [580, 223] width 679 height 16
click at [497, 327] on textarea at bounding box center [580, 354] width 679 height 136
click at [508, 373] on textarea at bounding box center [580, 354] width 679 height 136
click at [281, 160] on div "Списки не выбраны" at bounding box center [365, 173] width 247 height 30
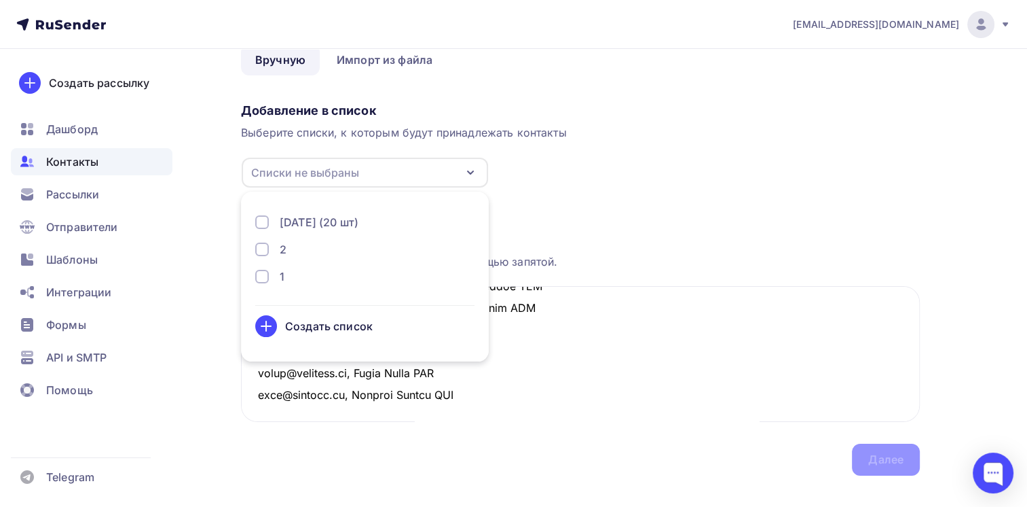
click at [716, 223] on div "Загрузка контактов" at bounding box center [580, 223] width 679 height 16
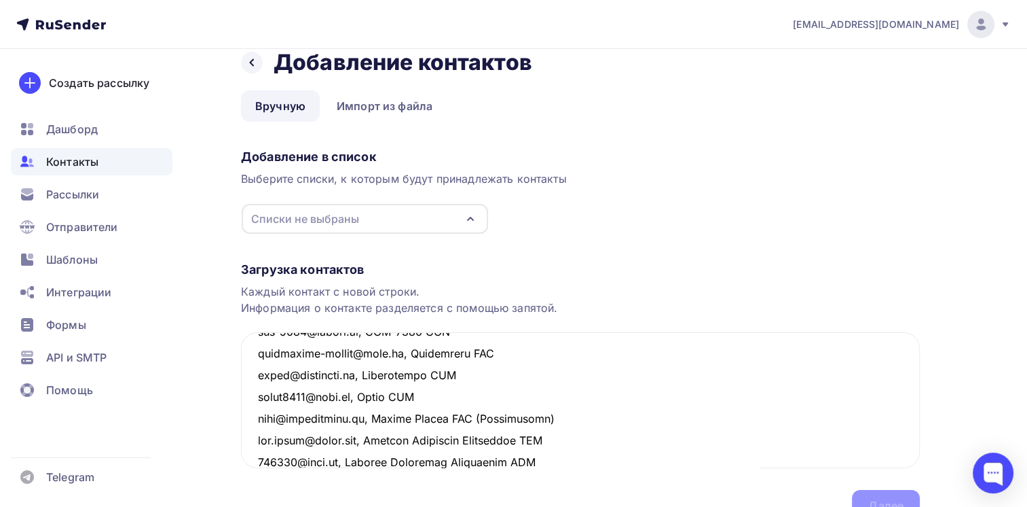
scroll to position [90, 0]
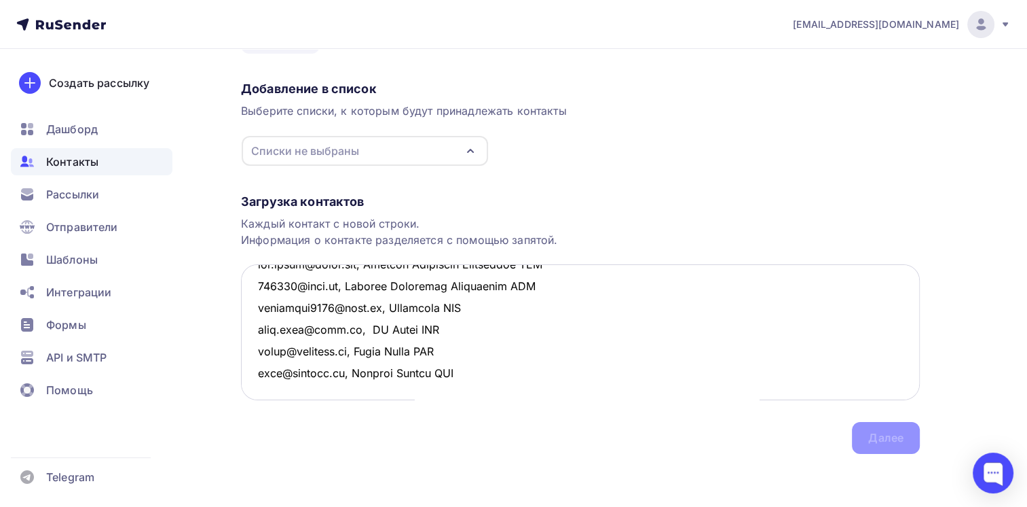
drag, startPoint x: 258, startPoint y: 388, endPoint x: 458, endPoint y: 371, distance: 201.0
click at [458, 371] on textarea at bounding box center [580, 332] width 679 height 136
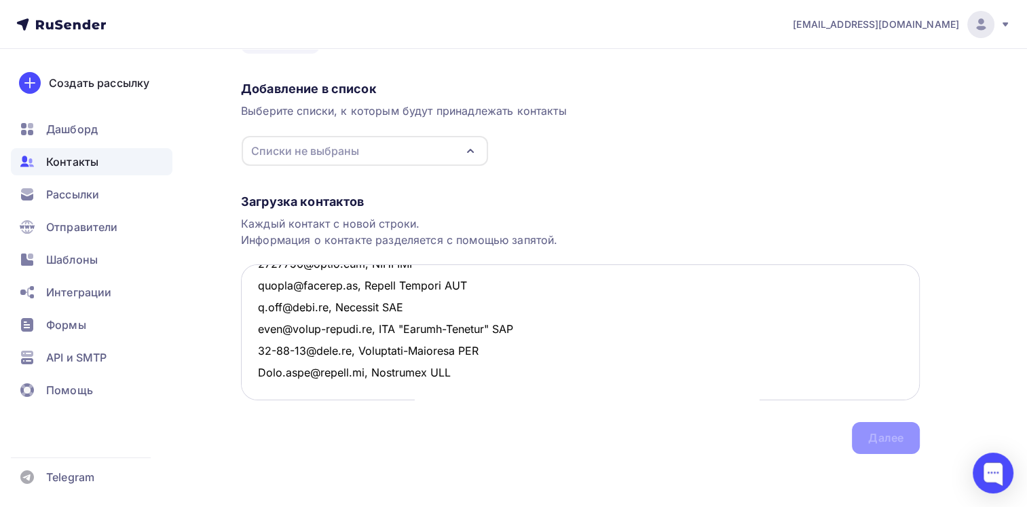
scroll to position [354, 0]
click at [468, 346] on textarea at bounding box center [580, 332] width 679 height 136
click at [414, 149] on div "Списки не выбраны" at bounding box center [365, 151] width 247 height 30
type textarea "doors102@mail.ru, Содружество УРАЛ ООО ognevka@inbox.ru, Зверохозяйство "Вятка"…"
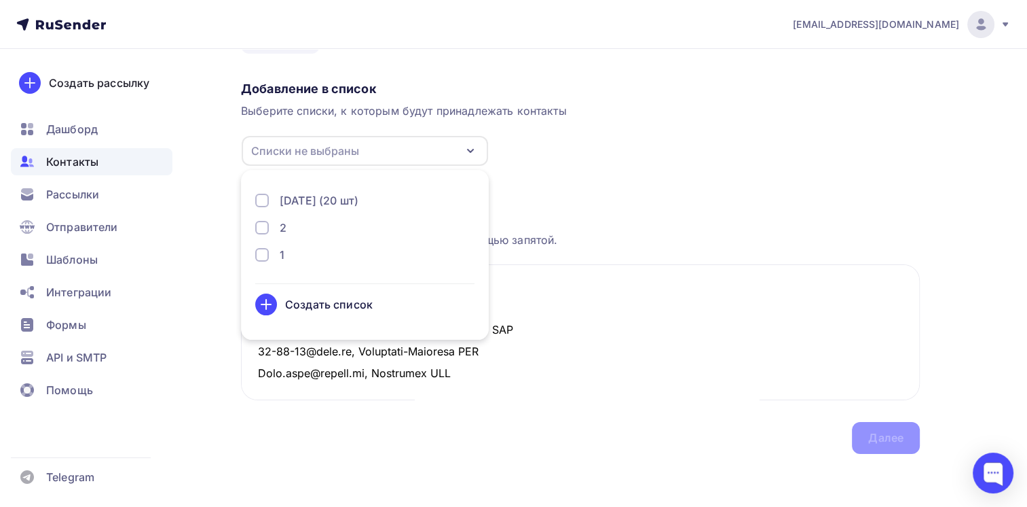
click at [266, 303] on icon at bounding box center [266, 304] width 0 height 10
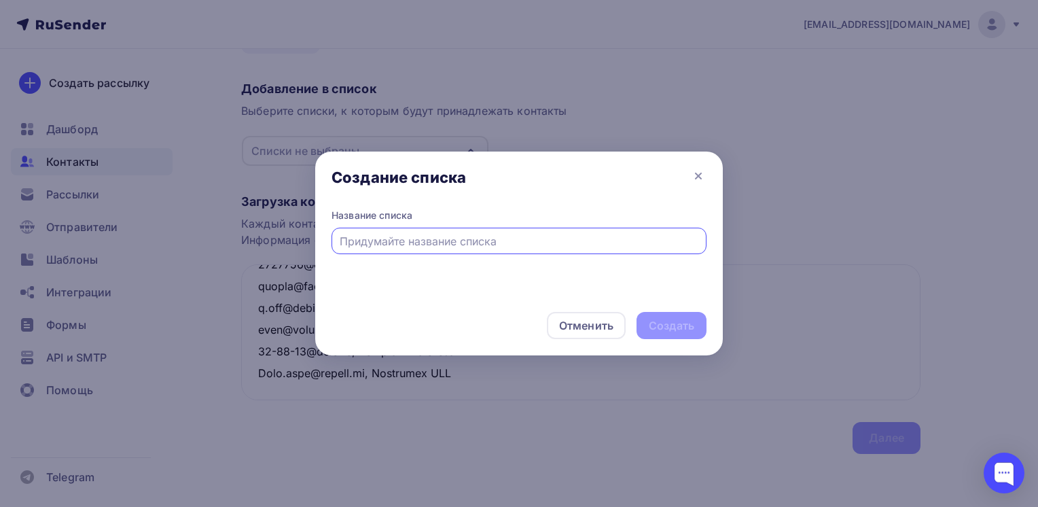
click at [467, 235] on input "text" at bounding box center [519, 241] width 359 height 16
type input "3"
click at [660, 314] on div "Создать" at bounding box center [671, 325] width 70 height 27
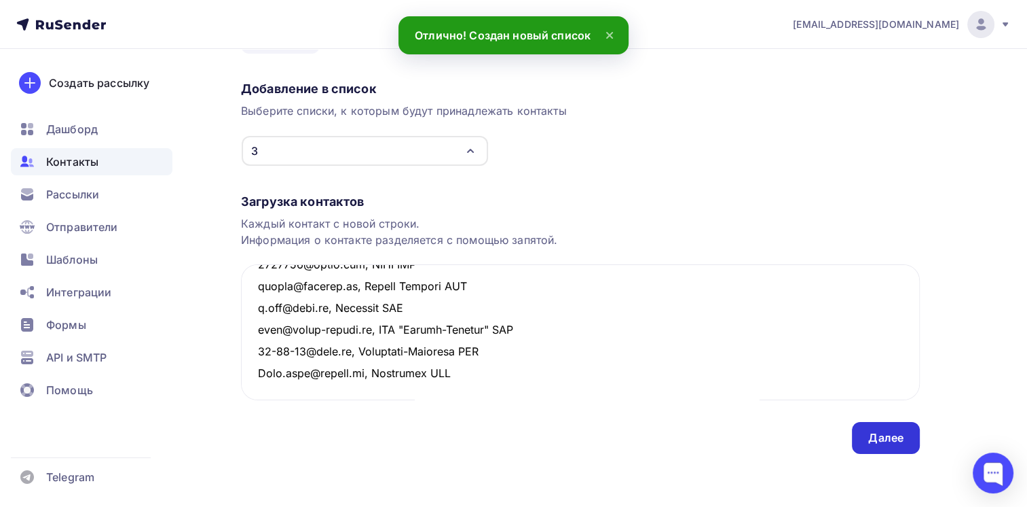
click at [892, 430] on div "Далее" at bounding box center [886, 438] width 35 height 16
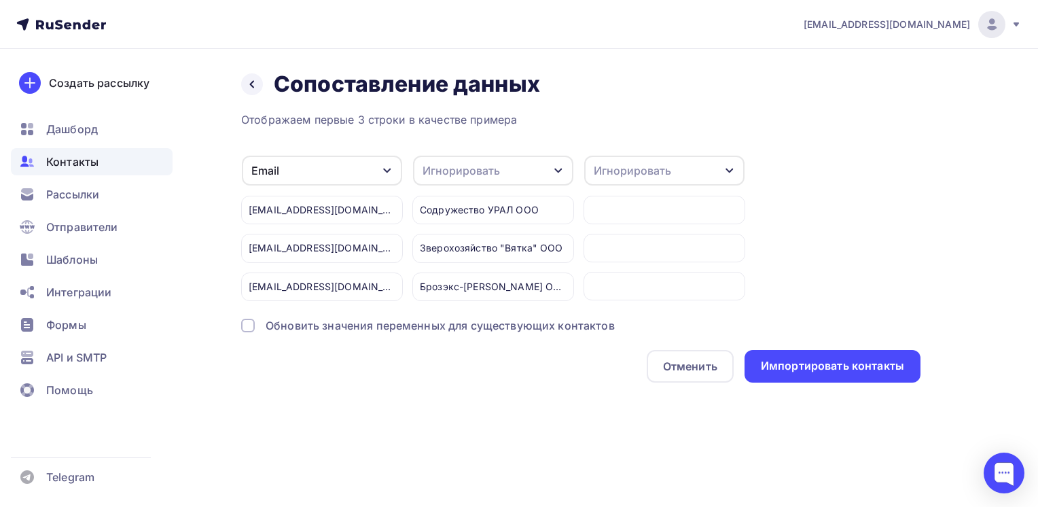
click at [546, 166] on div "Игнорировать" at bounding box center [493, 171] width 160 height 30
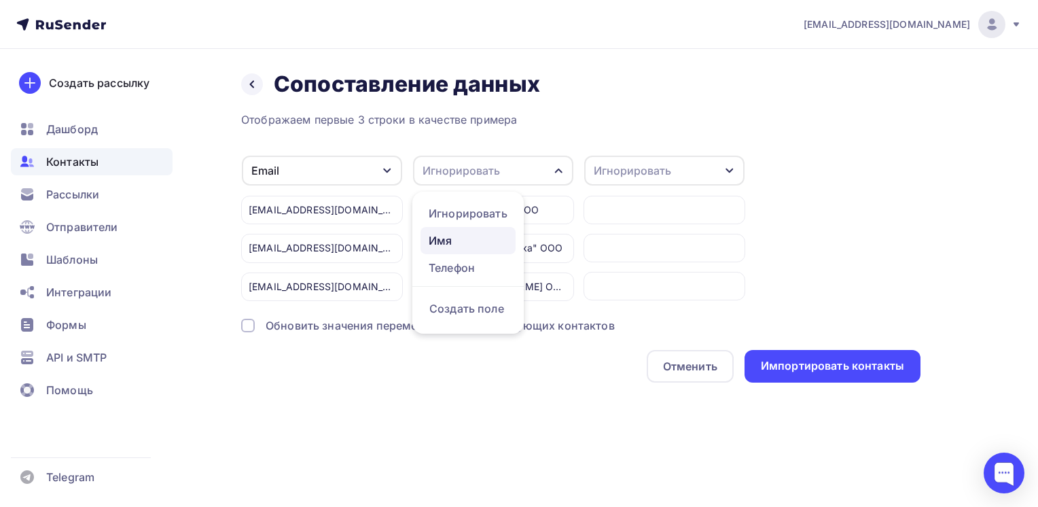
click at [460, 238] on div "Имя" at bounding box center [468, 240] width 79 height 16
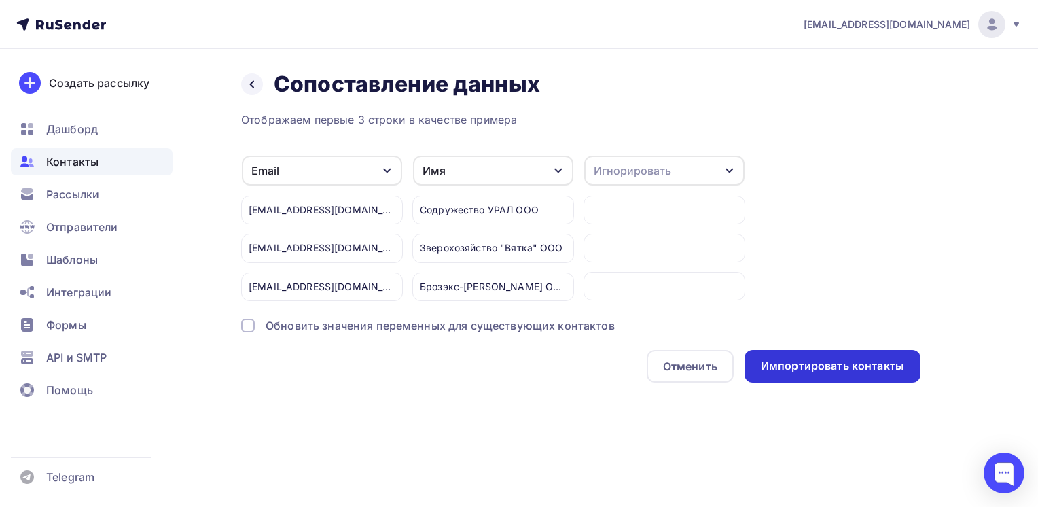
click at [812, 367] on div "Импортировать контакты" at bounding box center [832, 366] width 143 height 16
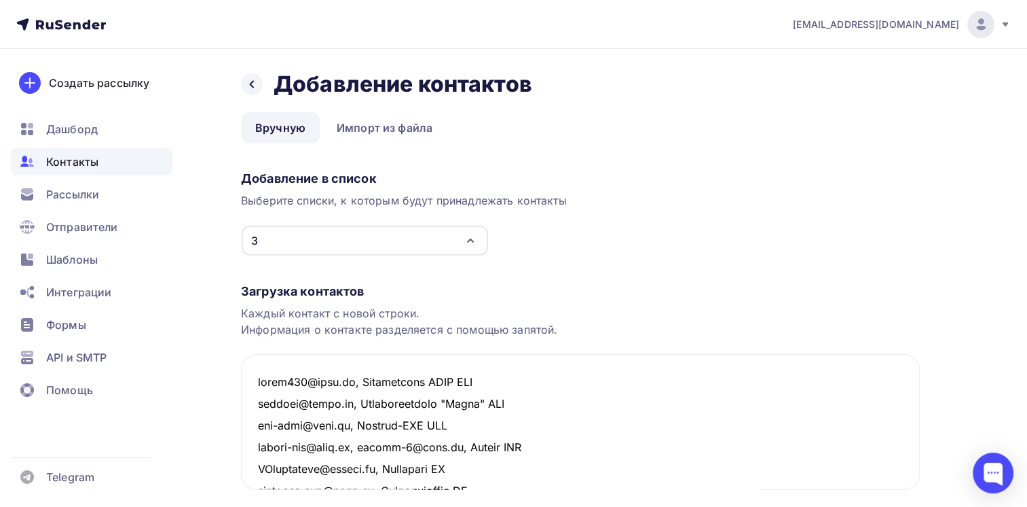
scroll to position [332, 0]
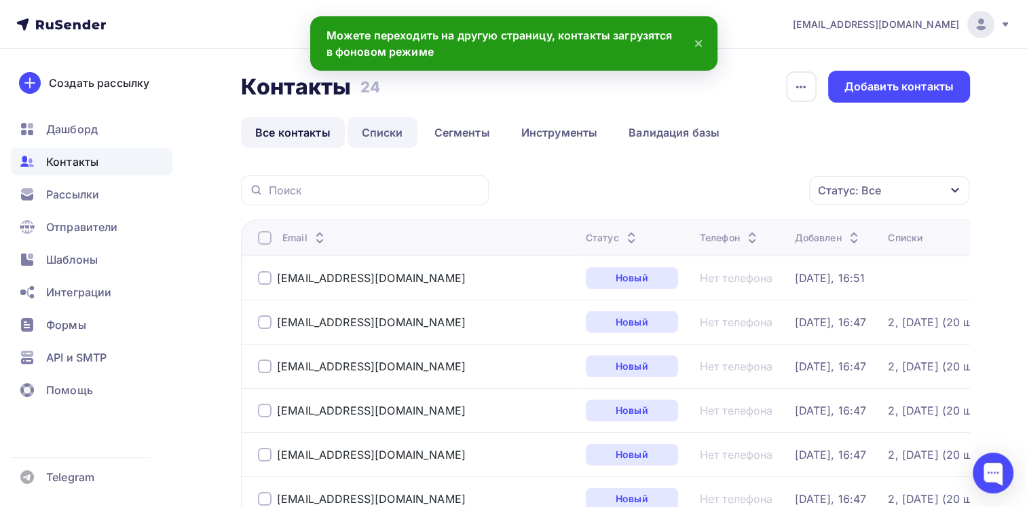
click at [370, 126] on link "Списки" at bounding box center [383, 132] width 70 height 31
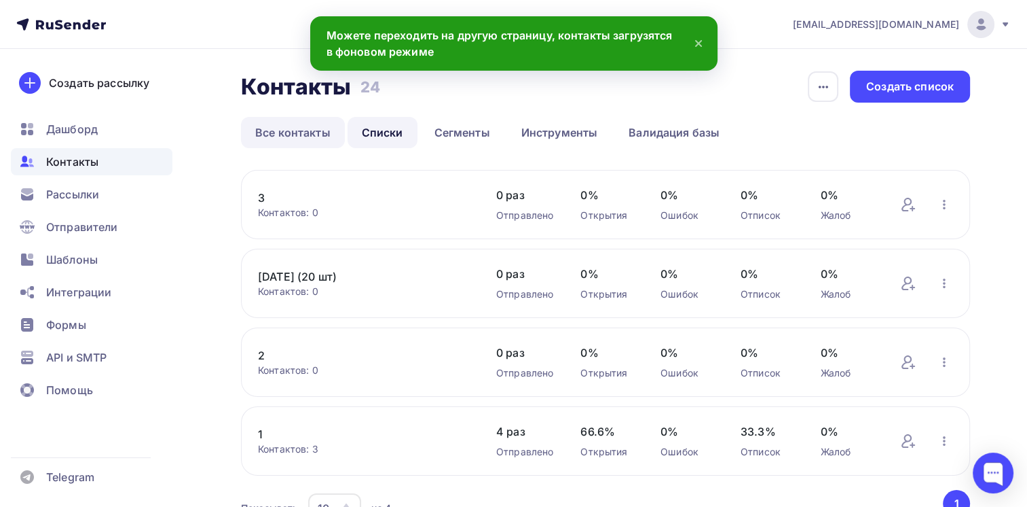
click at [308, 120] on link "Все контакты" at bounding box center [293, 132] width 104 height 31
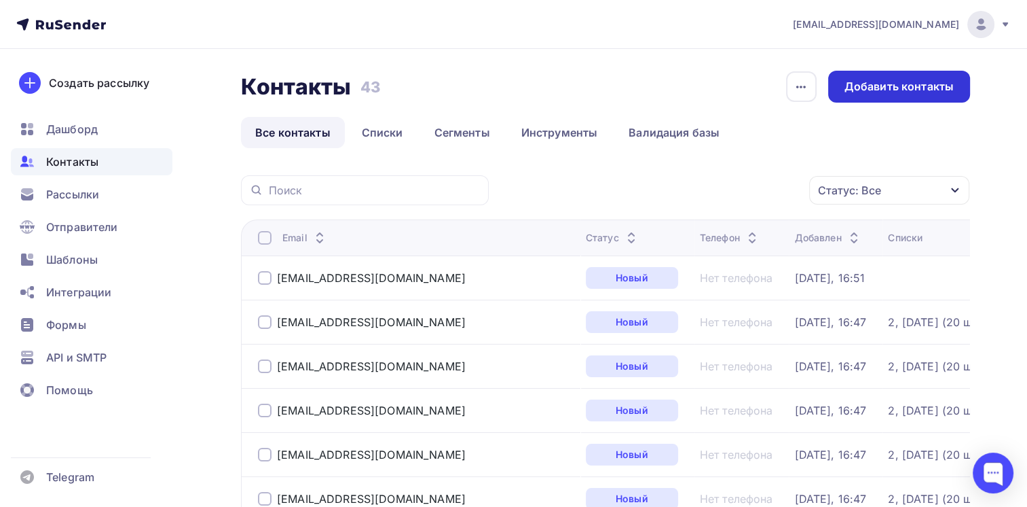
click at [861, 88] on div "Добавить контакты" at bounding box center [899, 87] width 109 height 16
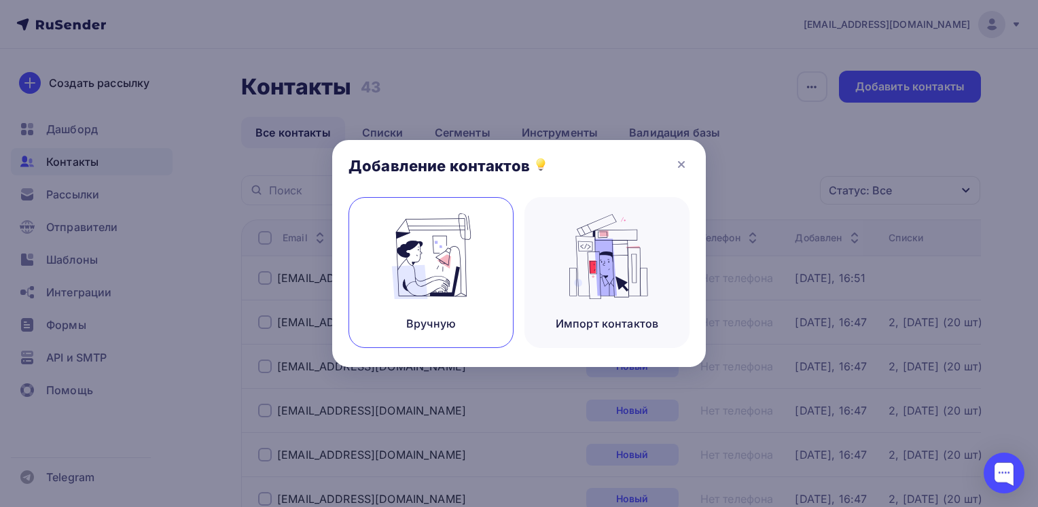
click at [456, 230] on img at bounding box center [431, 256] width 91 height 86
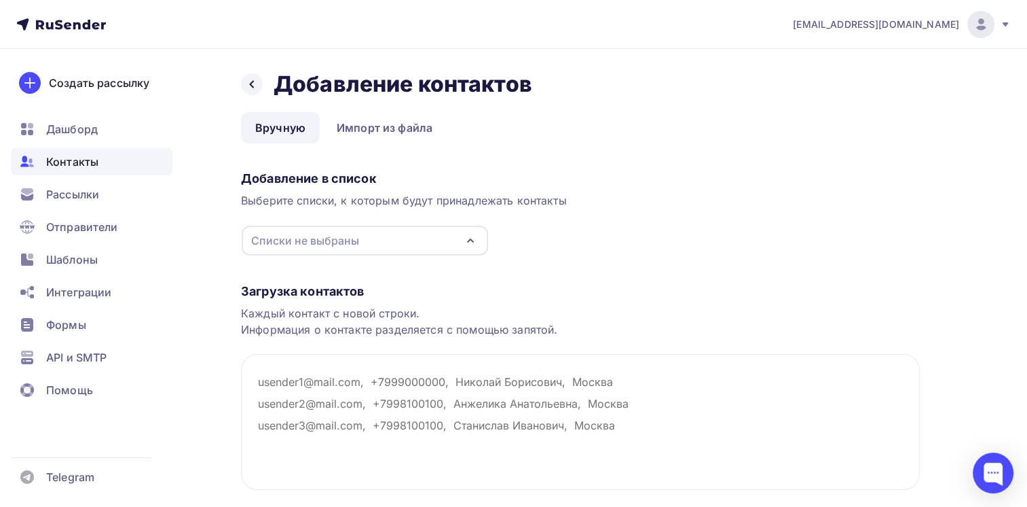
paste textarea "plem18@mail.ru, Можгаплем ООО info@sg-group.info, СГ Групп ООО a21099@mail.ru, …"
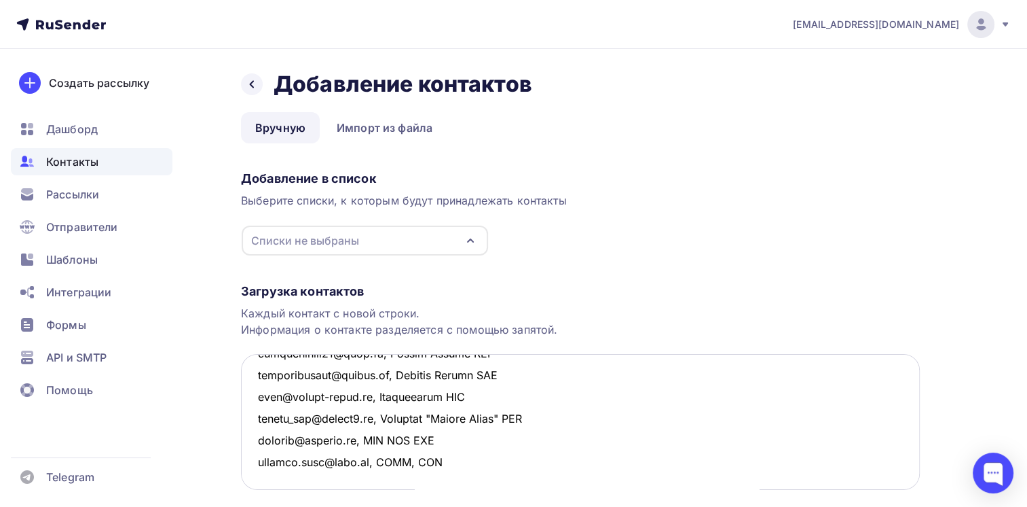
scroll to position [354, 0]
click at [527, 437] on textarea at bounding box center [580, 422] width 679 height 136
click at [421, 228] on div "Списки не выбраны" at bounding box center [365, 240] width 247 height 30
type textarea "plem18@mail.ru, Можгаплем ООО info@sg-group.info, СГ Групп ООО a21099@mail.ru, …"
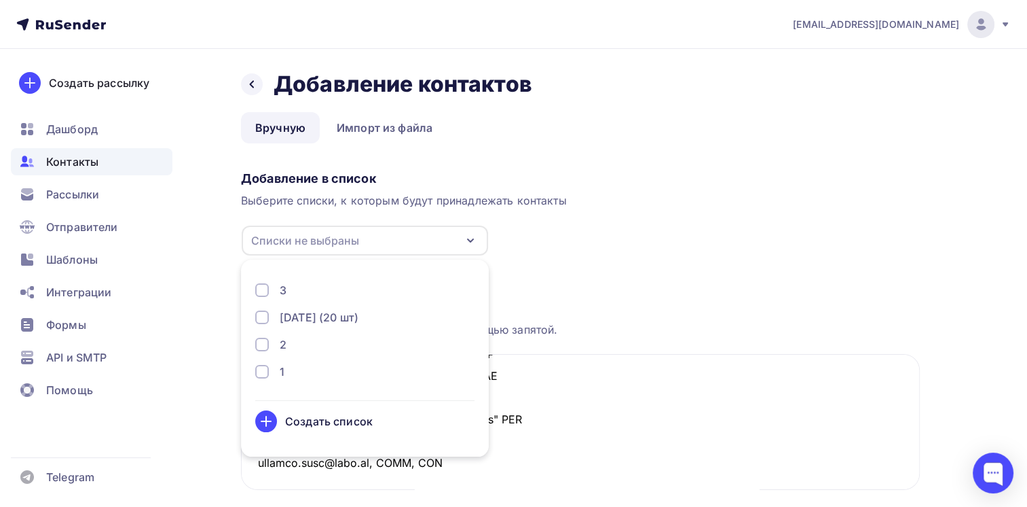
click at [274, 409] on form "3 01.09.2025 (20 шт) 2 1 Создать список" at bounding box center [364, 357] width 219 height 150
click at [274, 414] on icon at bounding box center [266, 421] width 16 height 16
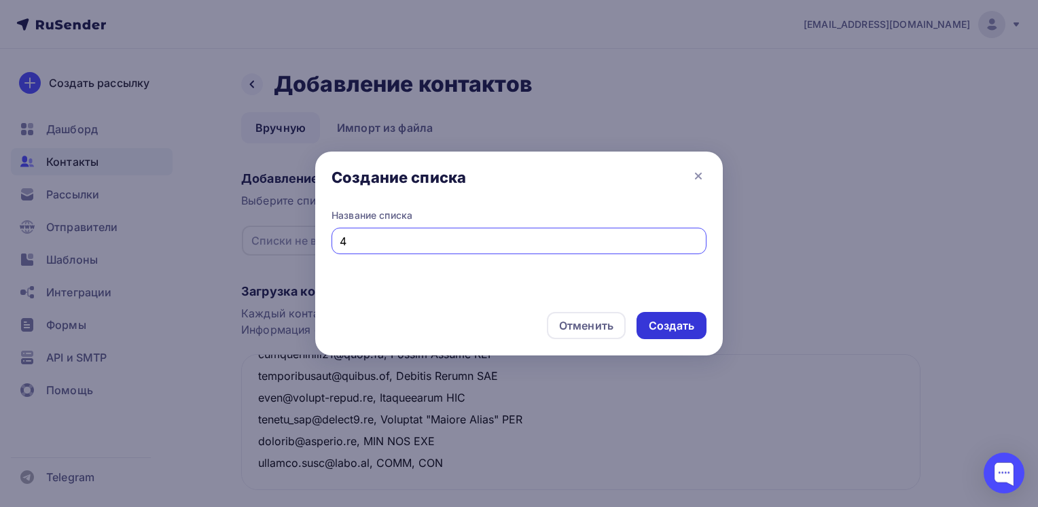
type input "4"
click at [669, 322] on div "Создать" at bounding box center [671, 326] width 45 height 16
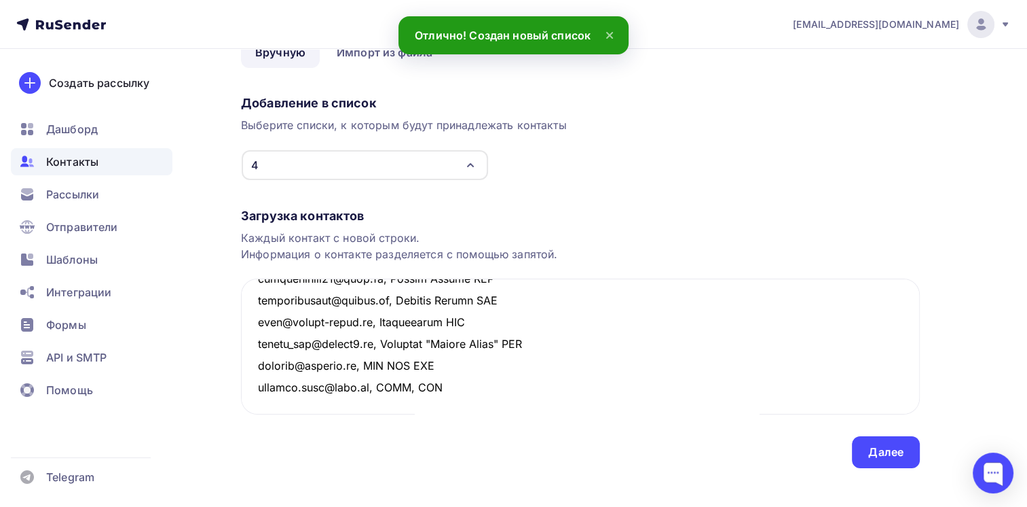
scroll to position [90, 0]
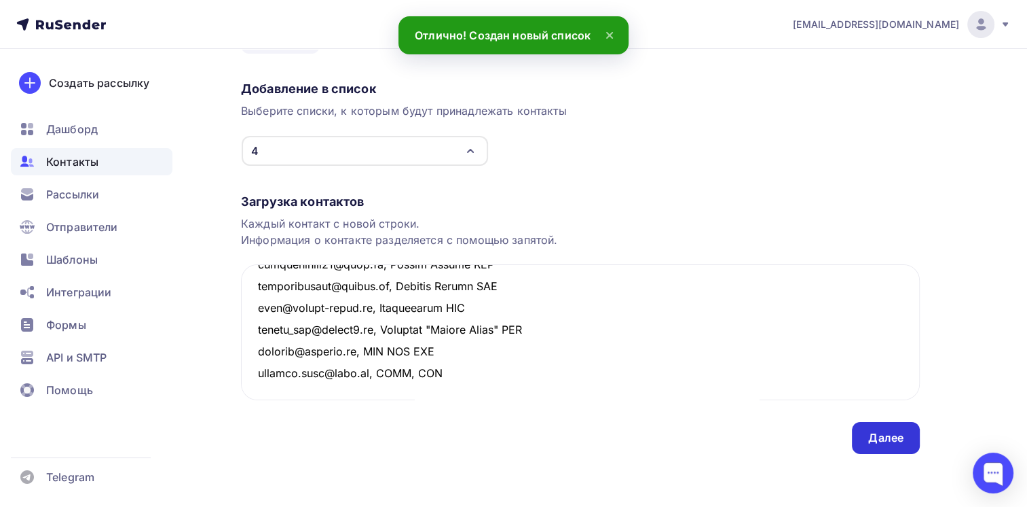
click at [876, 445] on div "Далее" at bounding box center [886, 438] width 68 height 32
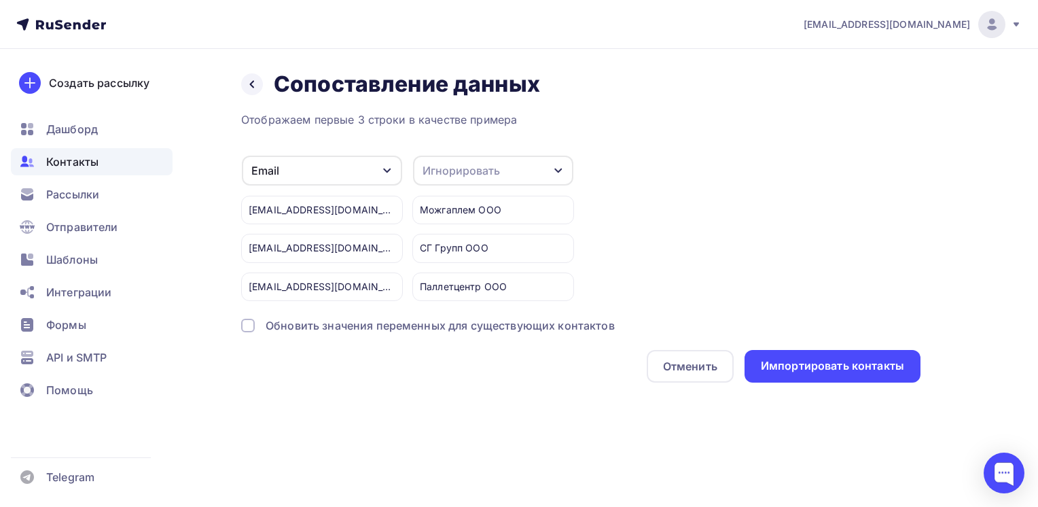
click at [484, 178] on div "Игнорировать" at bounding box center [493, 171] width 160 height 30
click at [462, 239] on div "Имя" at bounding box center [468, 240] width 79 height 16
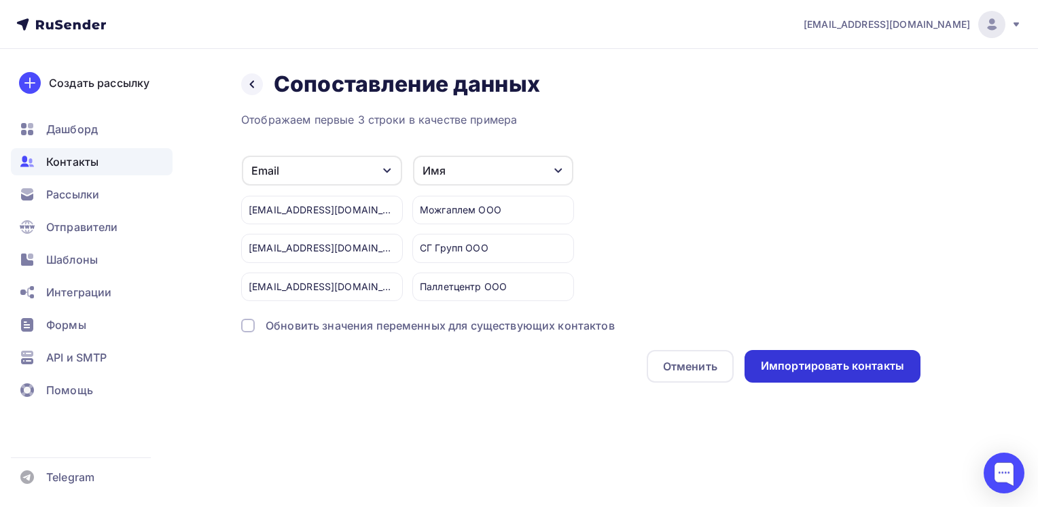
click at [774, 352] on div "Импортировать контакты" at bounding box center [832, 366] width 176 height 33
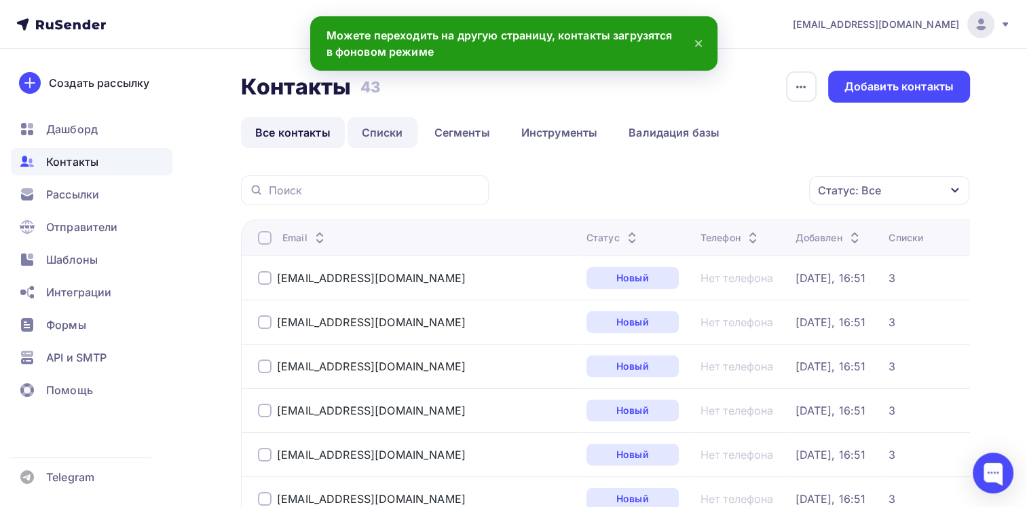
click at [381, 140] on link "Списки" at bounding box center [383, 132] width 70 height 31
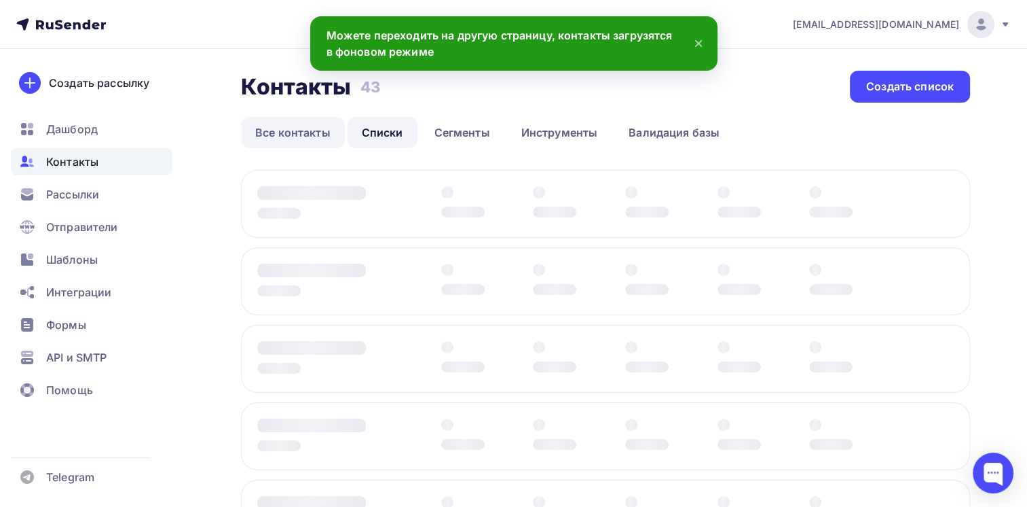
click at [312, 126] on link "Все контакты" at bounding box center [293, 132] width 104 height 31
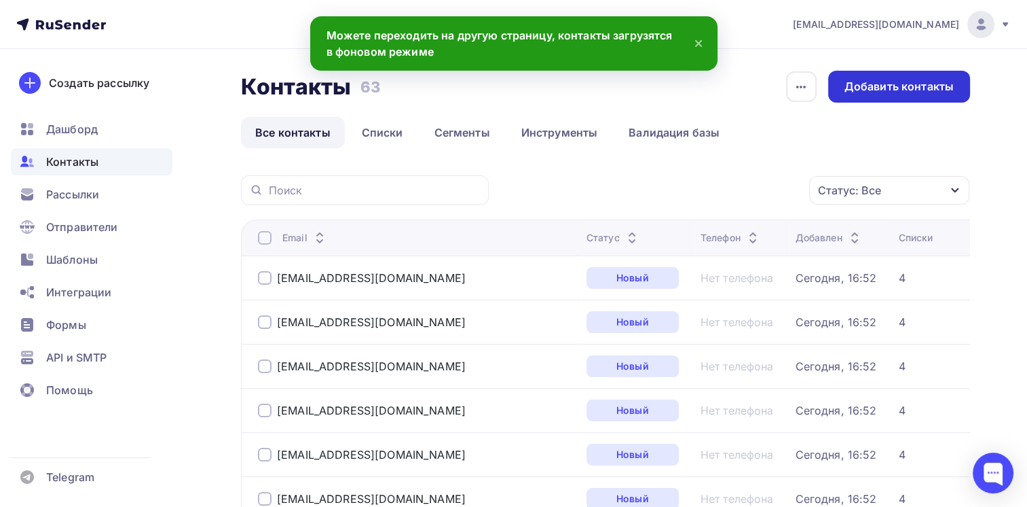
click at [932, 86] on div "Добавить контакты" at bounding box center [899, 87] width 109 height 16
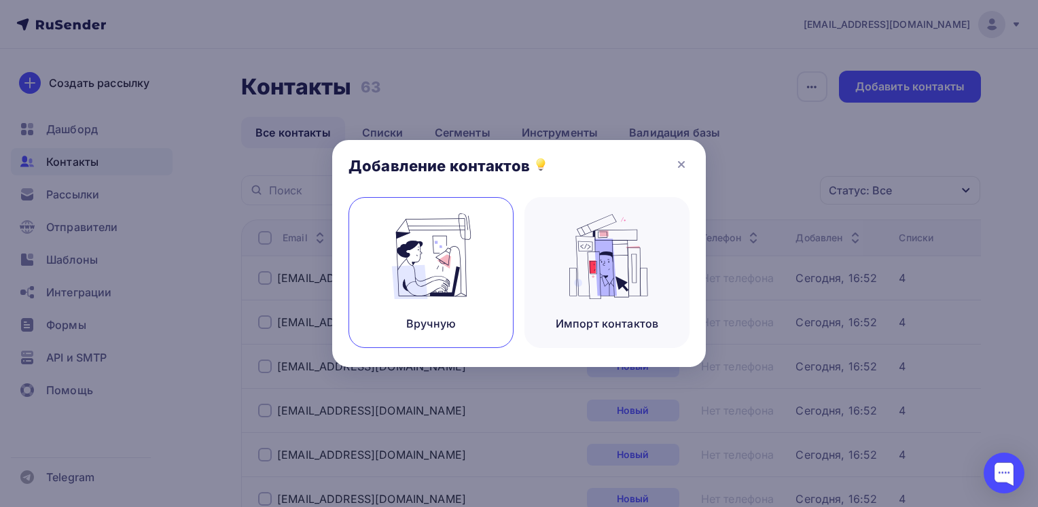
click at [382, 276] on div "Вручную" at bounding box center [430, 272] width 165 height 151
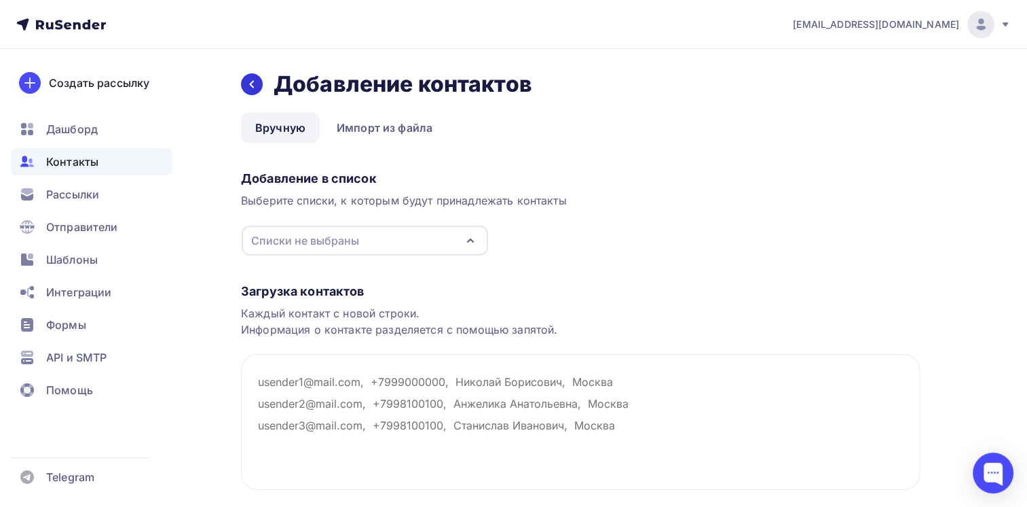
click at [247, 84] on icon at bounding box center [252, 84] width 11 height 11
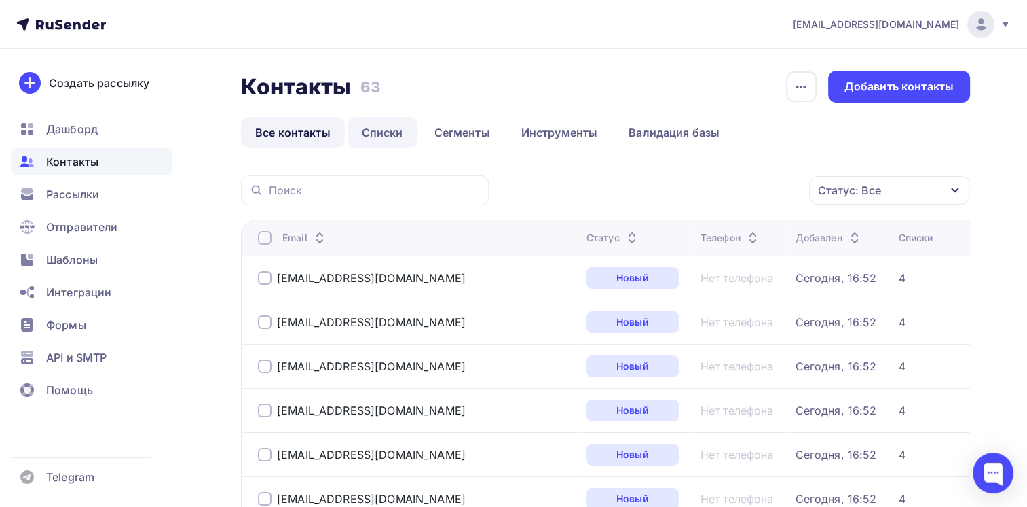
click at [399, 128] on link "Списки" at bounding box center [383, 132] width 70 height 31
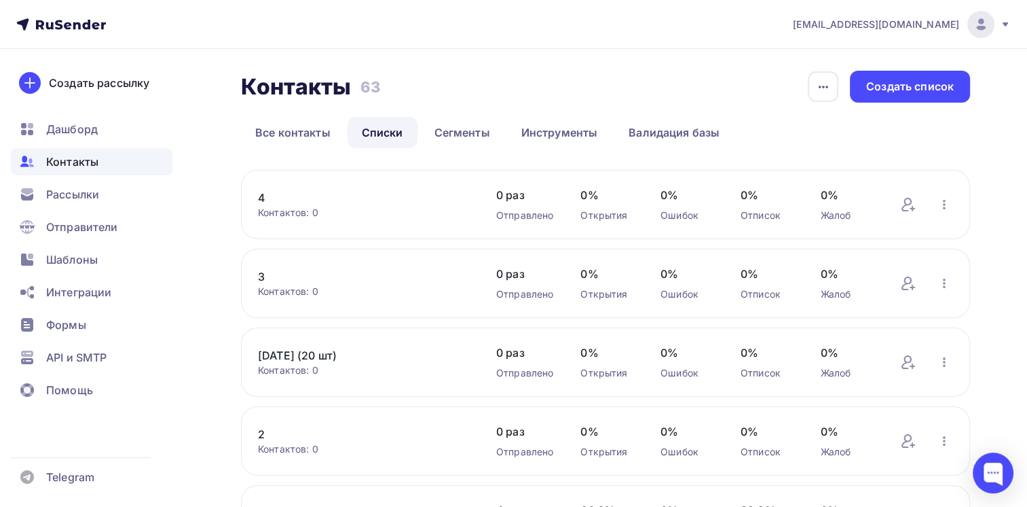
click at [298, 357] on link "[DATE] (20 шт)" at bounding box center [363, 355] width 211 height 16
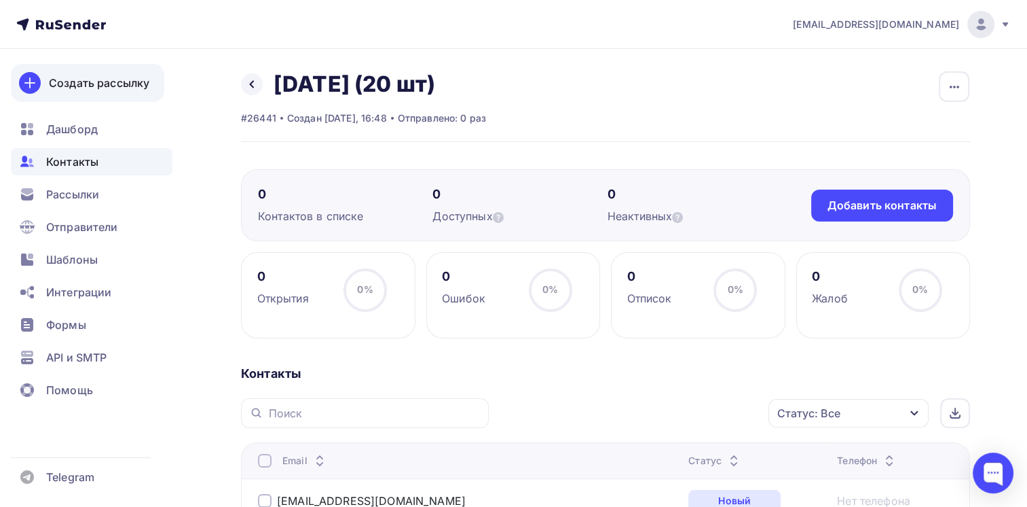
click at [87, 77] on div "Создать рассылку" at bounding box center [99, 83] width 101 height 16
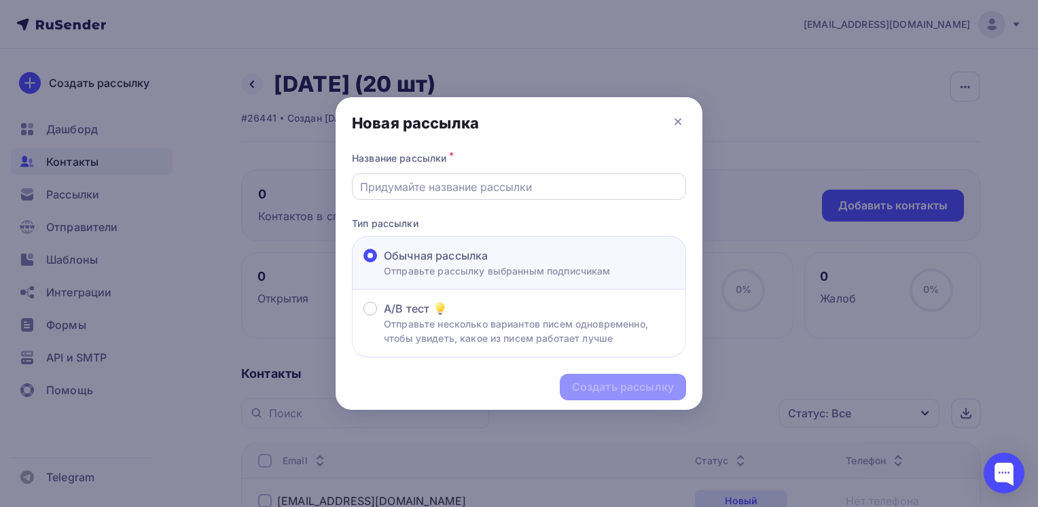
click at [433, 186] on input "text" at bounding box center [519, 187] width 318 height 16
type input "Предложение от сотрудничестве"
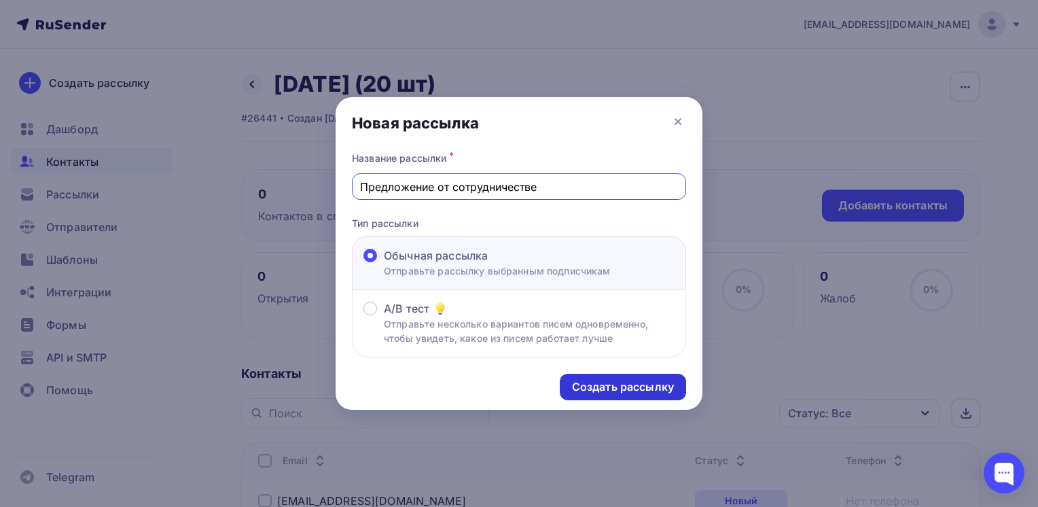
click at [590, 388] on div "Создать рассылку" at bounding box center [623, 387] width 102 height 16
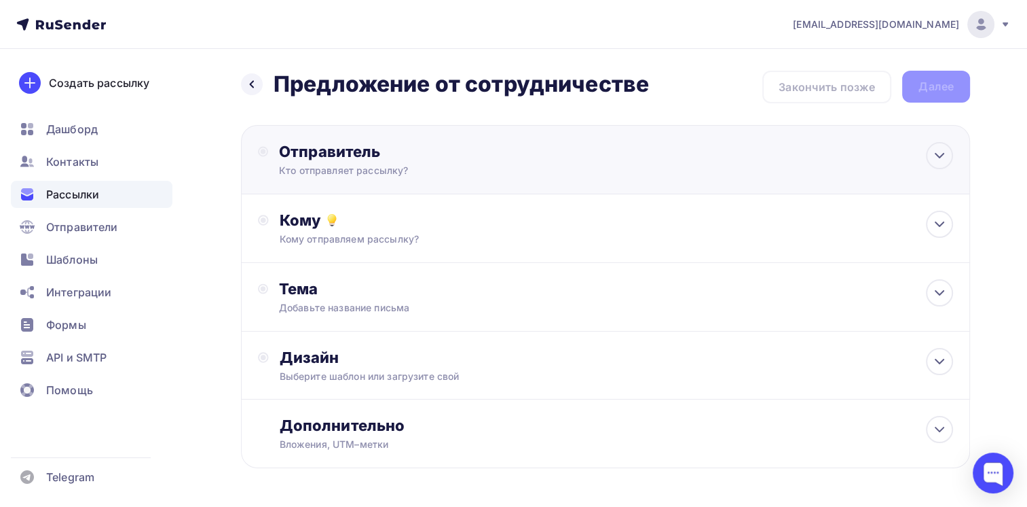
click at [361, 139] on div "Отправитель Кто отправляет рассылку? Email * juliagaranina55@yandex.ru pnv@pror…" at bounding box center [605, 159] width 729 height 69
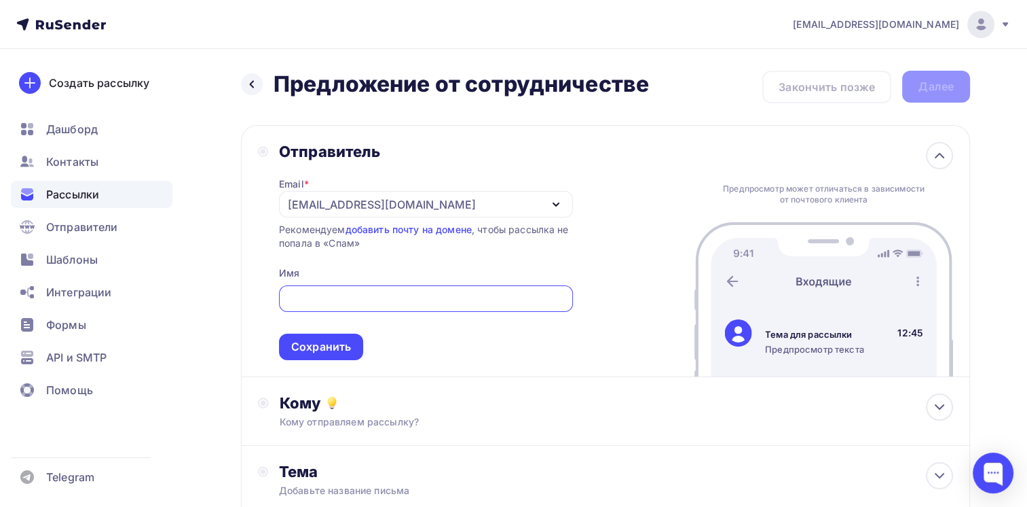
click at [341, 196] on div "[EMAIL_ADDRESS][DOMAIN_NAME]" at bounding box center [382, 204] width 188 height 16
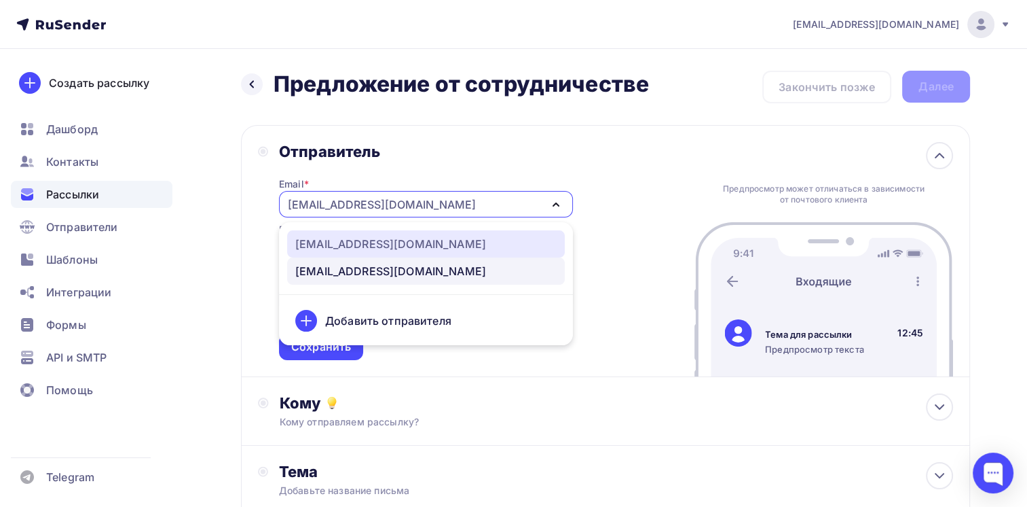
click at [361, 247] on div "pnv@prorise.ru" at bounding box center [390, 244] width 191 height 16
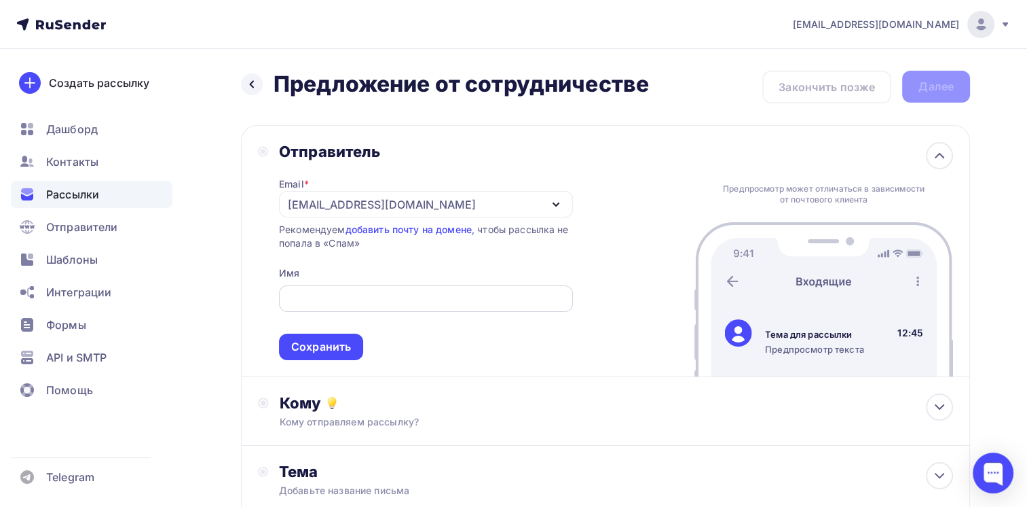
click at [327, 294] on input "text" at bounding box center [426, 299] width 278 height 16
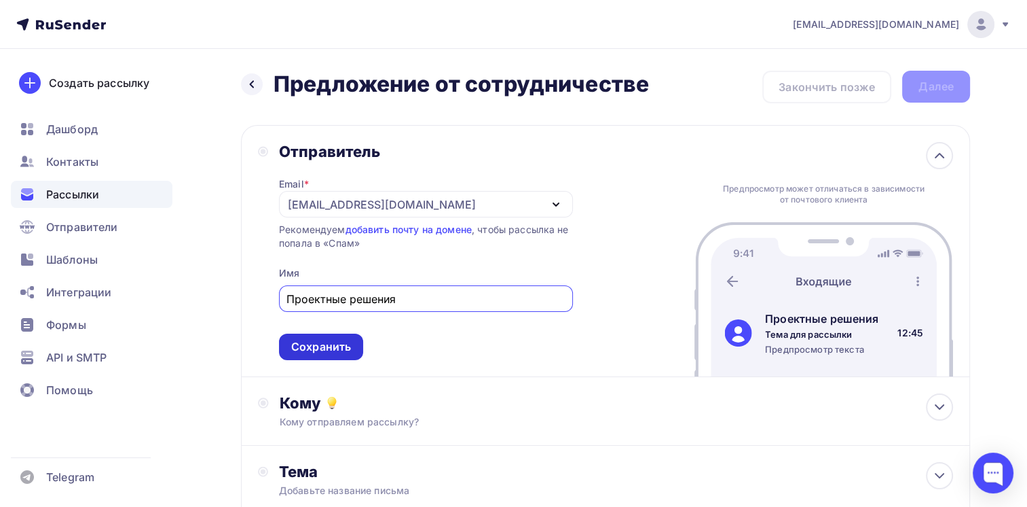
type input "Проектные решения"
click at [333, 341] on div "Сохранить" at bounding box center [321, 347] width 60 height 16
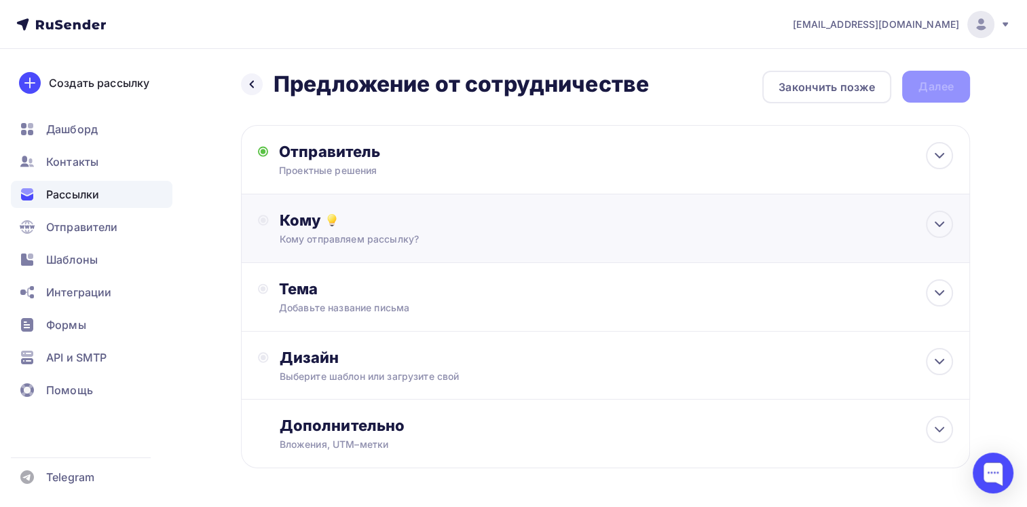
click at [406, 216] on div "Кому" at bounding box center [617, 220] width 674 height 19
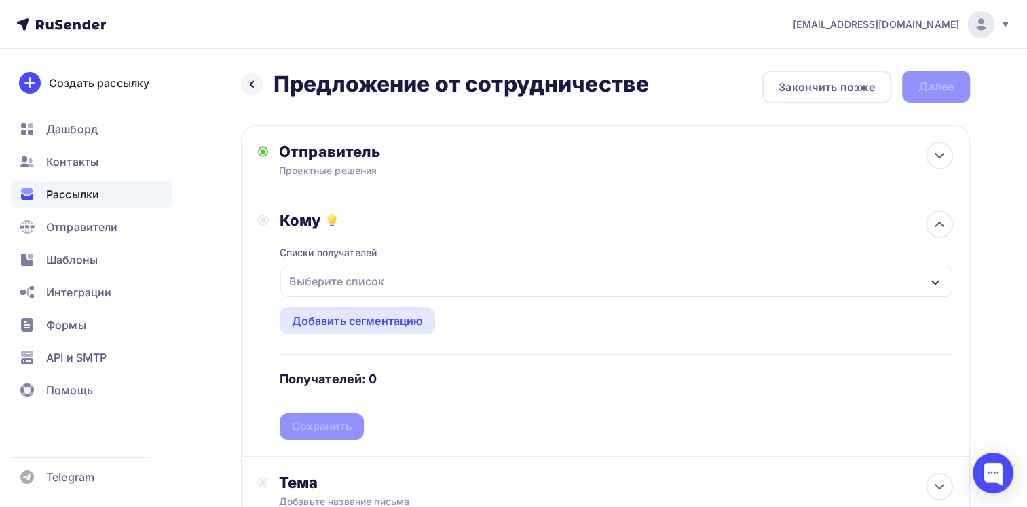
click at [375, 280] on div "Выберите список" at bounding box center [337, 281] width 106 height 24
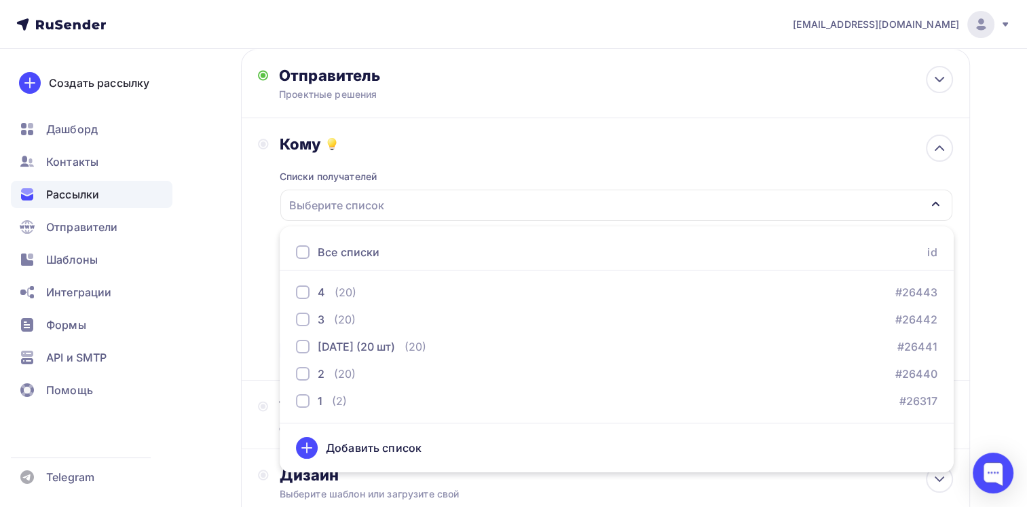
scroll to position [108, 0]
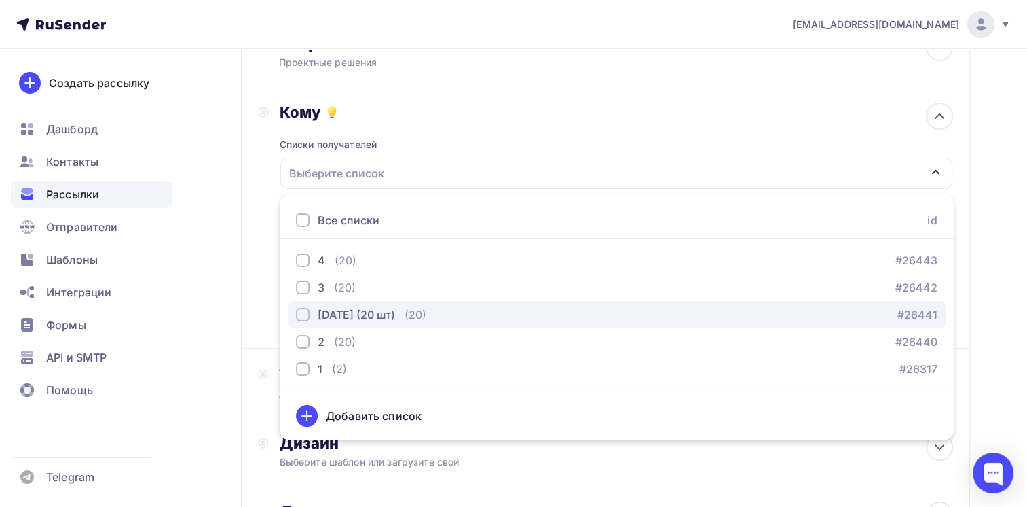
click at [299, 315] on div "button" at bounding box center [303, 315] width 14 height 14
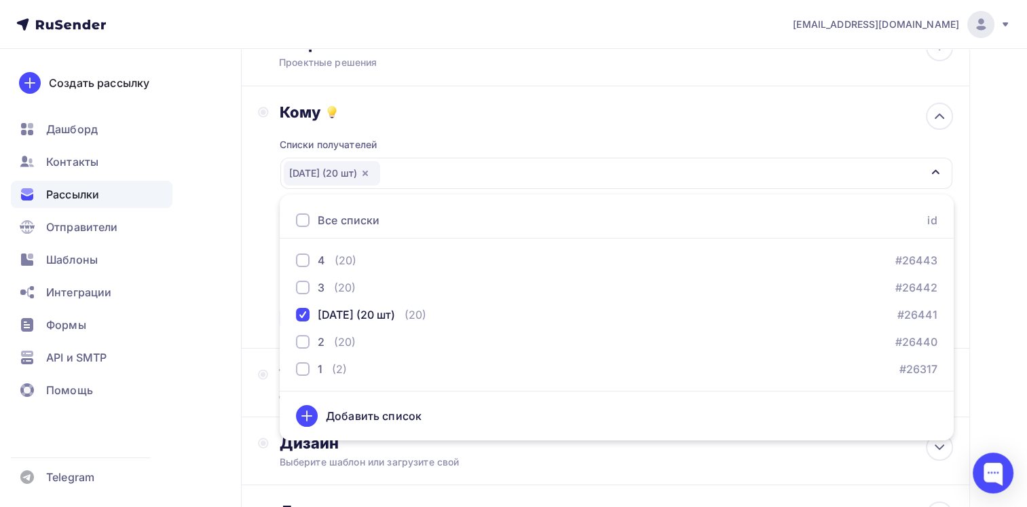
click at [263, 280] on div "Кому Списки получателей 01.09.2025 (20 шт) Все списки id 4 (20) #26443 3 (20) #…" at bounding box center [605, 217] width 695 height 229
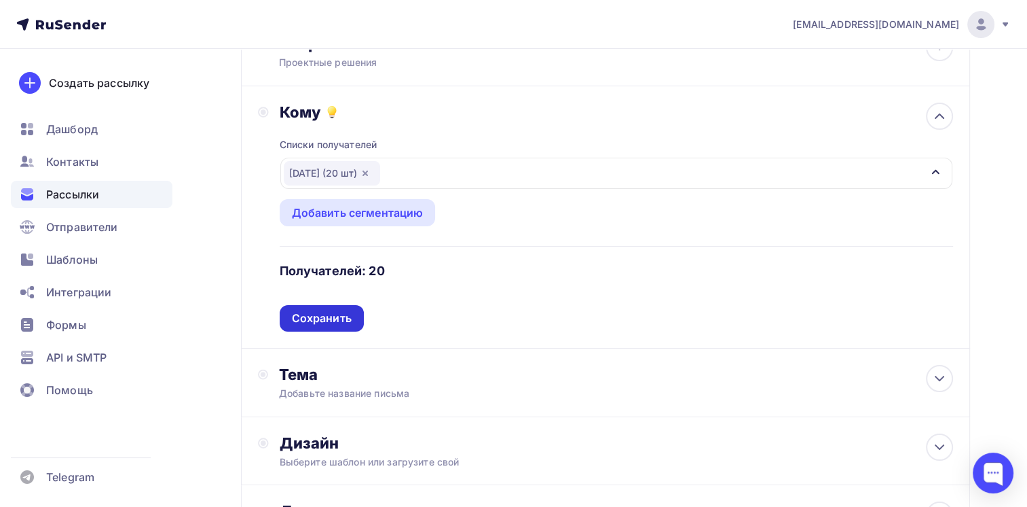
click at [312, 311] on div "Сохранить" at bounding box center [322, 318] width 60 height 16
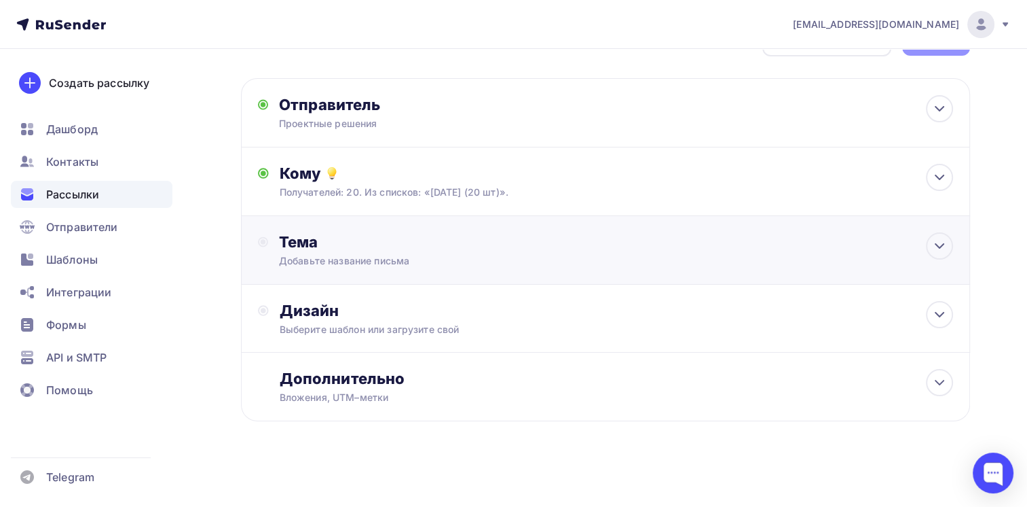
click at [328, 262] on div "Добавьте название письма" at bounding box center [400, 261] width 242 height 14
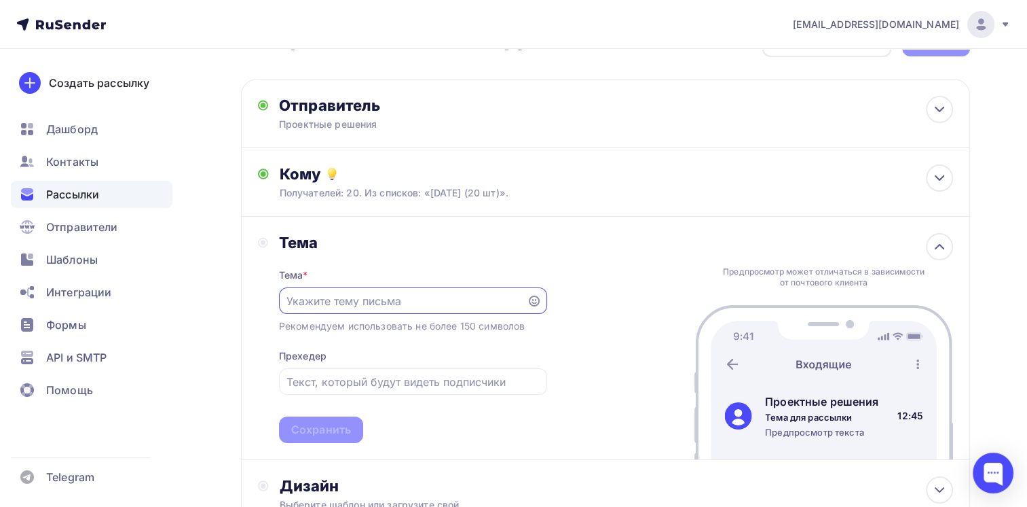
scroll to position [0, 0]
click at [340, 293] on input "text" at bounding box center [403, 301] width 232 height 16
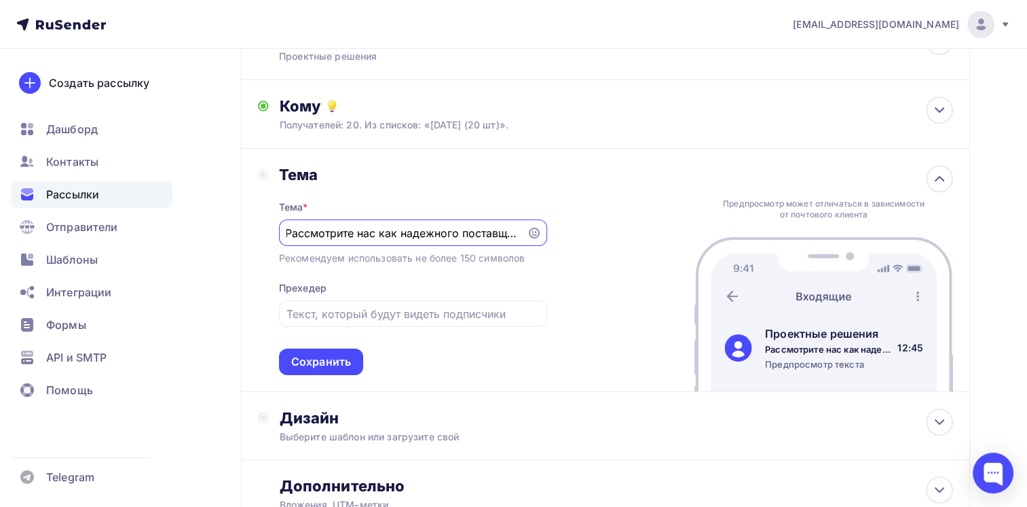
scroll to position [0, 7]
click at [344, 230] on input "Рассмотрите нас как надежного поставщика" at bounding box center [403, 233] width 232 height 16
click at [297, 227] on input "Рассмотрите нас как надежного поставщика" at bounding box center [403, 233] width 232 height 16
click at [376, 221] on div "Расмотрите нас как надежного поставщика" at bounding box center [413, 232] width 268 height 26
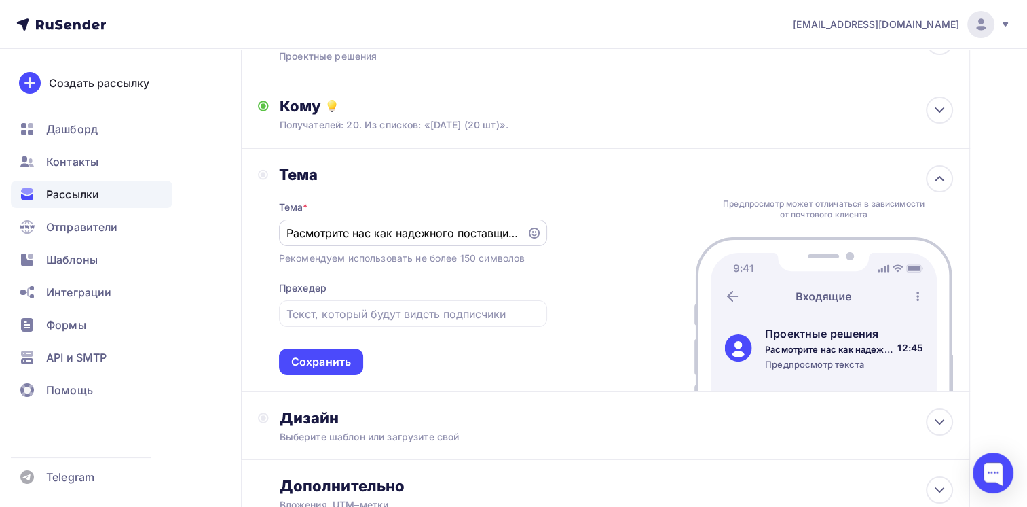
click at [390, 238] on input "Расмотрите нас как надежного поставщика" at bounding box center [403, 233] width 232 height 16
click at [433, 231] on input "Расмотрите нас как надежного поставщика" at bounding box center [403, 233] width 232 height 16
click at [304, 234] on input "Расмотрите нас как надежного поставщика" at bounding box center [403, 233] width 232 height 16
drag, startPoint x: 396, startPoint y: 227, endPoint x: 433, endPoint y: 232, distance: 37.7
click at [397, 227] on input "Рассмотрите нас как надежного поставщика" at bounding box center [403, 233] width 232 height 16
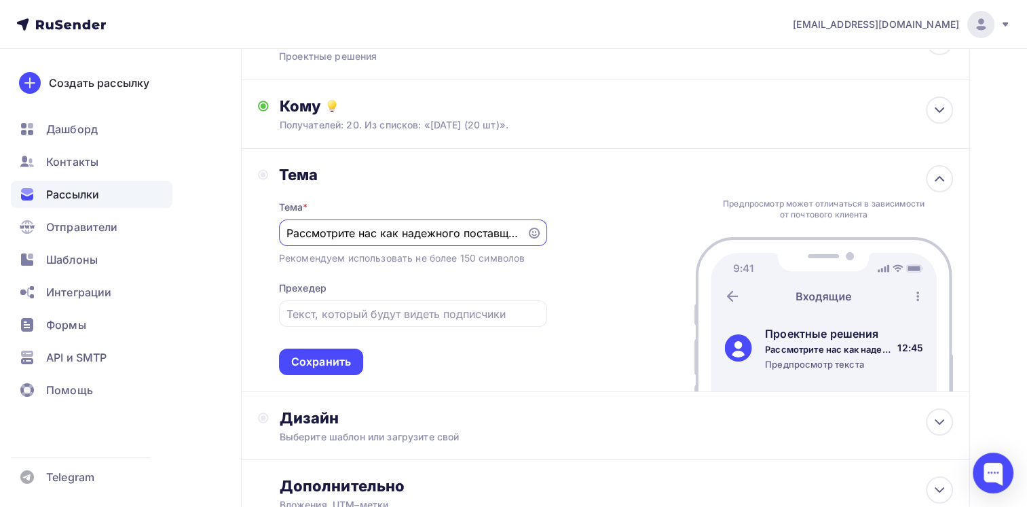
scroll to position [0, 8]
drag, startPoint x: 435, startPoint y: 231, endPoint x: 522, endPoint y: 235, distance: 87.0
click at [522, 235] on div "Рассмотрите нас как надежного поставщика" at bounding box center [413, 232] width 268 height 26
click at [501, 227] on input "Рассмотрите нас как надежного поставщика" at bounding box center [403, 233] width 232 height 16
click at [340, 238] on input "Рассмотрите нас как надежного поставщика" at bounding box center [403, 233] width 232 height 16
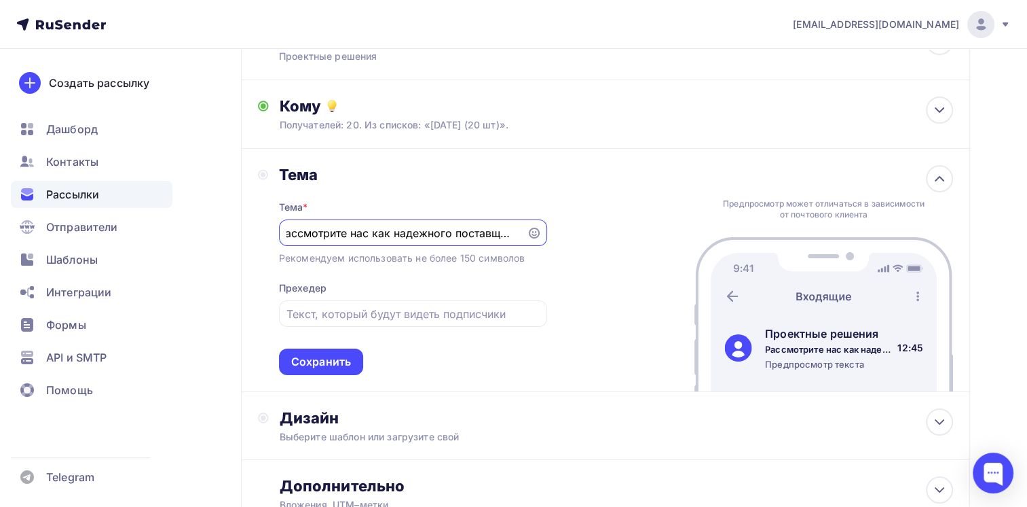
scroll to position [0, 0]
drag, startPoint x: 314, startPoint y: 233, endPoint x: 263, endPoint y: 235, distance: 51.0
click at [263, 235] on div "Тема Тема * Рассмотрите нас как надежного поставщика Рекомендуем использовать н…" at bounding box center [402, 270] width 289 height 210
click at [326, 236] on input "Рассмотрите нас как надежного поставщика" at bounding box center [403, 233] width 232 height 16
type input "Рассмотрите нас как надежного поставщика"
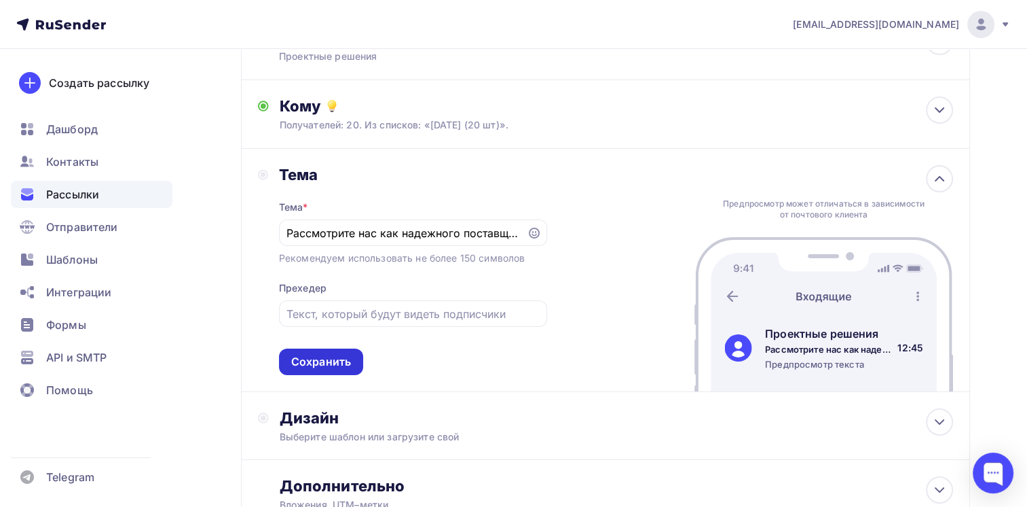
click at [310, 362] on div "Сохранить" at bounding box center [321, 362] width 60 height 16
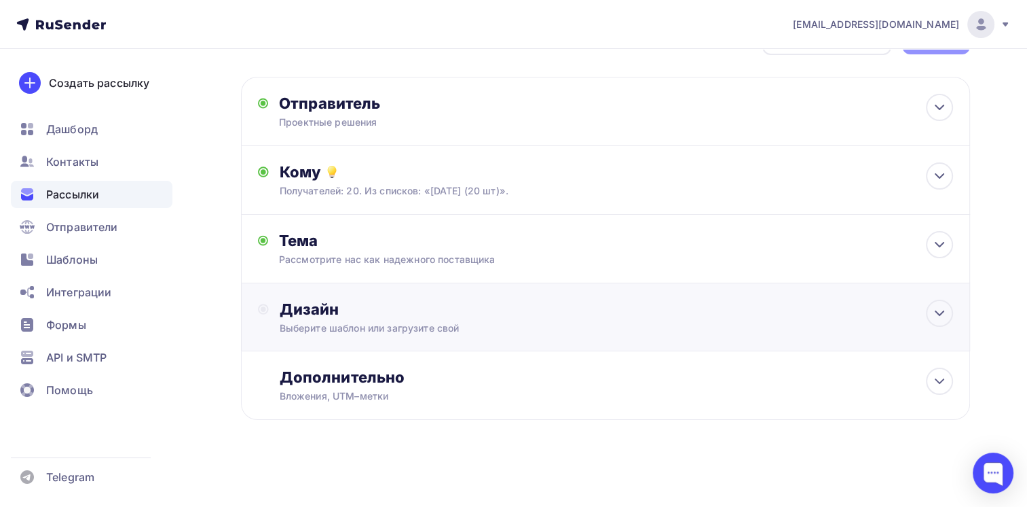
scroll to position [47, 0]
click at [357, 297] on div "Дизайн Выберите шаблон или загрузите свой" at bounding box center [605, 319] width 729 height 68
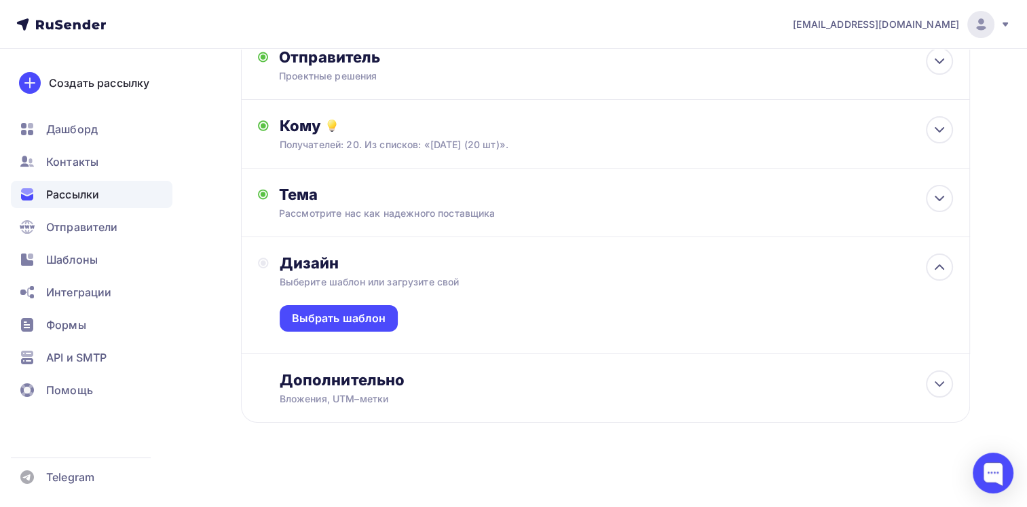
scroll to position [96, 0]
click at [357, 315] on div "Выбрать шаблон" at bounding box center [339, 317] width 94 height 16
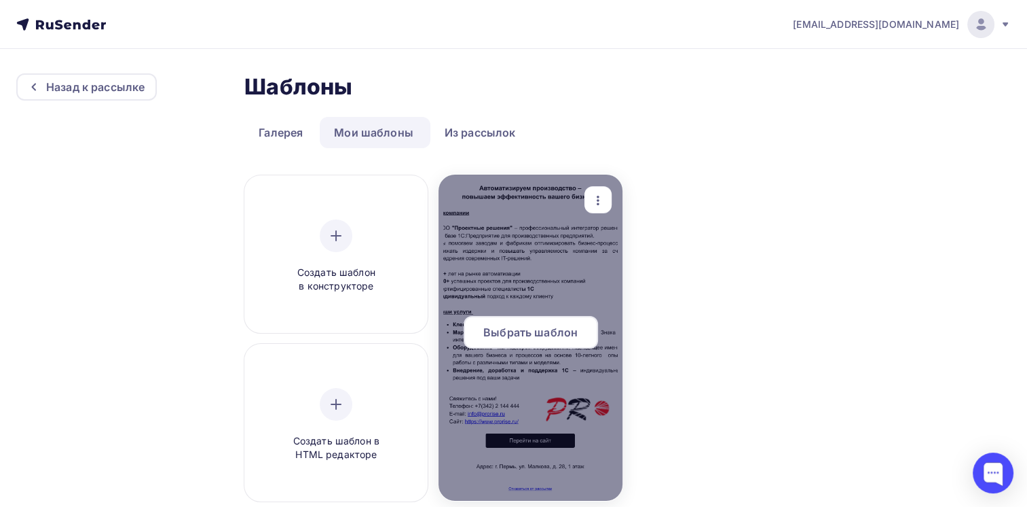
click at [543, 325] on span "Выбрать шаблон" at bounding box center [531, 332] width 94 height 16
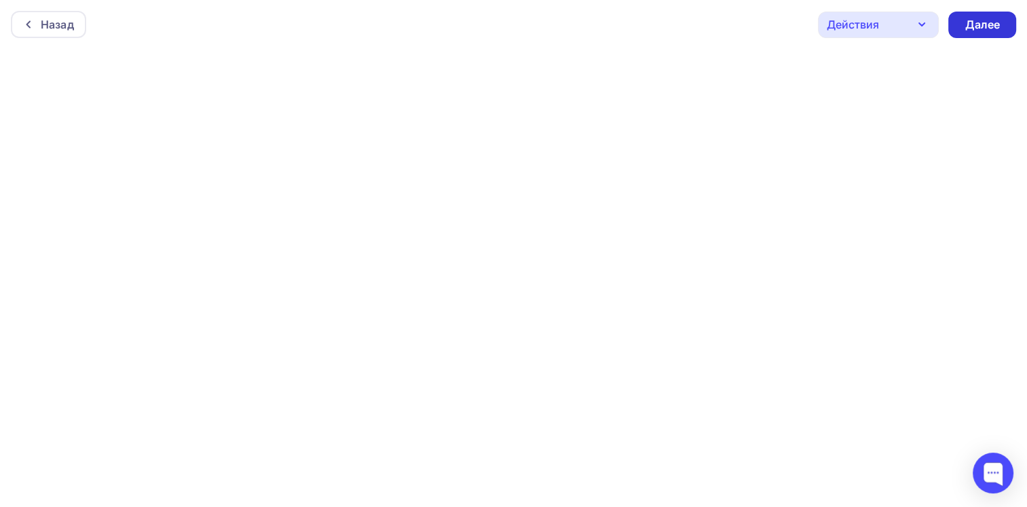
click at [962, 30] on div "Далее" at bounding box center [983, 25] width 68 height 26
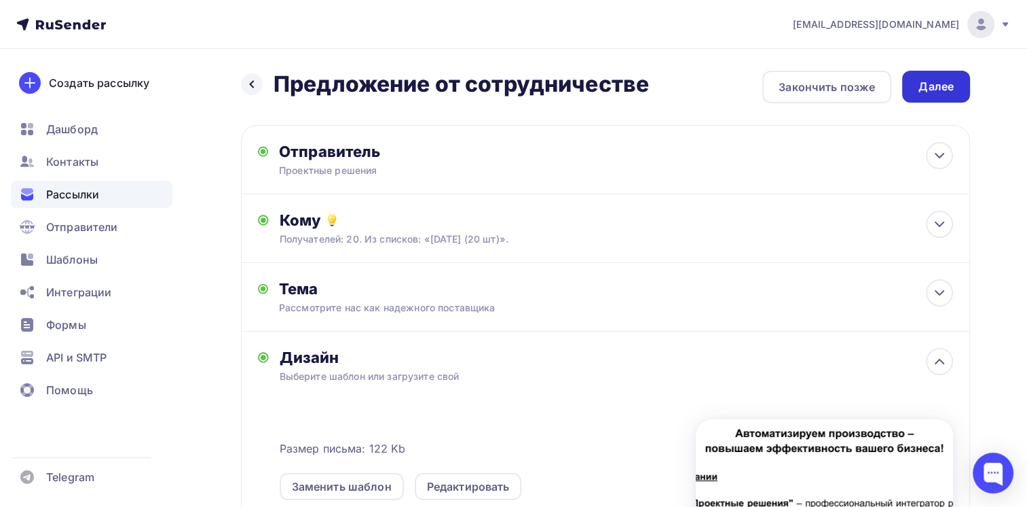
click at [939, 86] on div "Далее" at bounding box center [936, 87] width 35 height 16
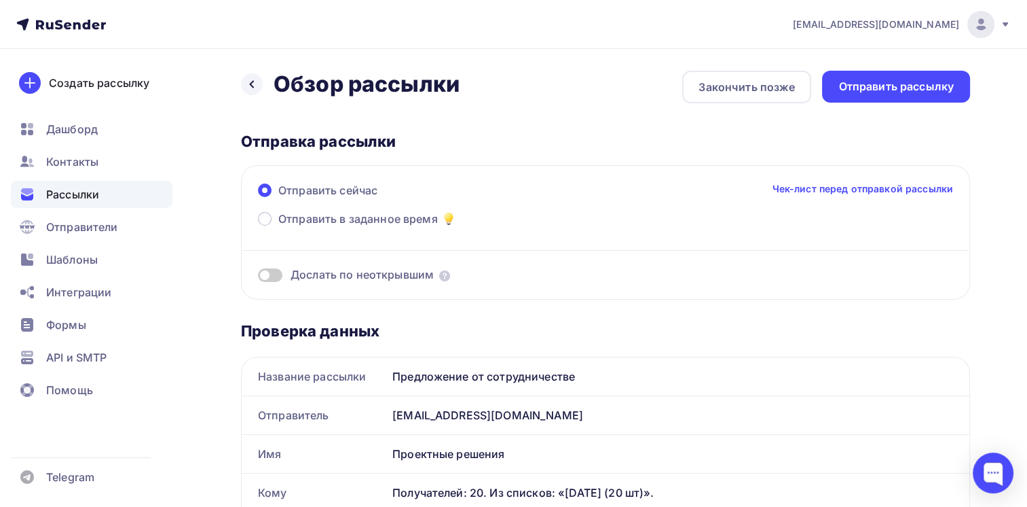
click at [276, 275] on span at bounding box center [270, 275] width 24 height 14
click at [258, 277] on input "checkbox" at bounding box center [258, 277] width 0 height 0
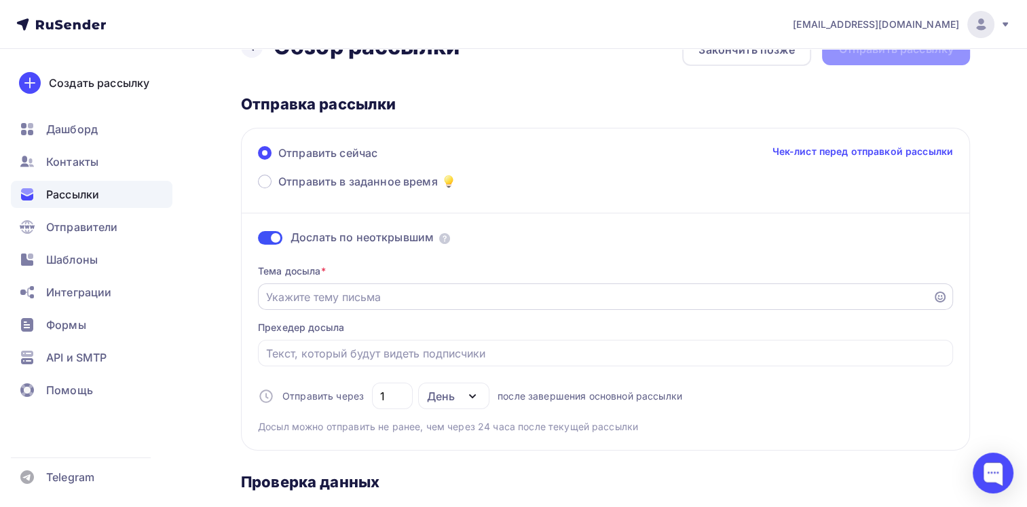
scroll to position [68, 0]
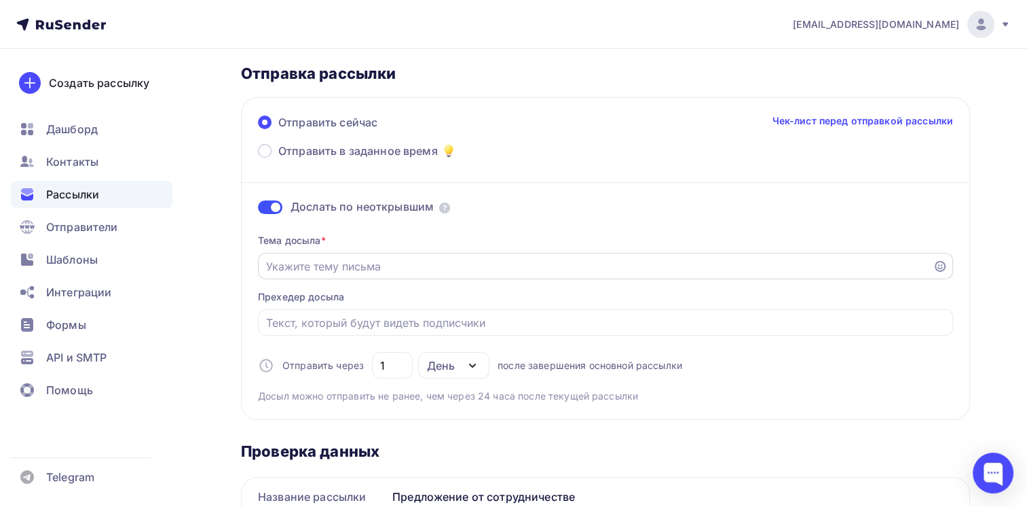
click at [293, 259] on input "Отправить в заданное время" at bounding box center [595, 266] width 659 height 16
type input "Рассмотрите нас как надежного поставщика"
click at [354, 326] on input "Отправить в заданное время" at bounding box center [606, 322] width 680 height 16
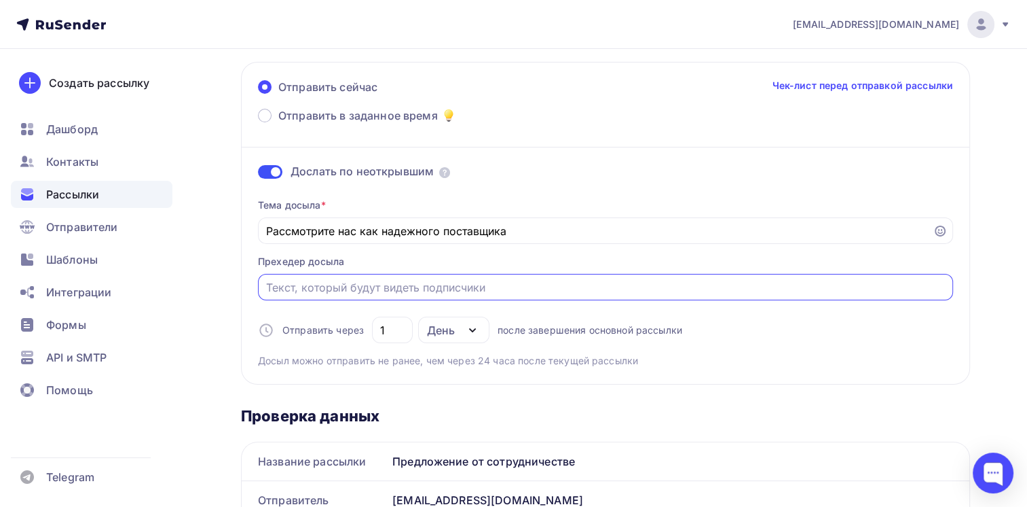
scroll to position [136, 0]
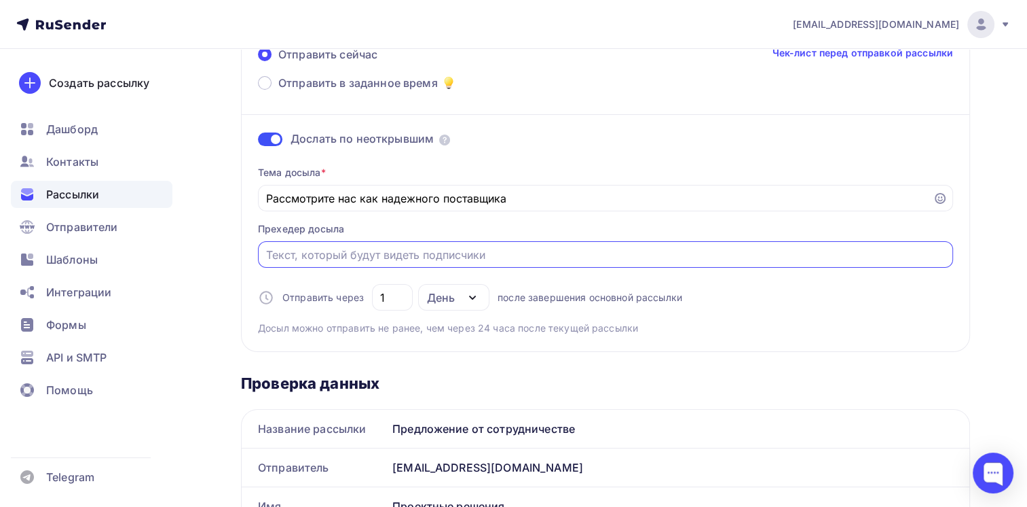
click at [467, 298] on icon "button" at bounding box center [472, 297] width 16 height 16
click at [407, 293] on div "1" at bounding box center [392, 297] width 41 height 26
click at [380, 297] on input "1" at bounding box center [392, 297] width 25 height 16
click at [400, 299] on input "5" at bounding box center [392, 297] width 25 height 16
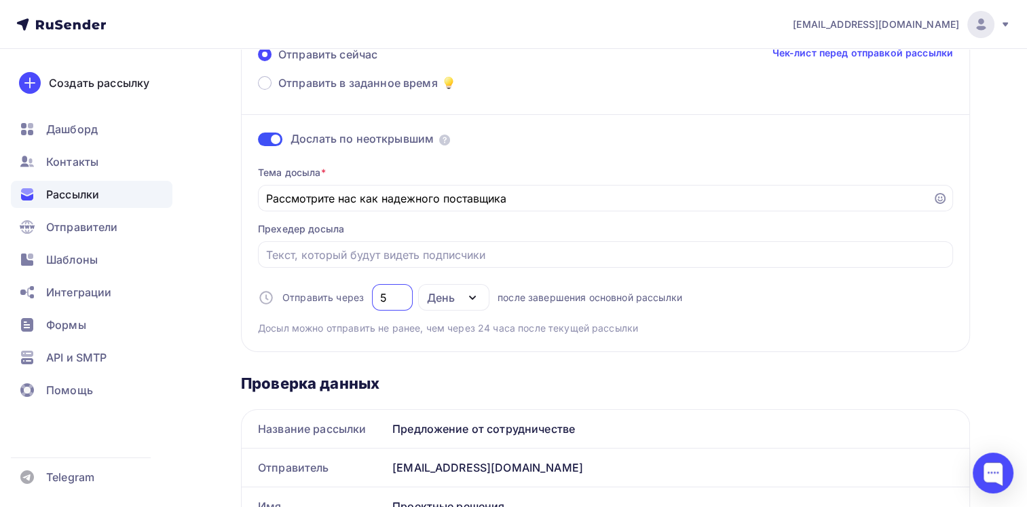
drag, startPoint x: 394, startPoint y: 295, endPoint x: 336, endPoint y: 293, distance: 57.8
click at [336, 293] on div "Отправить через 5 День День Часы после завершения основной рассылки" at bounding box center [470, 297] width 424 height 26
type input "8"
click at [250, 327] on div "Отправить сейчас Чек-лист перед отправкой рассылки Отправить в заданное время Д…" at bounding box center [605, 190] width 729 height 323
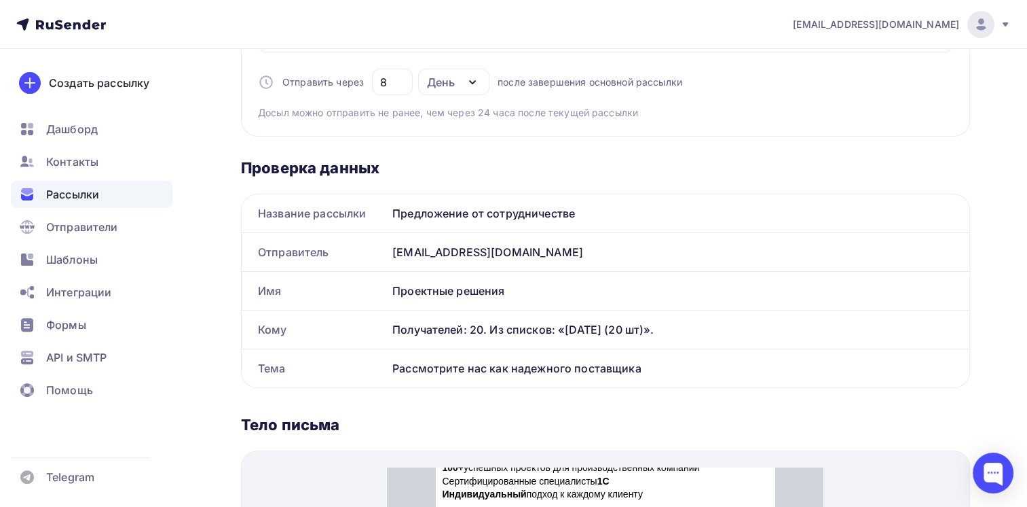
scroll to position [0, 0]
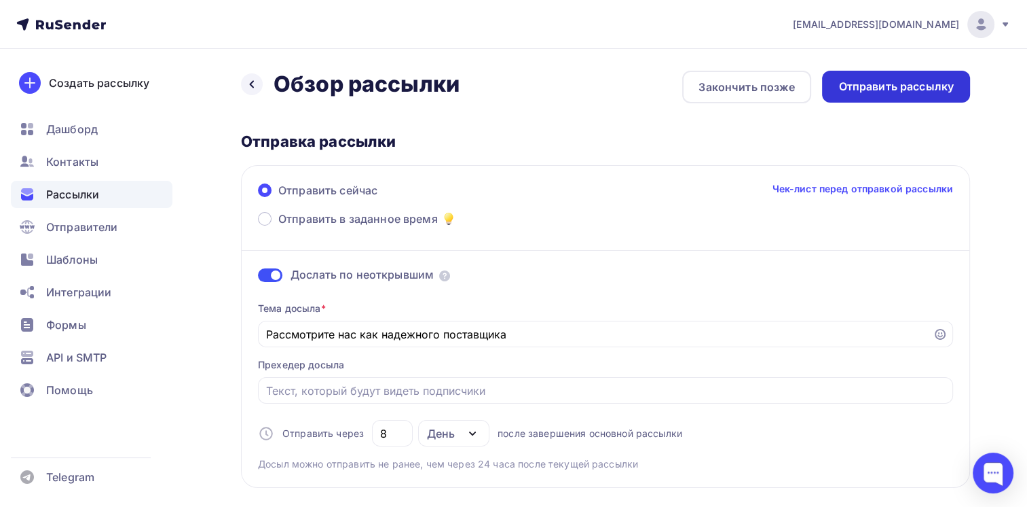
click at [917, 84] on div "Отправить рассылку" at bounding box center [896, 87] width 115 height 16
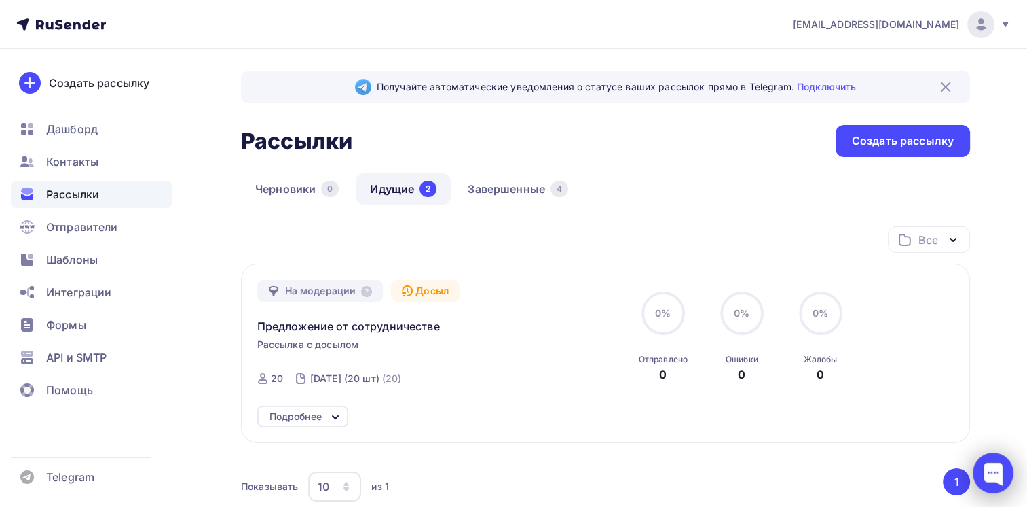
click at [977, 472] on div at bounding box center [993, 472] width 41 height 41
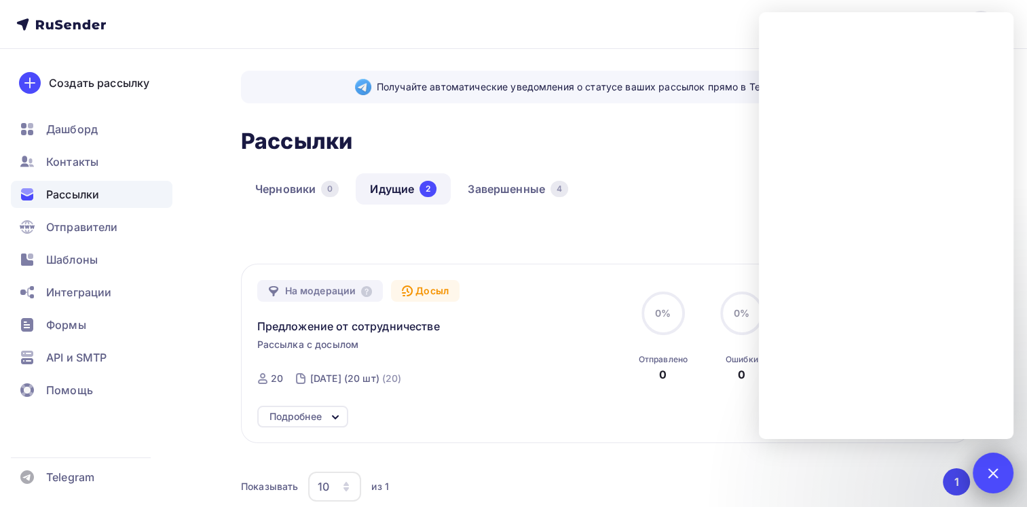
click at [983, 465] on div at bounding box center [993, 472] width 41 height 41
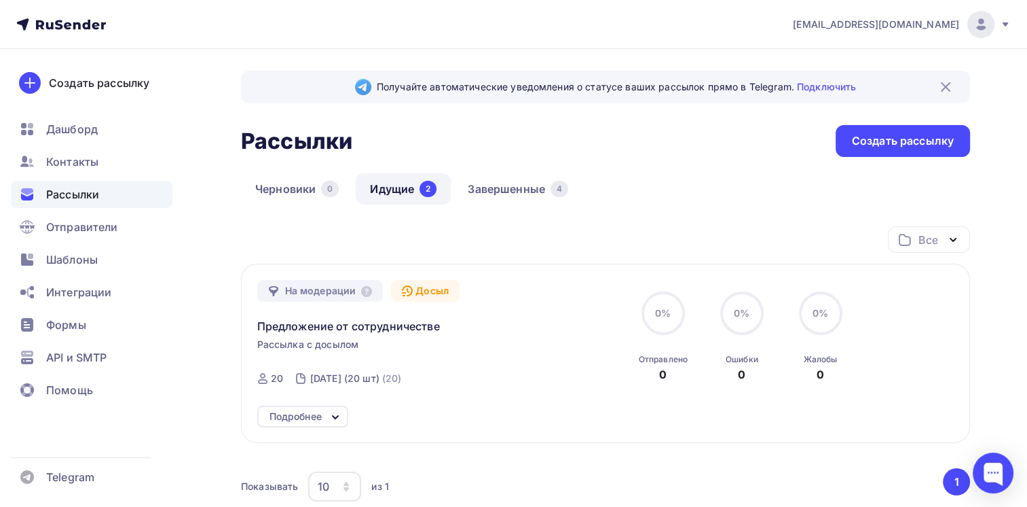
click at [961, 474] on button "1" at bounding box center [956, 481] width 27 height 27
click at [1007, 479] on div at bounding box center [993, 472] width 41 height 41
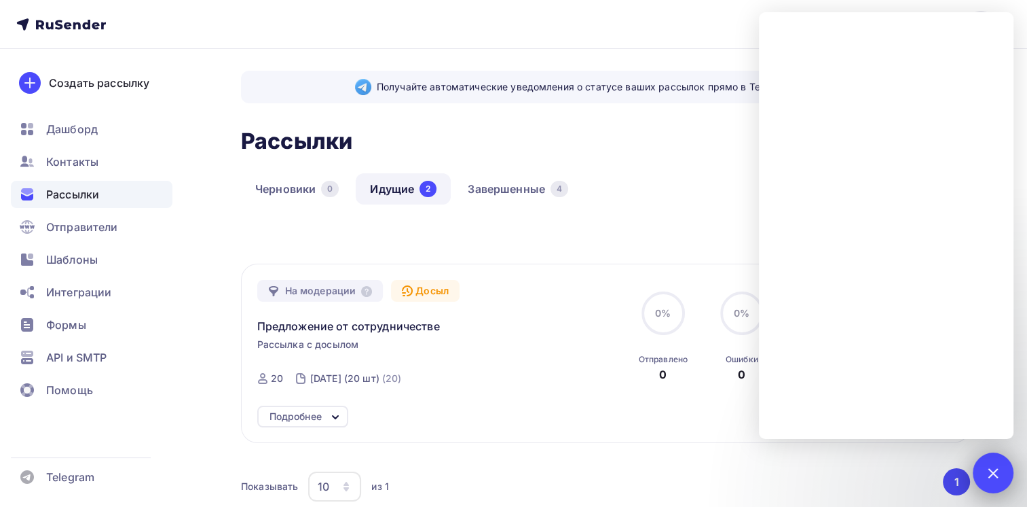
click at [994, 474] on div at bounding box center [993, 472] width 18 height 18
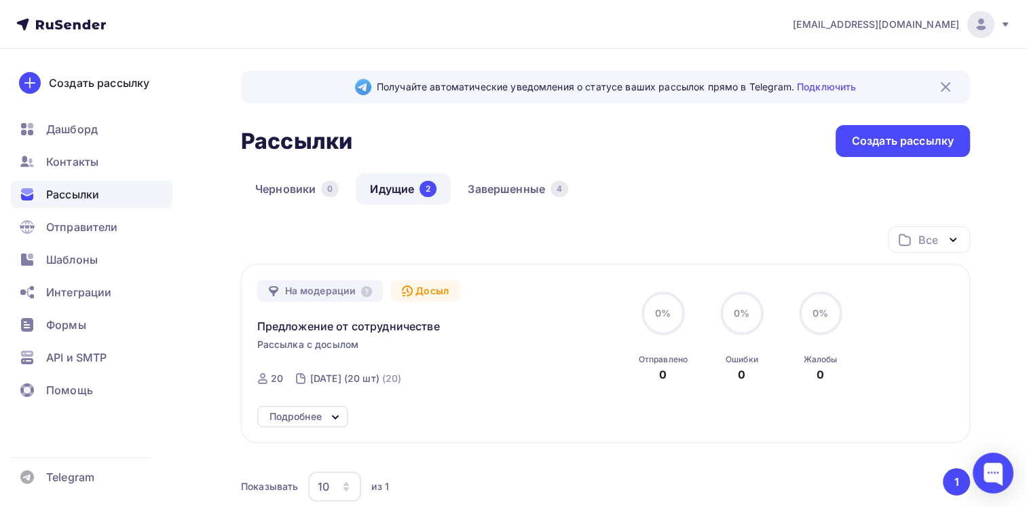
click at [835, 481] on div "Показывать 10 10 20 50 100 из 1" at bounding box center [591, 486] width 700 height 31
click at [503, 178] on link "Завершенные 4" at bounding box center [518, 188] width 129 height 31
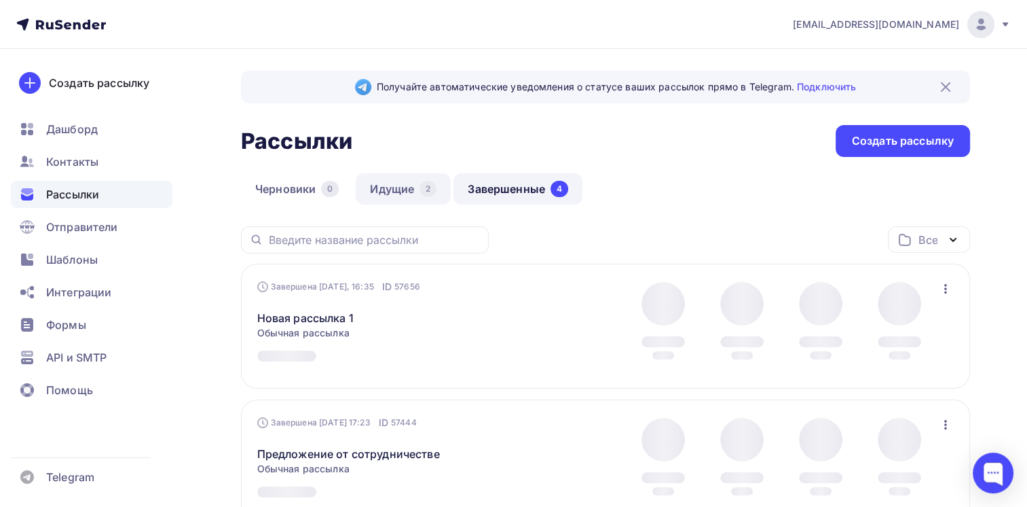
click at [403, 192] on link "Идущие 2" at bounding box center [403, 188] width 95 height 31
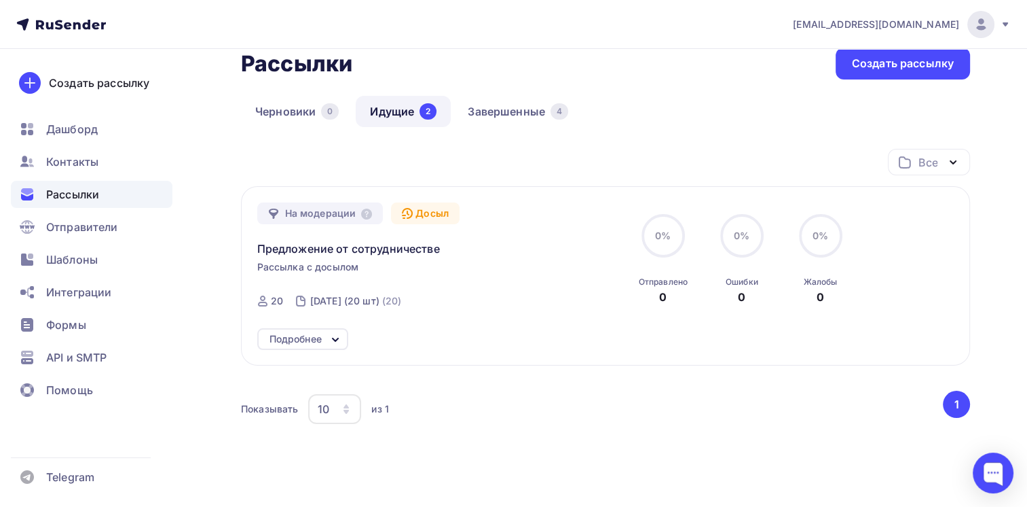
scroll to position [132, 0]
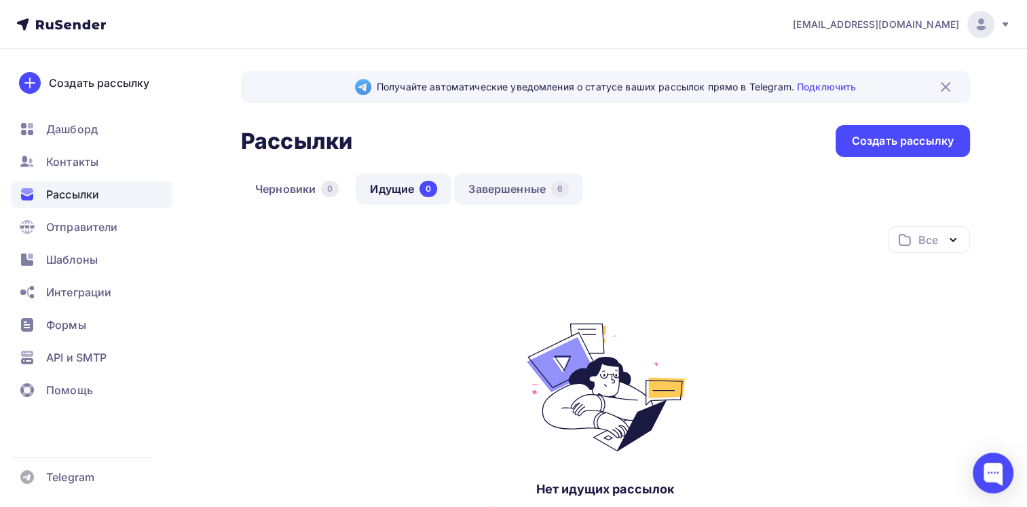
click at [512, 186] on link "Завершенные 6" at bounding box center [518, 188] width 129 height 31
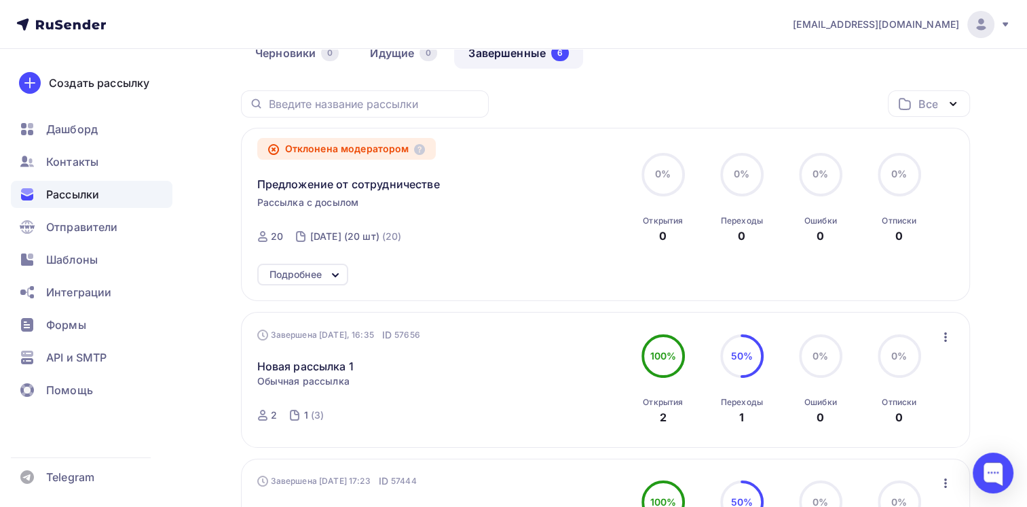
scroll to position [204, 0]
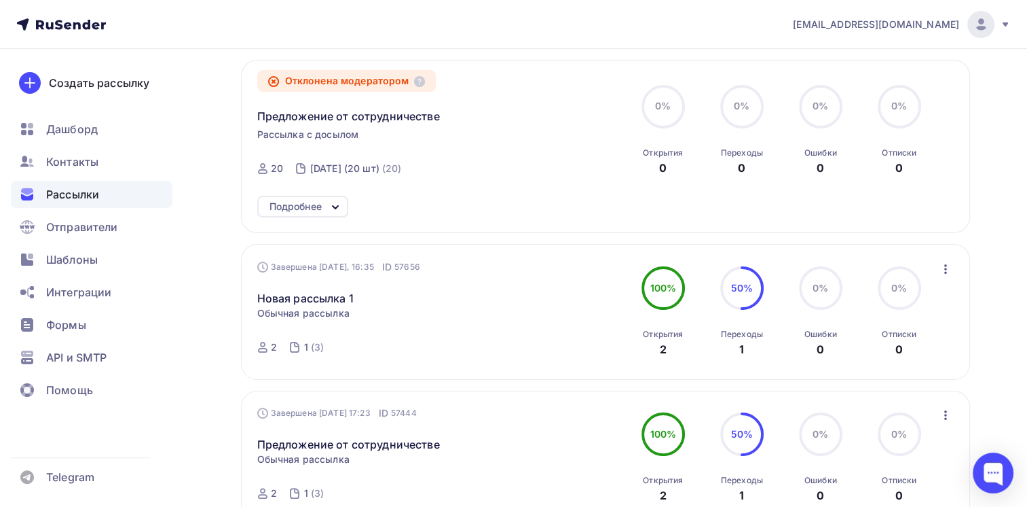
click at [313, 202] on div "Подробнее" at bounding box center [296, 206] width 52 height 16
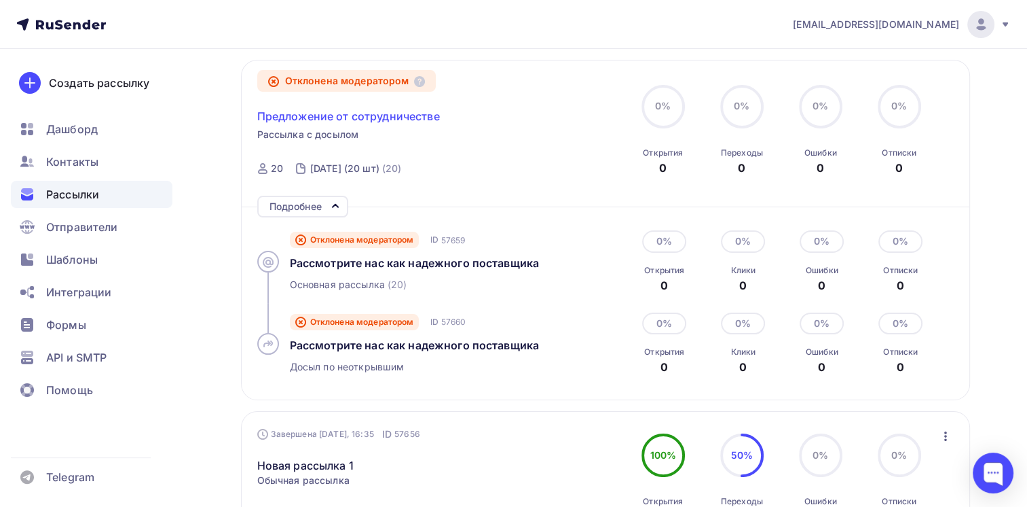
click at [320, 117] on span "Предложение от сотрудничестве" at bounding box center [348, 116] width 183 height 16
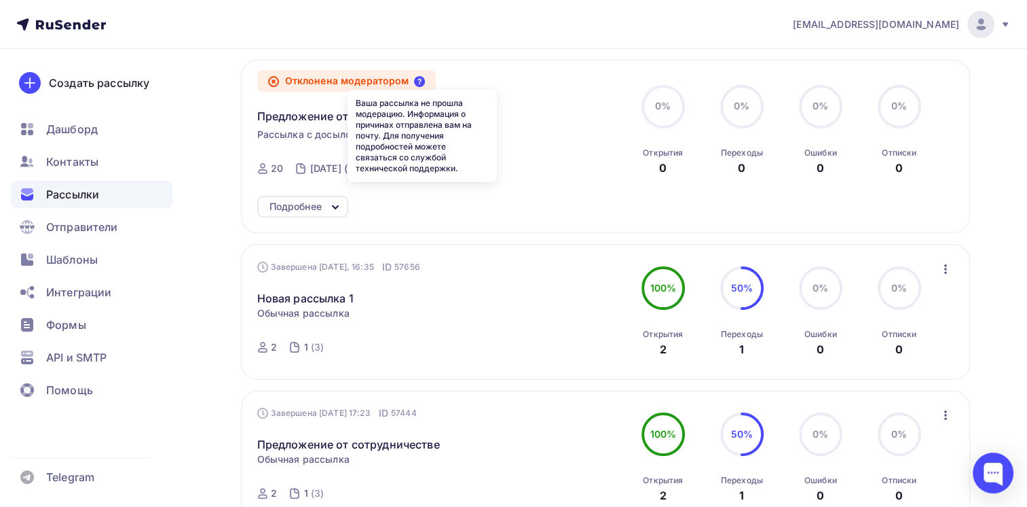
click at [423, 79] on icon at bounding box center [419, 81] width 11 height 11
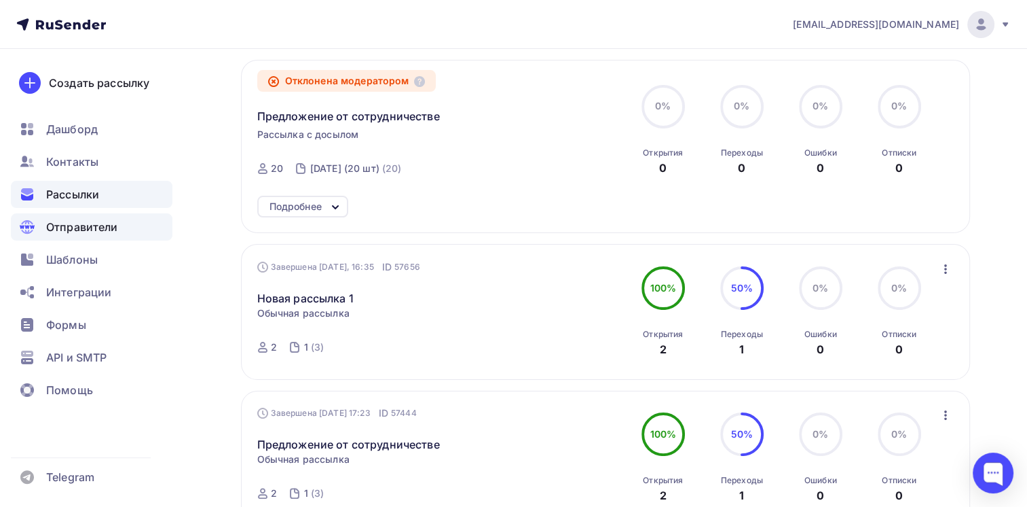
click at [106, 224] on span "Отправители" at bounding box center [82, 227] width 72 height 16
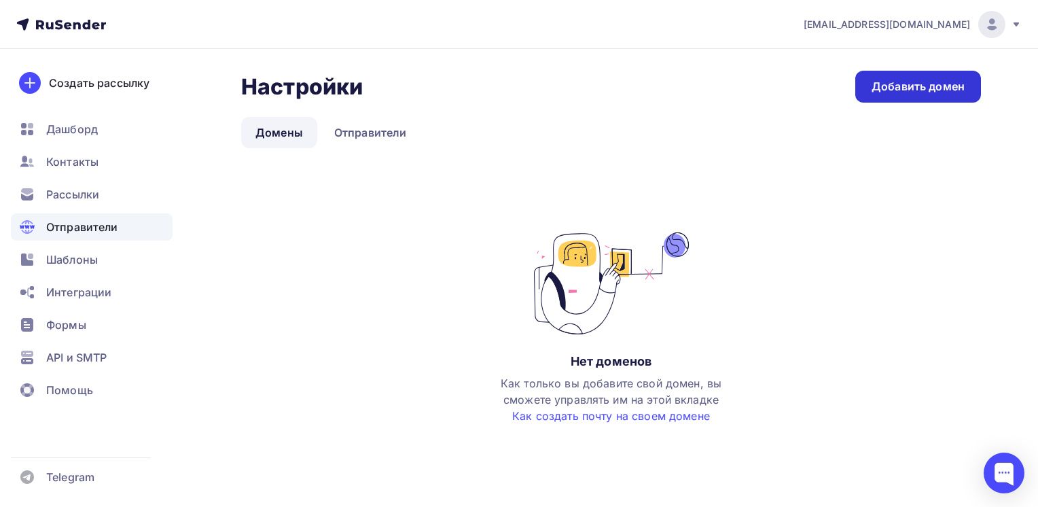
click at [948, 86] on div "Добавить домен" at bounding box center [917, 87] width 93 height 16
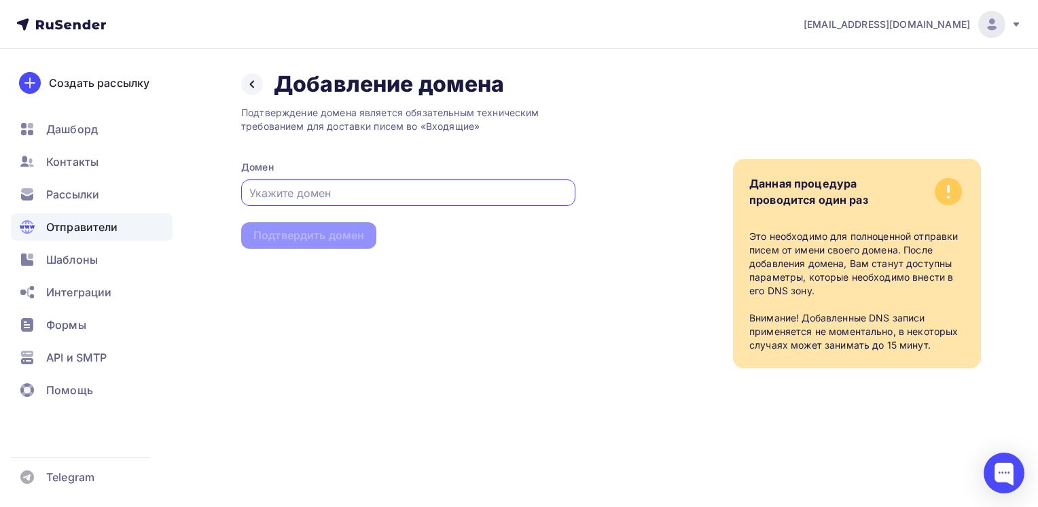
click at [355, 194] on input "text" at bounding box center [408, 193] width 318 height 16
click at [479, 198] on input "text" at bounding box center [408, 193] width 318 height 16
click at [297, 194] on input "text" at bounding box center [408, 193] width 318 height 16
paste input "[DOMAIN_NAME]"
type input "[DOMAIN_NAME]"
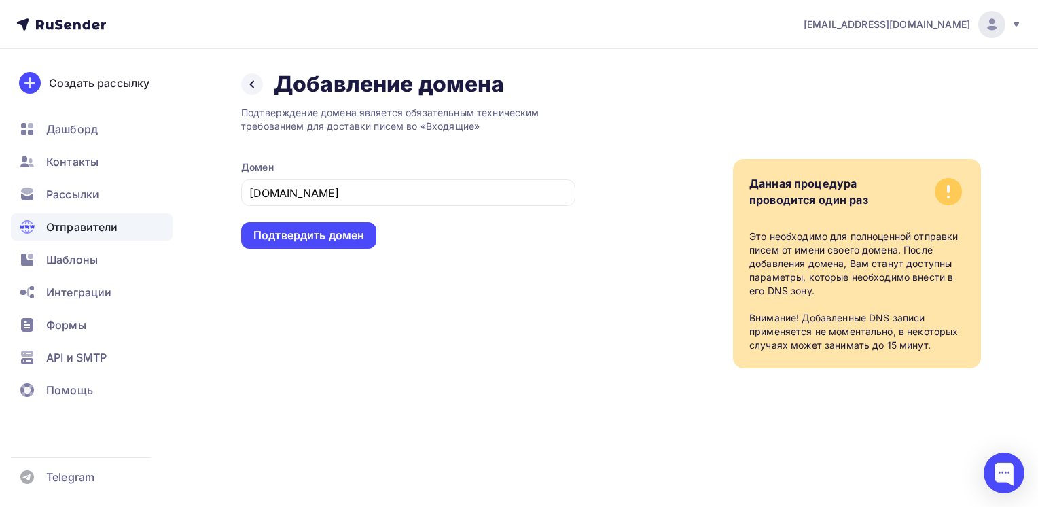
click at [356, 460] on div "[EMAIL_ADDRESS][DOMAIN_NAME] Аккаунт Тарифы Выйти Создать рассылку [GEOGRAPHIC_…" at bounding box center [519, 253] width 1038 height 507
click at [451, 278] on div "Подтверждение домена является обязательным техническим требованием для доставки…" at bounding box center [408, 233] width 334 height 270
click at [619, 357] on div "Данная процедура проводится один раз Это необходимо для полноценной отправки пи…" at bounding box center [777, 233] width 405 height 270
click at [342, 233] on div "Подтвердить домен" at bounding box center [308, 235] width 111 height 16
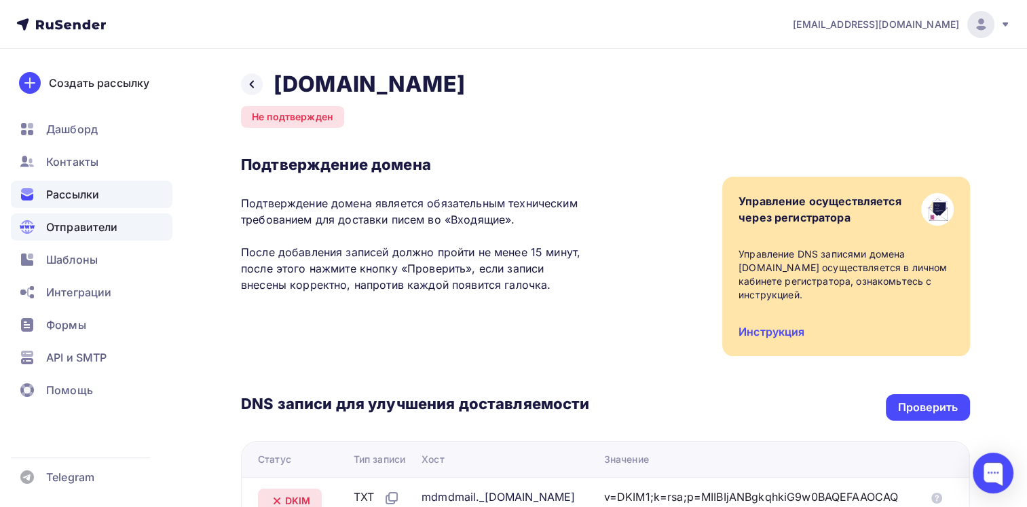
click at [104, 194] on div "Рассылки" at bounding box center [92, 194] width 162 height 27
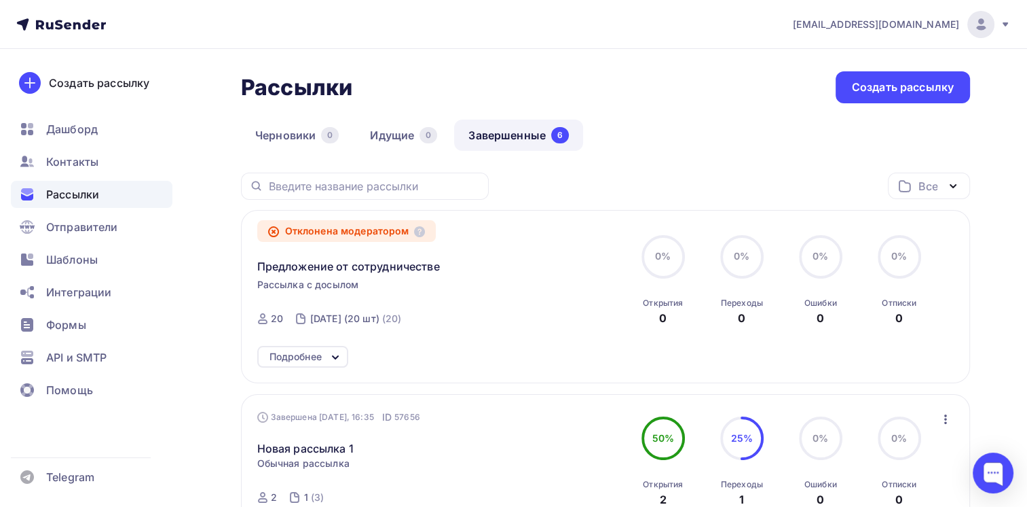
scroll to position [68, 0]
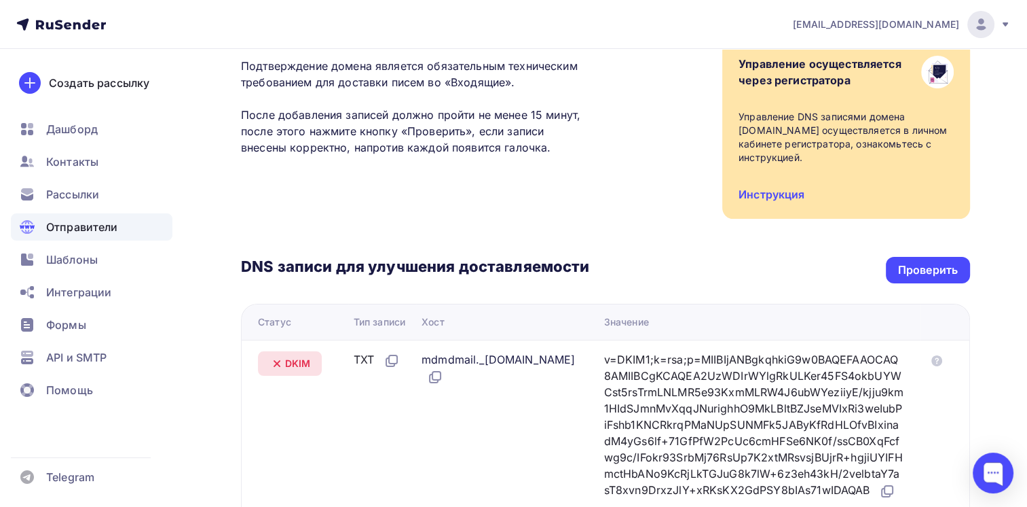
scroll to position [145, 0]
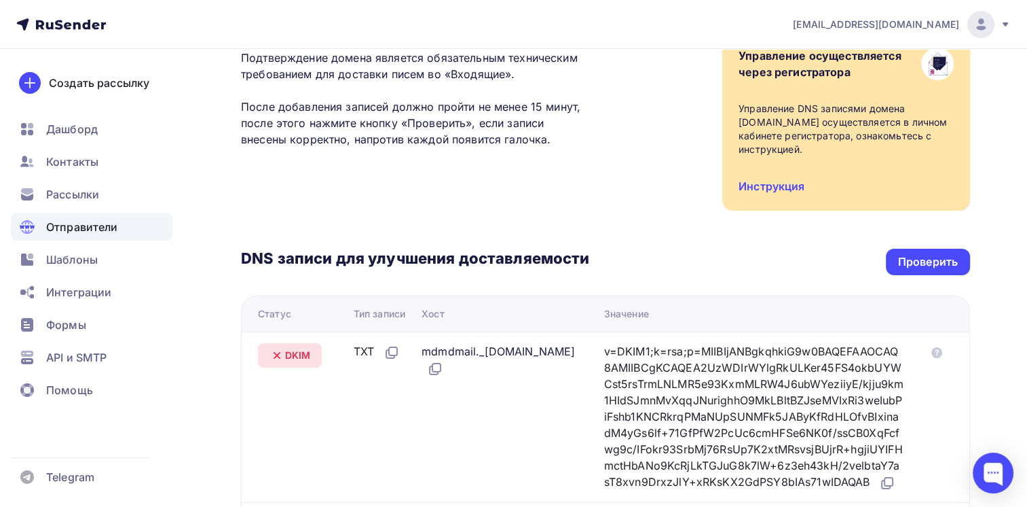
click at [457, 188] on div "Подтверждение домена Подтверждение домена является обязательным техническим тре…" at bounding box center [605, 110] width 729 height 201
click at [467, 152] on div "Подтверждение домена Подтверждение домена является обязательным техническим тре…" at bounding box center [415, 83] width 348 height 147
